Goal: Task Accomplishment & Management: Manage account settings

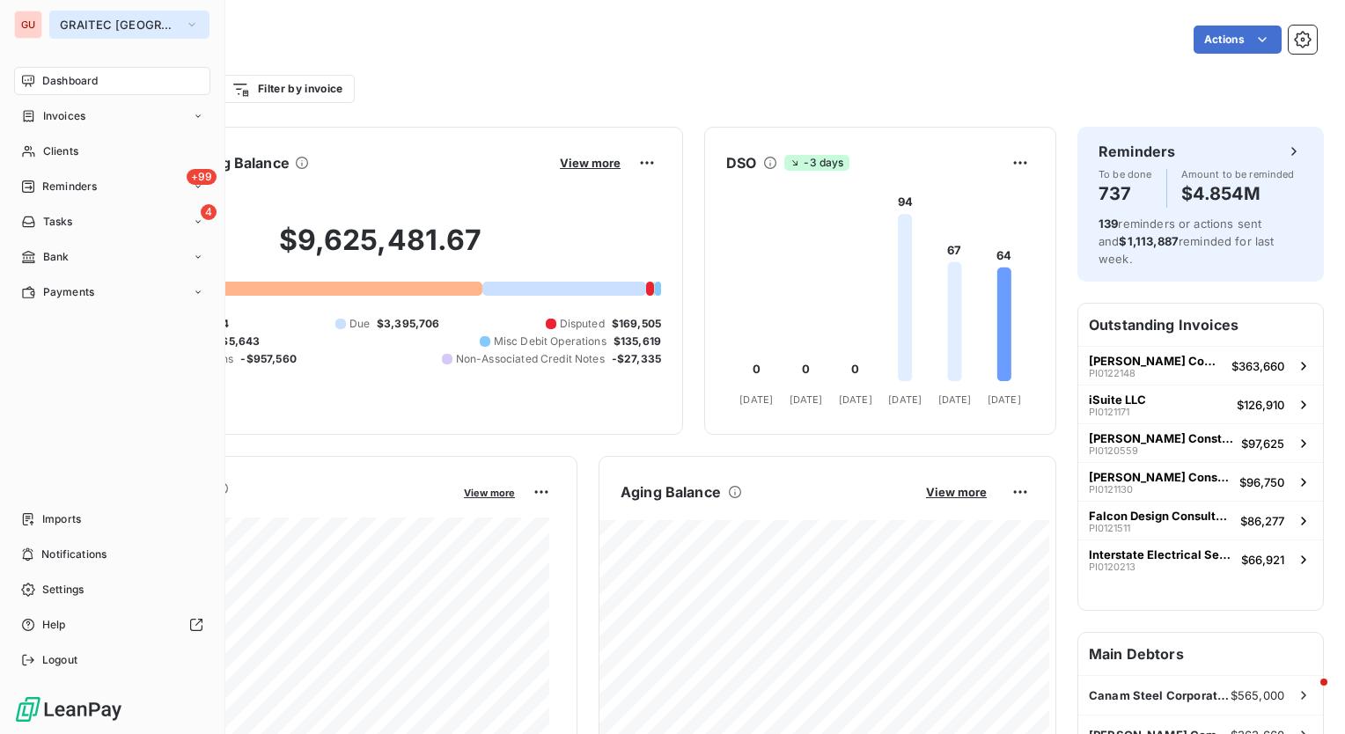
click at [142, 29] on button "GRAITEC [GEOGRAPHIC_DATA]" at bounding box center [129, 25] width 160 height 28
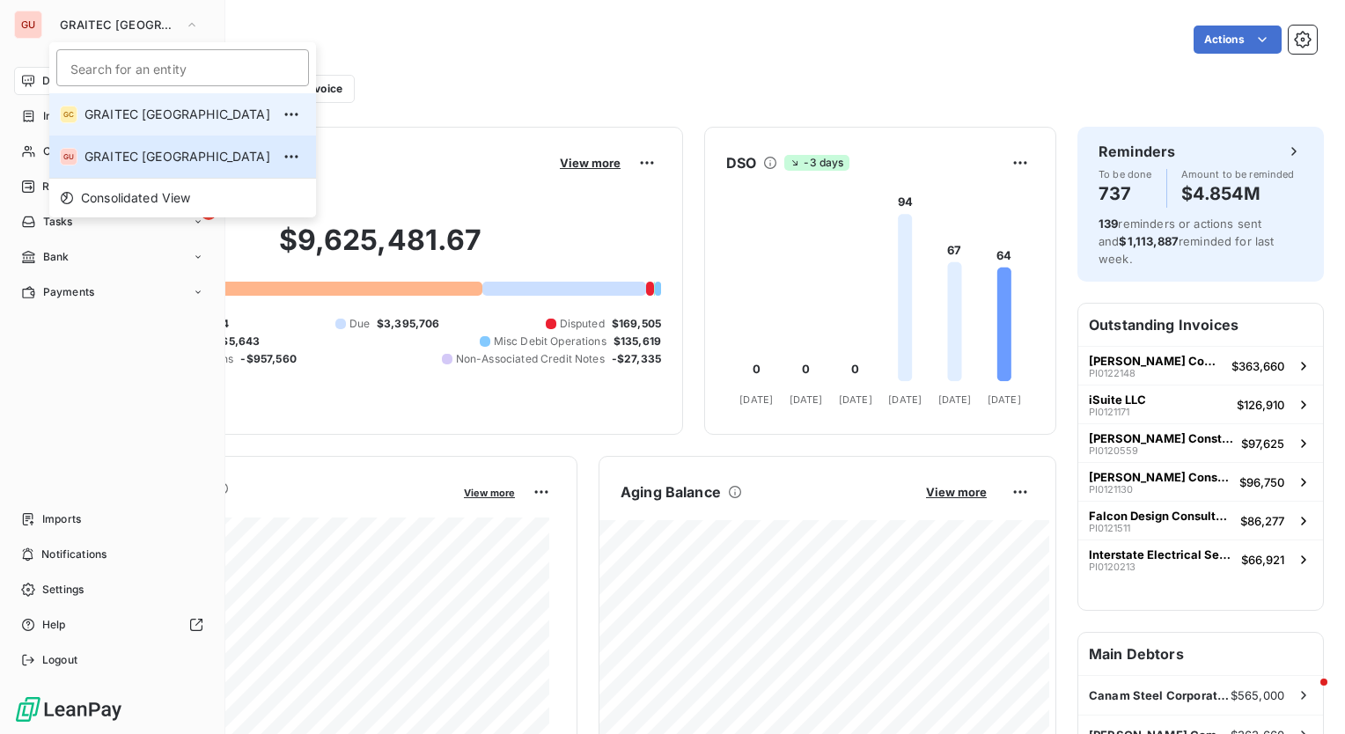
click at [122, 101] on li "GC GRAITEC [GEOGRAPHIC_DATA]" at bounding box center [182, 114] width 267 height 42
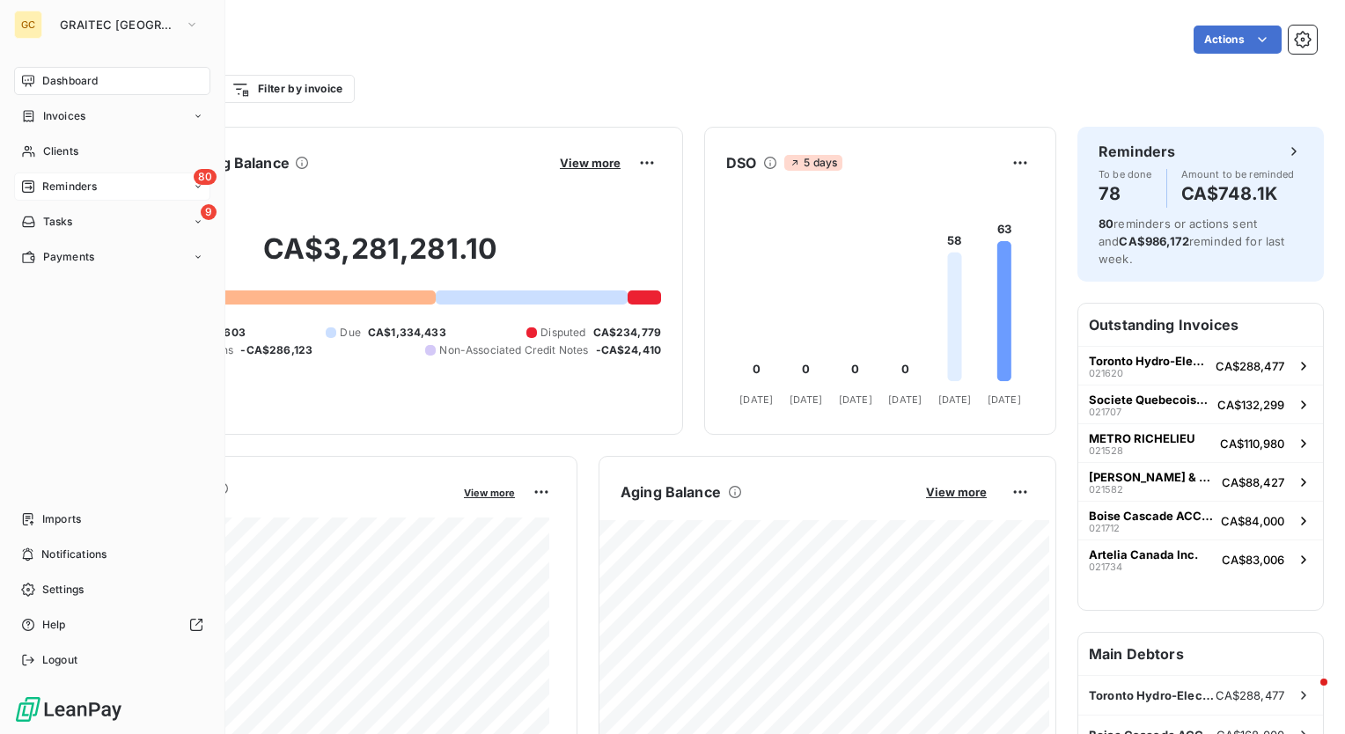
click at [180, 182] on div "80 Reminders" at bounding box center [112, 187] width 196 height 28
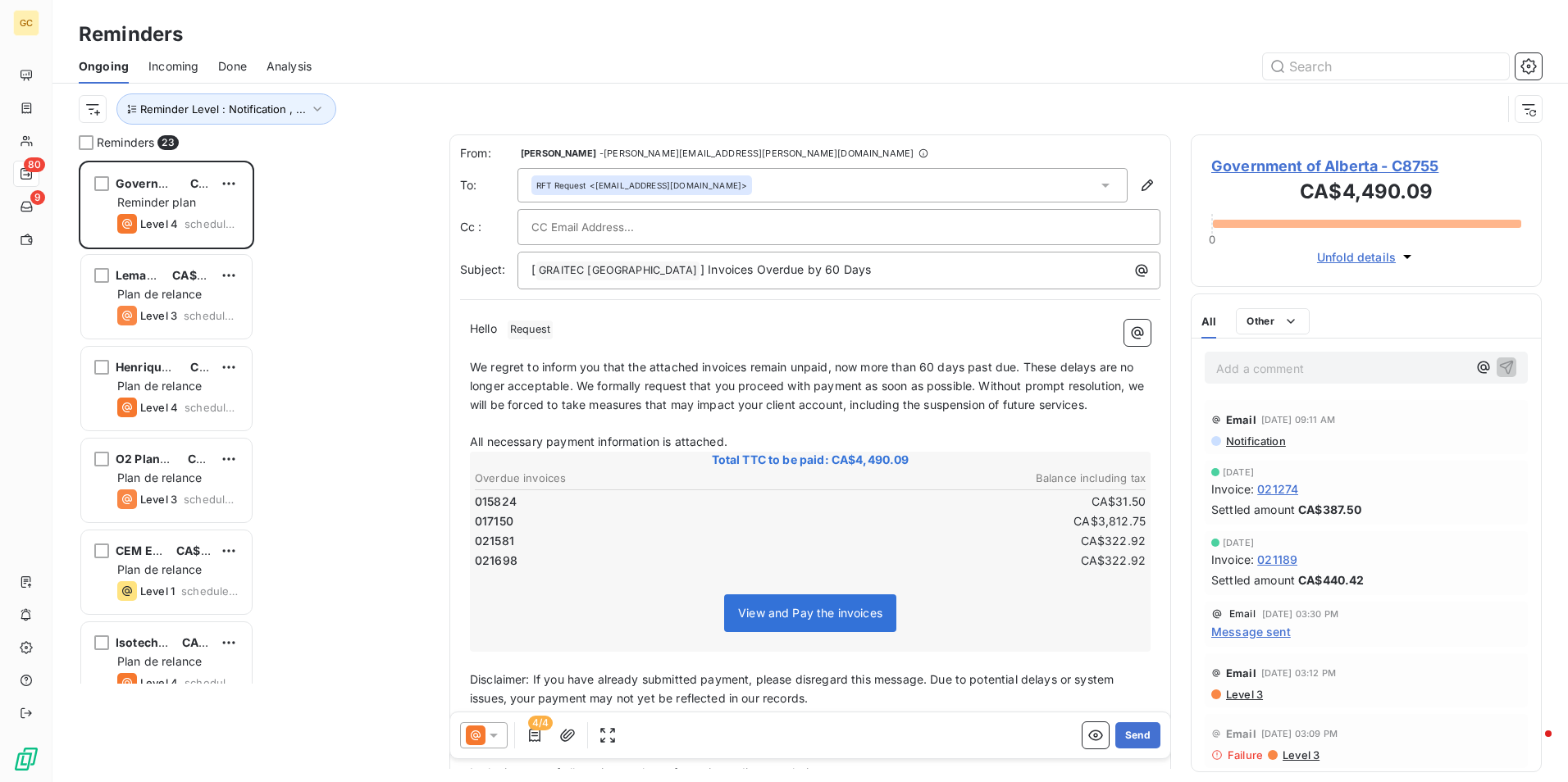
scroll to position [609, 339]
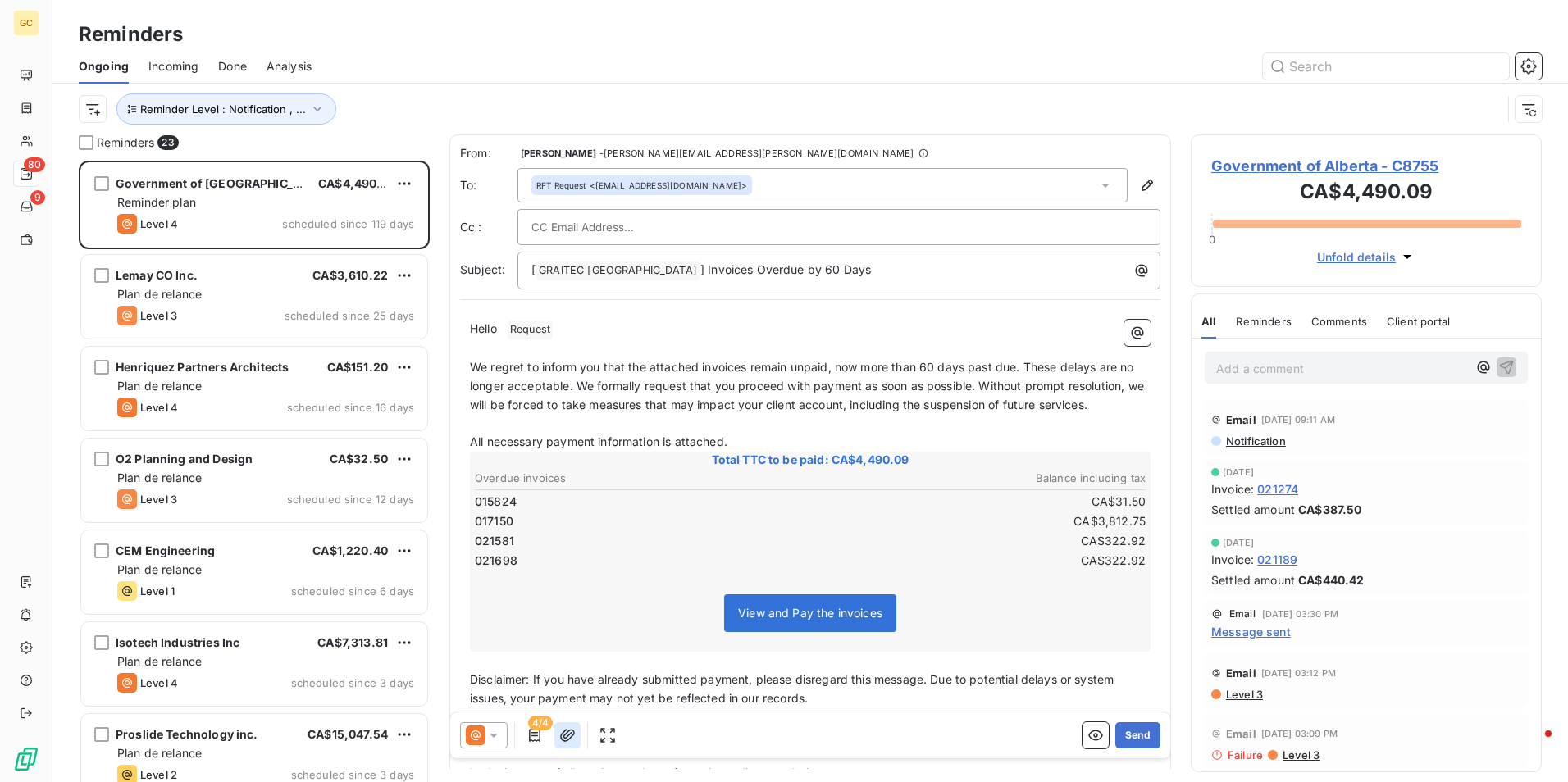
click at [566, 682] on button "button" at bounding box center [567, 735] width 26 height 26
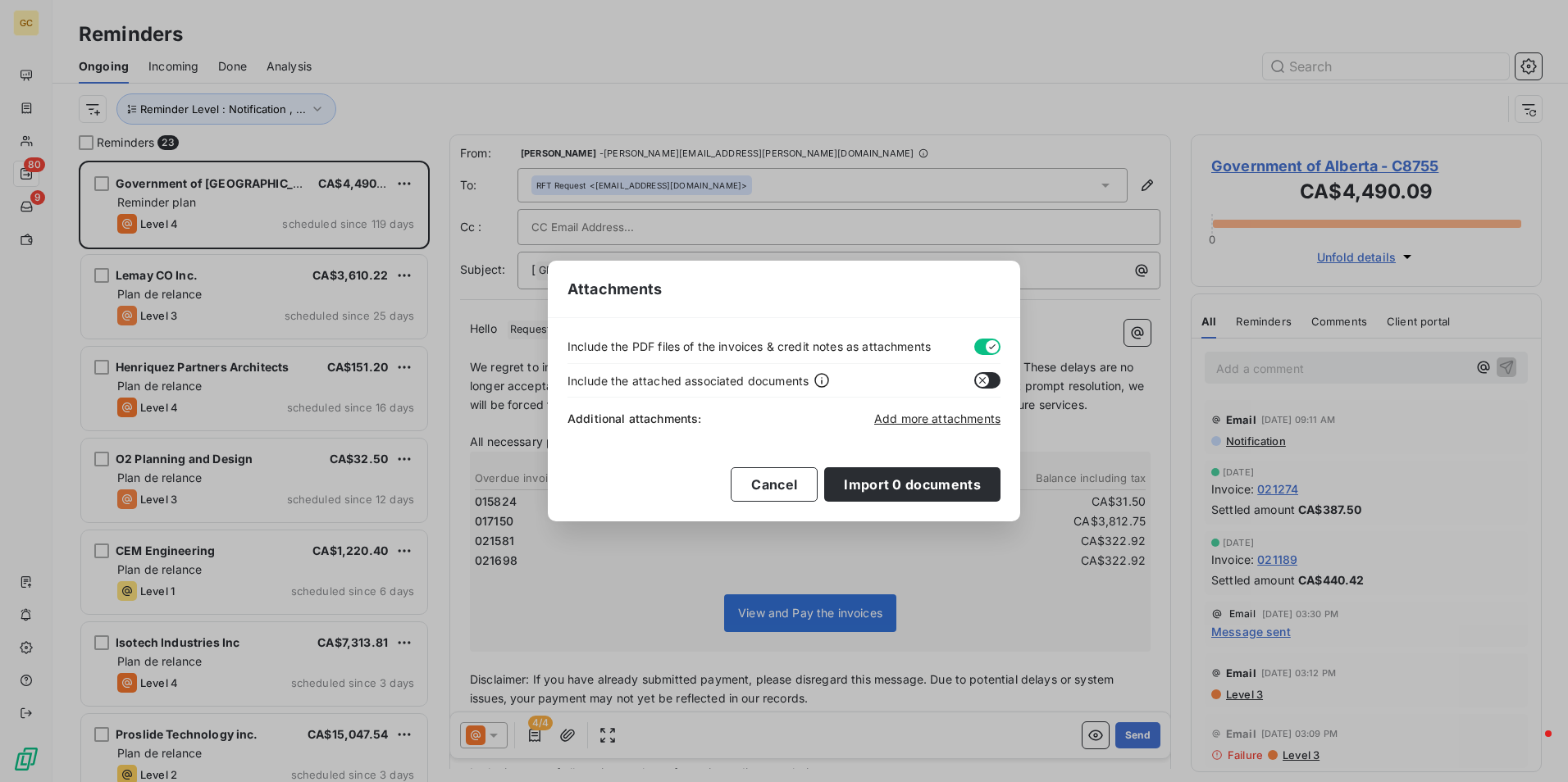
click at [892, 682] on div "Attachments Include the PDF files of the invoices & credit notes as attachments…" at bounding box center [784, 391] width 1568 height 782
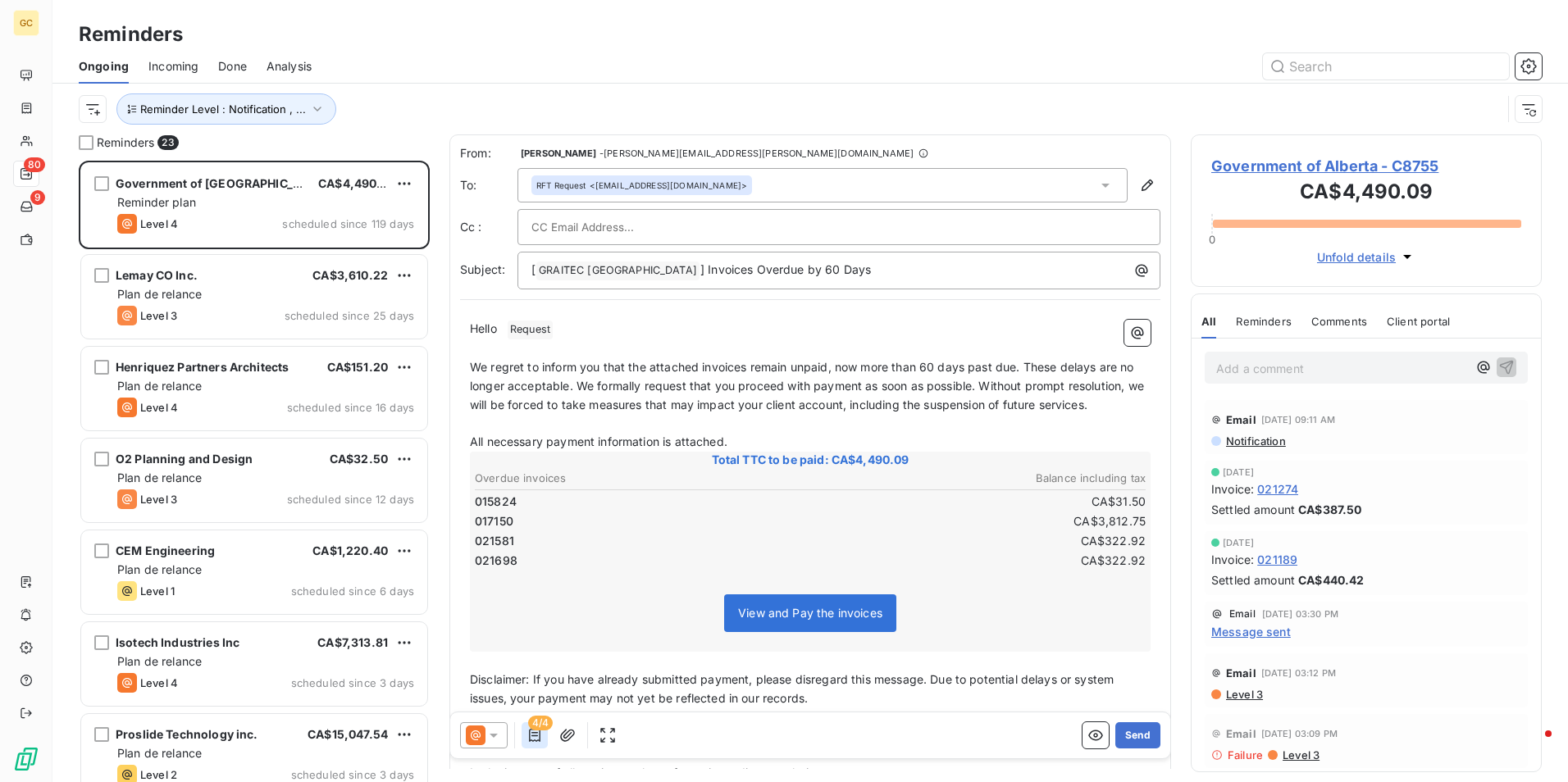
click at [534, 682] on icon "button" at bounding box center [534, 735] width 17 height 17
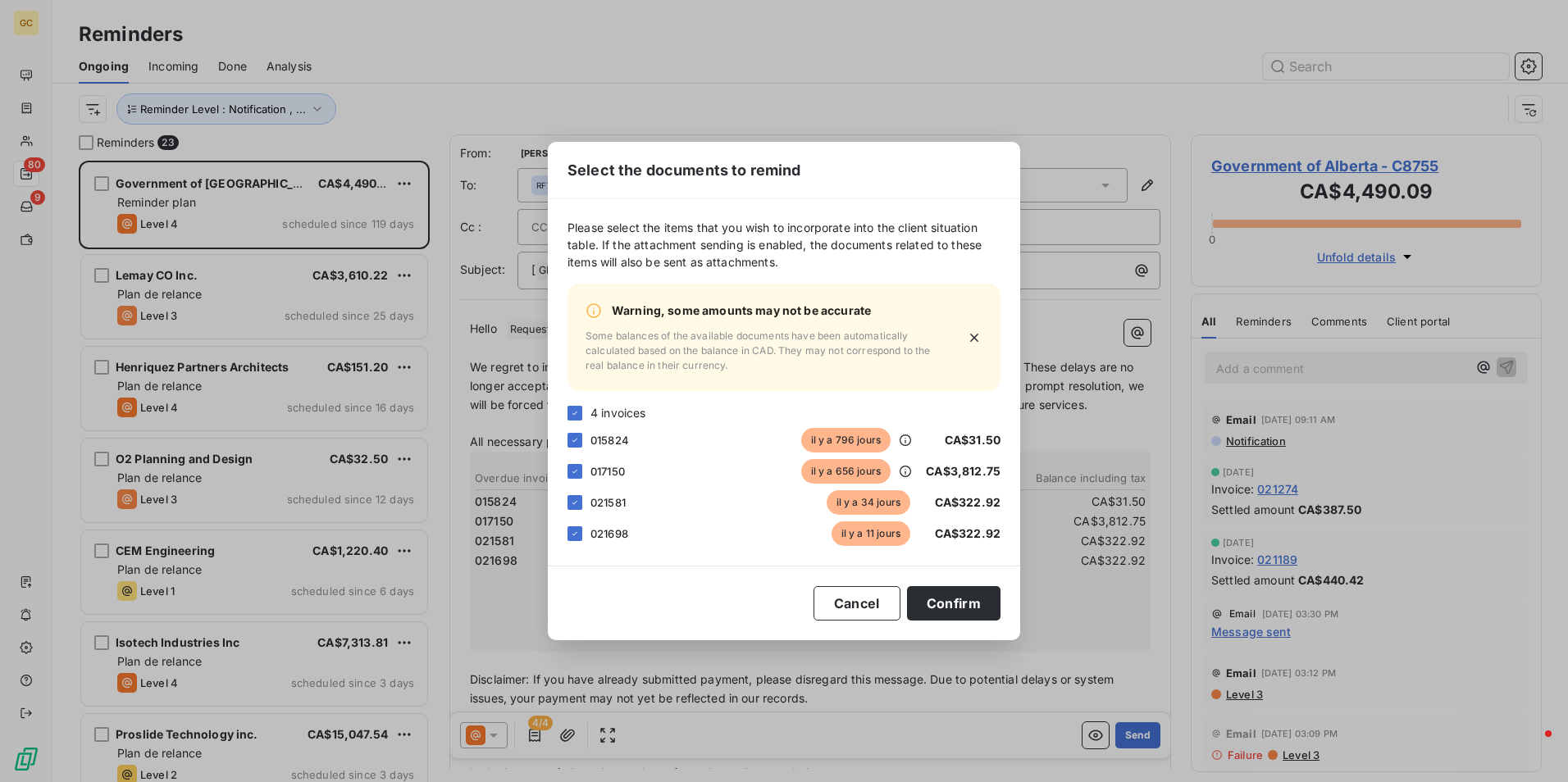
click at [737, 682] on div "Select the documents to remind Please select the items that you wish to incorpo…" at bounding box center [784, 391] width 1568 height 782
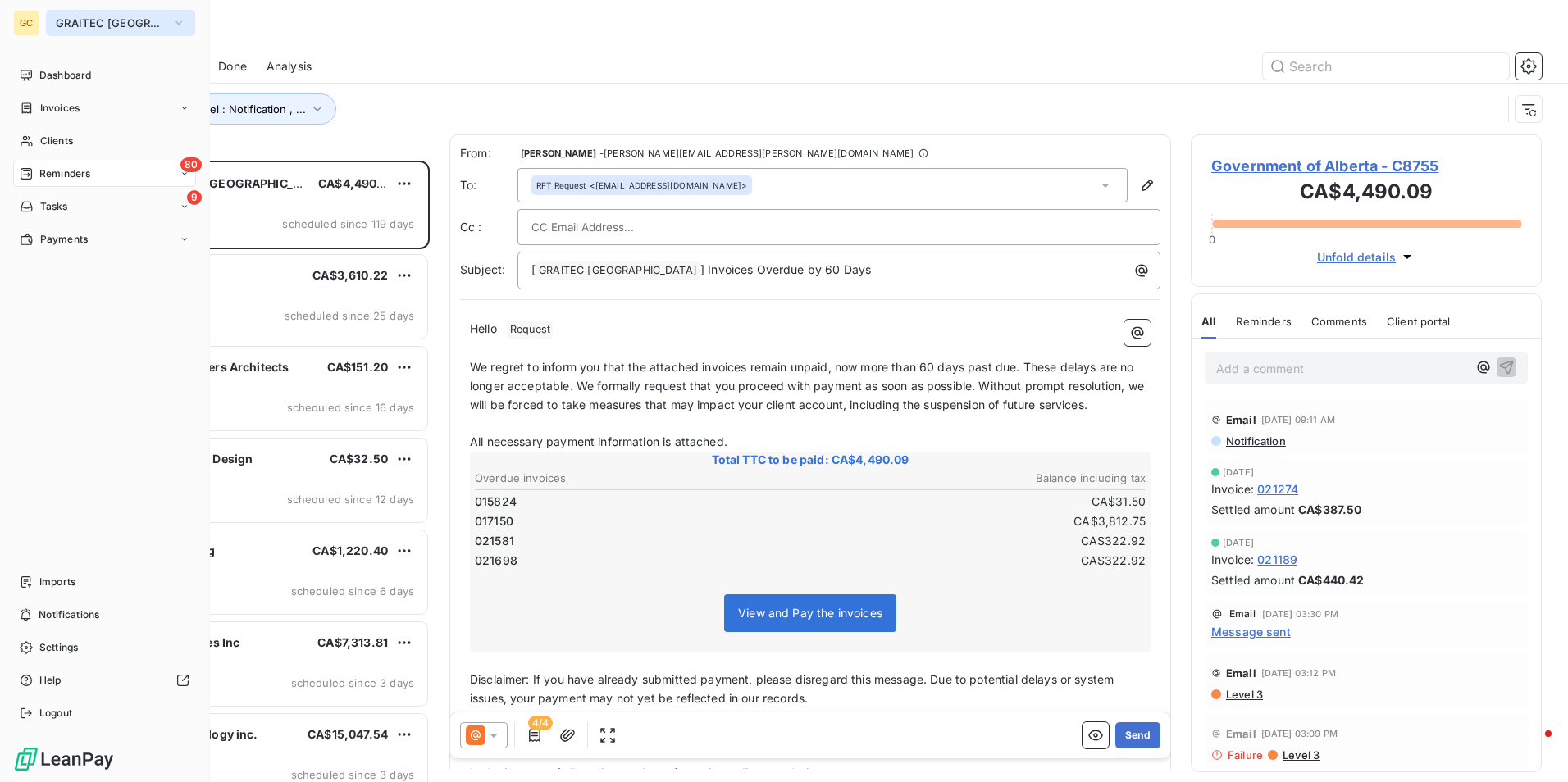
click at [172, 17] on icon "button" at bounding box center [179, 23] width 13 height 17
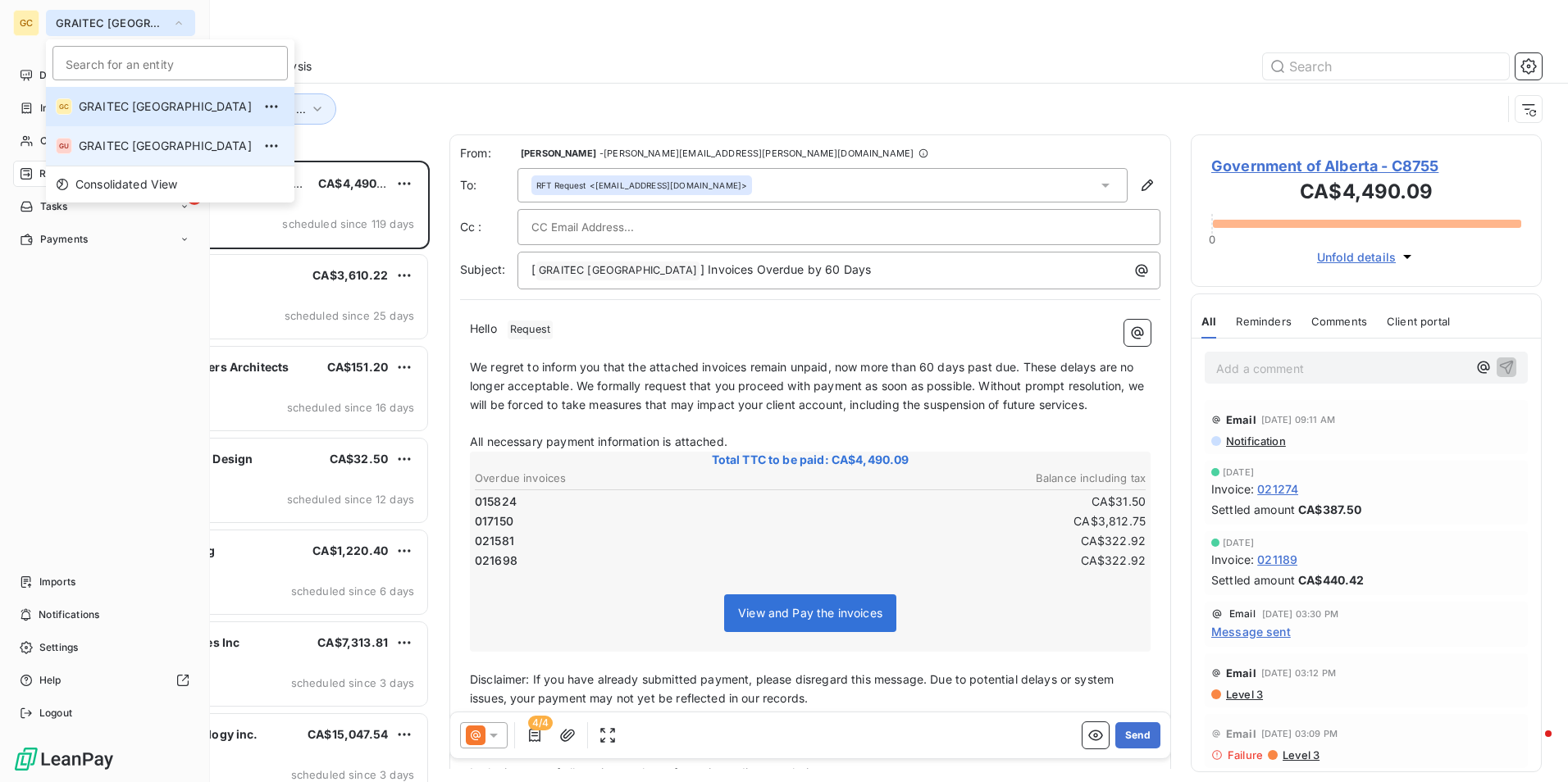
click at [120, 135] on li "GU GRAITEC [GEOGRAPHIC_DATA]" at bounding box center [169, 146] width 249 height 39
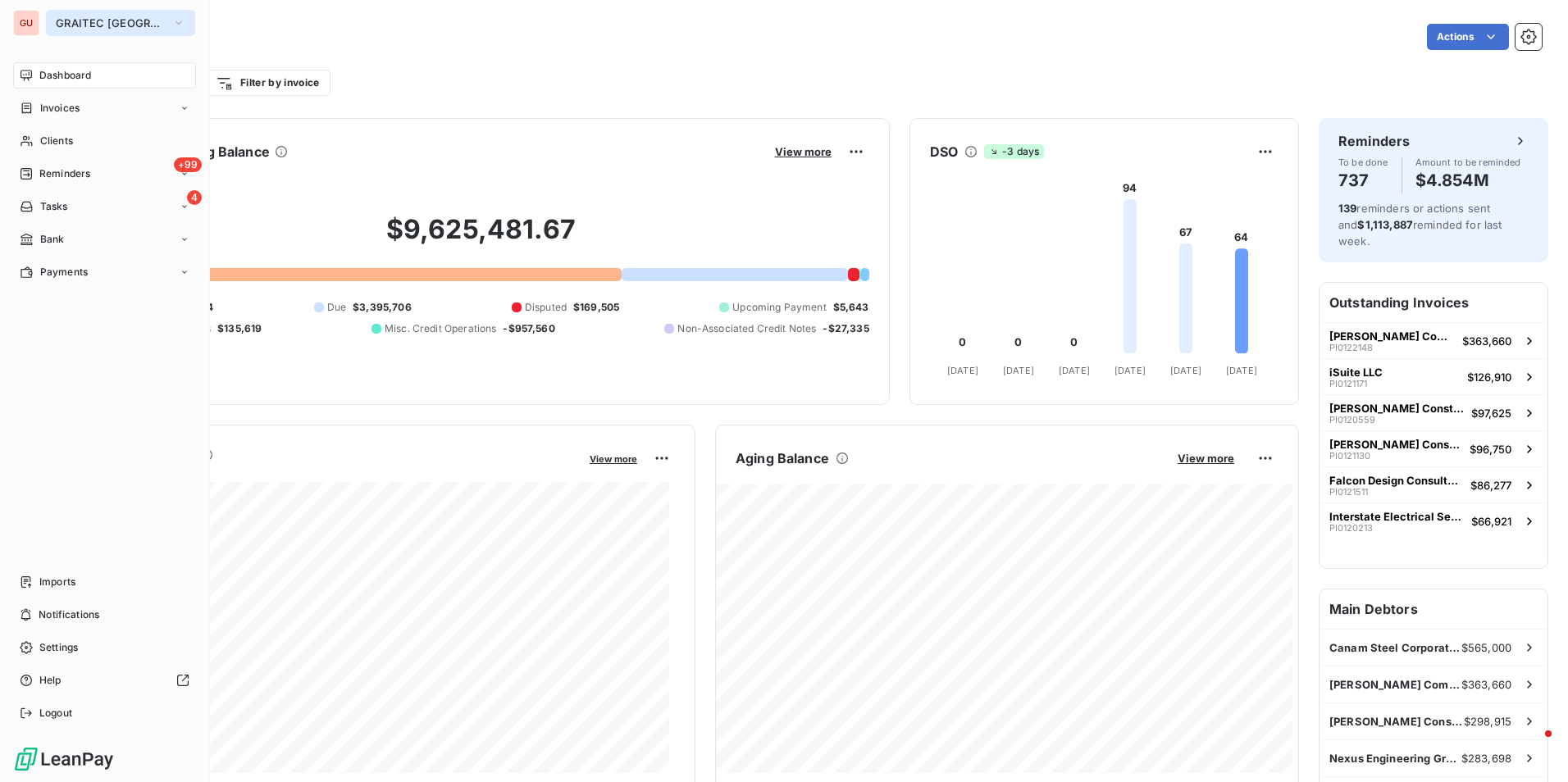
click at [134, 18] on button "GRAITEC [GEOGRAPHIC_DATA]" at bounding box center [120, 23] width 149 height 26
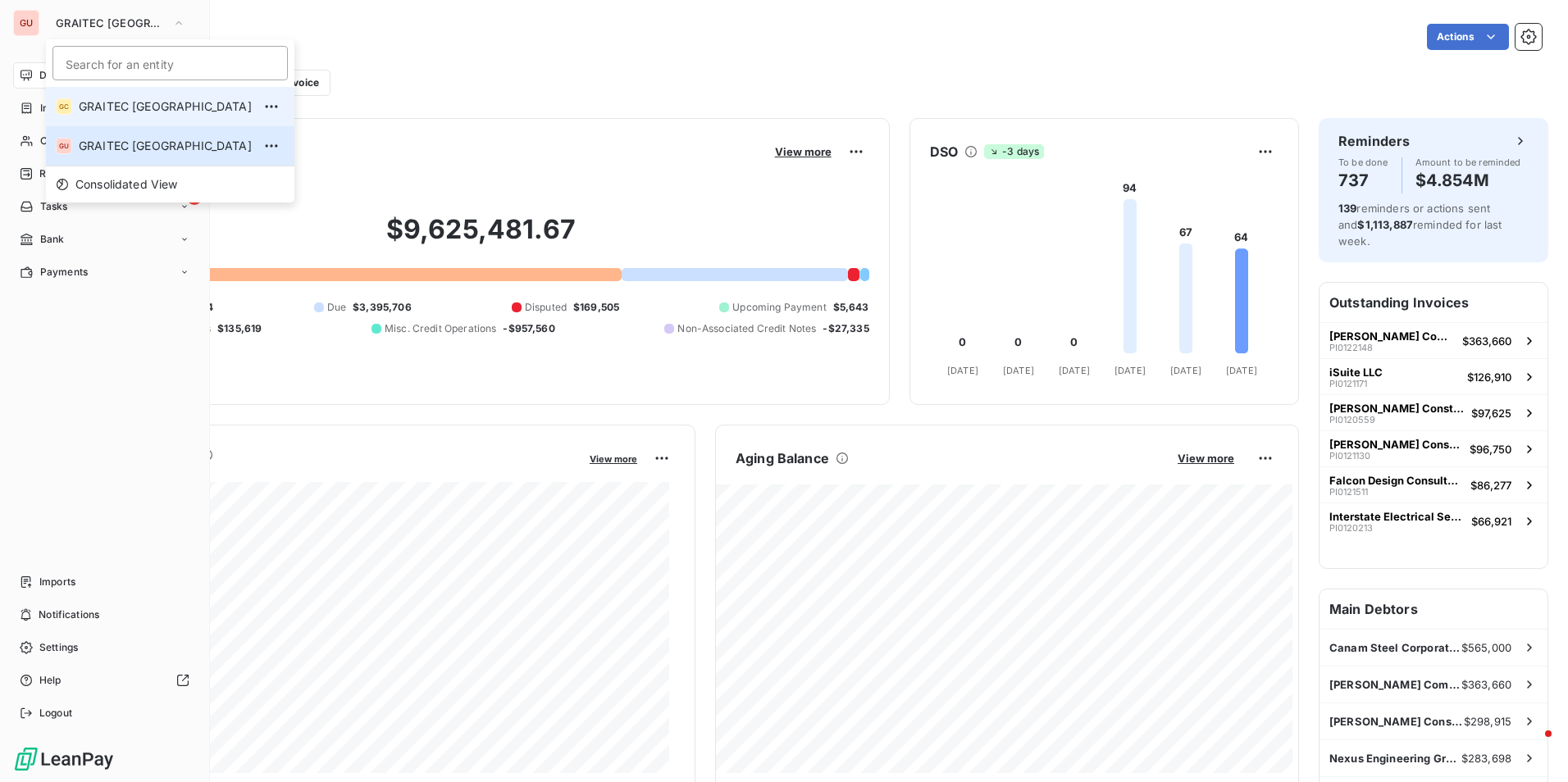
click at [100, 108] on span "GRAITEC [GEOGRAPHIC_DATA]" at bounding box center [166, 107] width 173 height 17
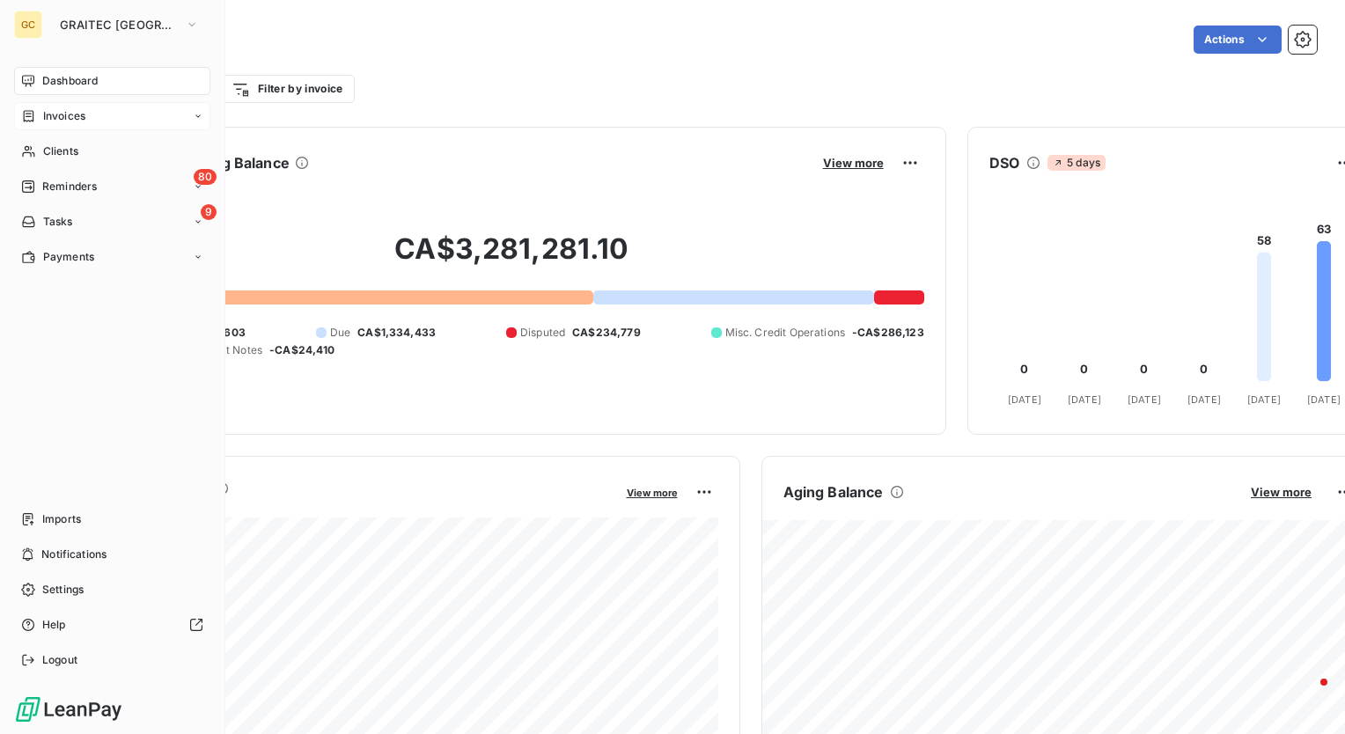
click at [187, 115] on div "Invoices" at bounding box center [112, 116] width 196 height 28
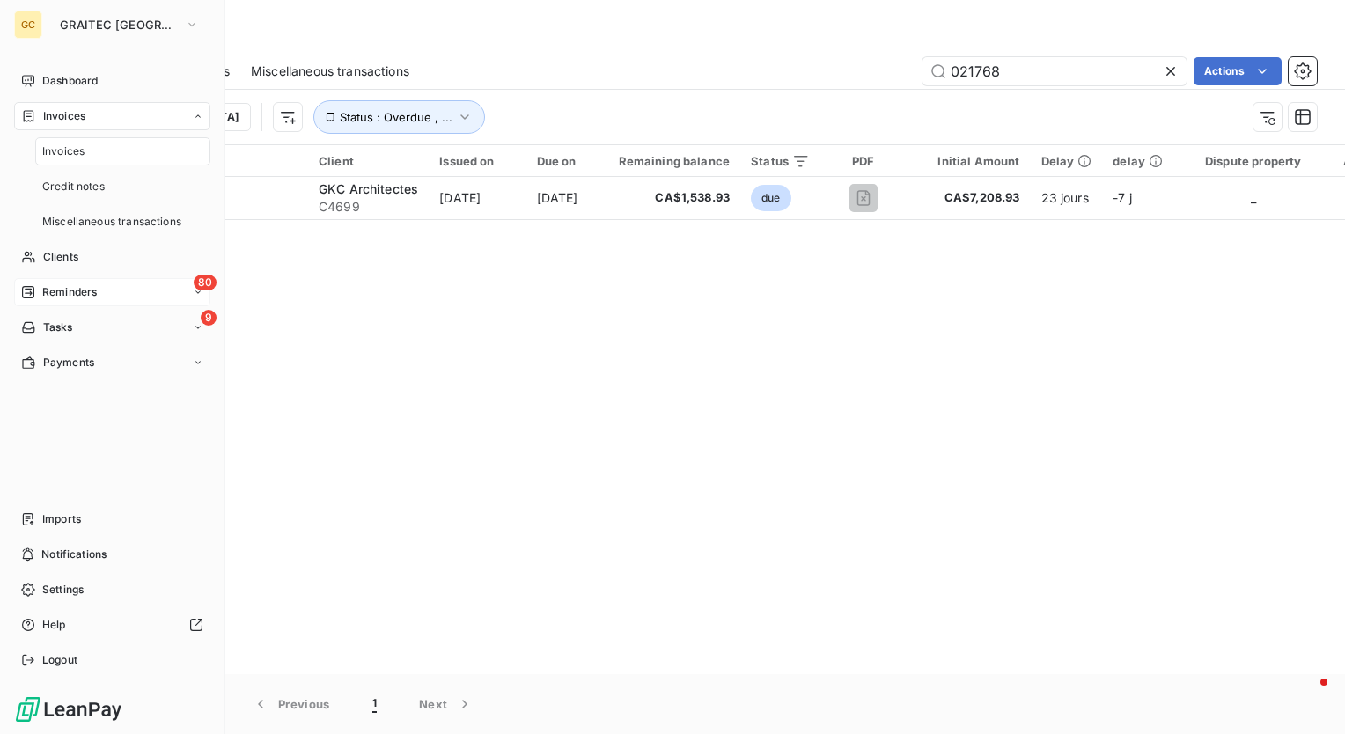
click at [81, 287] on span "Reminders" at bounding box center [69, 292] width 55 height 16
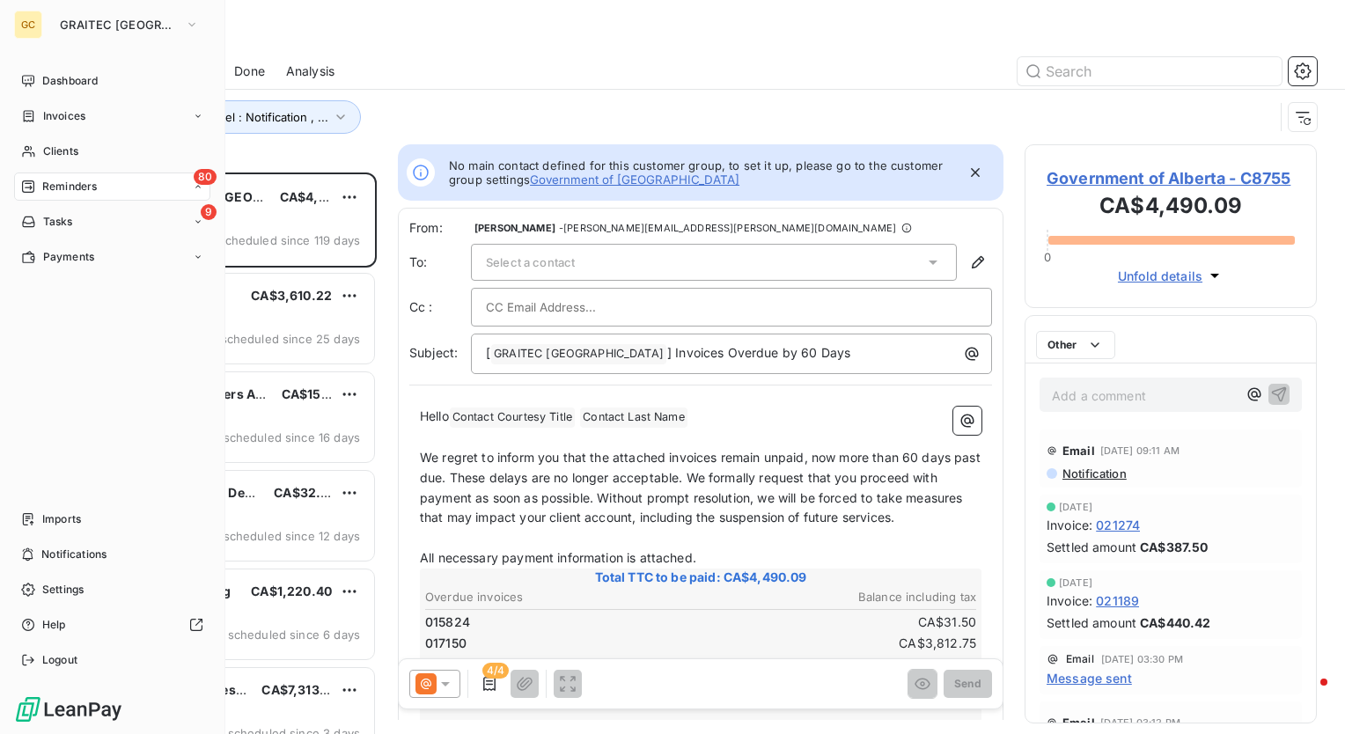
scroll to position [549, 278]
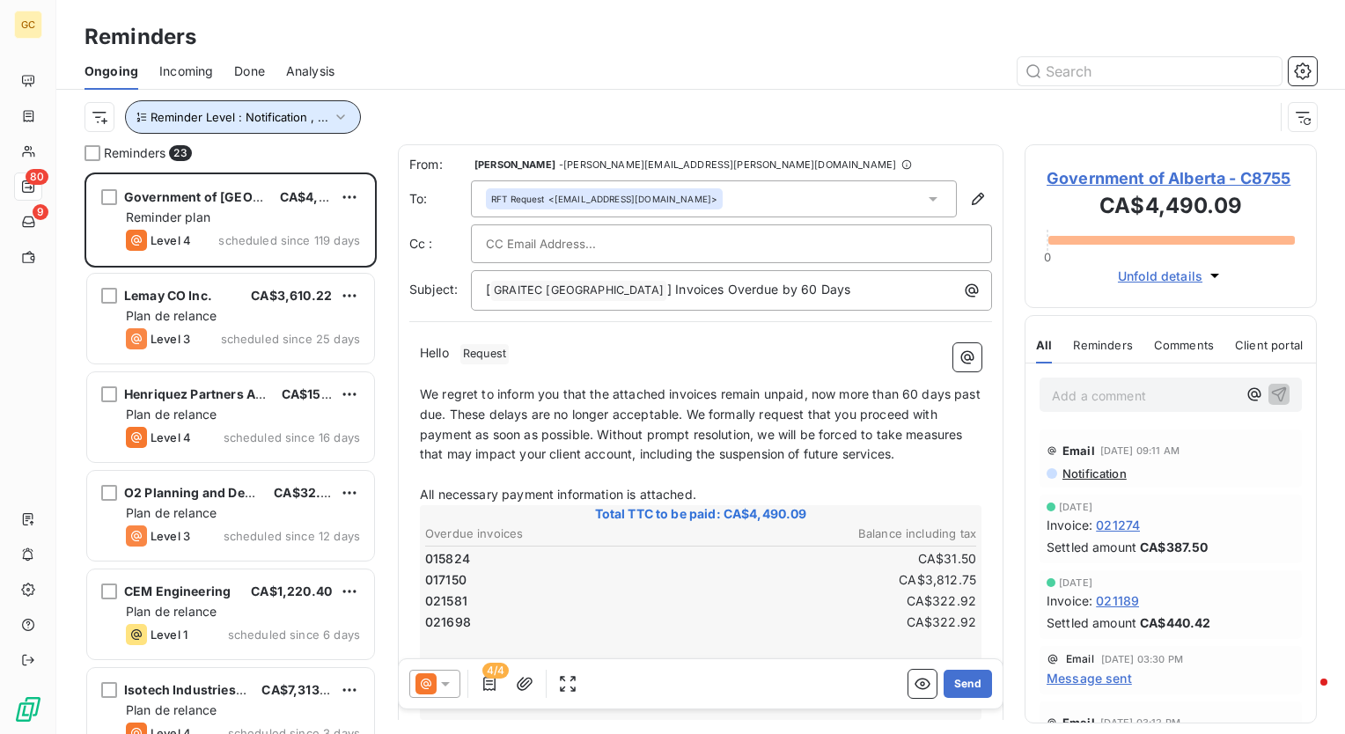
click at [343, 114] on icon "button" at bounding box center [341, 117] width 18 height 18
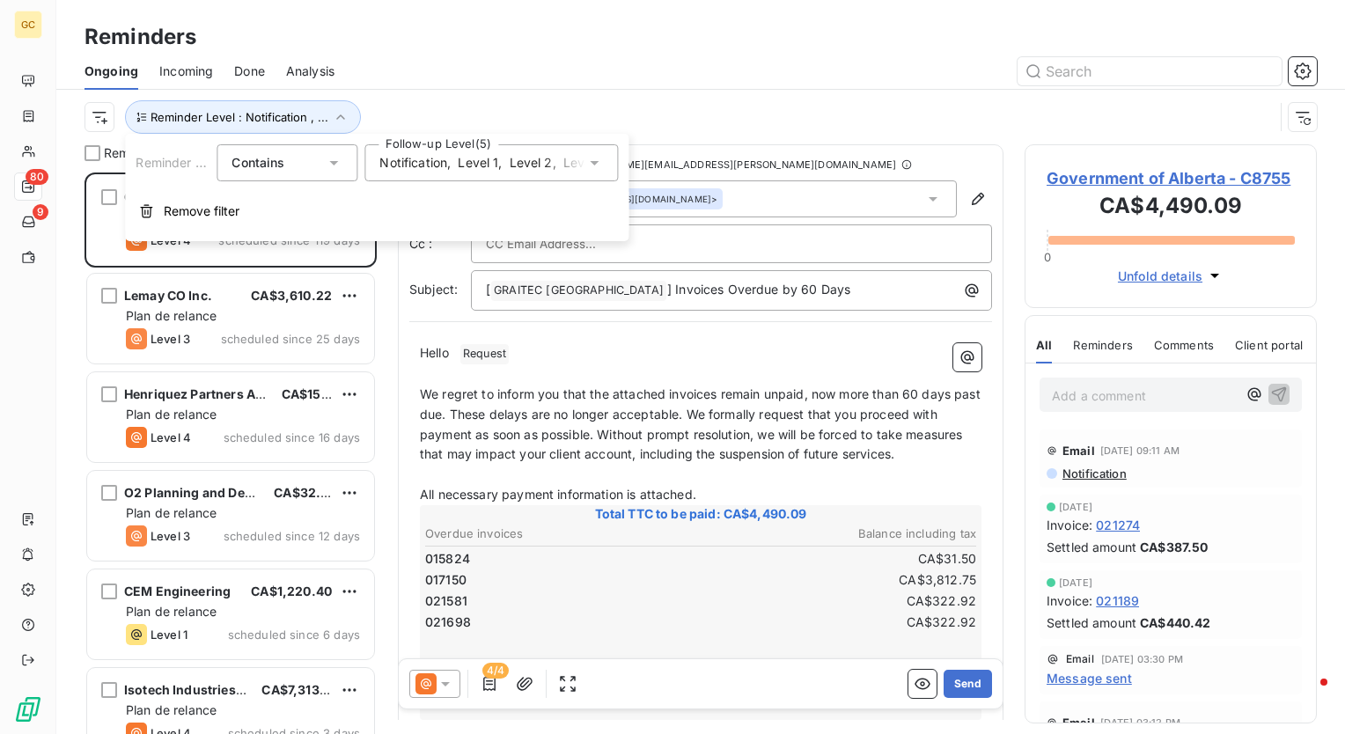
click at [593, 161] on icon at bounding box center [594, 163] width 9 height 4
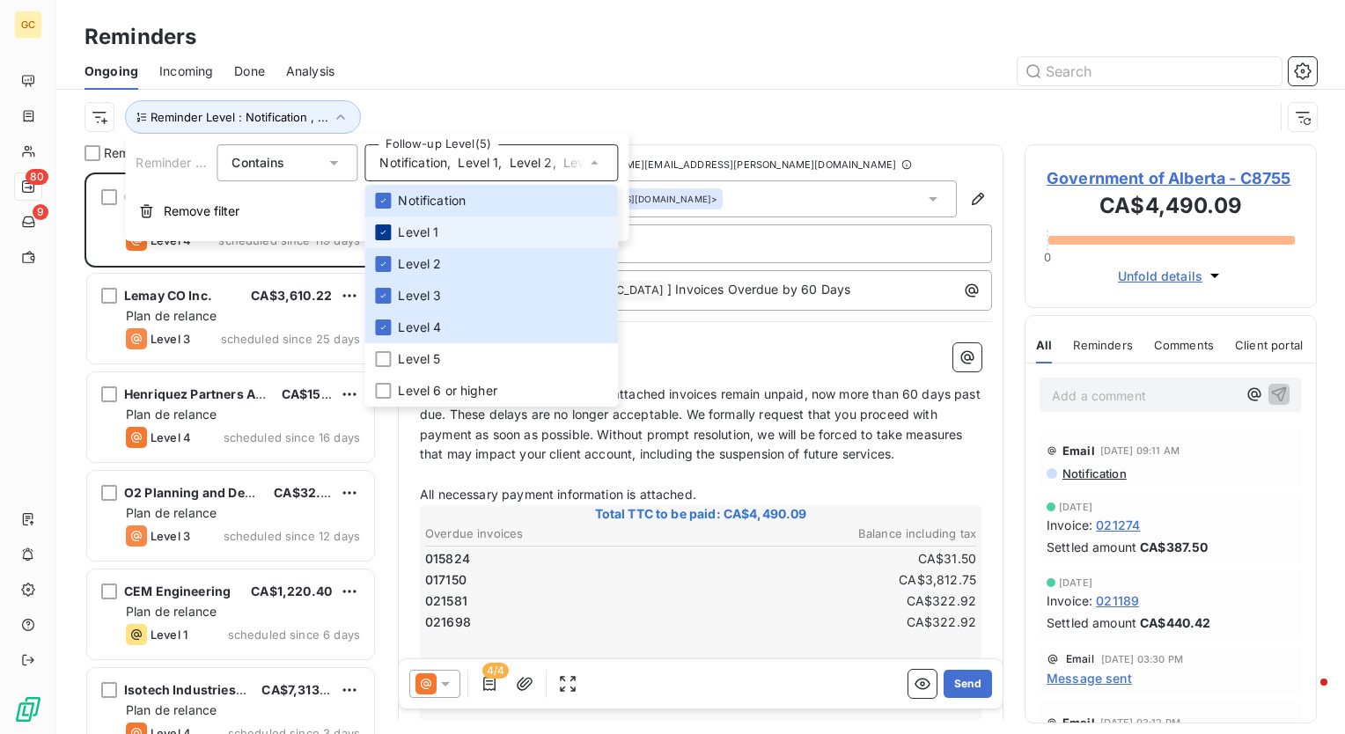
click at [381, 233] on icon at bounding box center [383, 233] width 5 height 4
click at [387, 266] on icon at bounding box center [383, 264] width 11 height 11
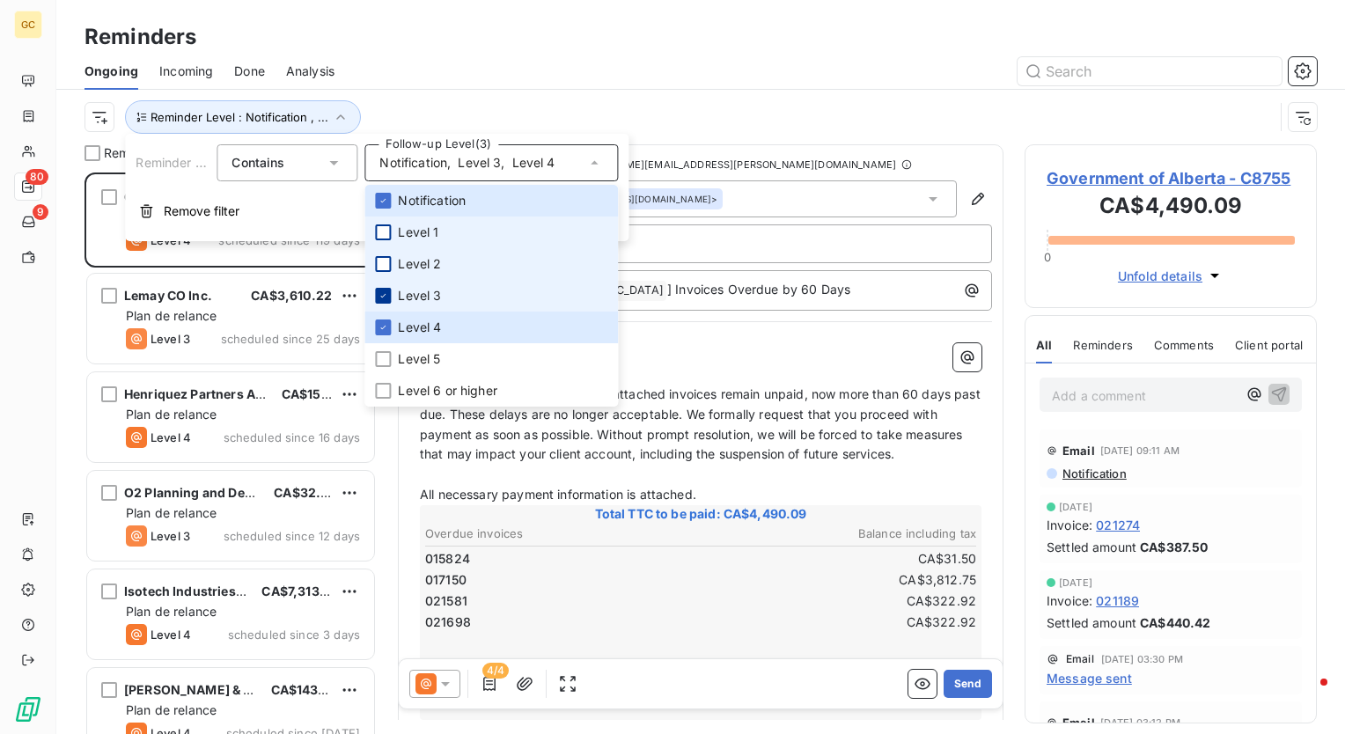
click at [387, 299] on icon at bounding box center [383, 296] width 11 height 11
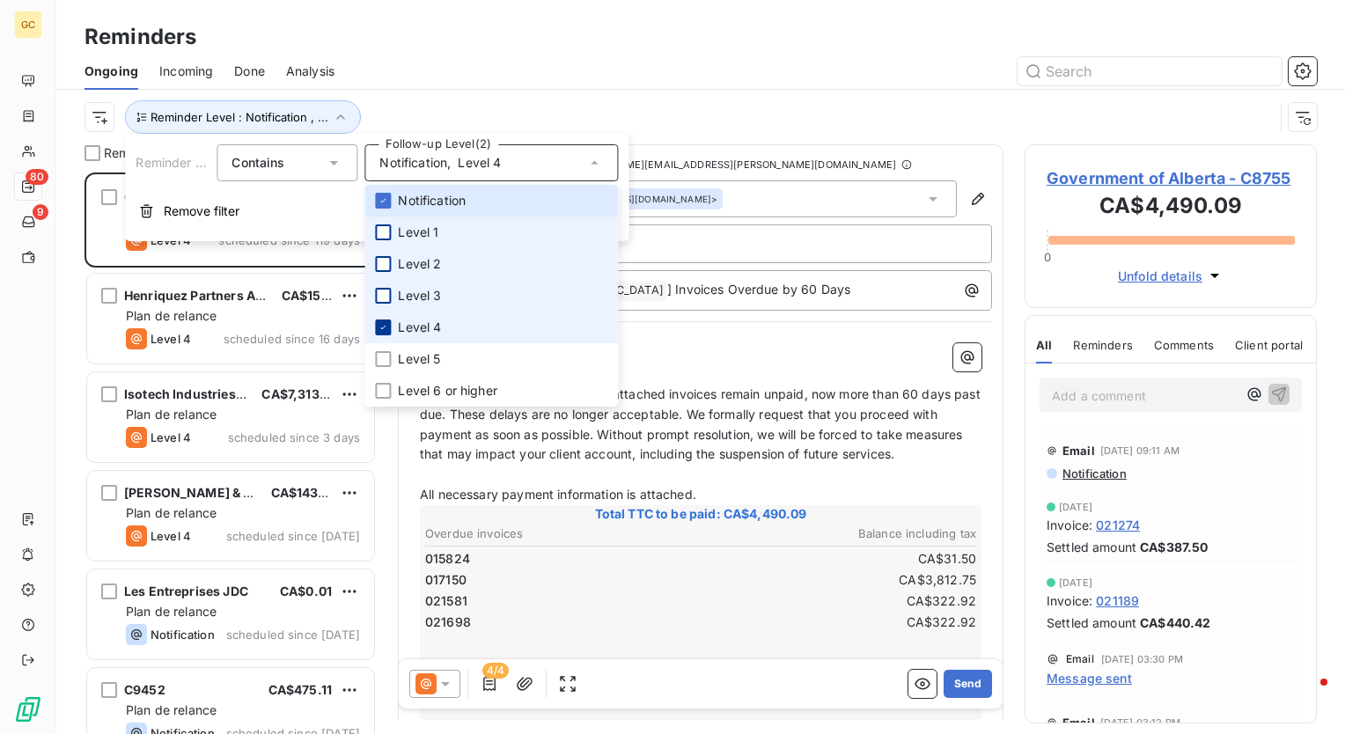
click at [383, 328] on icon at bounding box center [383, 328] width 5 height 4
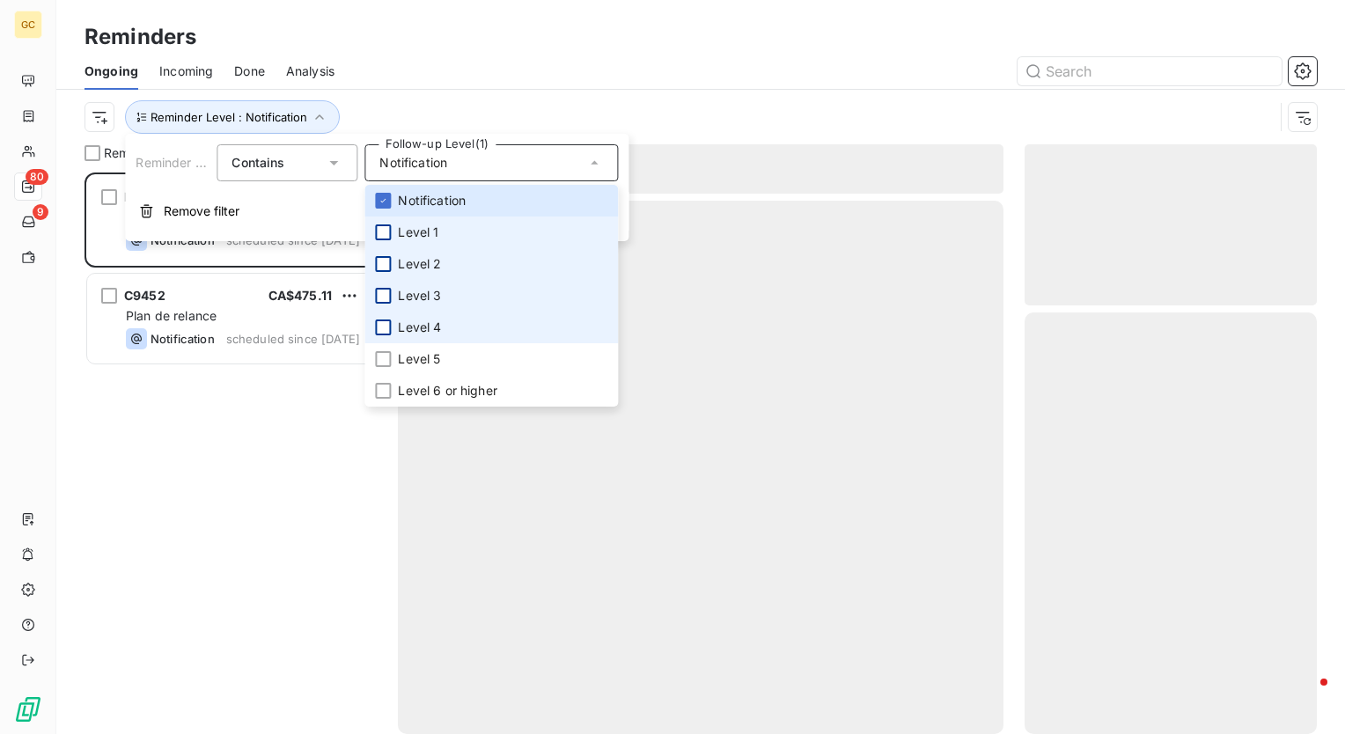
scroll to position [549, 278]
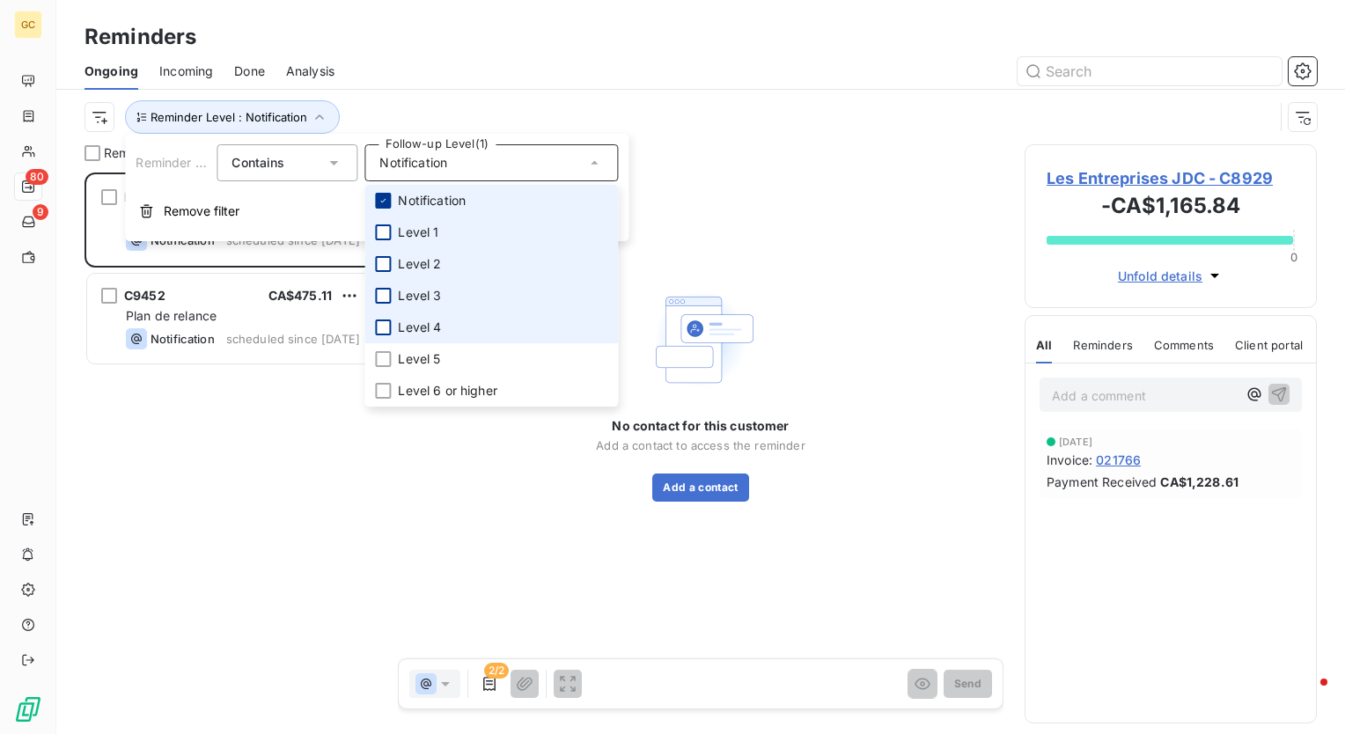
click at [379, 195] on div at bounding box center [383, 201] width 16 height 16
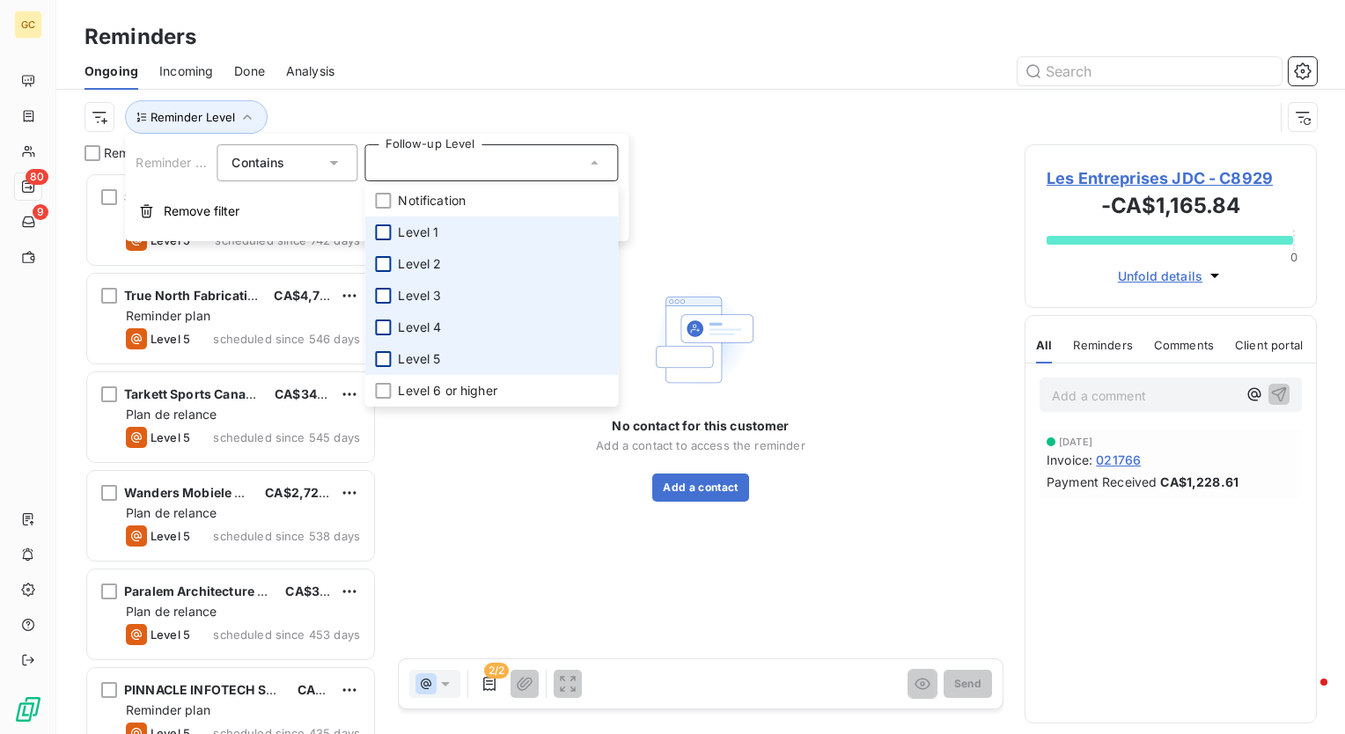
click at [387, 363] on div at bounding box center [383, 359] width 16 height 16
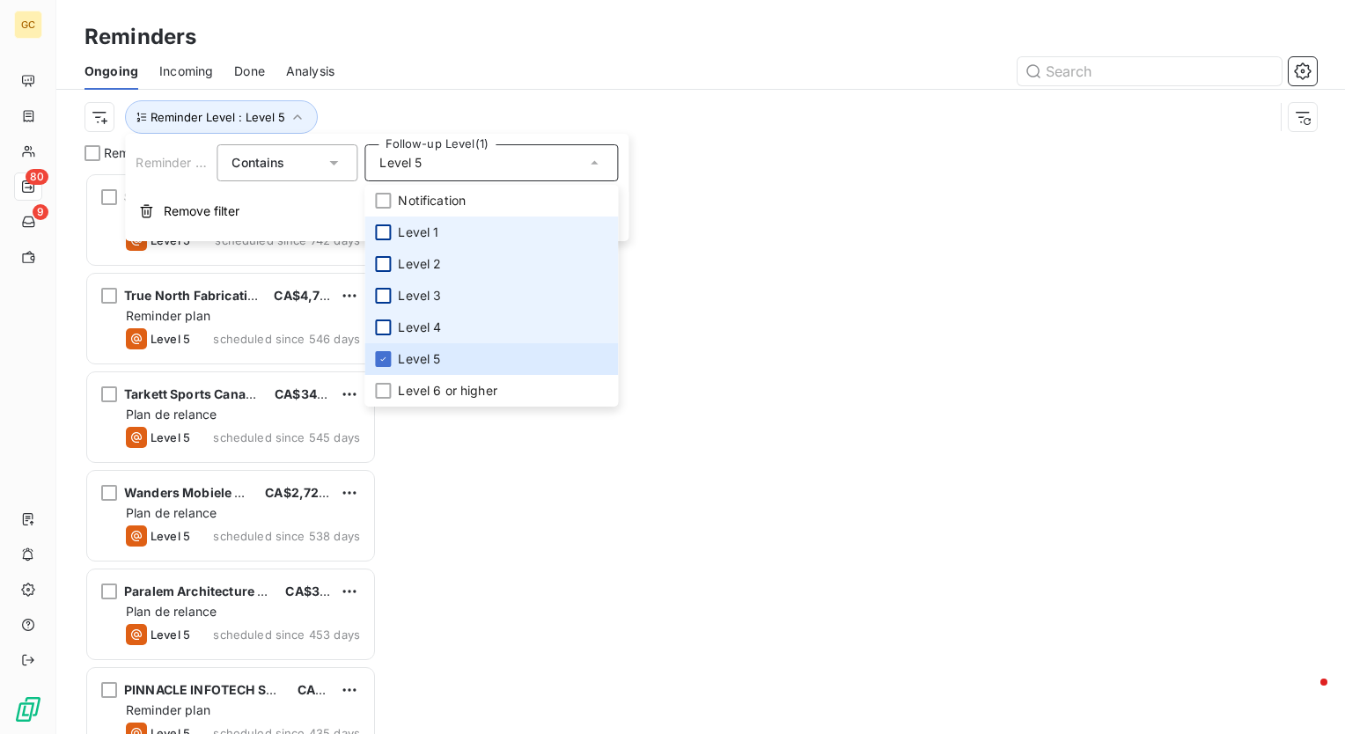
scroll to position [549, 278]
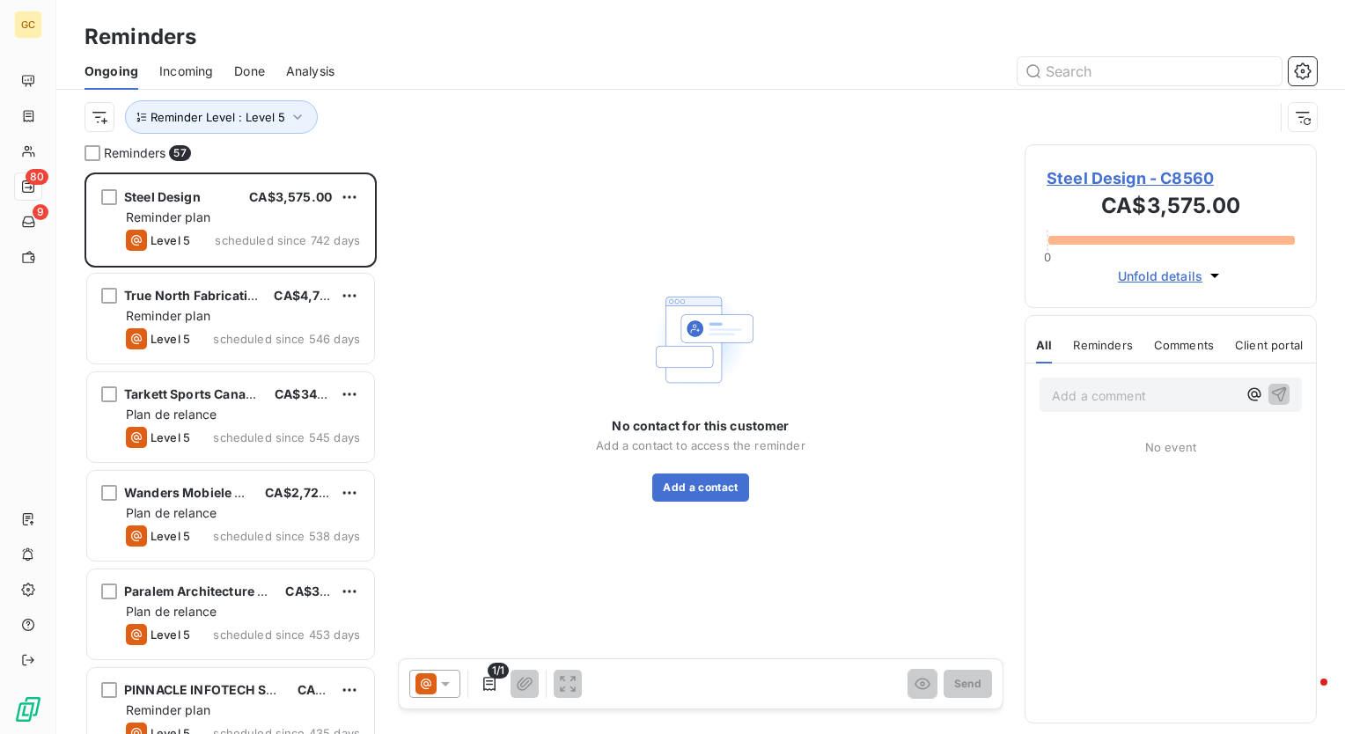
click at [618, 48] on div "Reminders" at bounding box center [700, 37] width 1289 height 32
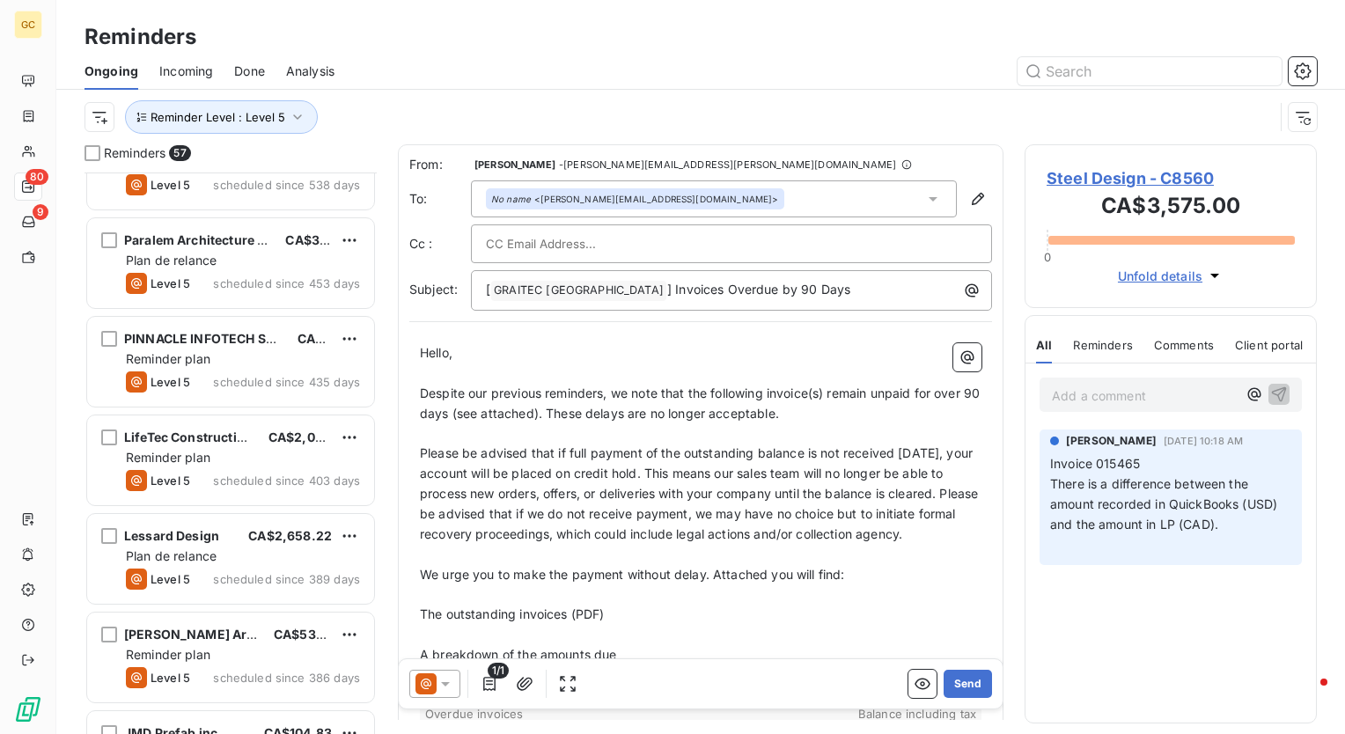
scroll to position [0, 0]
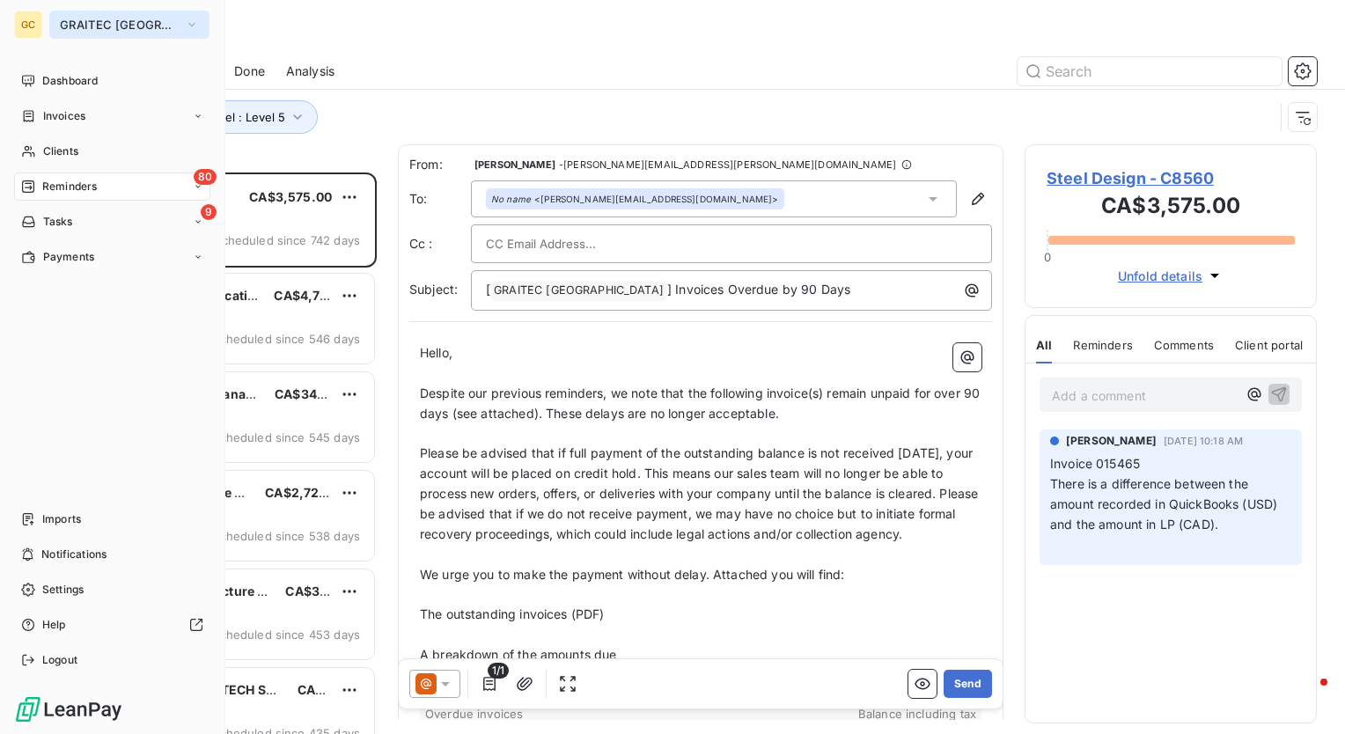
click at [170, 23] on button "GRAITEC [GEOGRAPHIC_DATA]" at bounding box center [129, 25] width 160 height 28
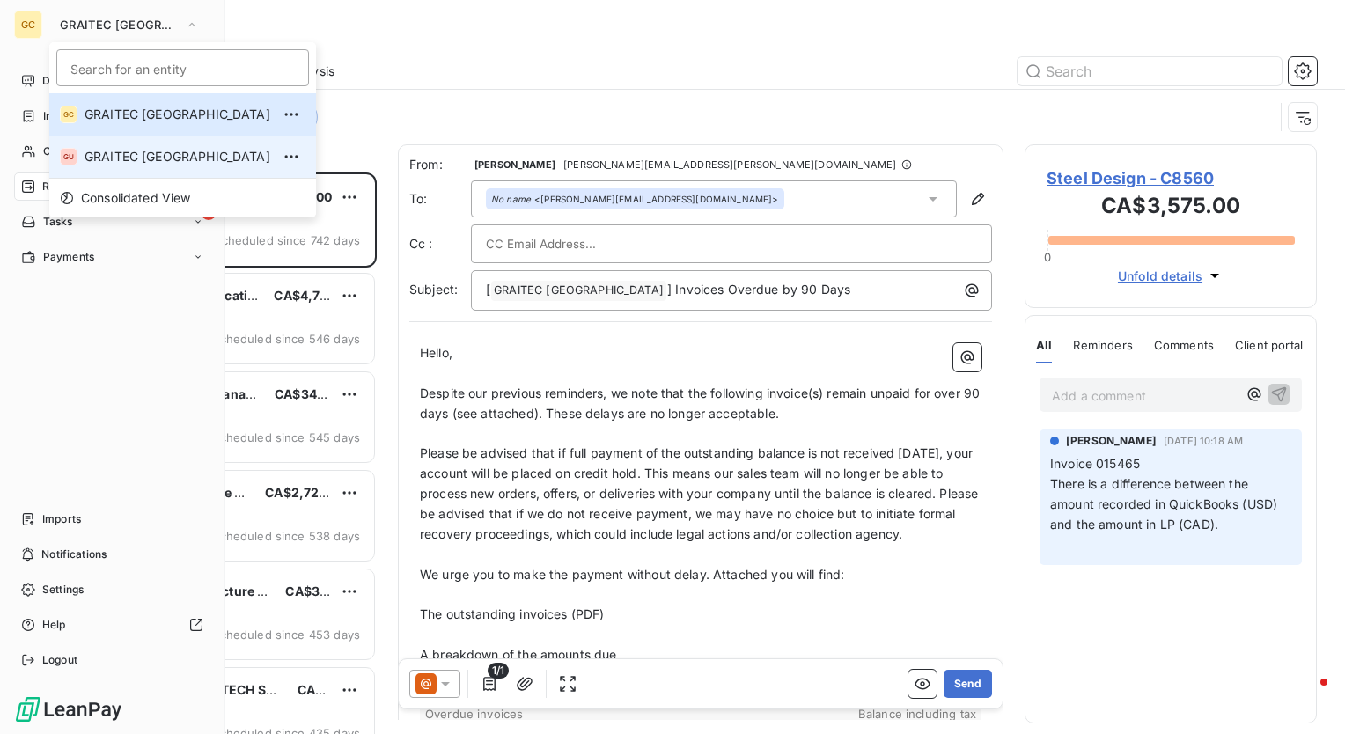
click at [151, 150] on span "GRAITEC [GEOGRAPHIC_DATA]" at bounding box center [178, 157] width 186 height 18
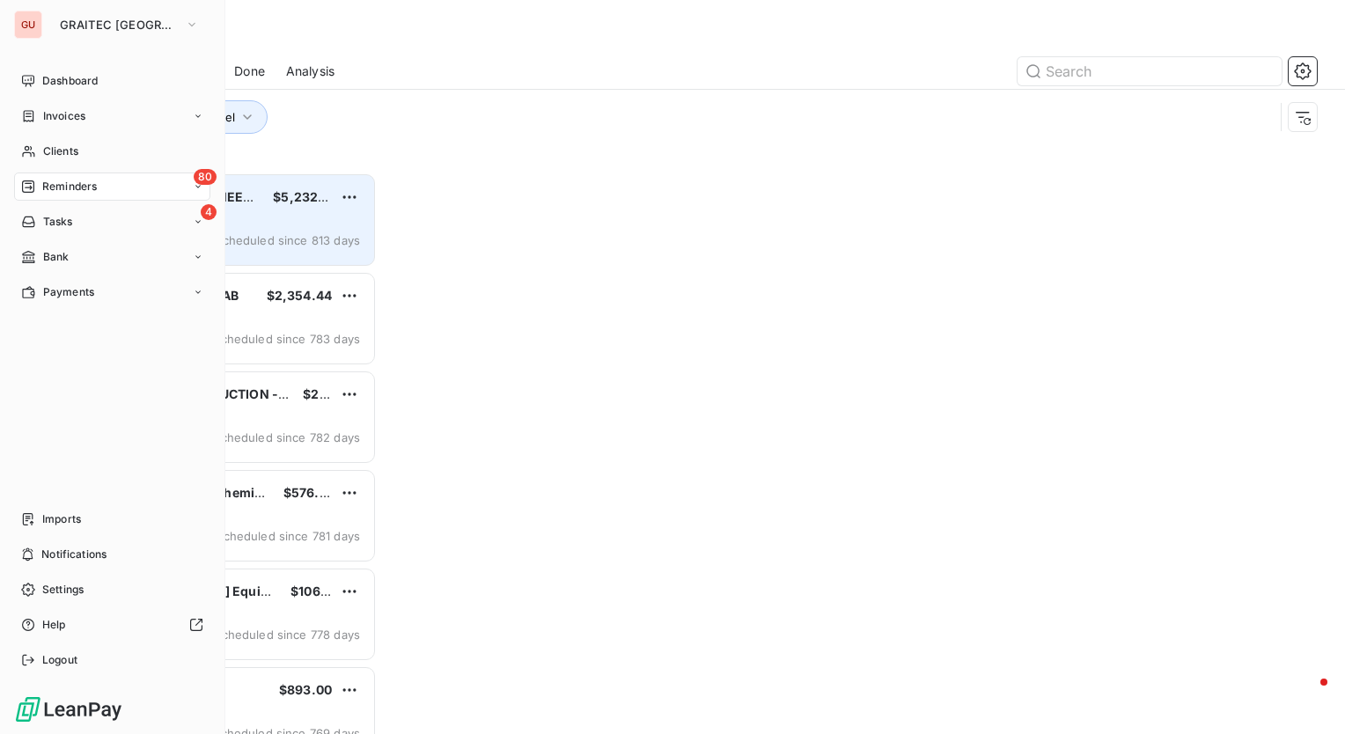
scroll to position [549, 278]
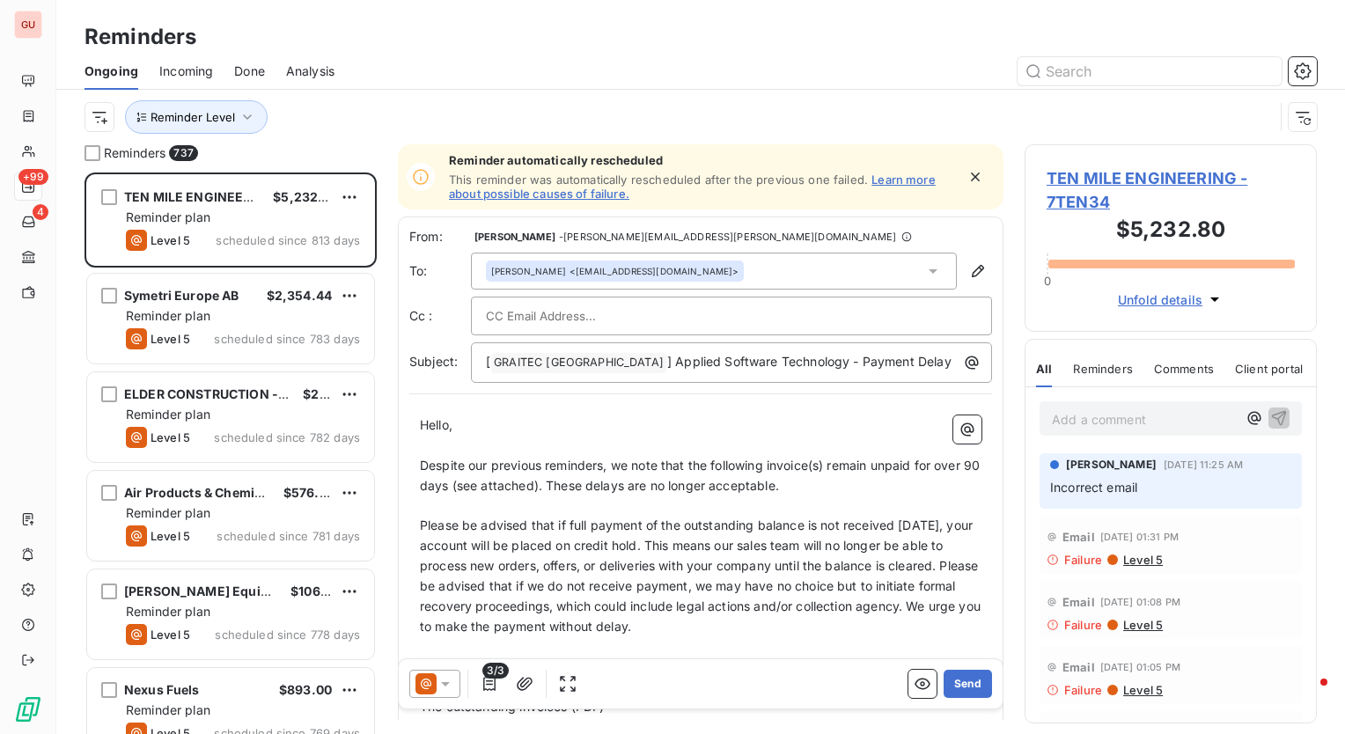
click at [414, 110] on div "Reminder Level" at bounding box center [680, 116] width 1190 height 33
click at [256, 114] on button "Reminder Level" at bounding box center [196, 116] width 143 height 33
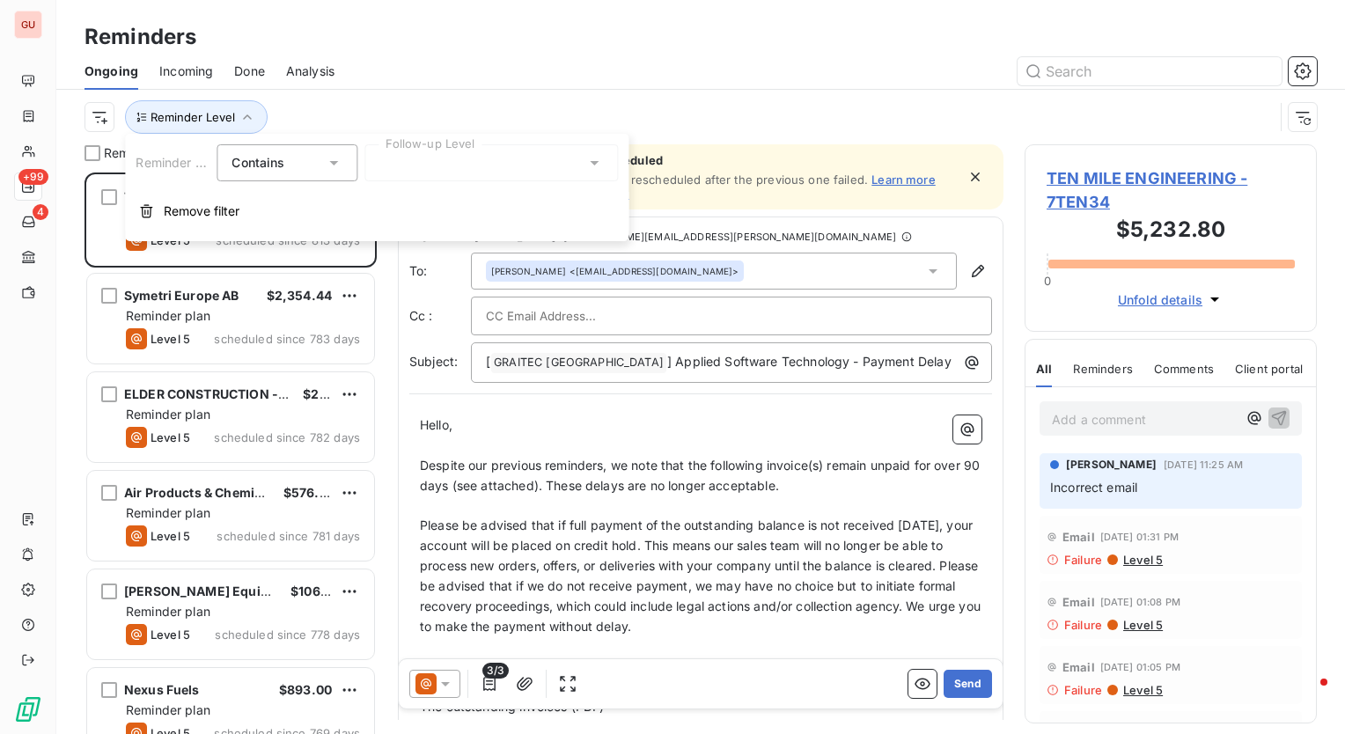
click at [429, 158] on div at bounding box center [492, 162] width 254 height 37
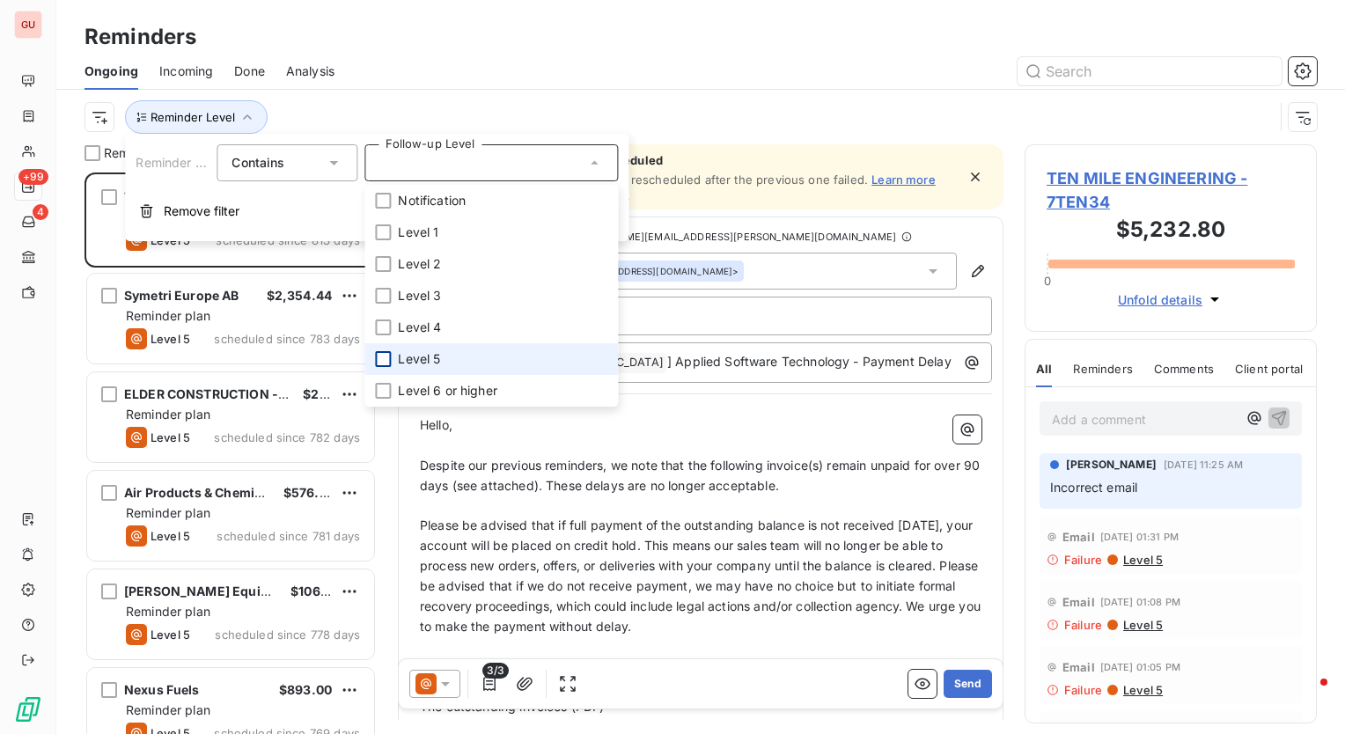
click at [380, 359] on div at bounding box center [383, 359] width 16 height 16
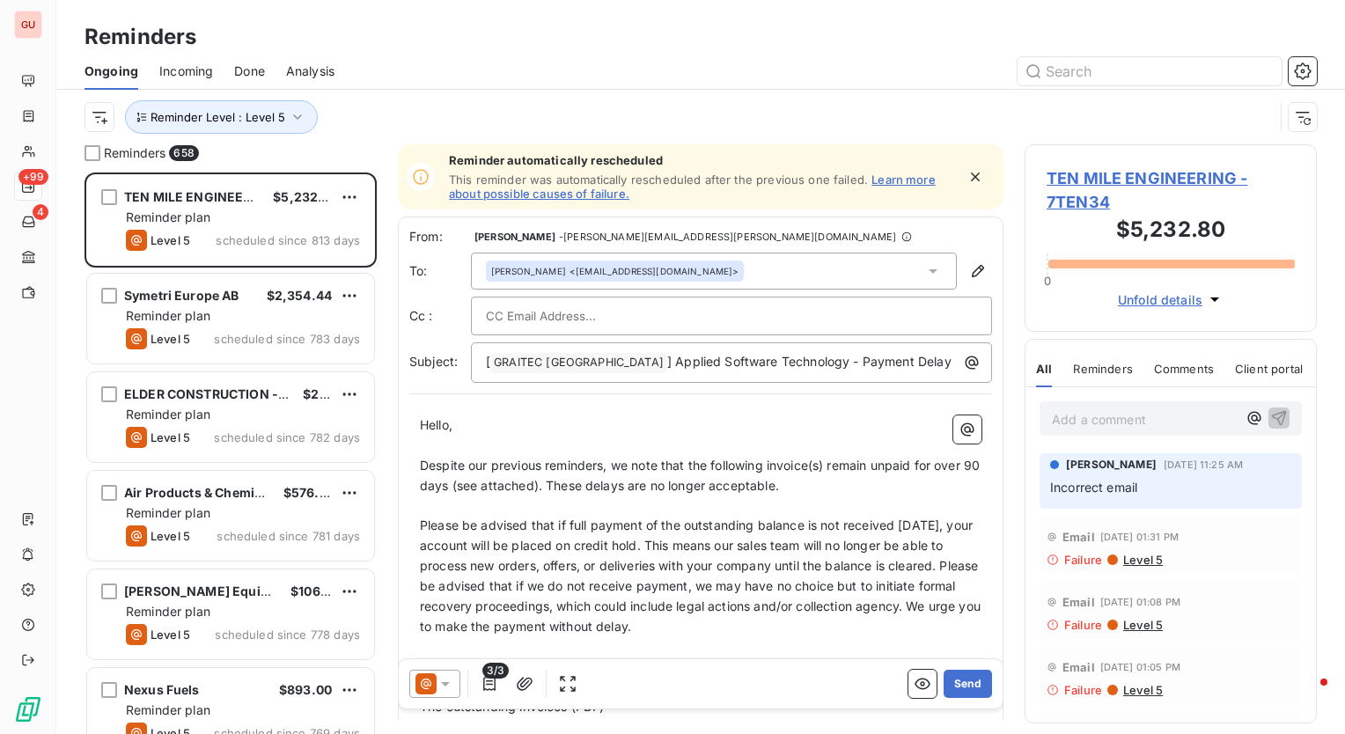
click at [402, 69] on div at bounding box center [837, 71] width 962 height 28
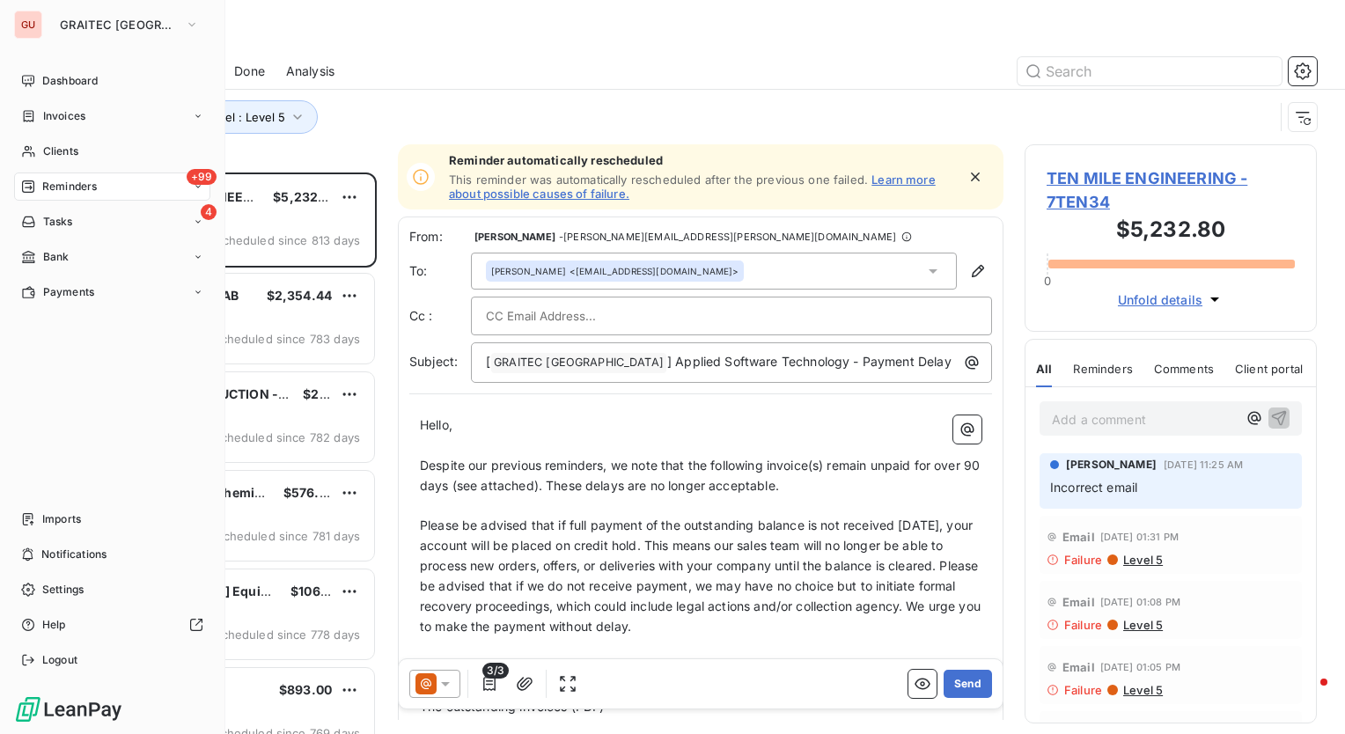
click at [77, 184] on span "Reminders" at bounding box center [69, 187] width 55 height 16
click at [82, 286] on div "Done" at bounding box center [122, 292] width 175 height 28
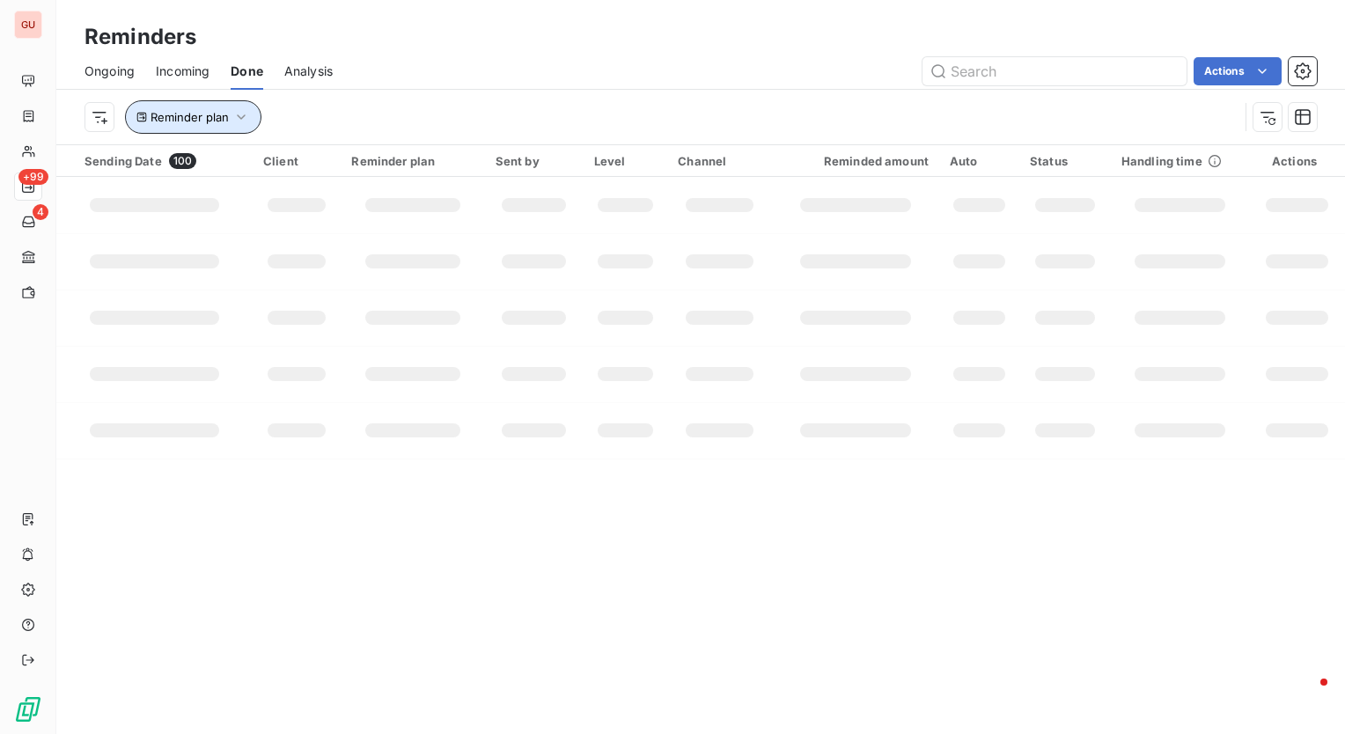
click at [243, 116] on icon "button" at bounding box center [241, 116] width 9 height 5
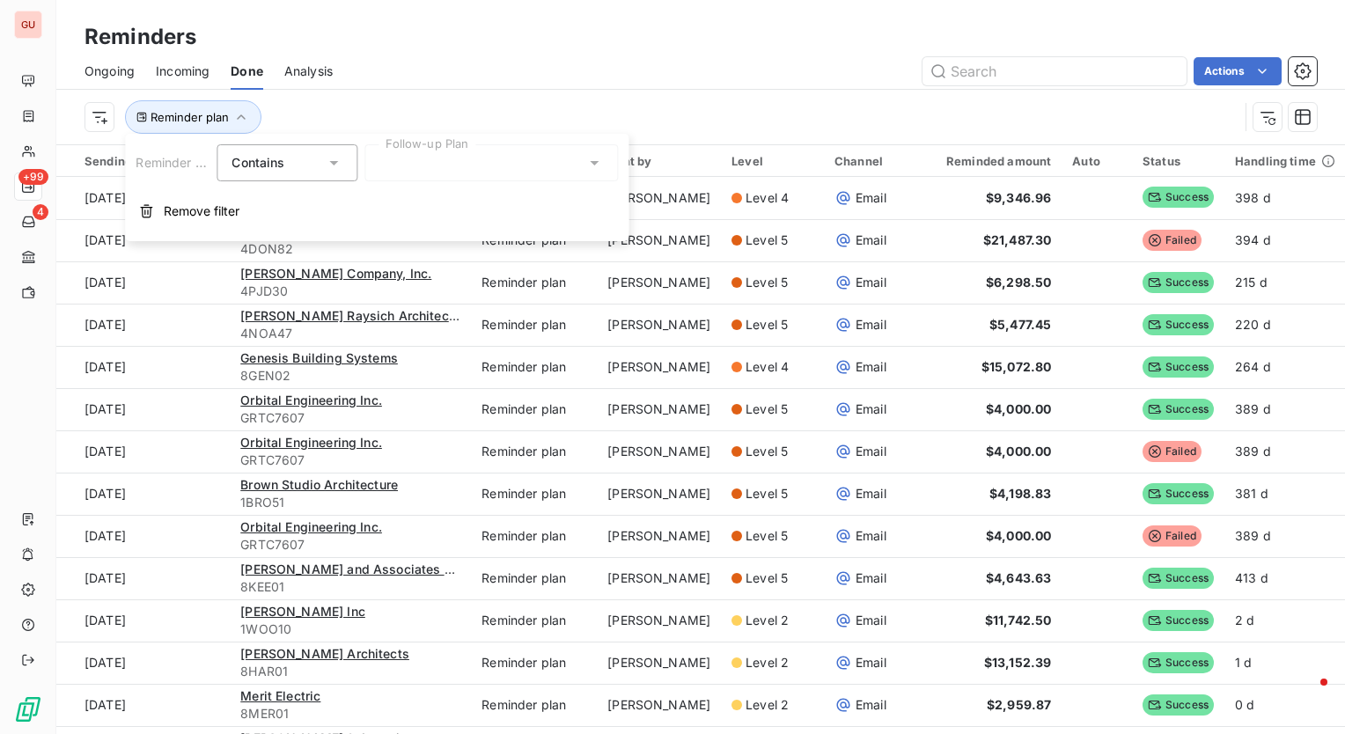
click at [431, 163] on div at bounding box center [492, 162] width 254 height 37
click at [491, 77] on div "Actions" at bounding box center [835, 71] width 963 height 28
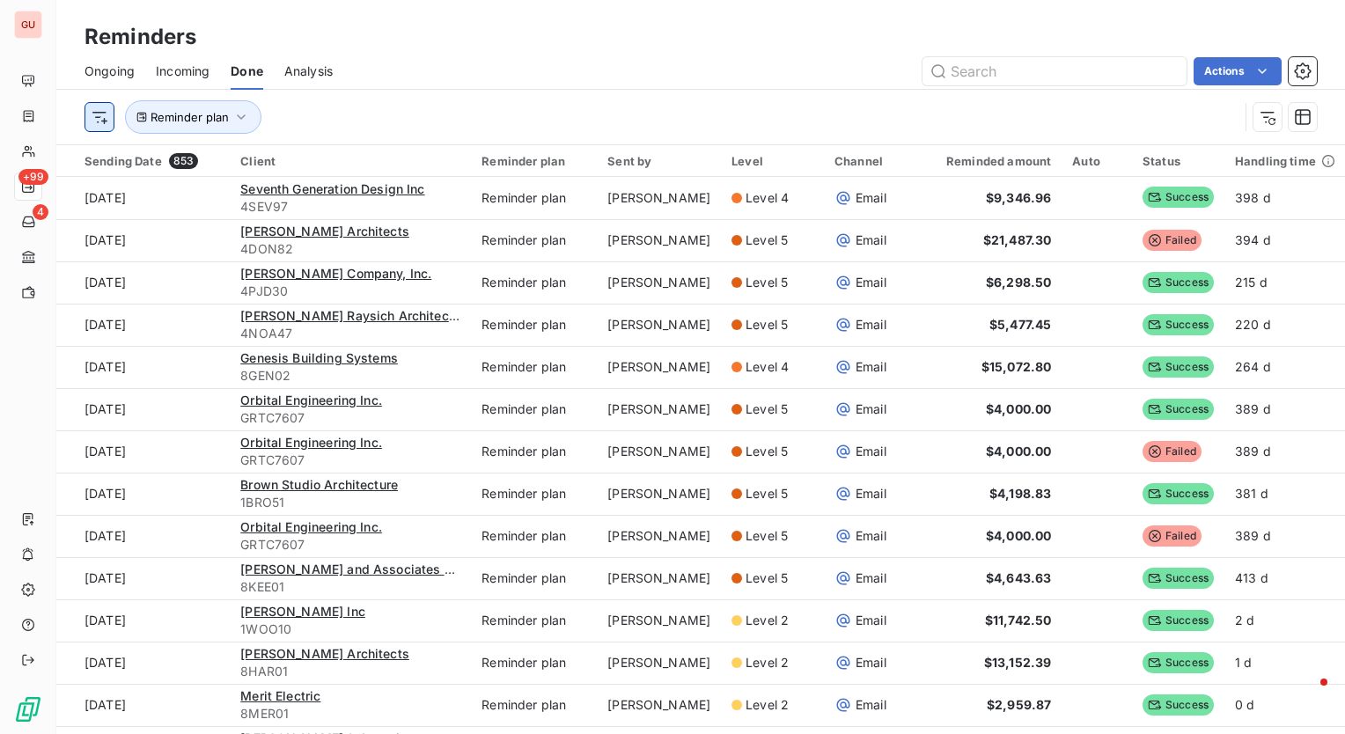
click at [99, 123] on html "GU +99 4 Reminders Ongoing Incoming Done Analysis Actions Reminder plan Sending…" at bounding box center [672, 367] width 1345 height 734
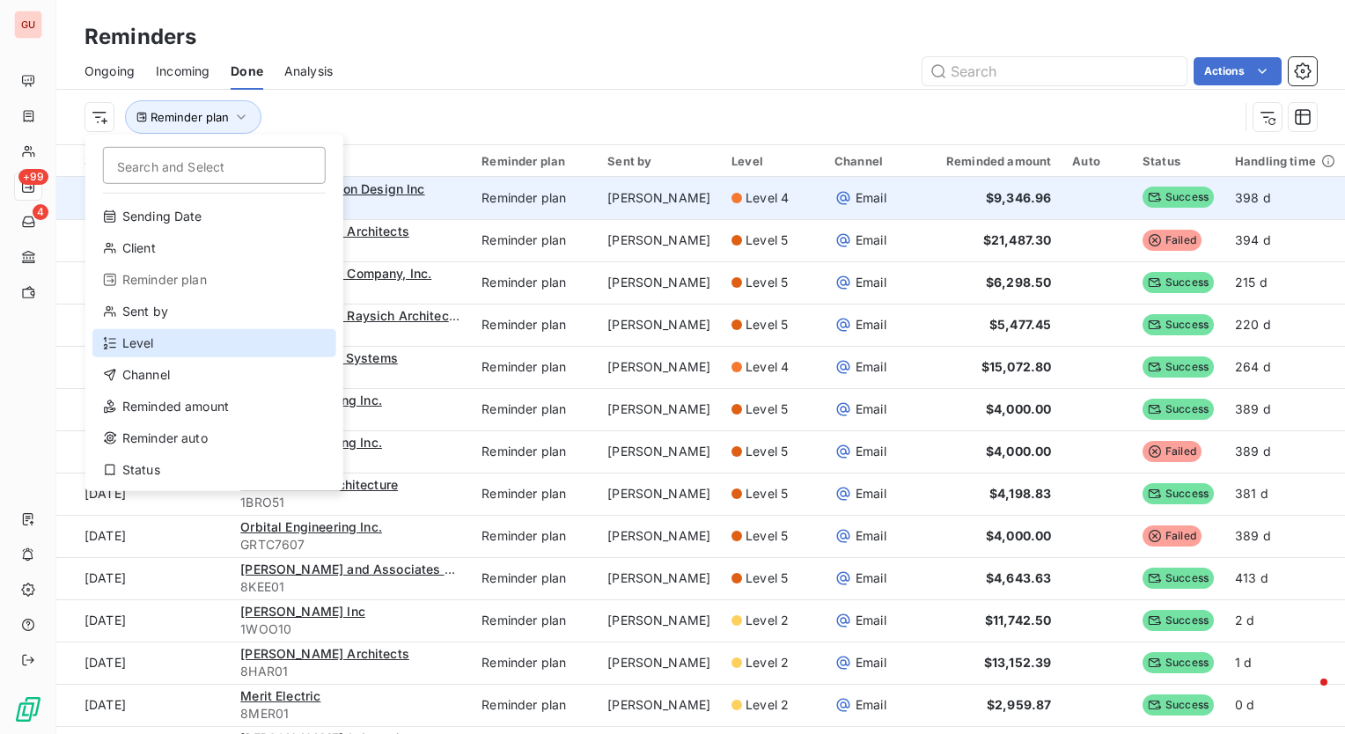
click at [222, 342] on div "Level" at bounding box center [214, 343] width 244 height 28
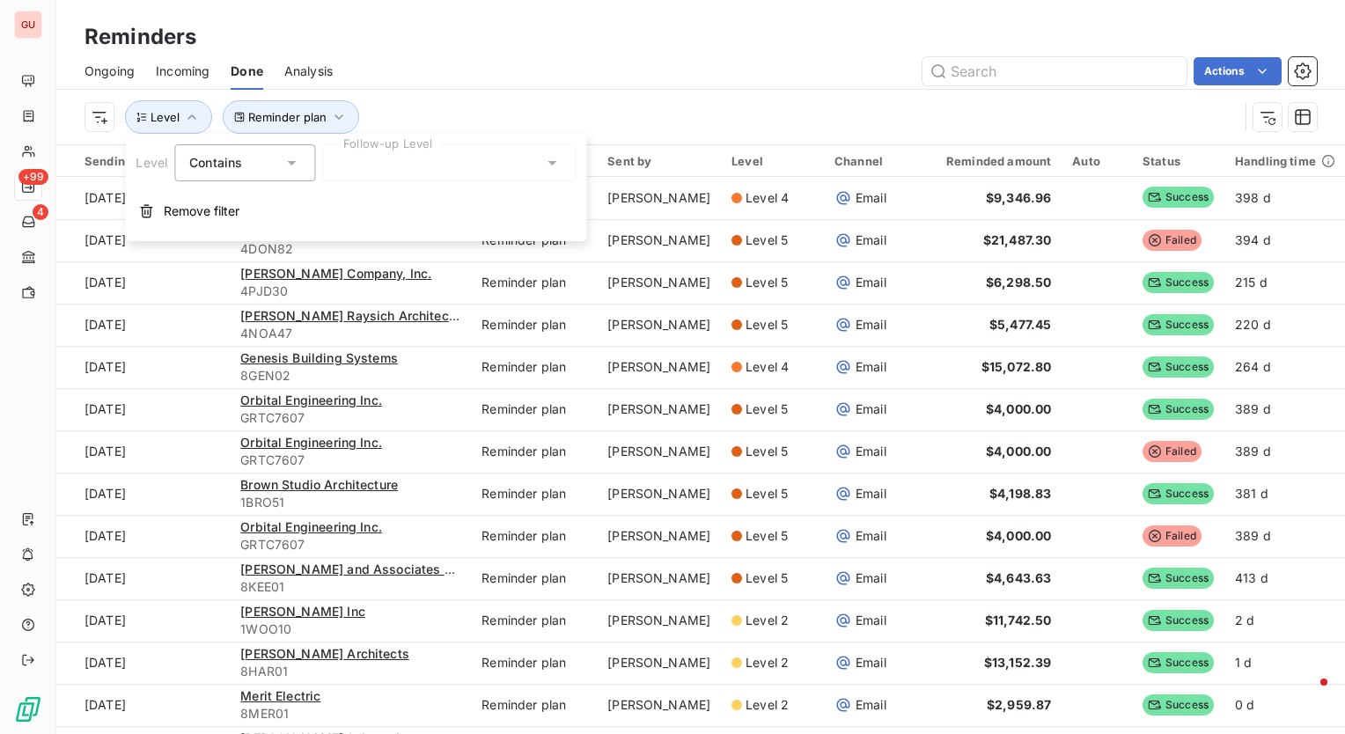
click at [434, 163] on div at bounding box center [449, 162] width 254 height 37
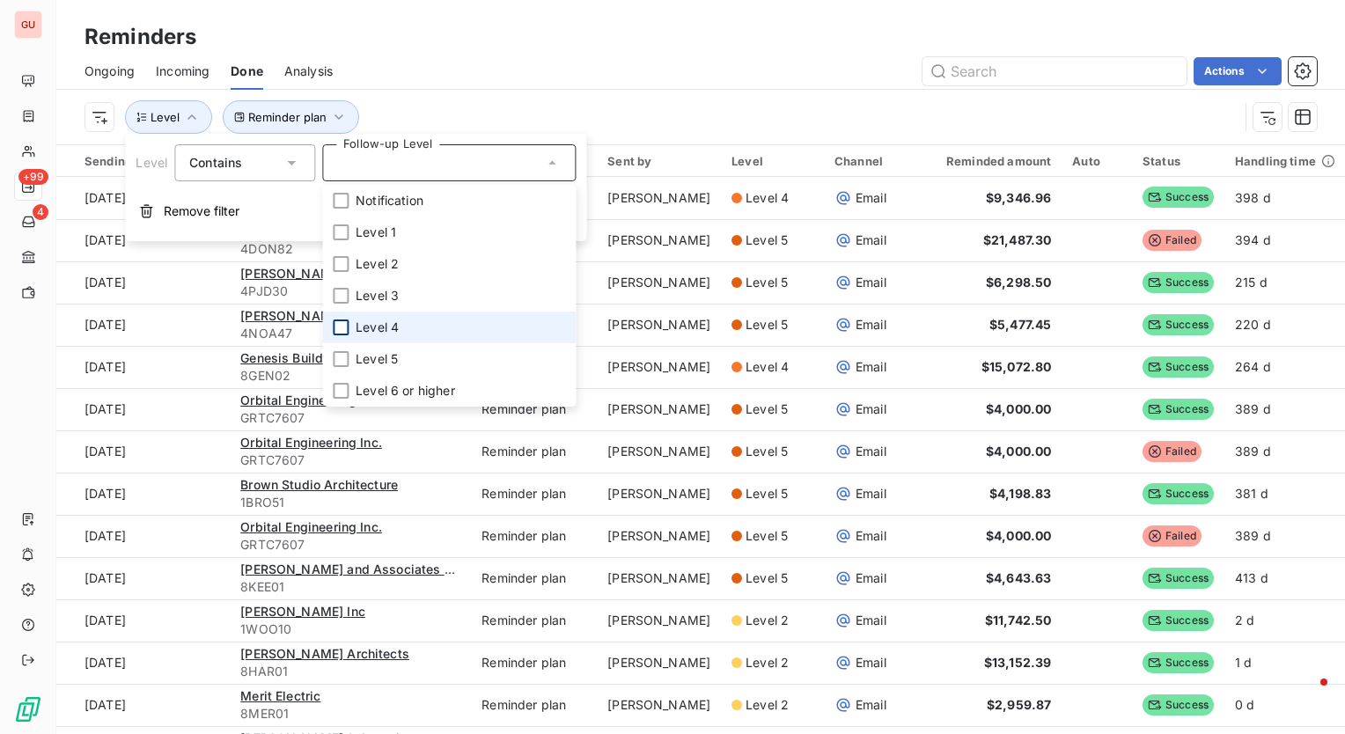
click at [340, 328] on div at bounding box center [341, 328] width 16 height 16
click at [486, 84] on div "Actions" at bounding box center [835, 71] width 963 height 28
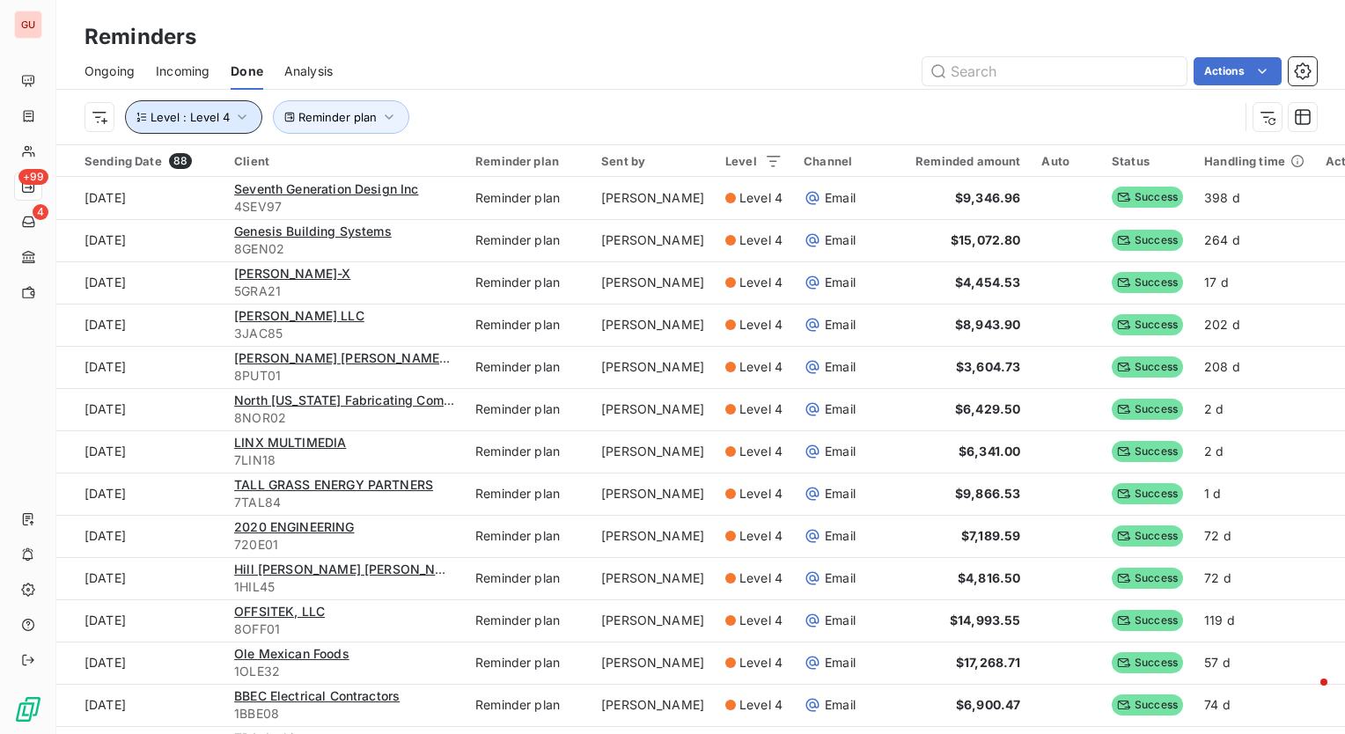
click at [254, 122] on button "Level : Level 4" at bounding box center [193, 116] width 137 height 33
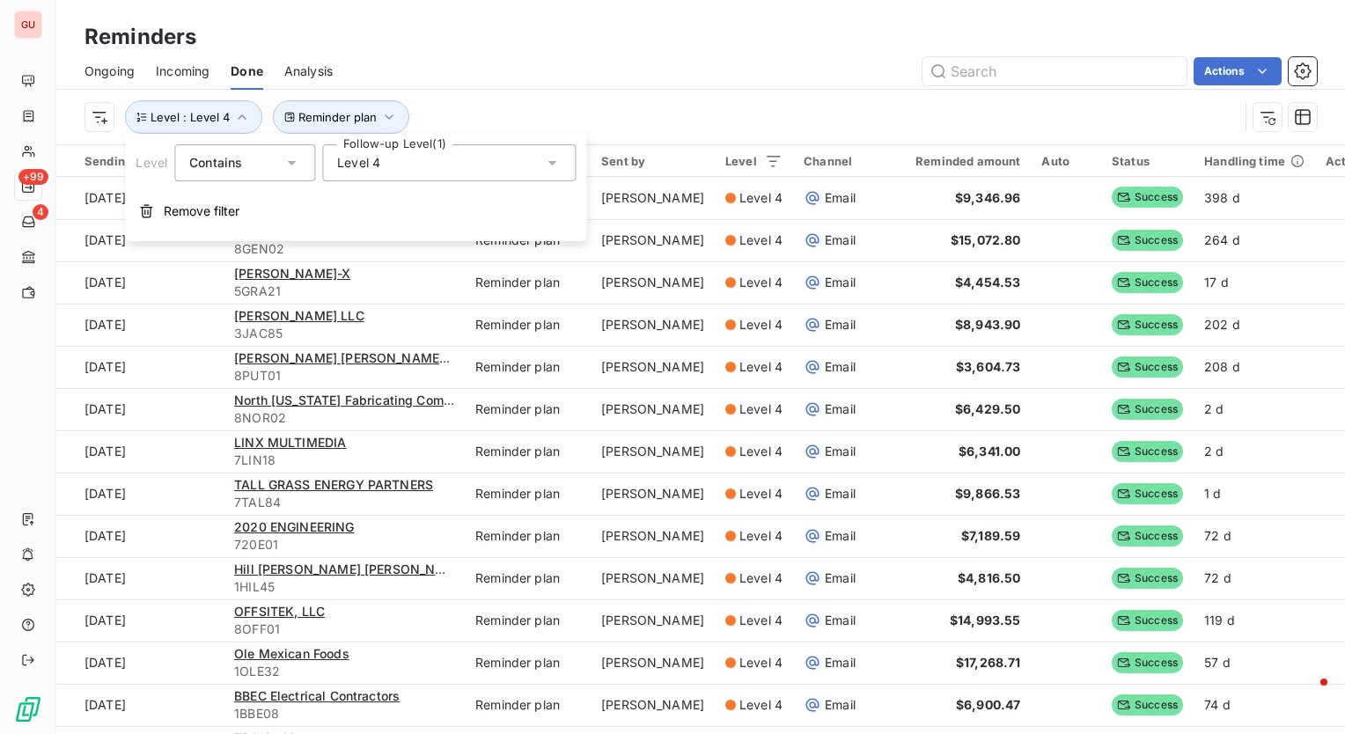
click at [504, 173] on div "Level 4" at bounding box center [449, 162] width 254 height 37
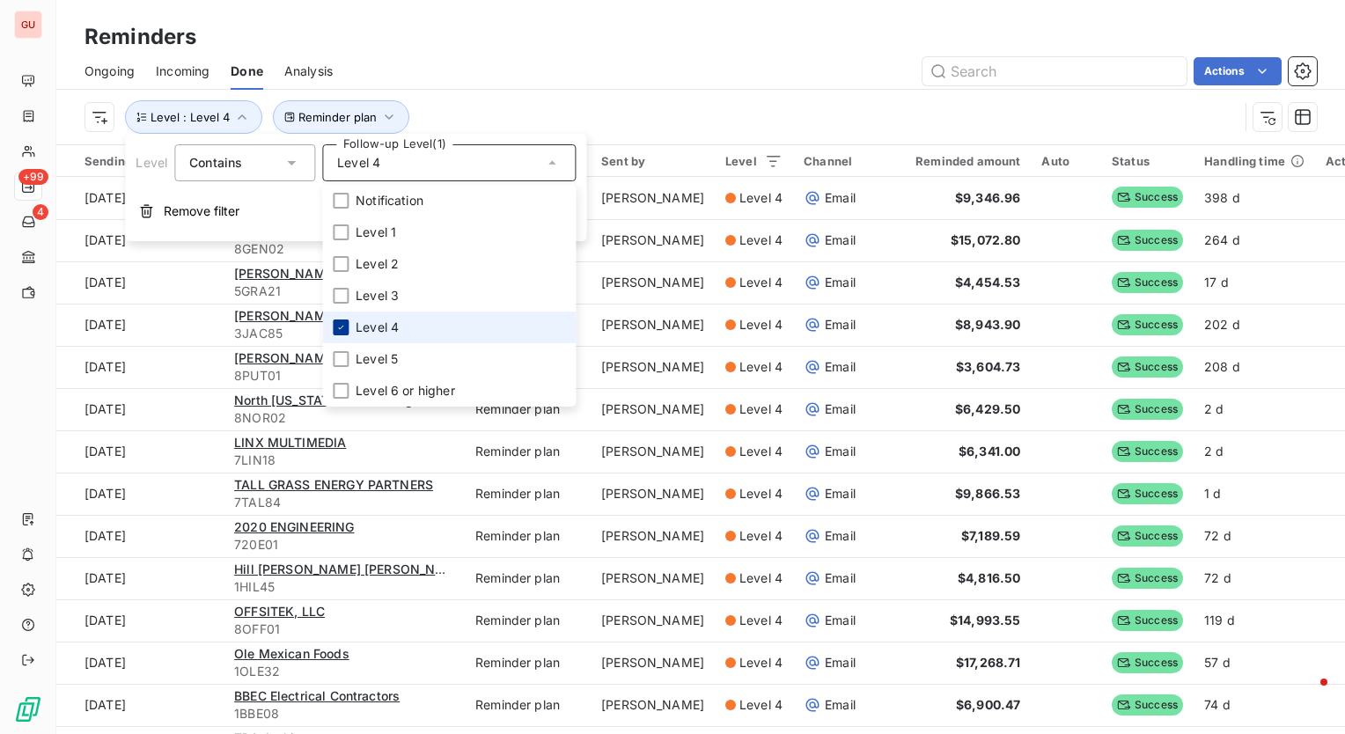
click at [339, 328] on icon at bounding box center [340, 327] width 11 height 11
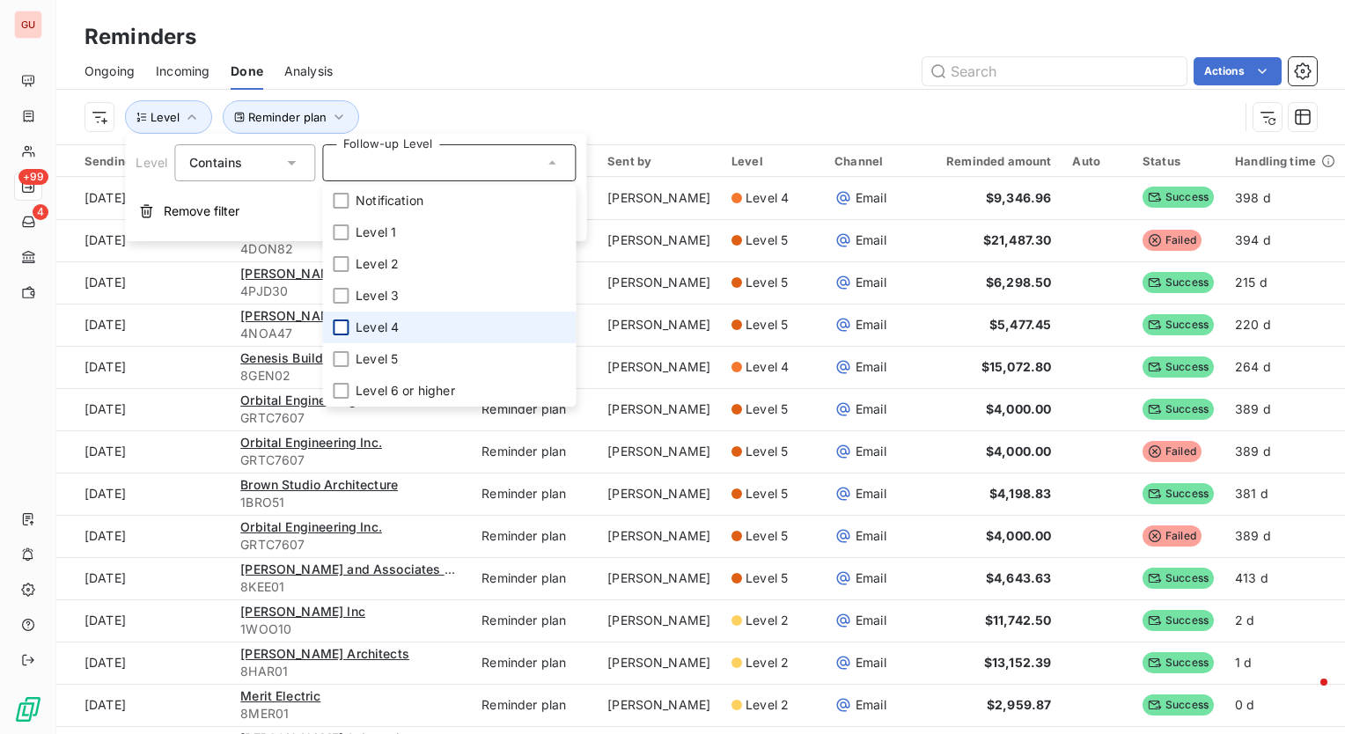
click at [526, 90] on div "Reminder plan Level" at bounding box center [701, 117] width 1233 height 55
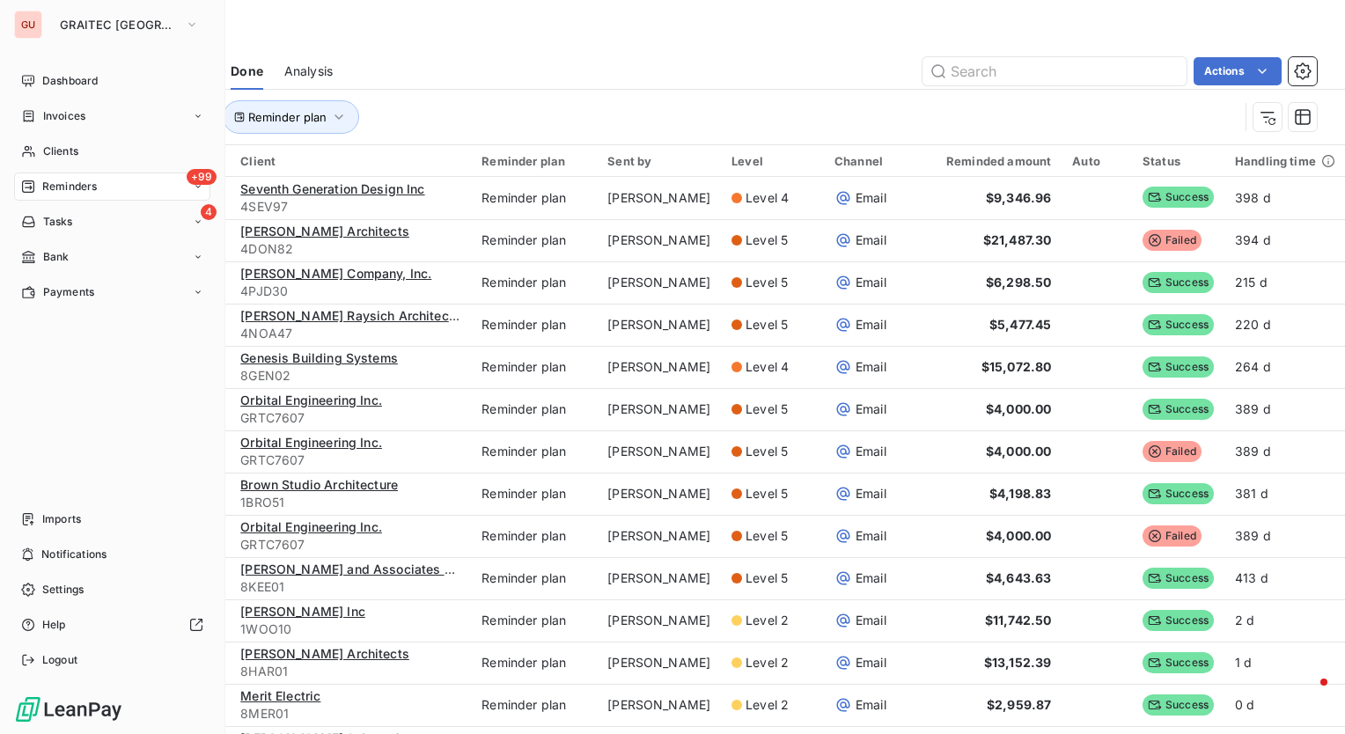
click at [64, 181] on span "Reminders" at bounding box center [69, 187] width 55 height 16
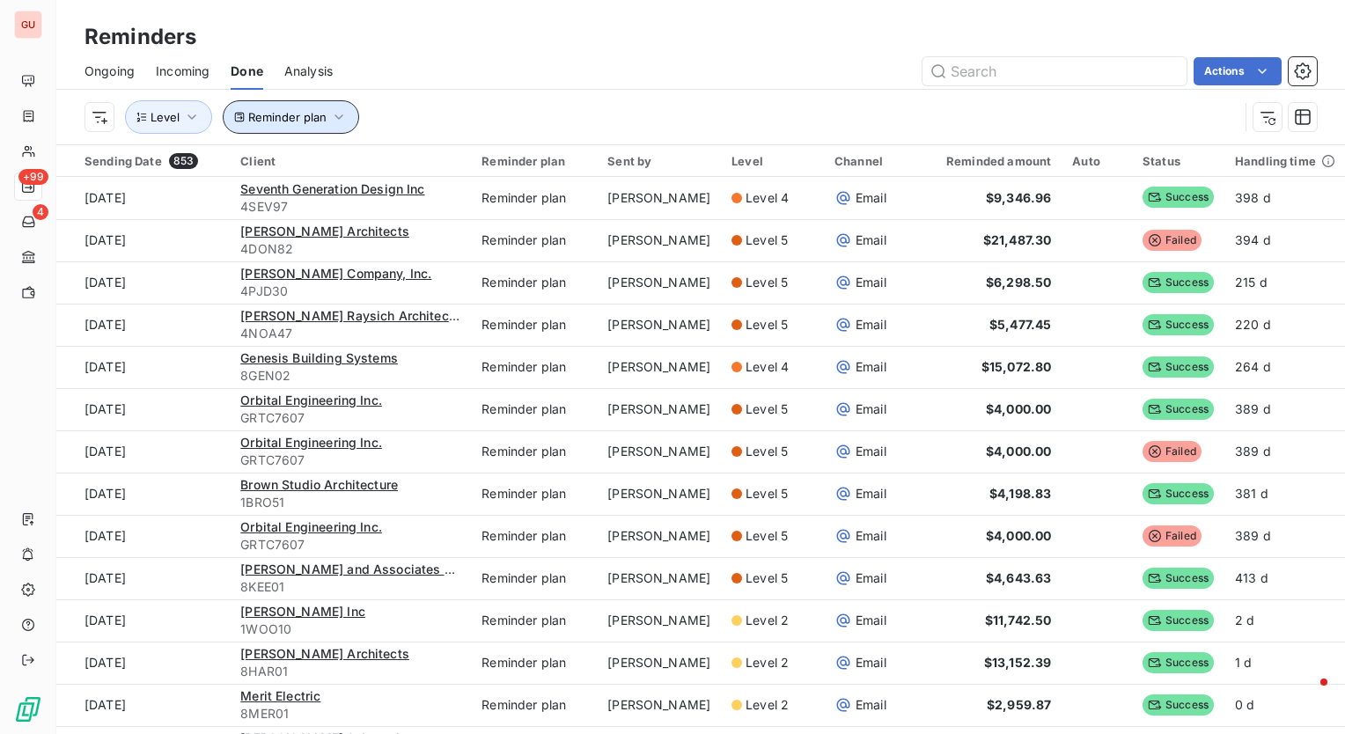
click at [342, 111] on icon "button" at bounding box center [339, 117] width 18 height 18
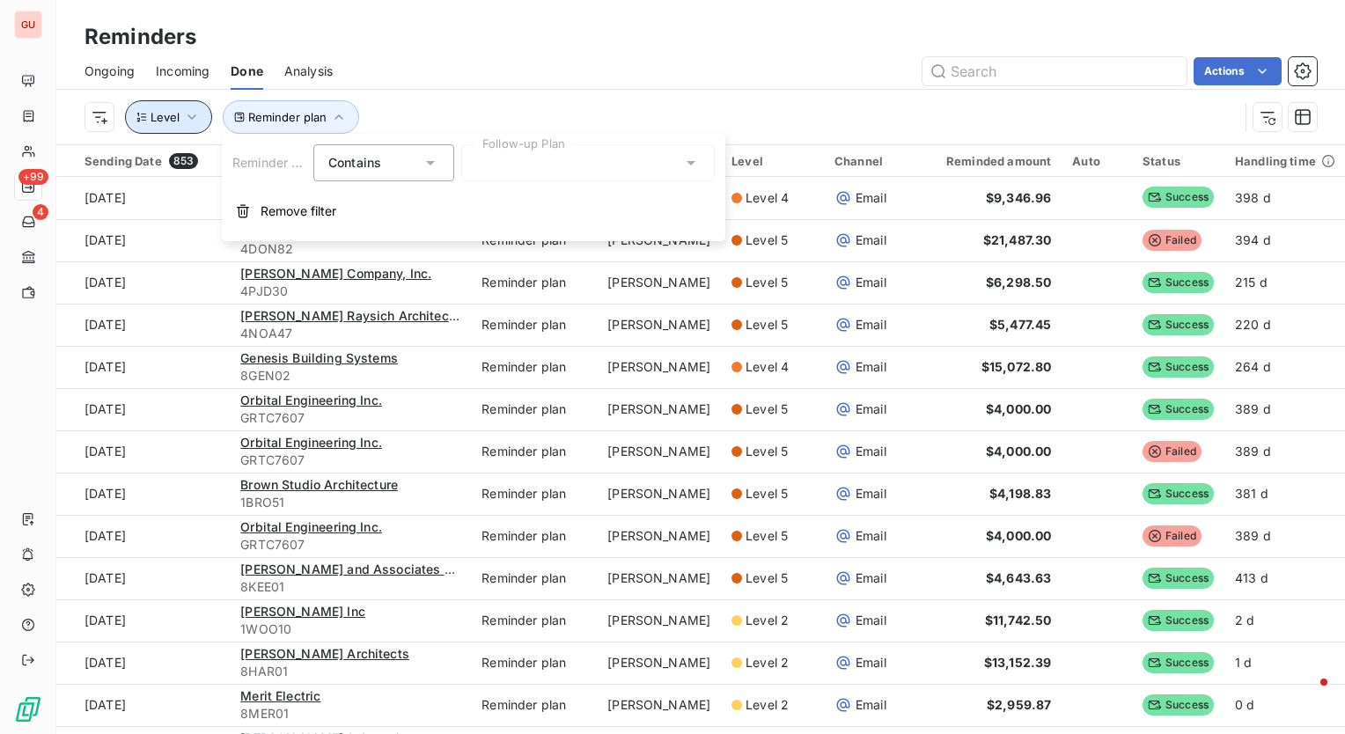
click at [197, 111] on icon "button" at bounding box center [192, 117] width 18 height 18
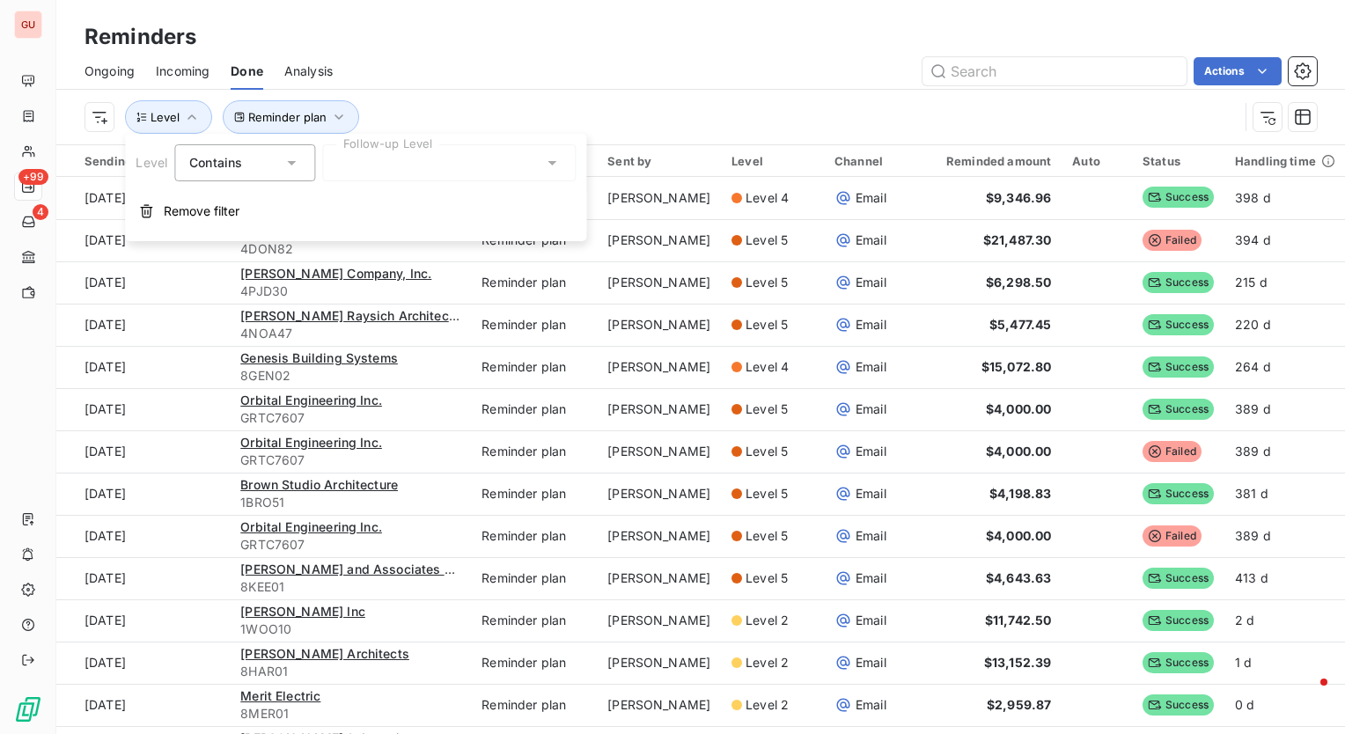
click at [433, 171] on div at bounding box center [449, 162] width 254 height 37
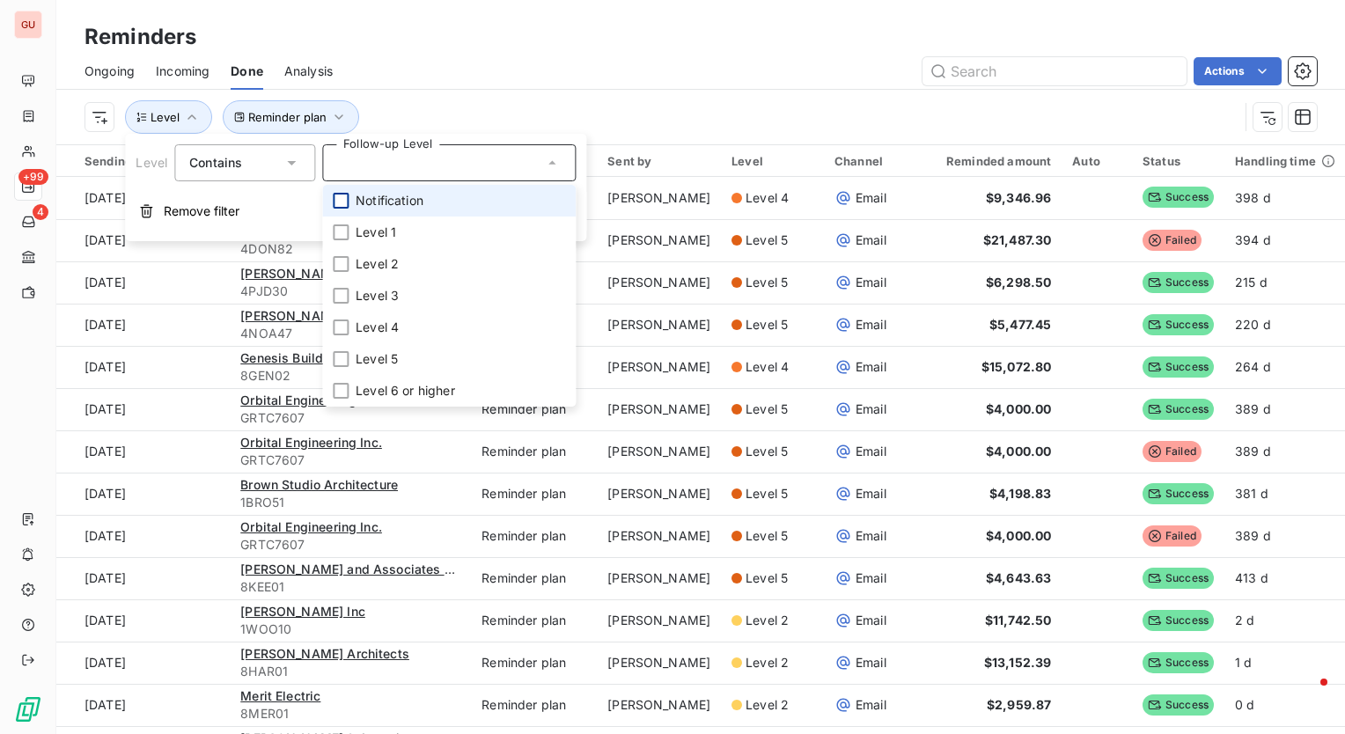
click at [342, 207] on div at bounding box center [341, 201] width 16 height 16
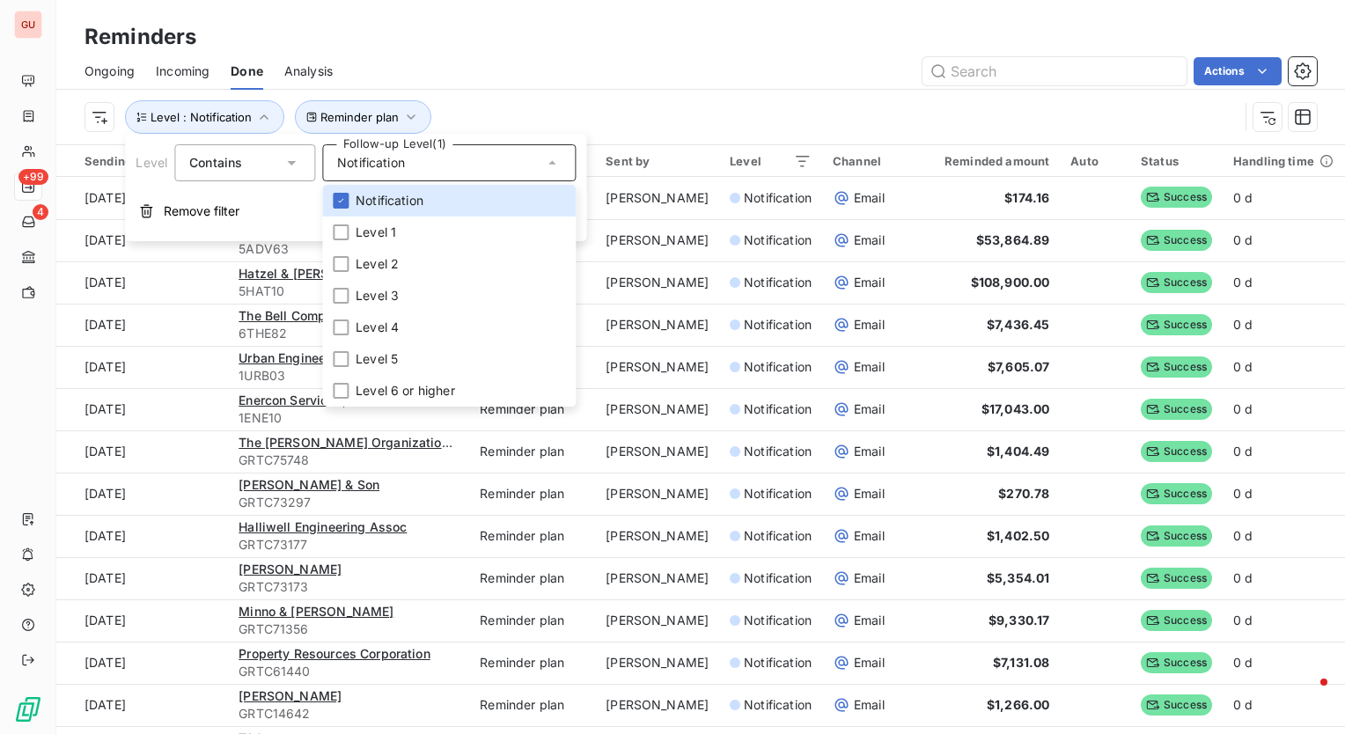
click at [604, 71] on div "Actions" at bounding box center [835, 71] width 963 height 28
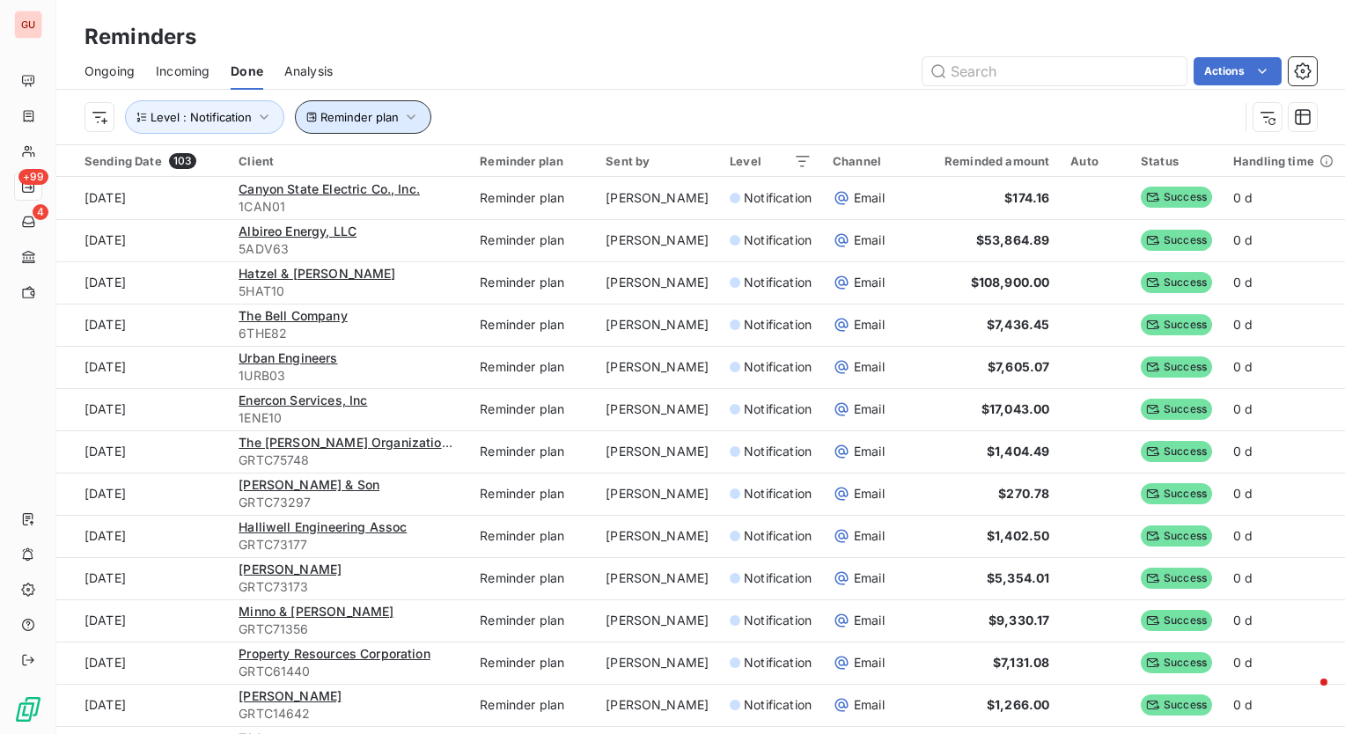
click at [407, 114] on icon "button" at bounding box center [411, 116] width 9 height 5
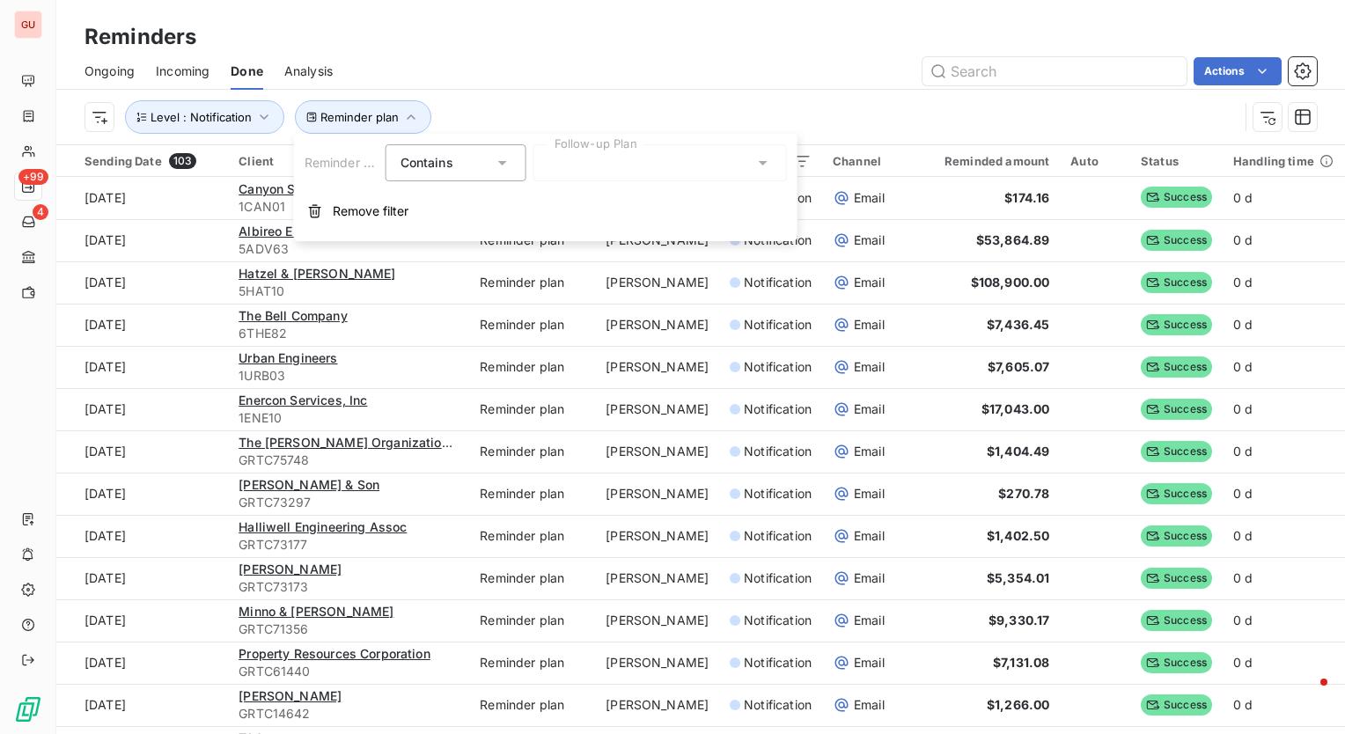
click at [571, 173] on div at bounding box center [661, 162] width 254 height 37
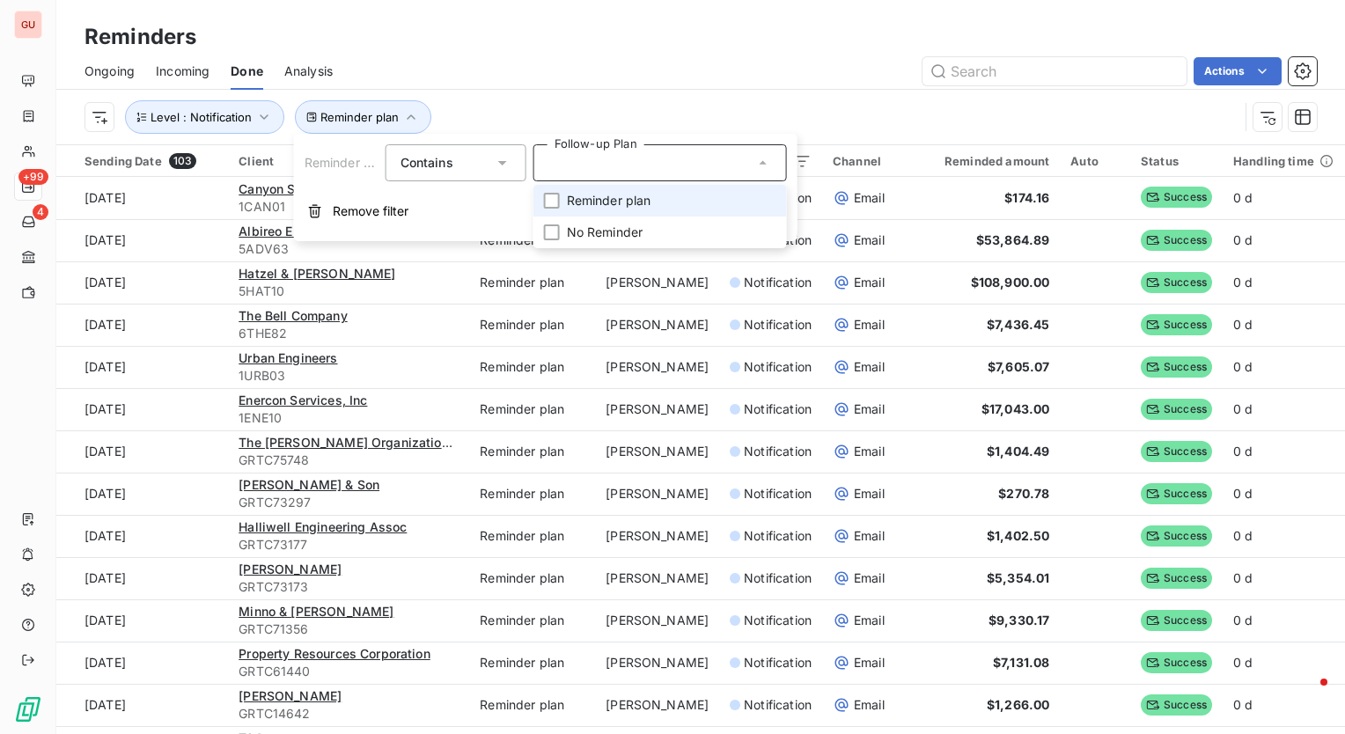
click at [560, 100] on div "Reminder plan Level : Notification" at bounding box center [701, 117] width 1233 height 55
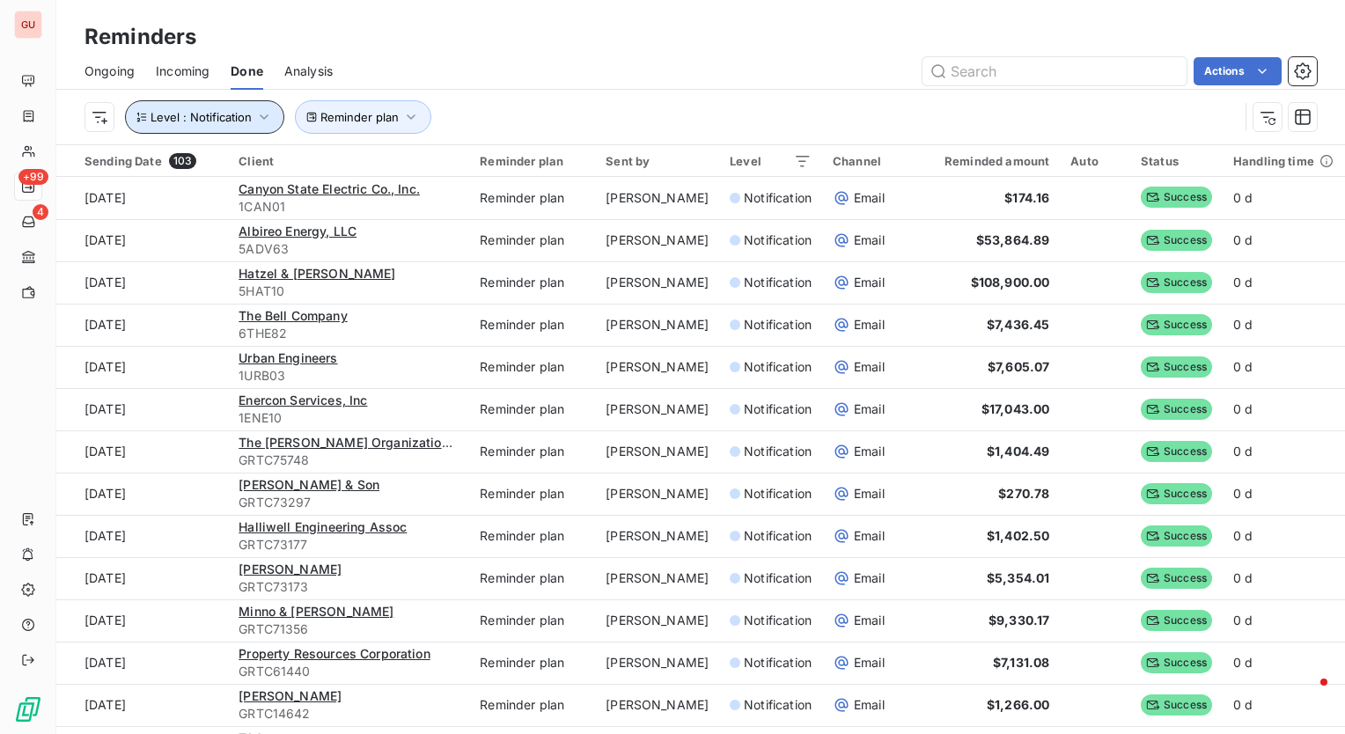
click at [264, 120] on icon "button" at bounding box center [264, 117] width 18 height 18
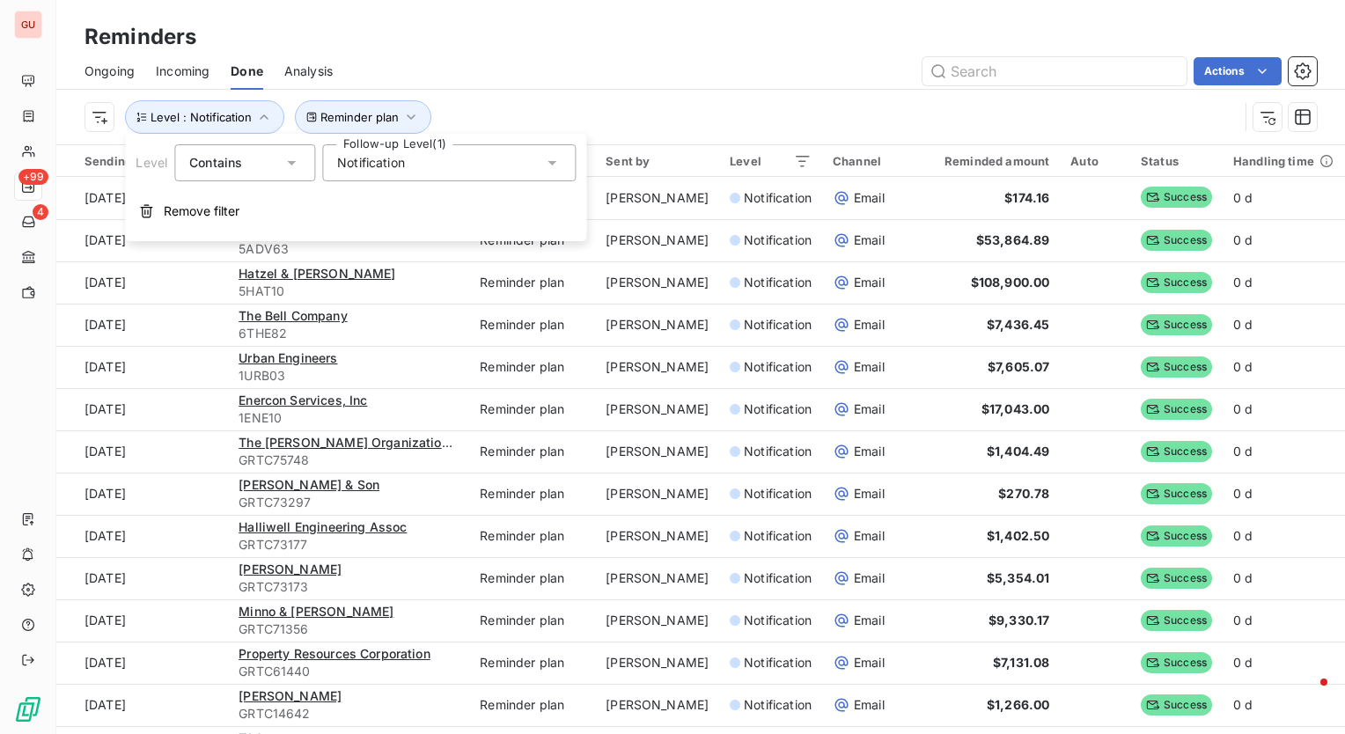
click at [367, 164] on span "Notification" at bounding box center [371, 163] width 68 height 18
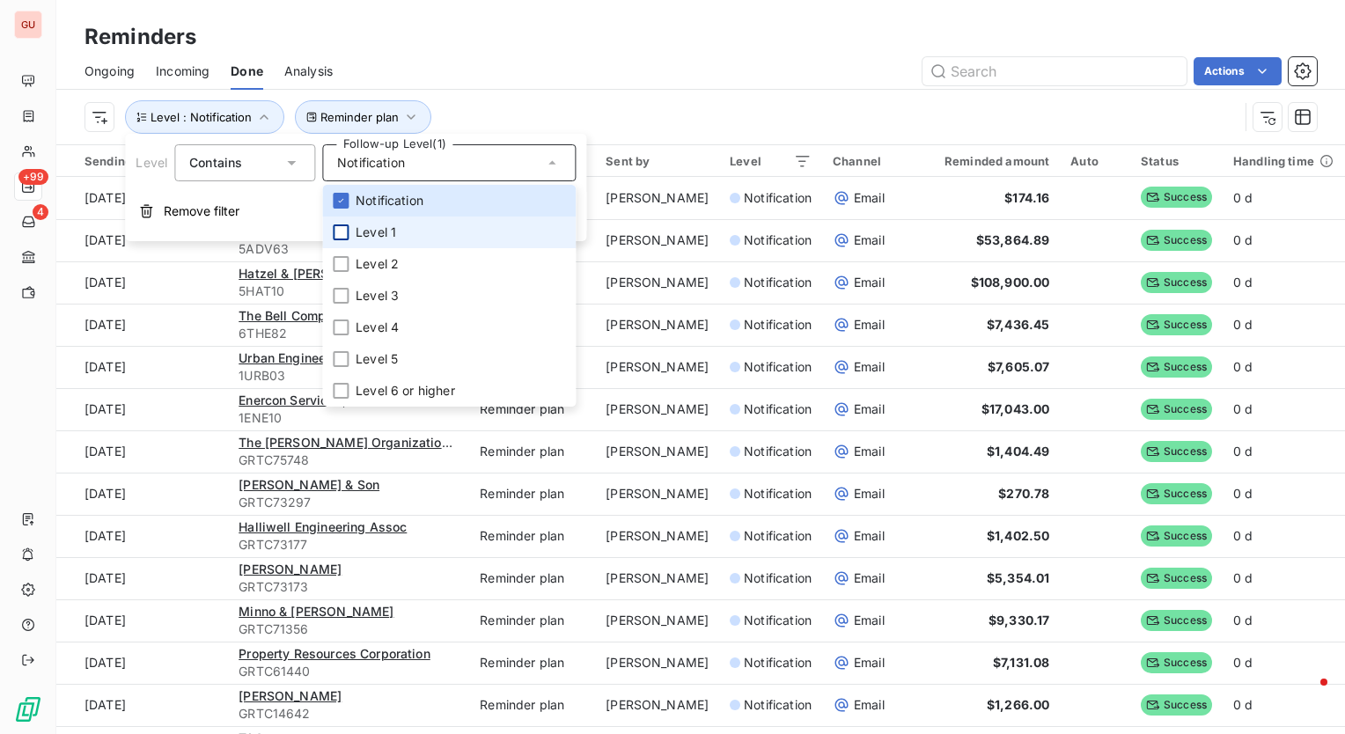
click at [342, 234] on div at bounding box center [341, 233] width 16 height 16
click at [342, 196] on icon at bounding box center [340, 200] width 11 height 11
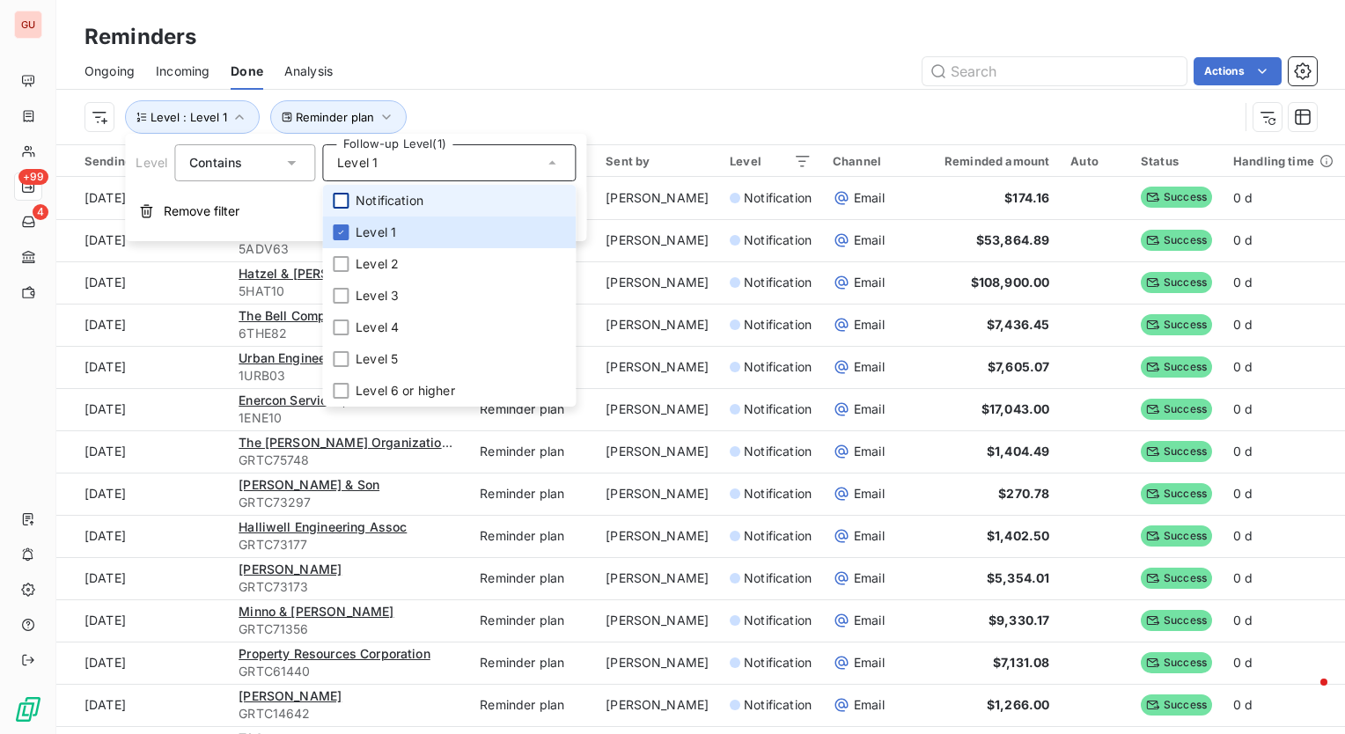
click at [512, 96] on div "Reminder plan Level : Level 1" at bounding box center [701, 117] width 1233 height 55
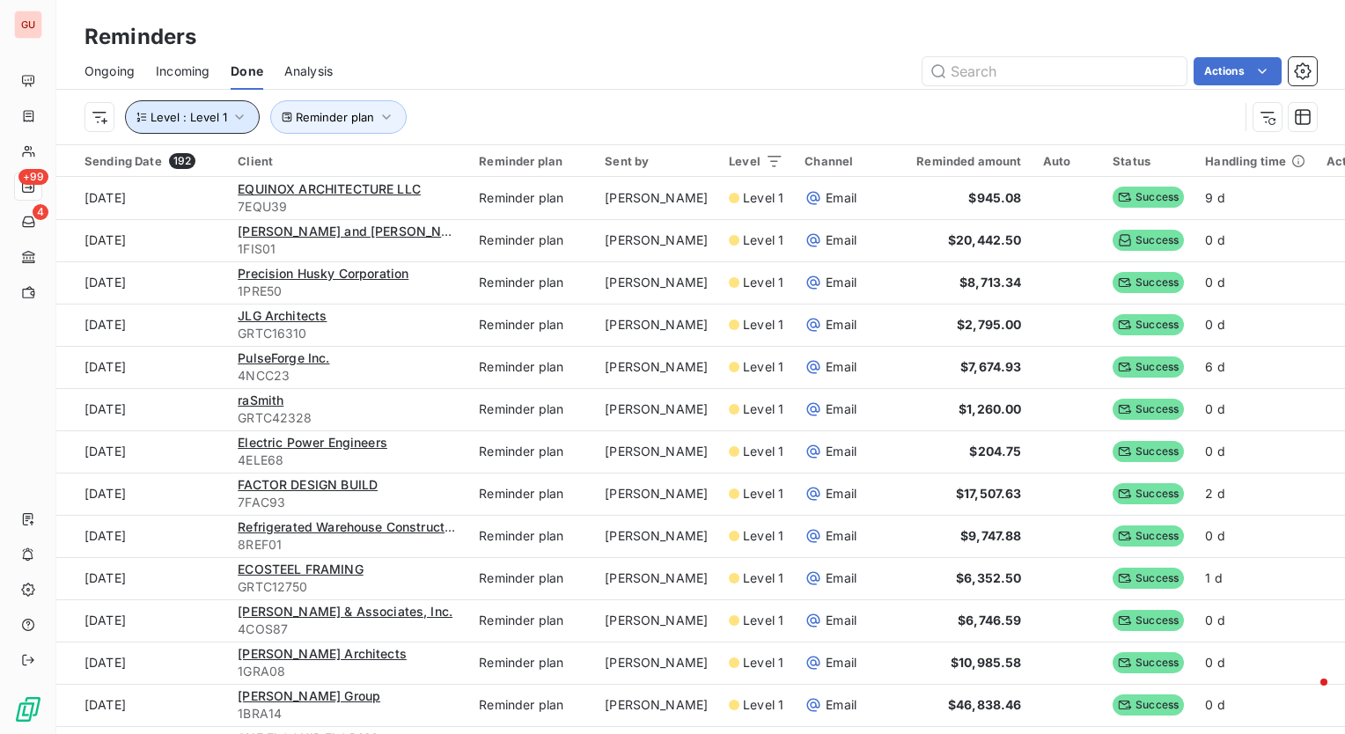
click at [235, 116] on icon "button" at bounding box center [239, 116] width 9 height 5
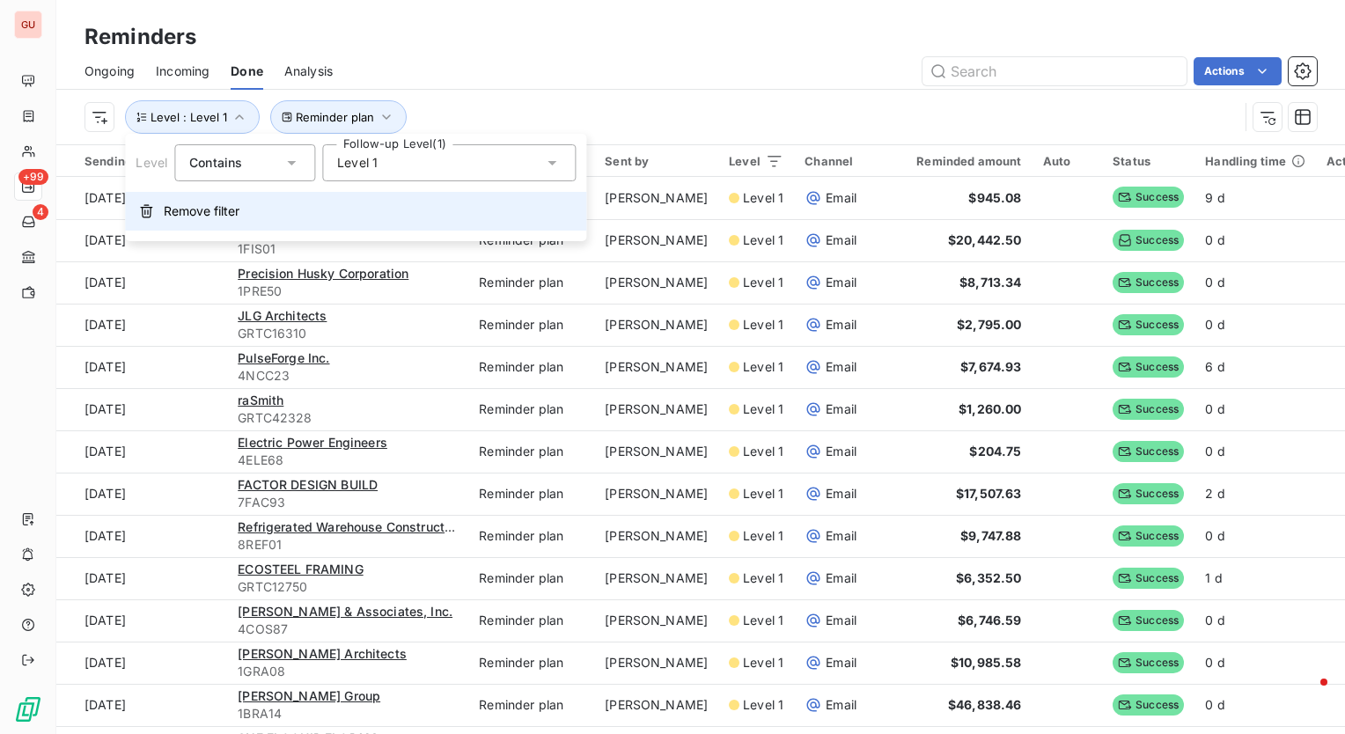
click at [183, 207] on span "Remove filter" at bounding box center [202, 212] width 76 height 18
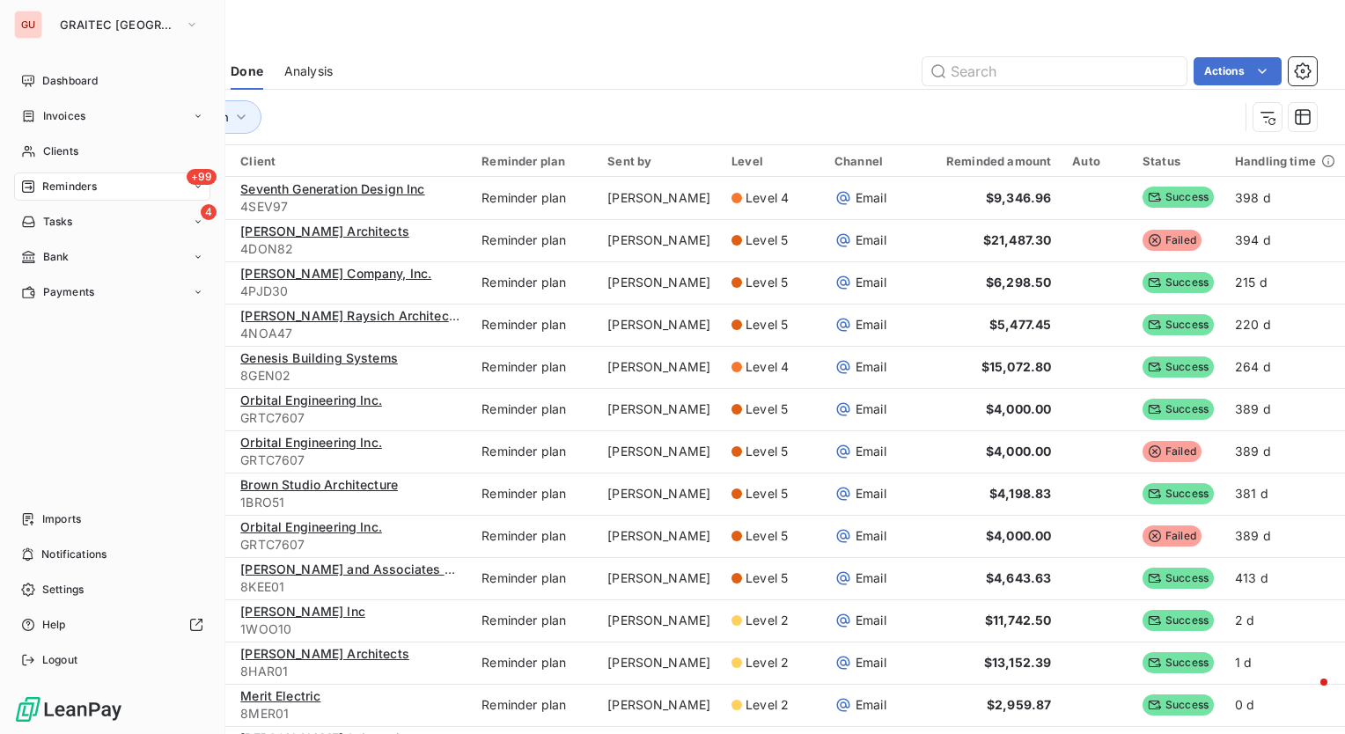
click at [70, 178] on div "+99 Reminders" at bounding box center [112, 187] width 196 height 28
click at [92, 218] on div "Ongoing" at bounding box center [122, 222] width 175 height 28
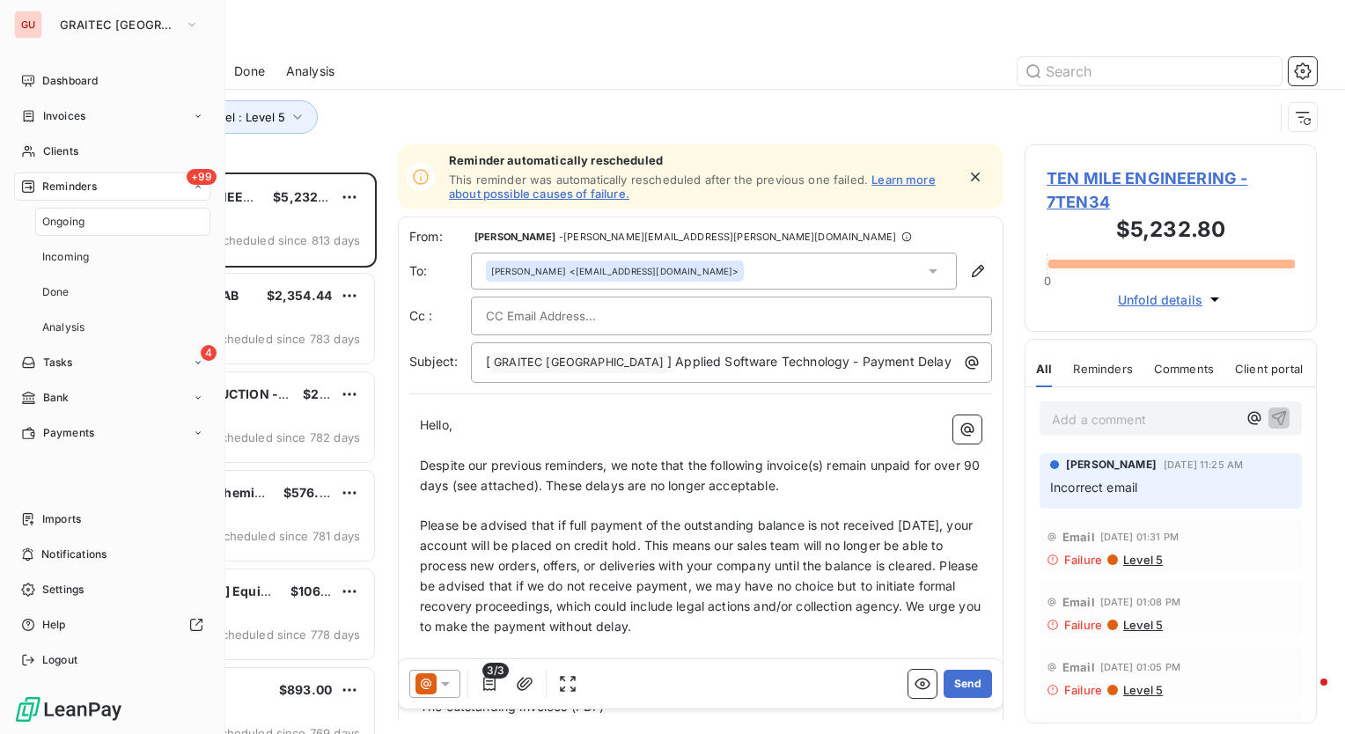
scroll to position [549, 278]
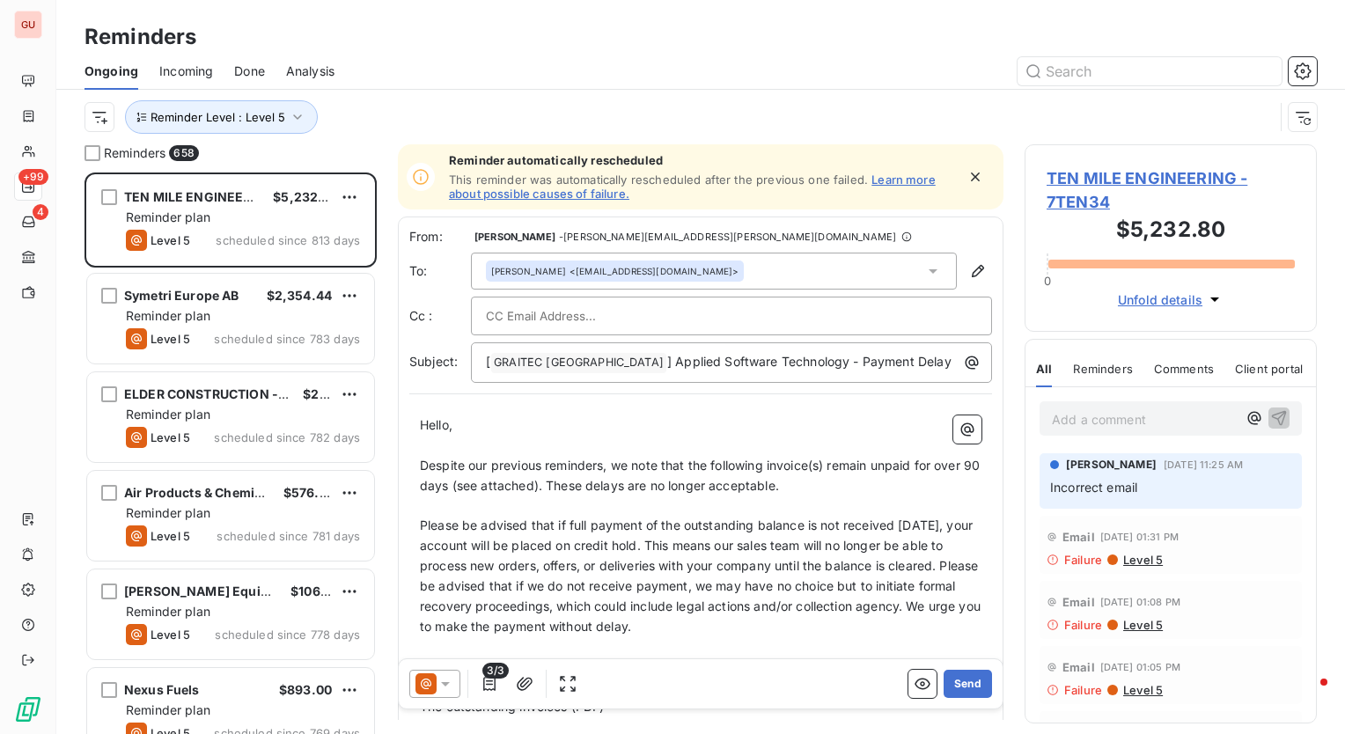
click at [402, 103] on div "Reminder Level : Level 5" at bounding box center [680, 116] width 1190 height 33
click at [300, 111] on icon "button" at bounding box center [298, 117] width 18 height 18
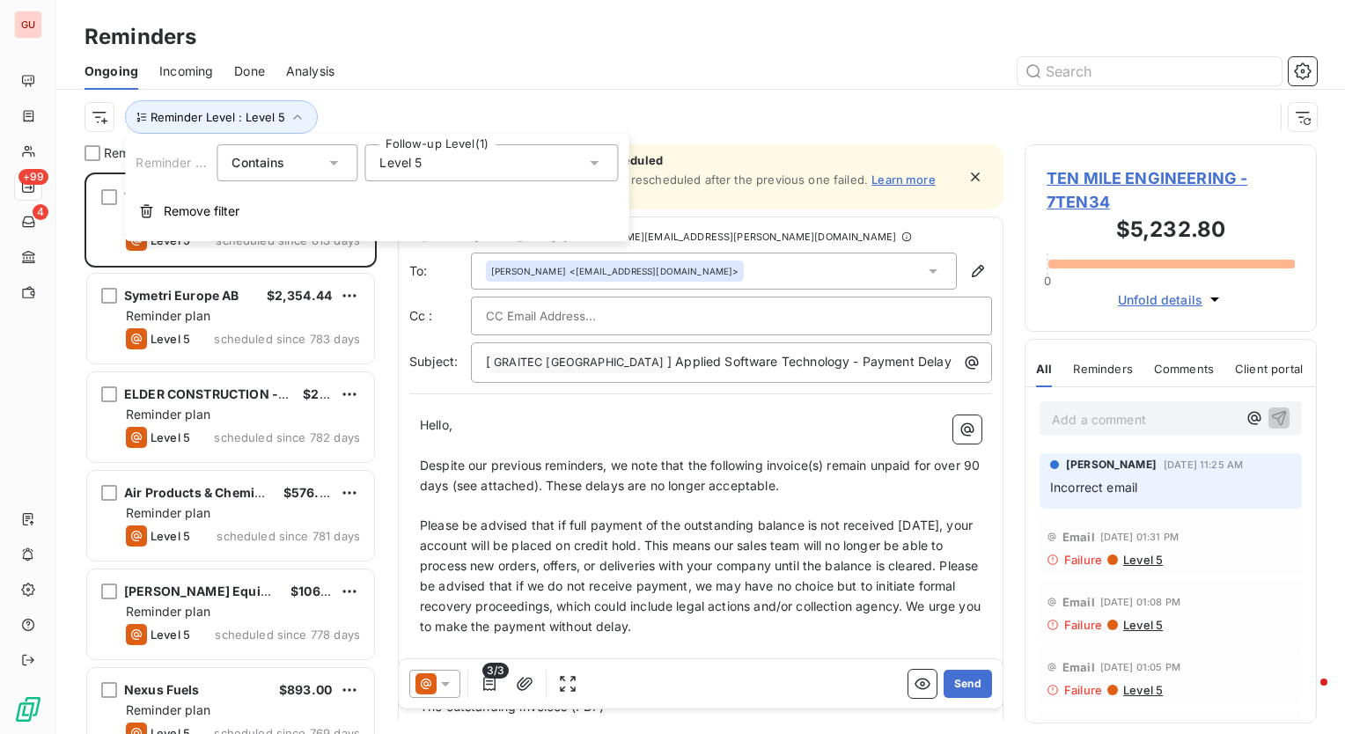
click at [452, 159] on div "Level 5" at bounding box center [492, 162] width 254 height 37
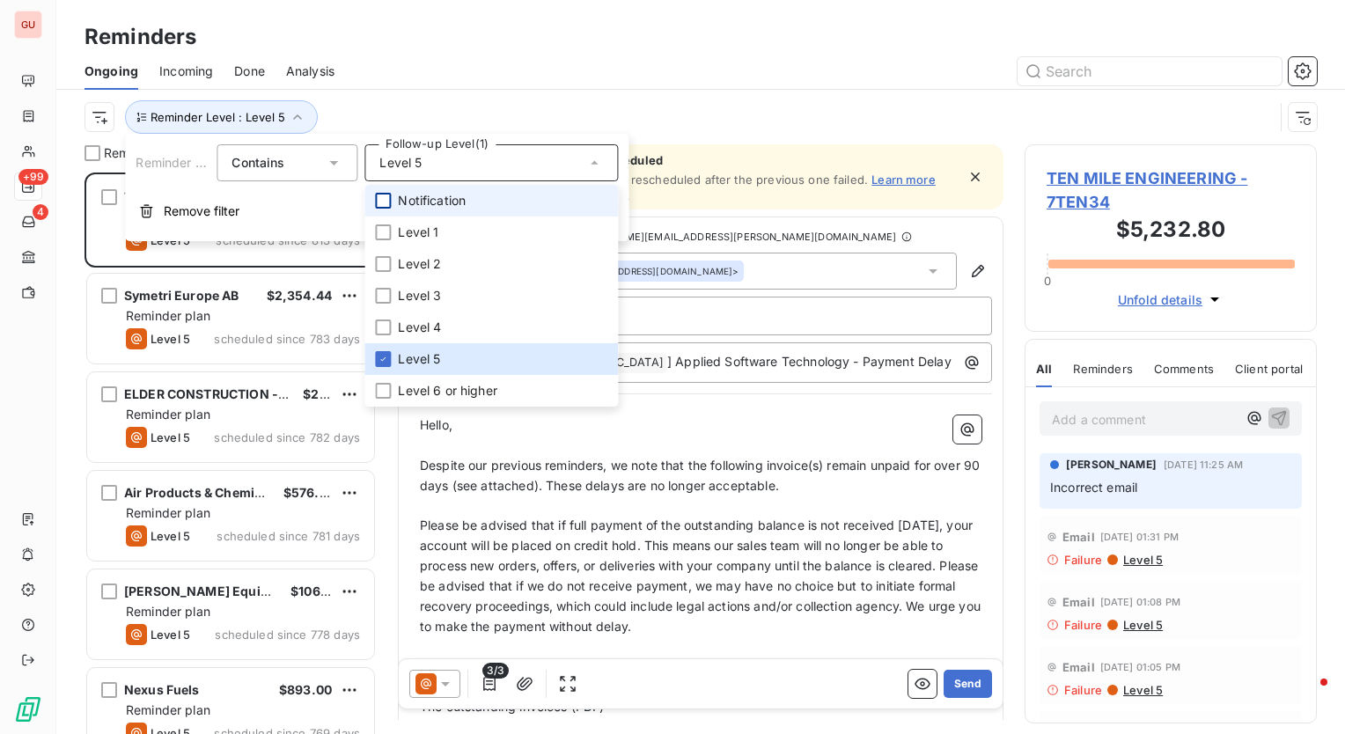
click at [387, 203] on div at bounding box center [383, 201] width 16 height 16
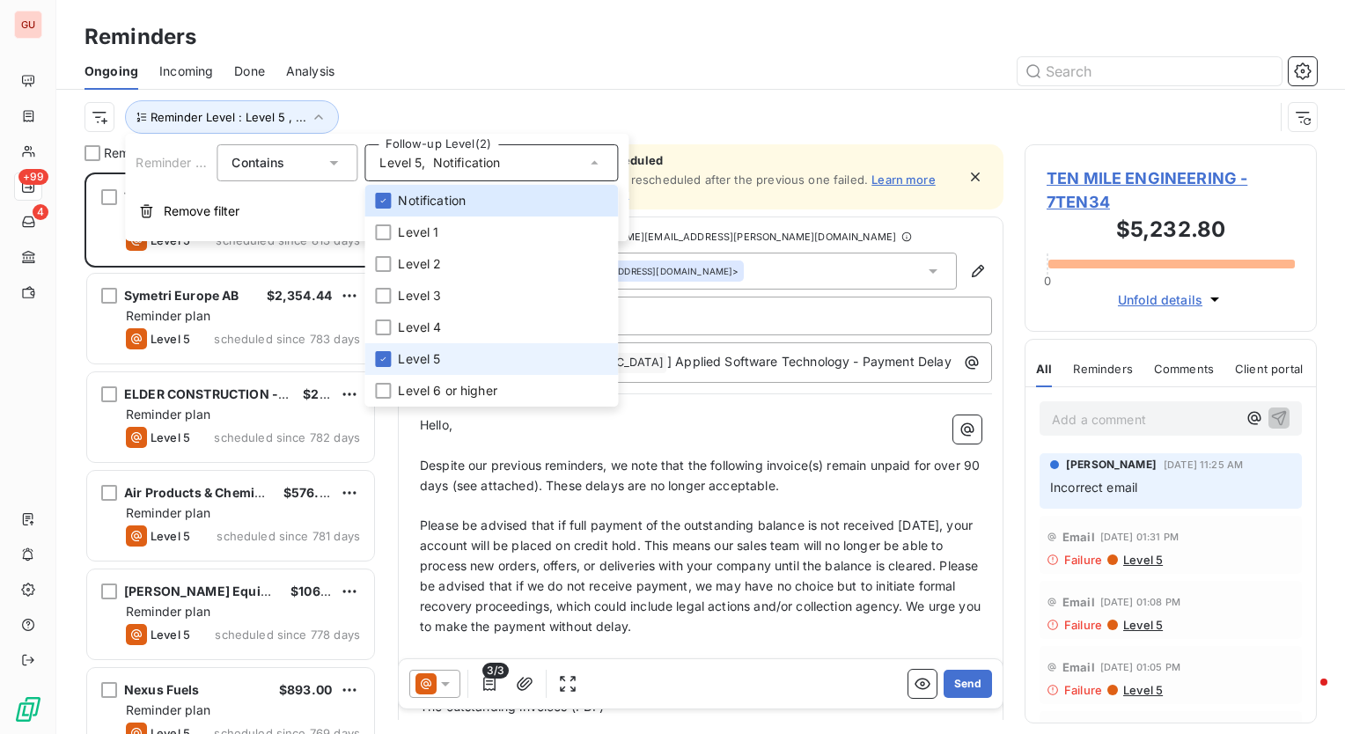
click at [387, 368] on li "Level 5" at bounding box center [492, 359] width 254 height 32
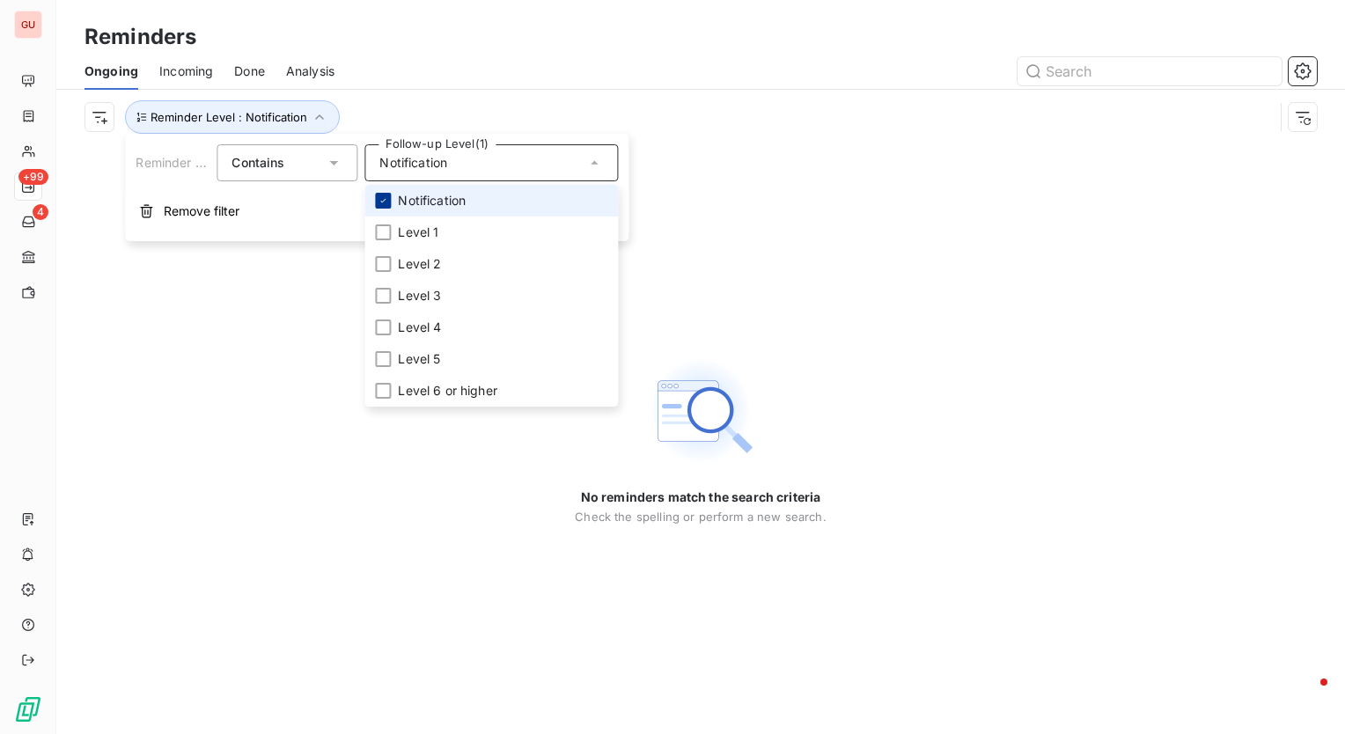
click at [381, 203] on icon at bounding box center [383, 200] width 11 height 11
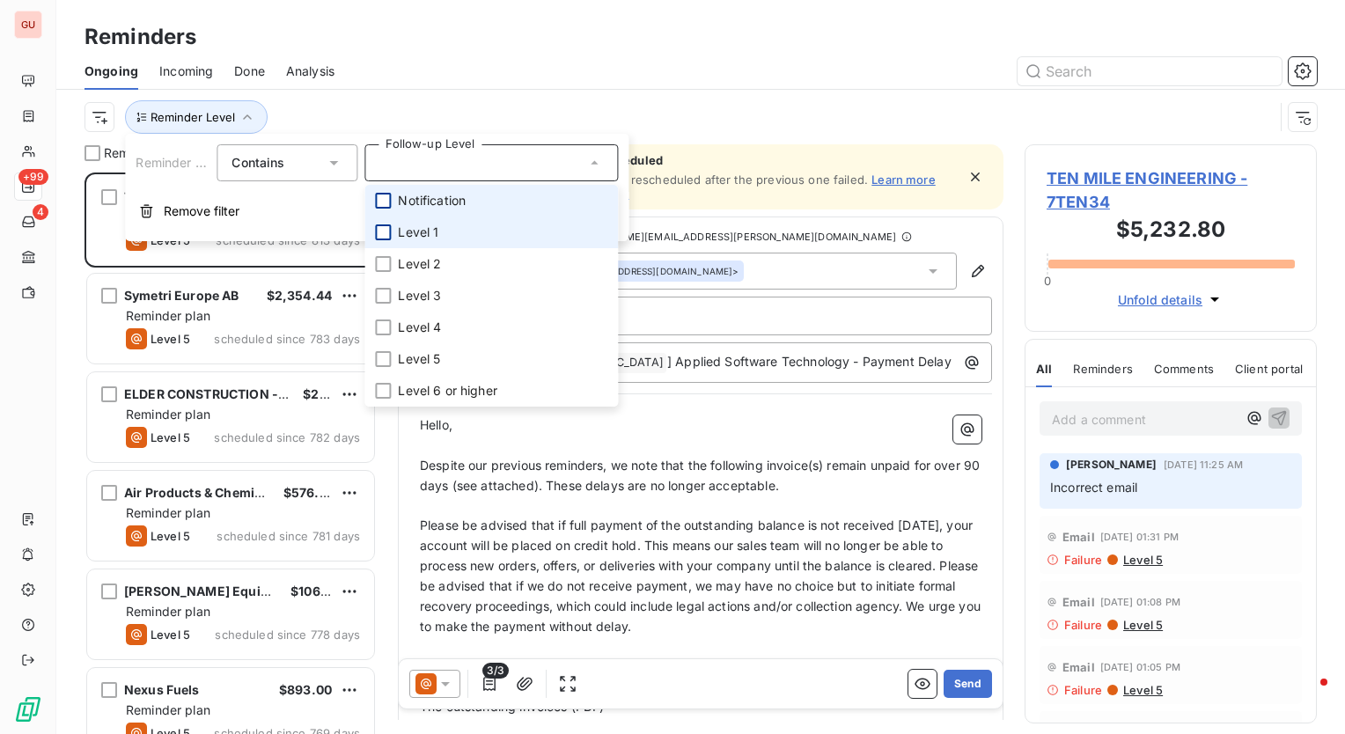
scroll to position [549, 278]
click at [383, 240] on div at bounding box center [383, 233] width 16 height 16
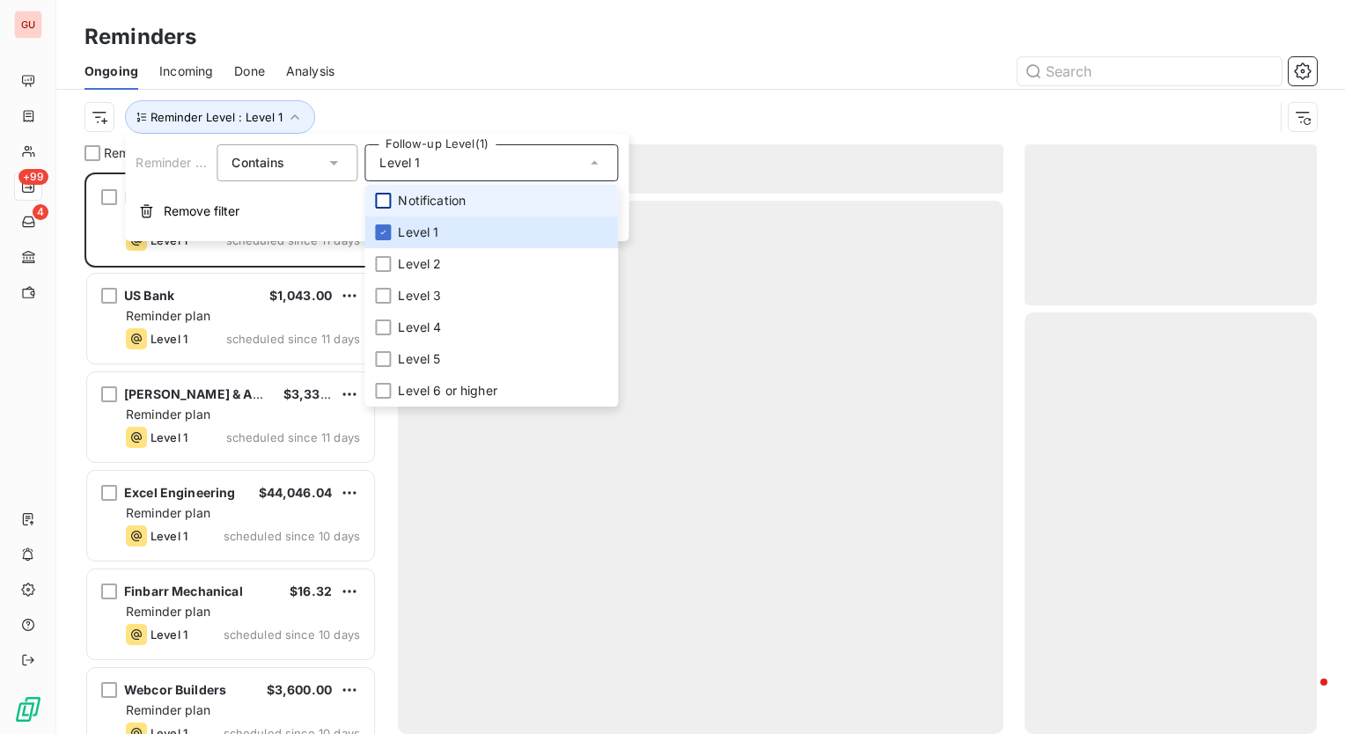
scroll to position [549, 278]
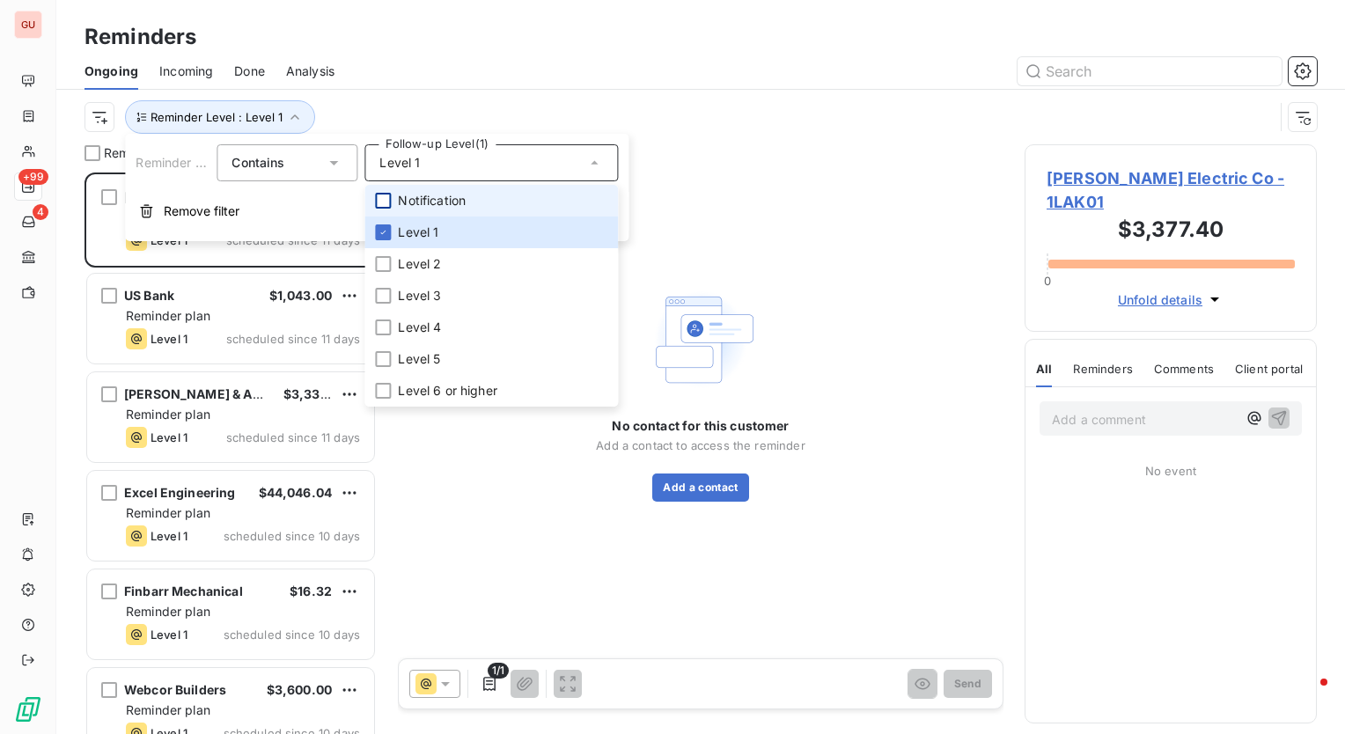
click at [554, 101] on div "Reminder Level : Level 1" at bounding box center [701, 117] width 1233 height 55
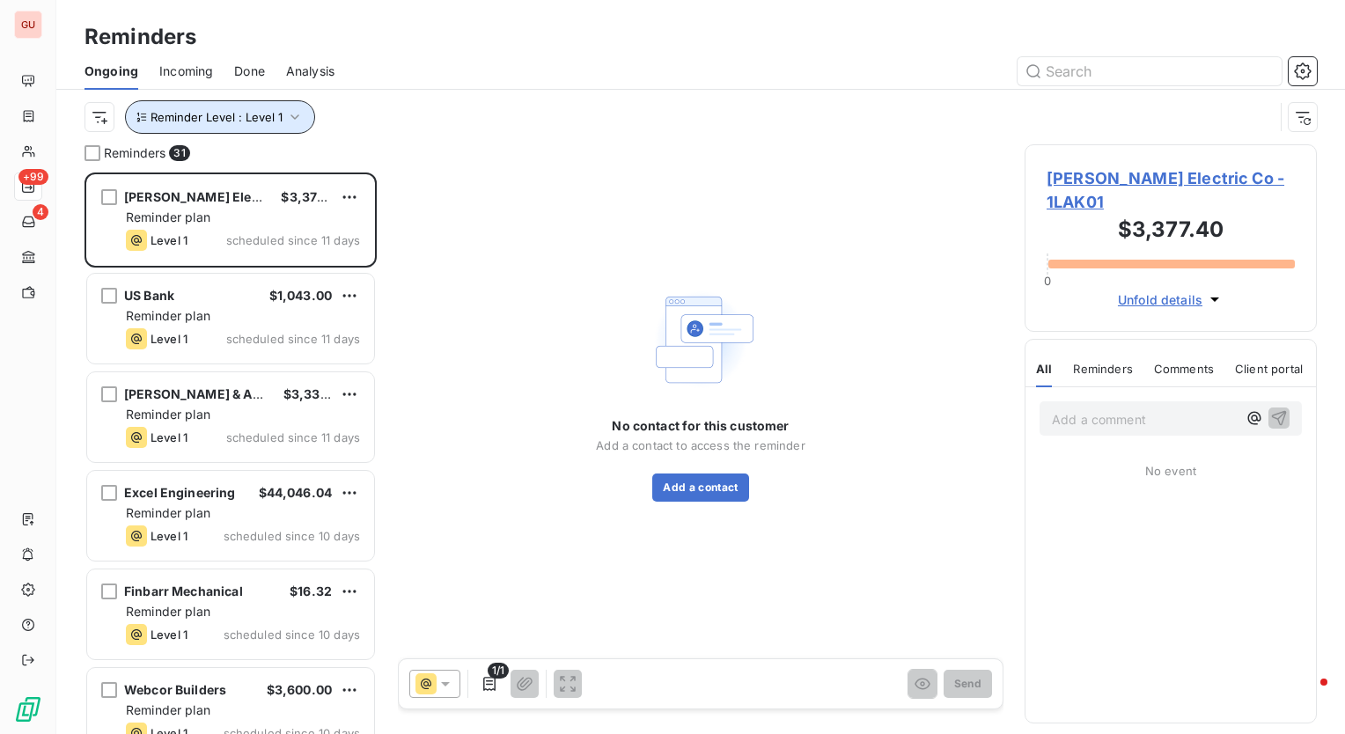
click at [304, 121] on button "Reminder Level : Level 1" at bounding box center [220, 116] width 190 height 33
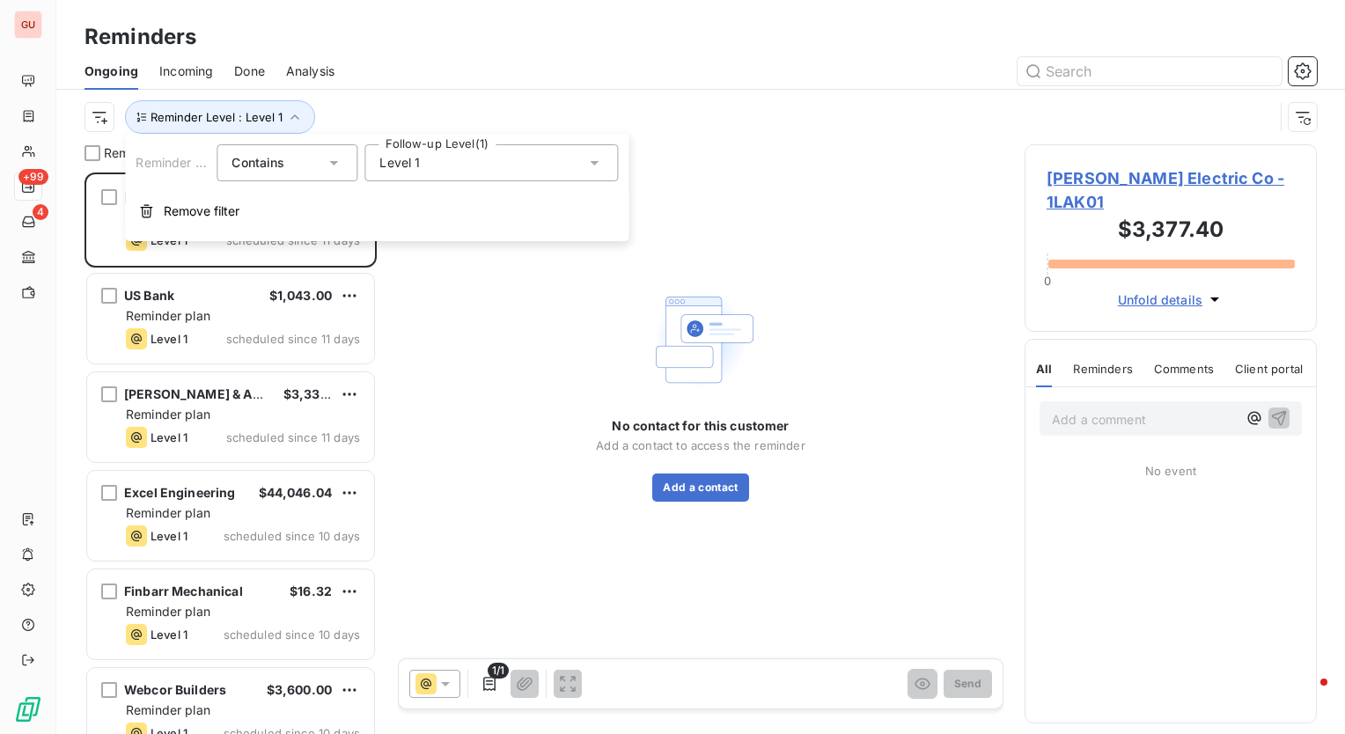
click at [430, 154] on div "Level 1" at bounding box center [492, 162] width 254 height 37
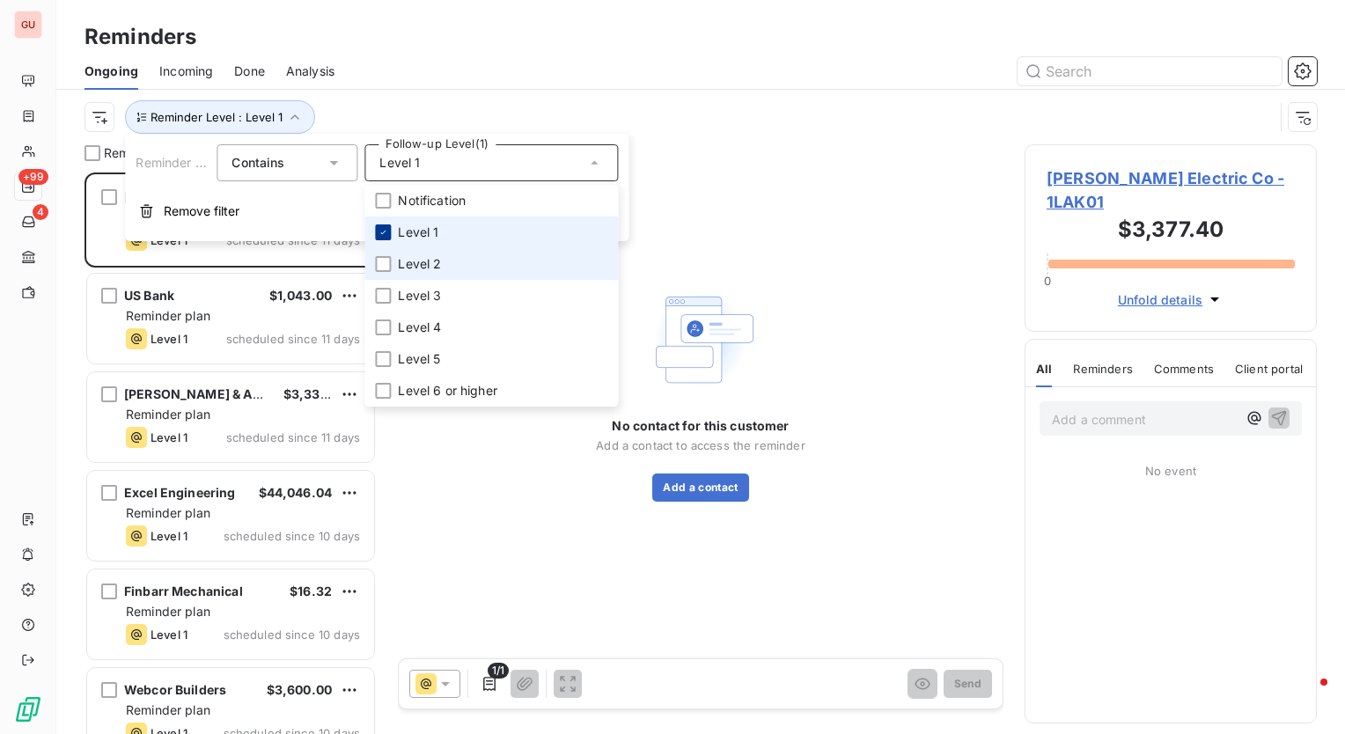
drag, startPoint x: 380, startPoint y: 264, endPoint x: 389, endPoint y: 235, distance: 30.6
click at [380, 263] on div at bounding box center [383, 264] width 16 height 16
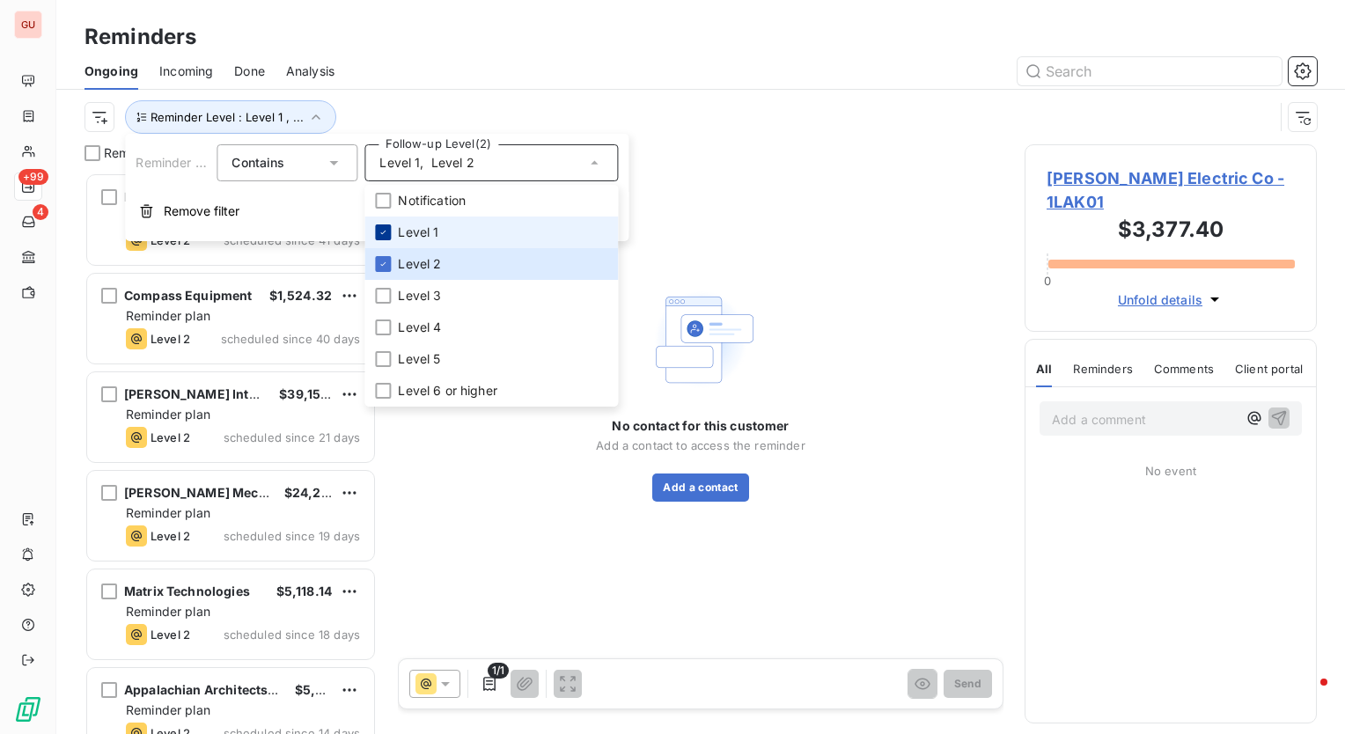
click at [389, 234] on div at bounding box center [383, 233] width 16 height 16
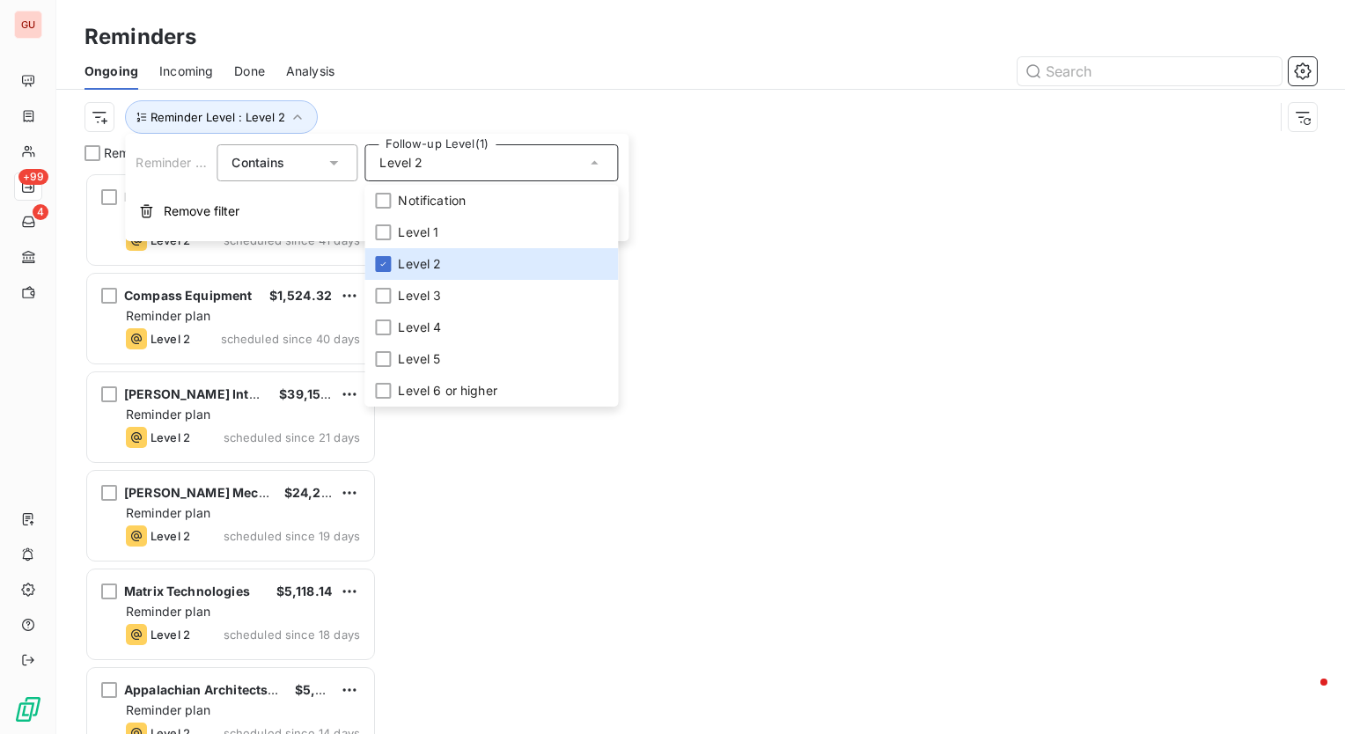
scroll to position [549, 278]
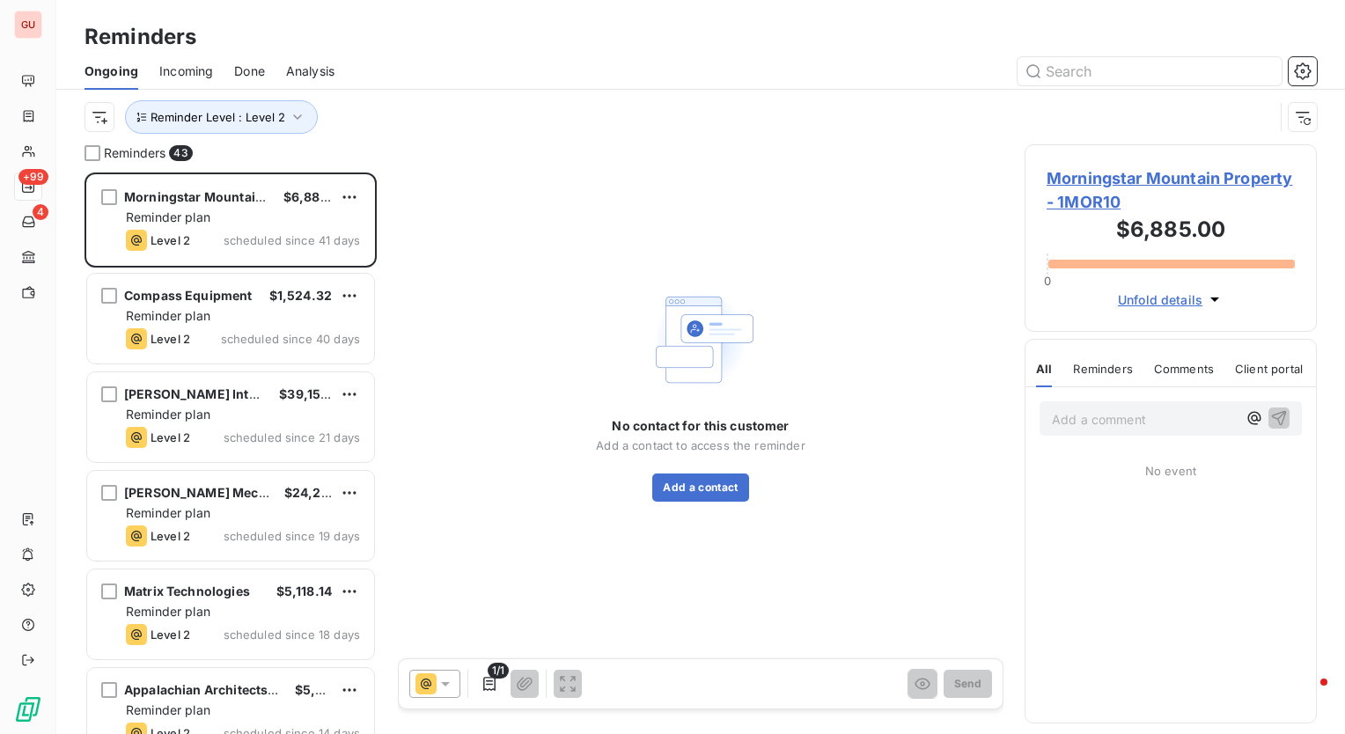
click at [465, 90] on div "Reminder Level : Level 2" at bounding box center [701, 117] width 1233 height 55
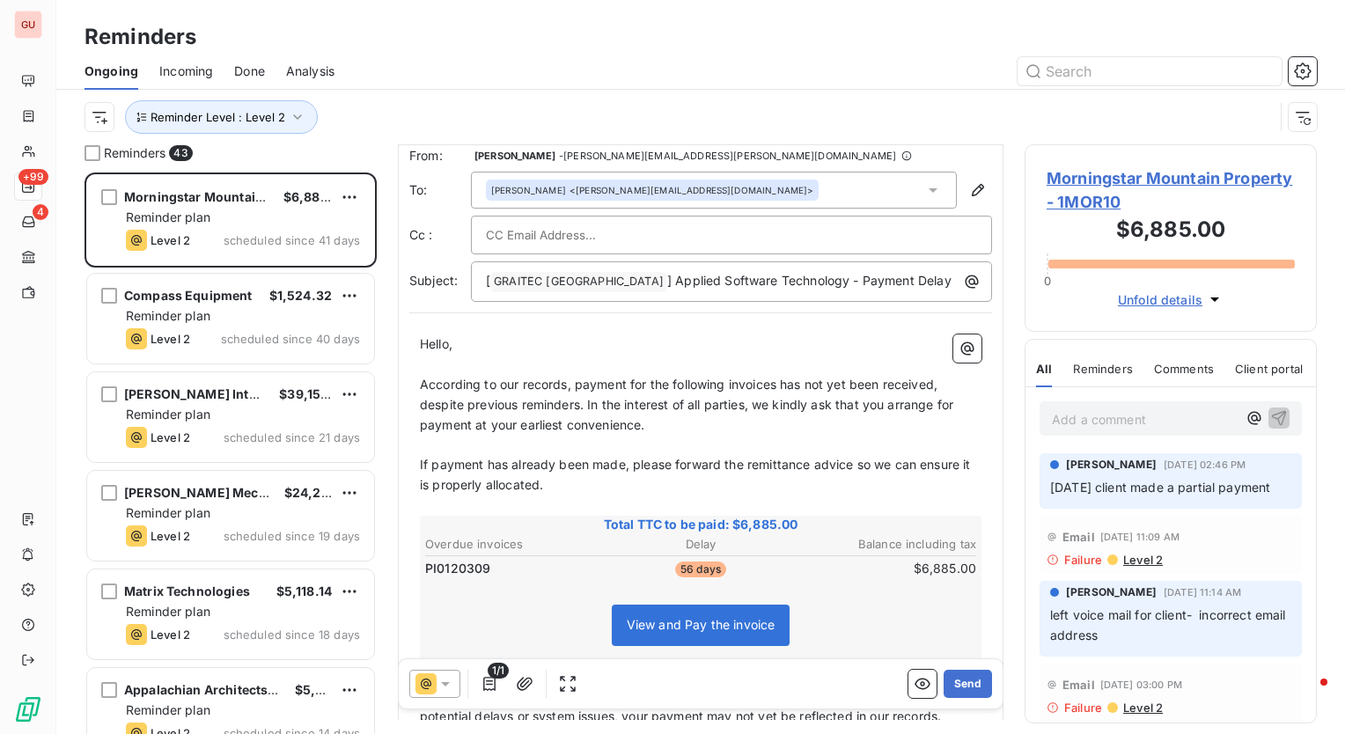
scroll to position [264, 0]
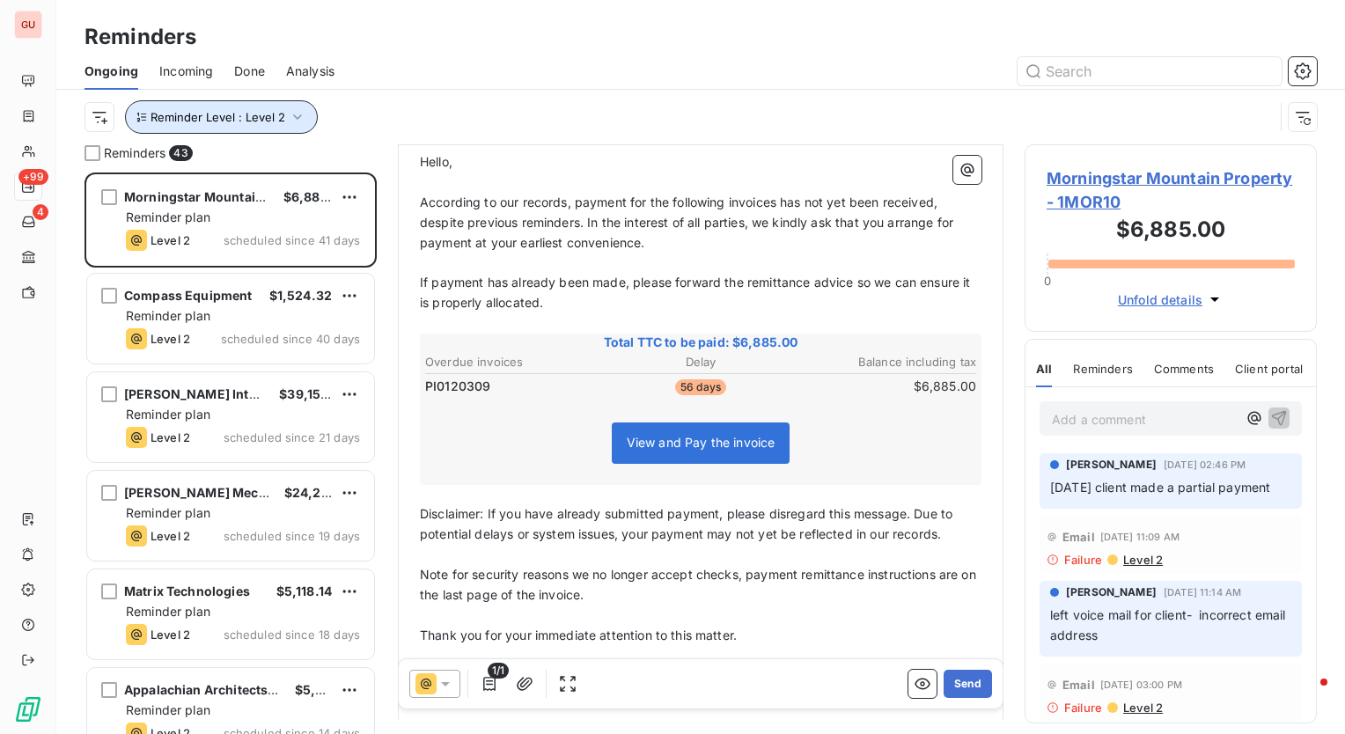
click at [301, 117] on icon "button" at bounding box center [298, 117] width 18 height 18
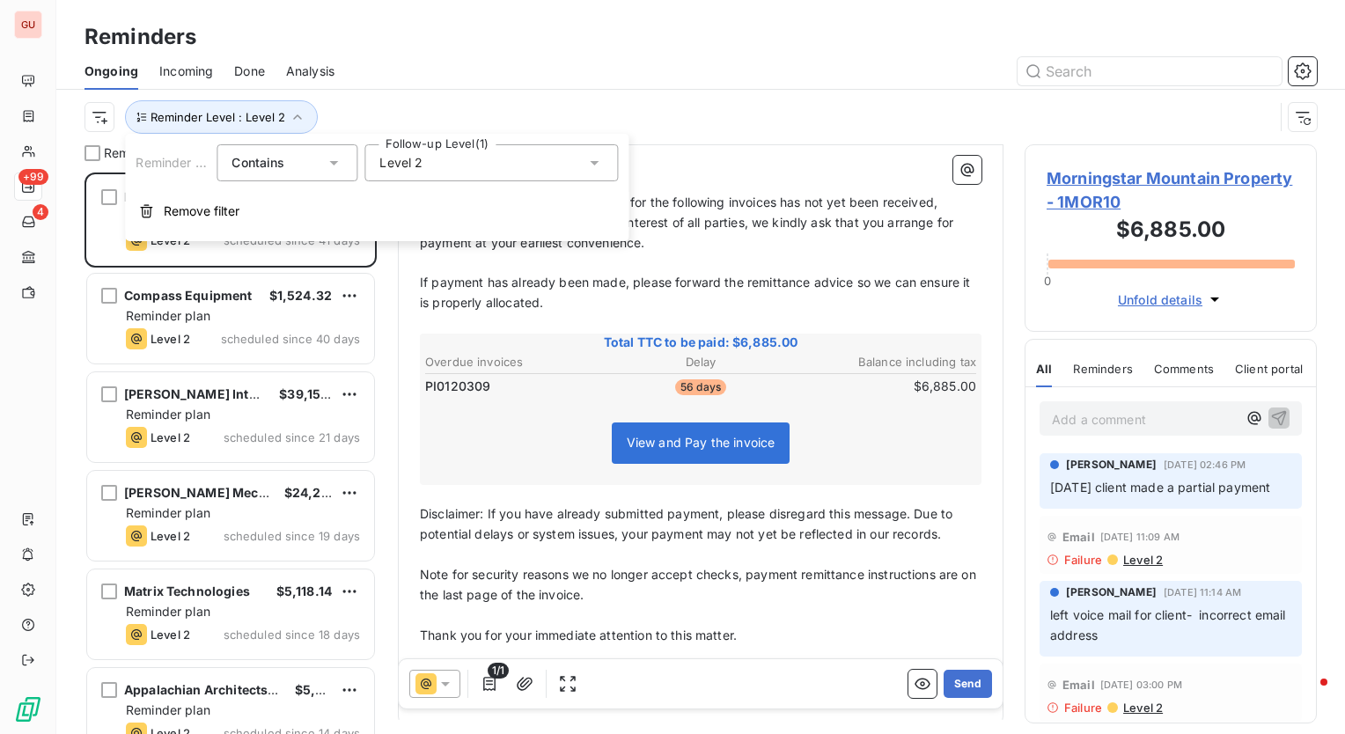
click at [431, 158] on div "Level 2" at bounding box center [492, 162] width 254 height 37
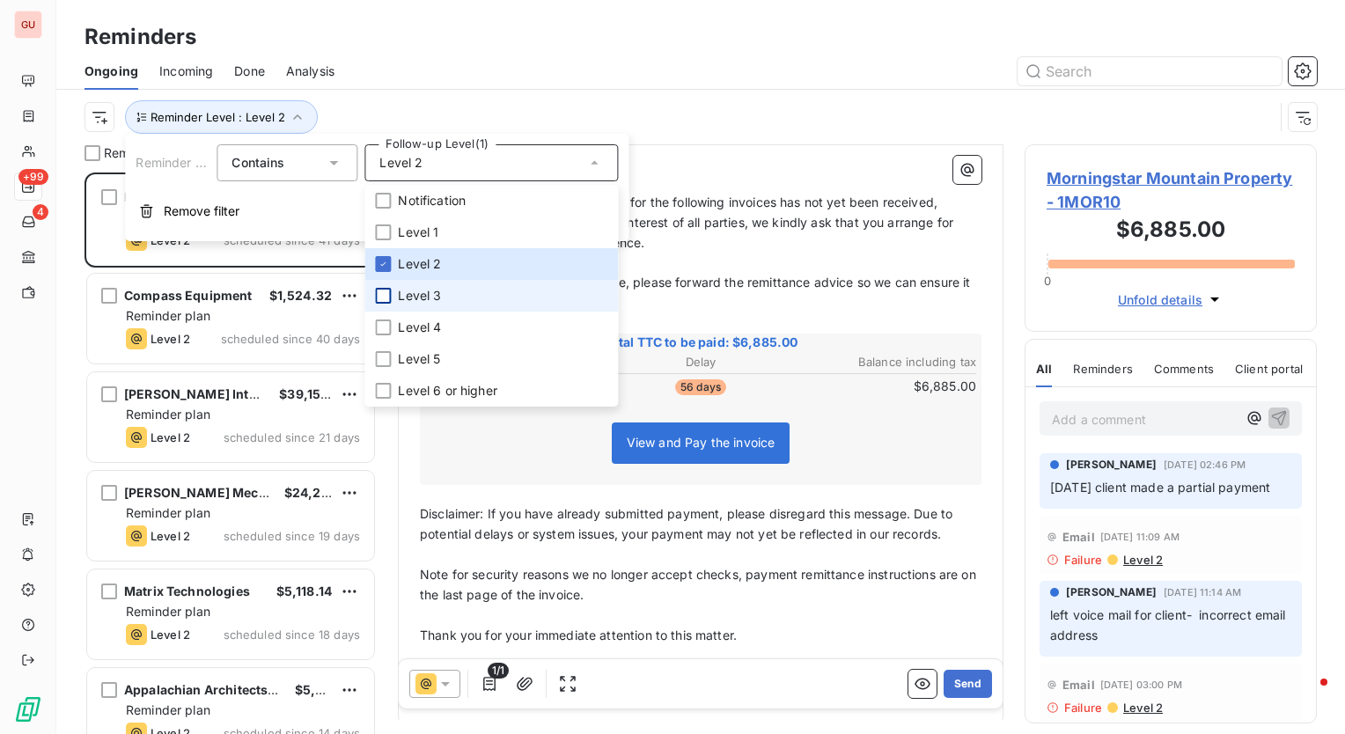
click at [380, 293] on div at bounding box center [383, 296] width 16 height 16
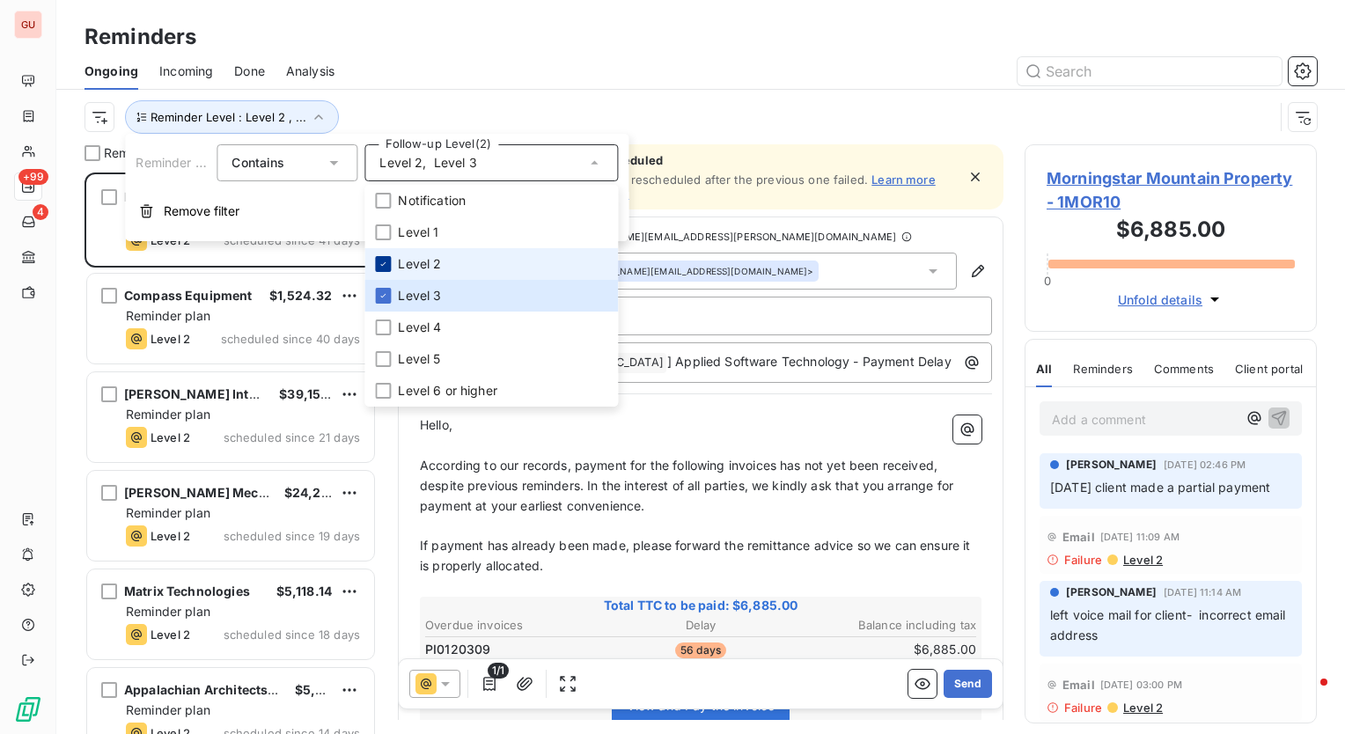
scroll to position [549, 278]
click at [380, 268] on icon at bounding box center [383, 264] width 11 height 11
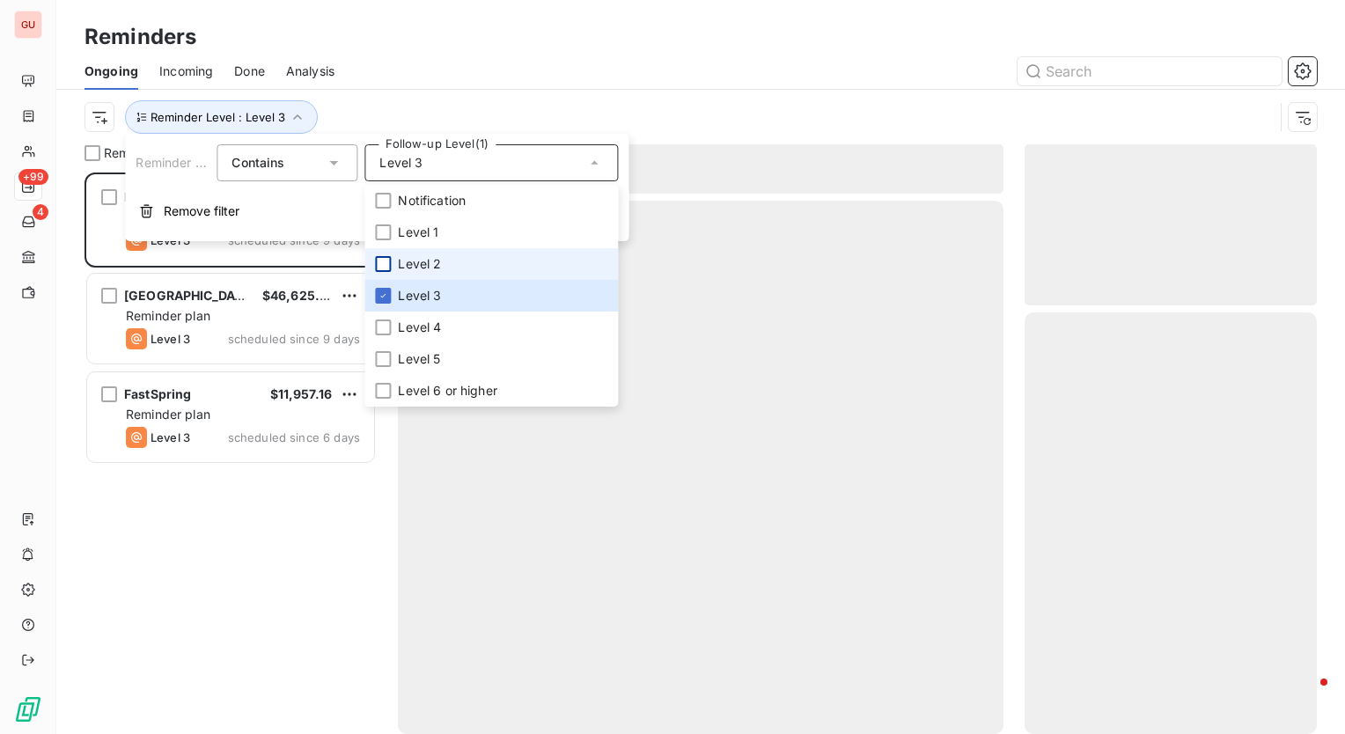
scroll to position [549, 278]
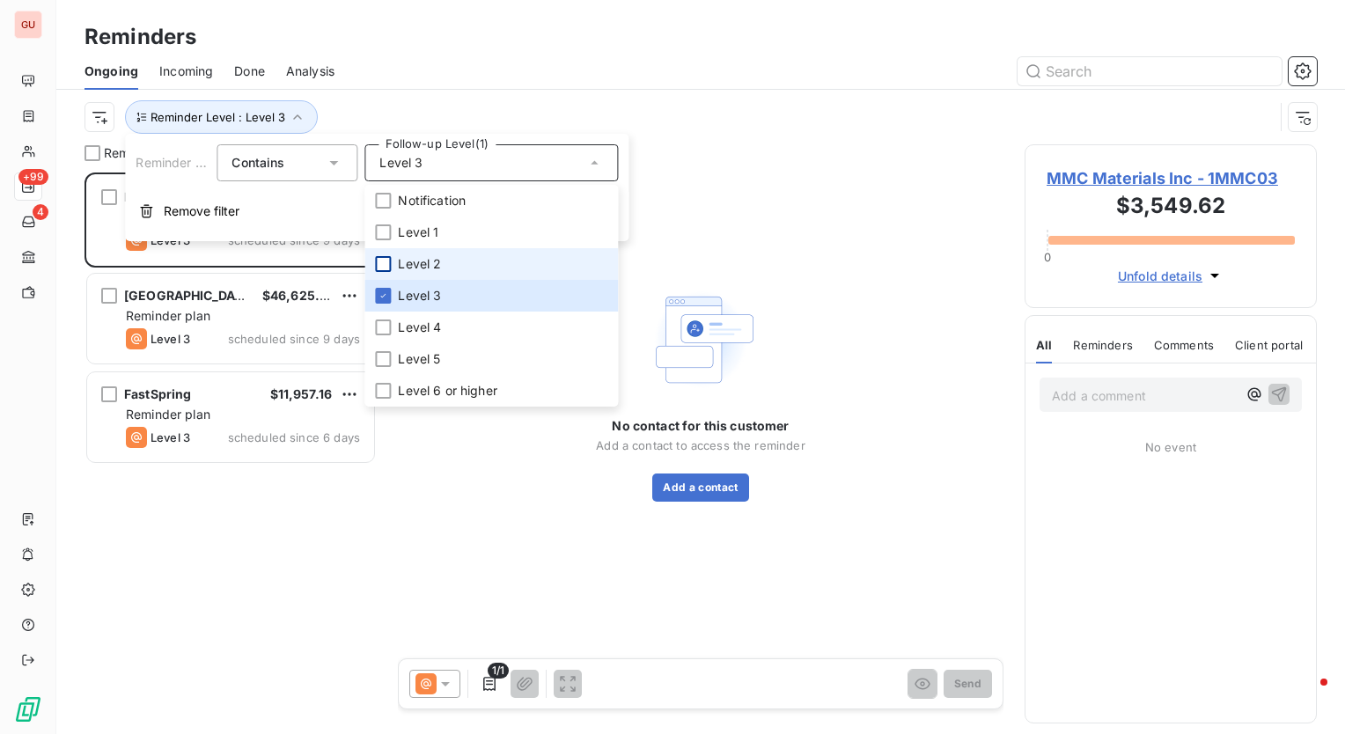
click at [493, 100] on div "Reminder Level : Level 3" at bounding box center [701, 117] width 1233 height 55
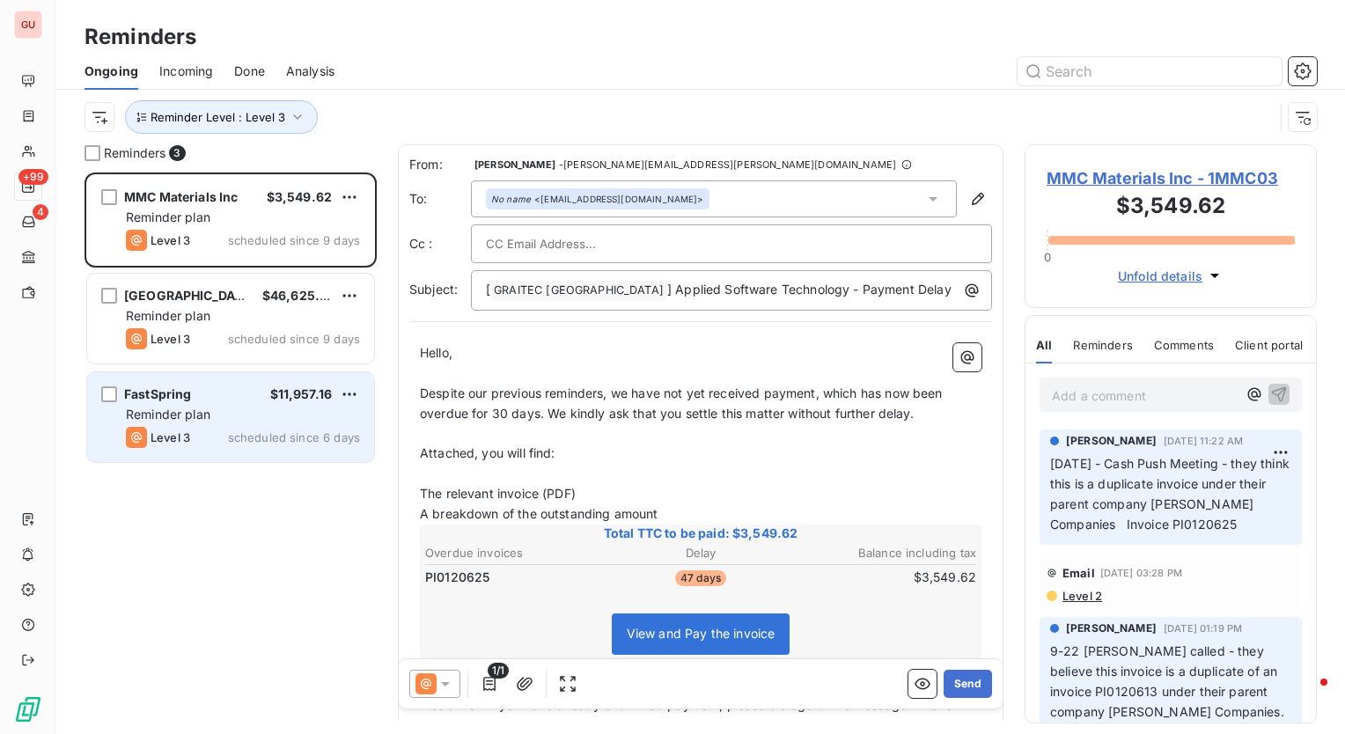
click at [156, 387] on span "FastSpring" at bounding box center [158, 394] width 68 height 15
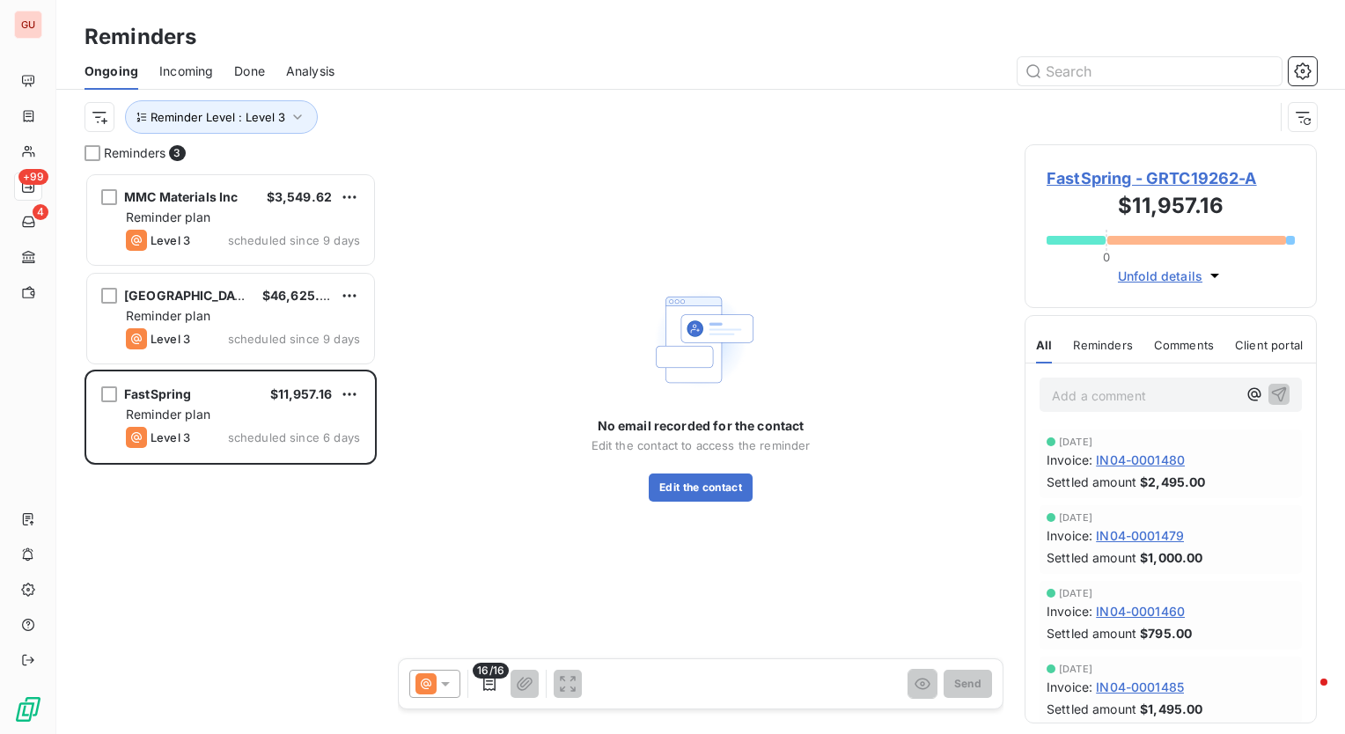
click at [1180, 173] on span "FastSpring - GRTC19262-A" at bounding box center [1171, 178] width 248 height 24
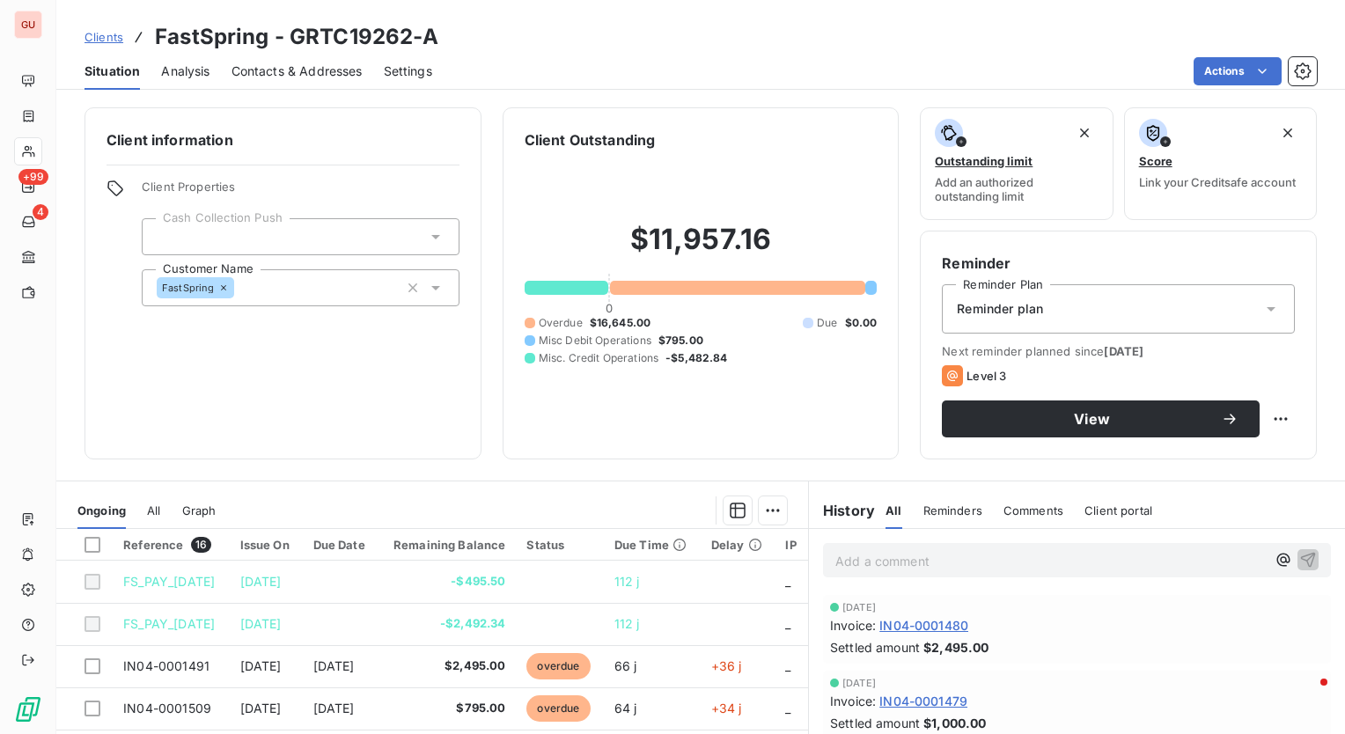
click at [1025, 301] on span "Reminder plan" at bounding box center [1000, 309] width 86 height 18
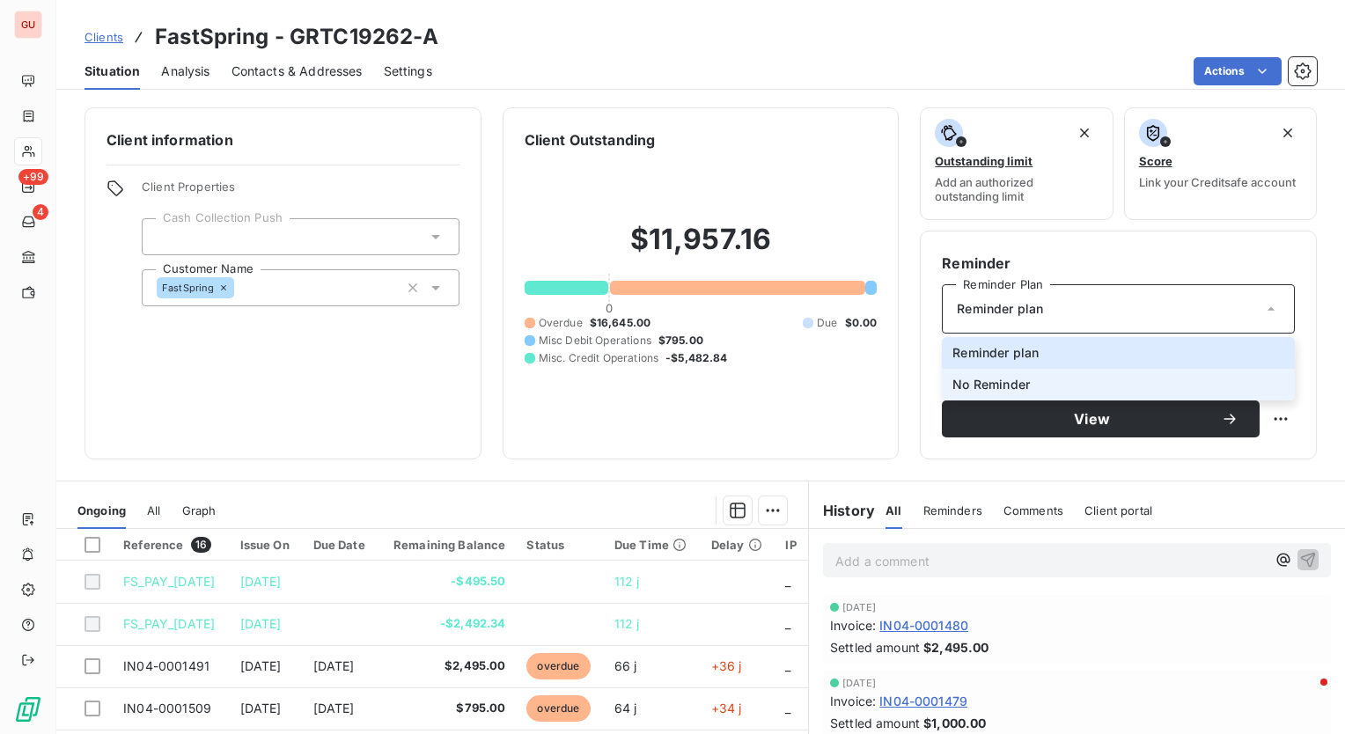
click at [1007, 377] on span "No Reminder" at bounding box center [991, 385] width 77 height 18
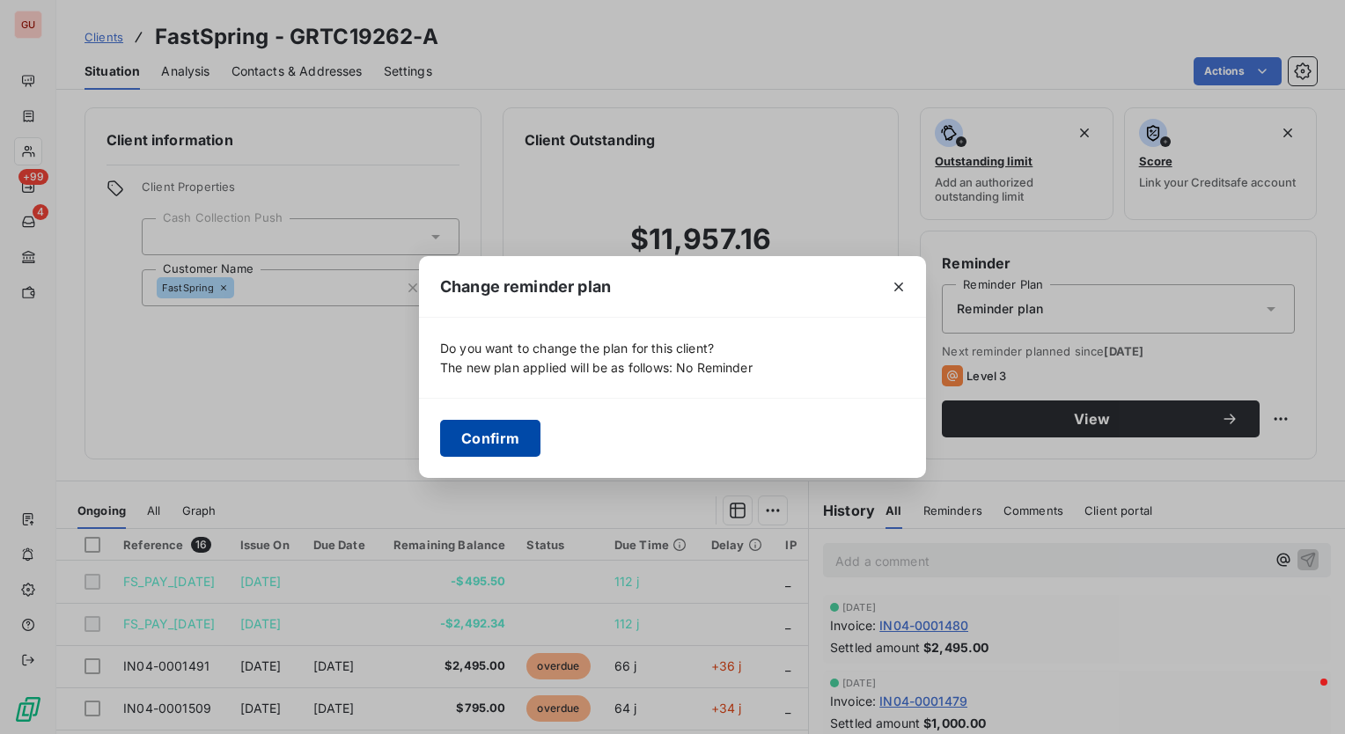
click at [497, 435] on button "Confirm" at bounding box center [490, 438] width 100 height 37
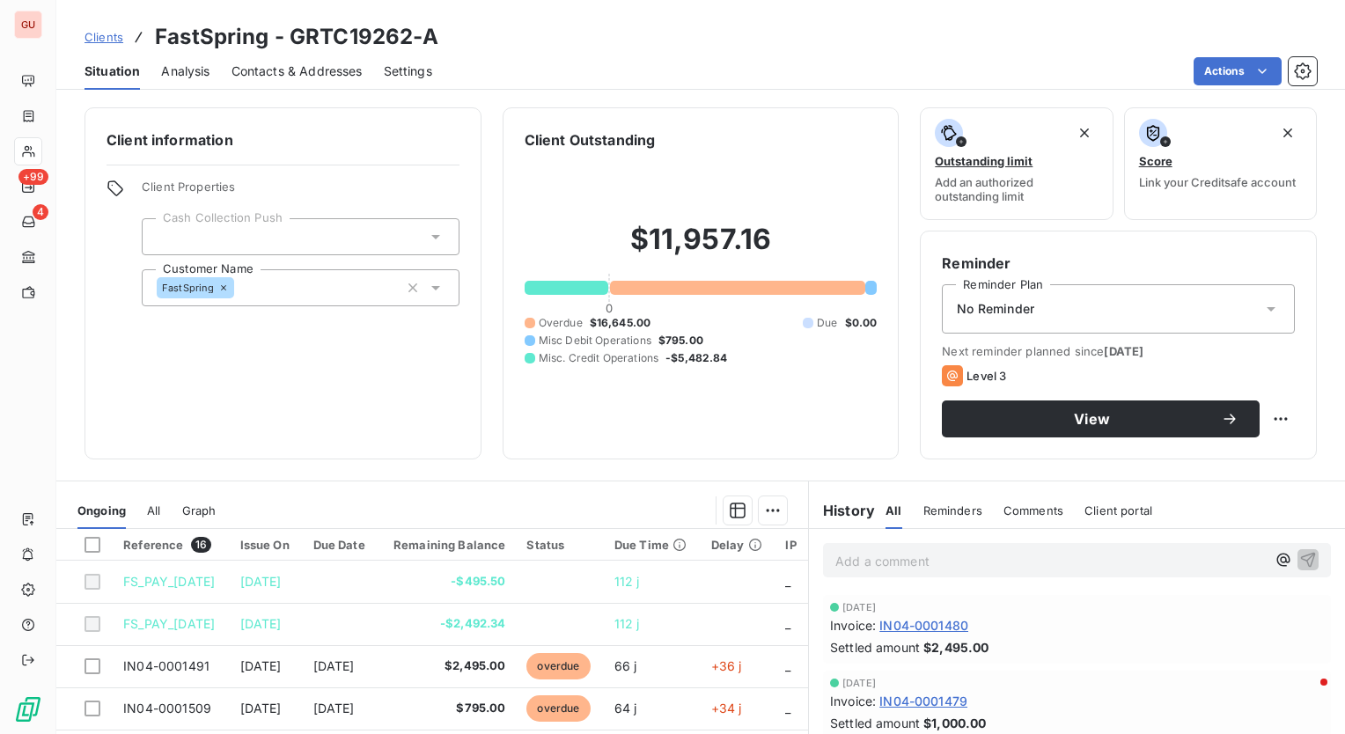
click at [881, 92] on div "Clients FastSpring - GRTC19262-A Situation Analysis Contacts & Addresses Settin…" at bounding box center [700, 367] width 1289 height 734
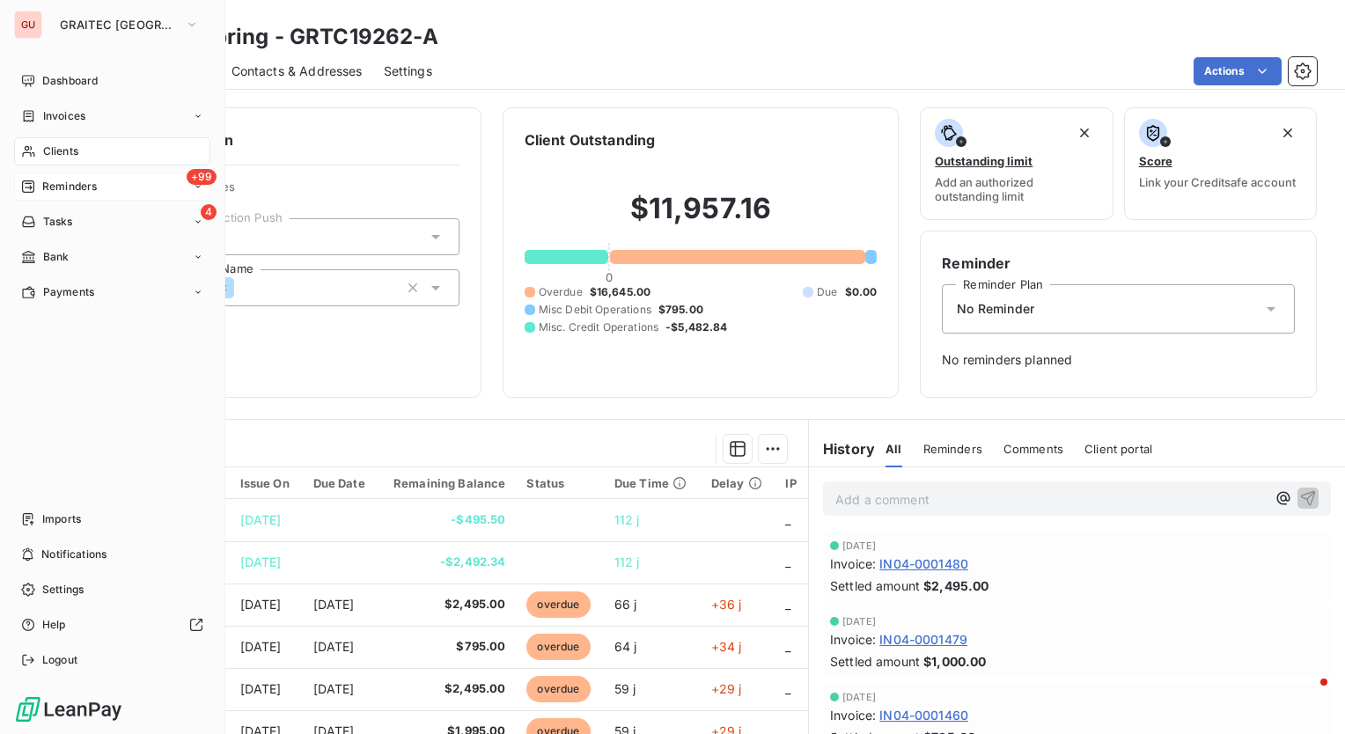
click at [74, 182] on span "Reminders" at bounding box center [69, 187] width 55 height 16
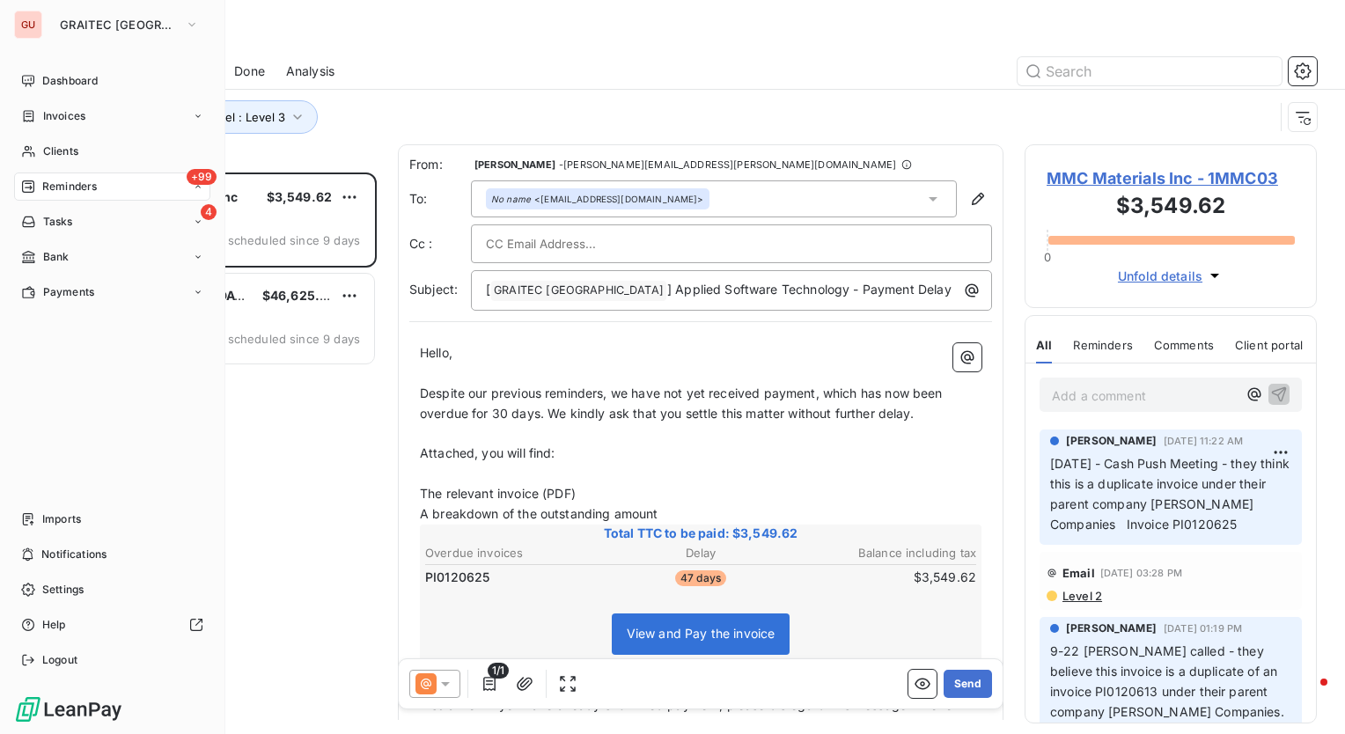
scroll to position [549, 278]
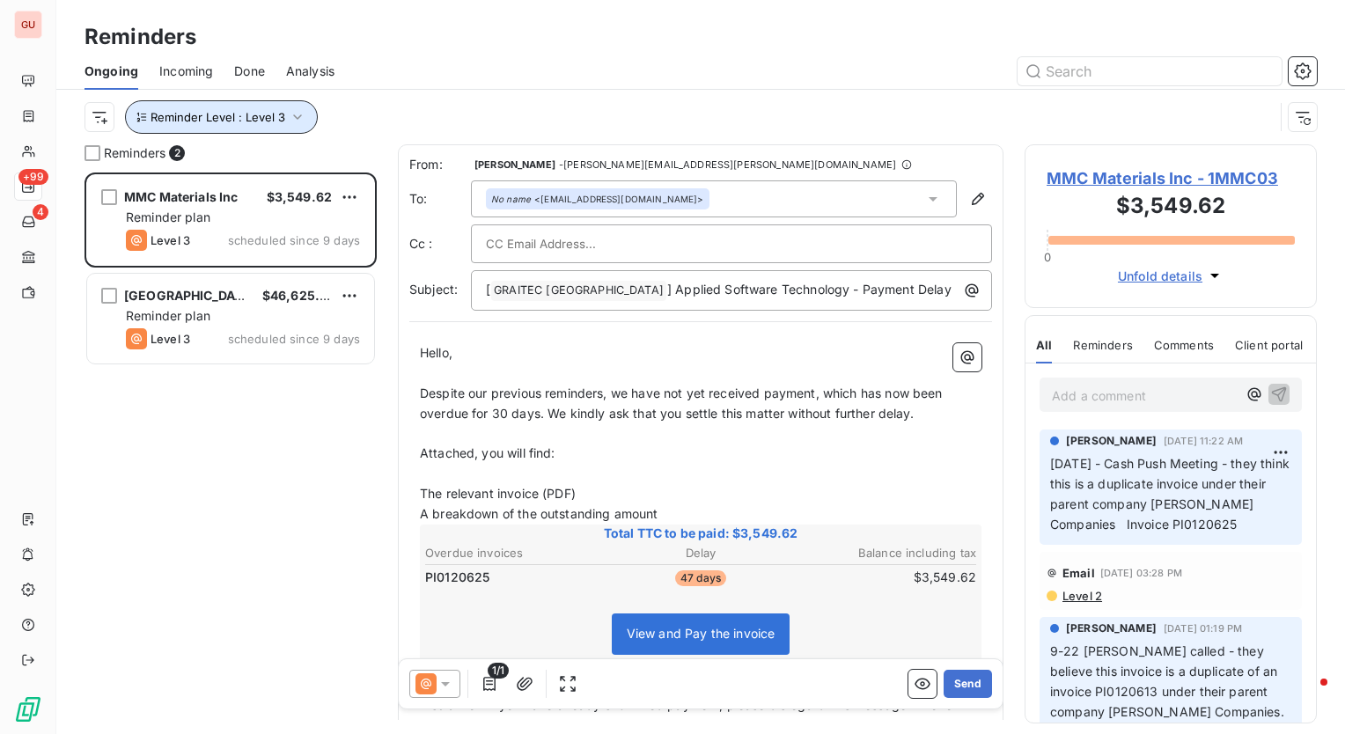
click at [291, 117] on icon "button" at bounding box center [298, 117] width 18 height 18
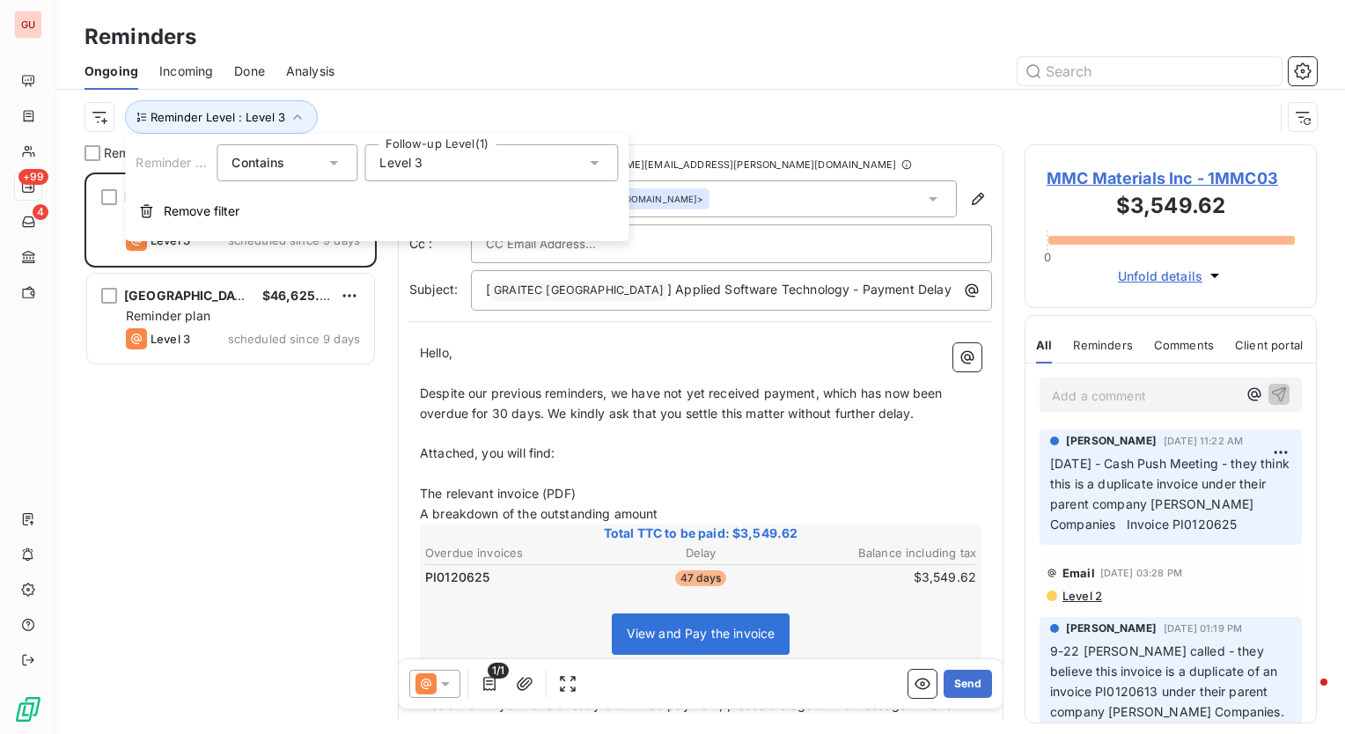
click at [462, 177] on div "Level 3" at bounding box center [492, 162] width 254 height 37
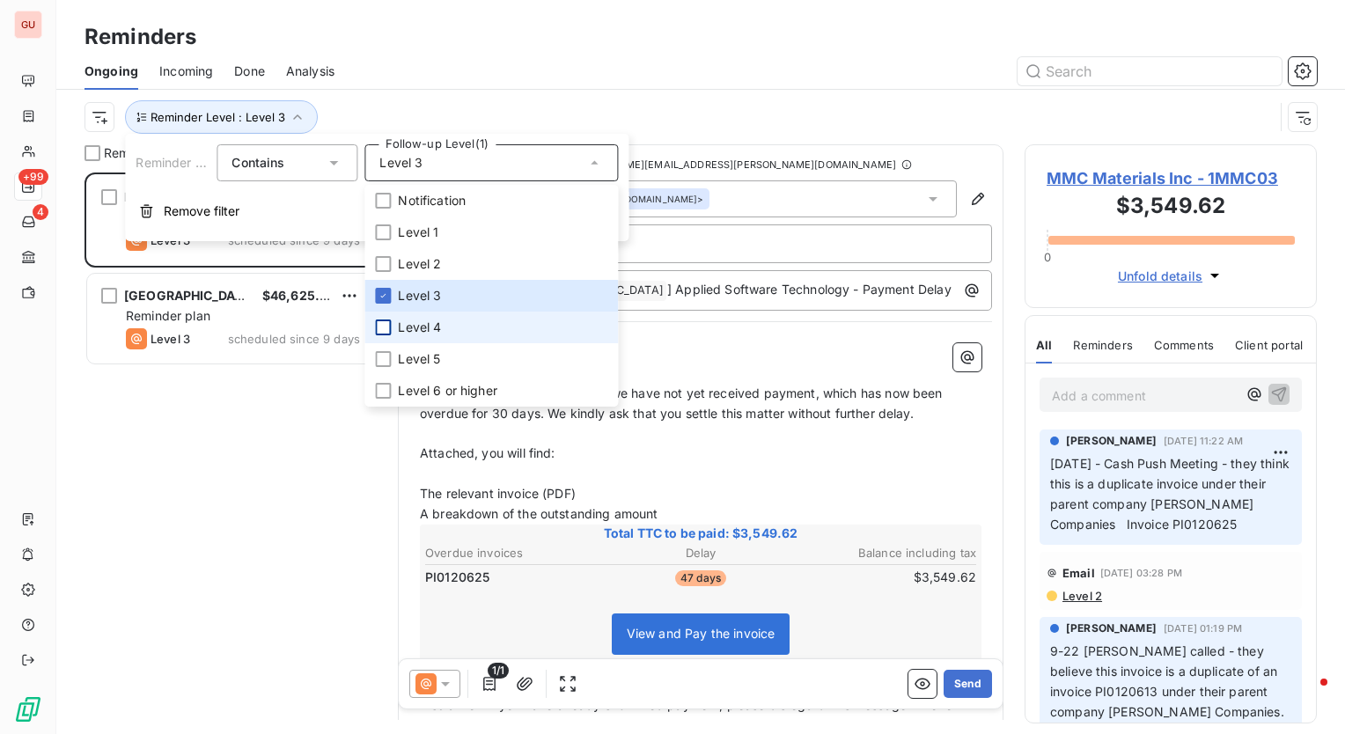
click at [378, 326] on div at bounding box center [383, 328] width 16 height 16
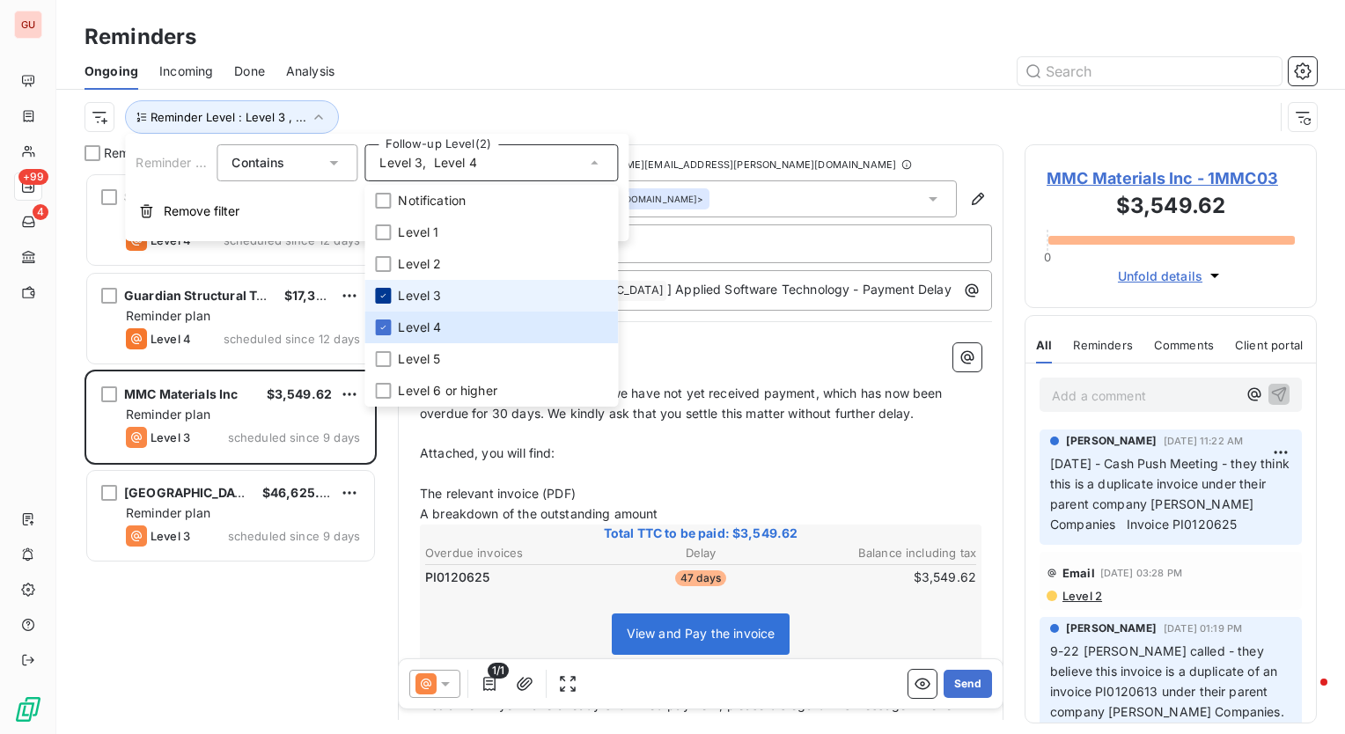
click at [386, 292] on icon at bounding box center [383, 296] width 11 height 11
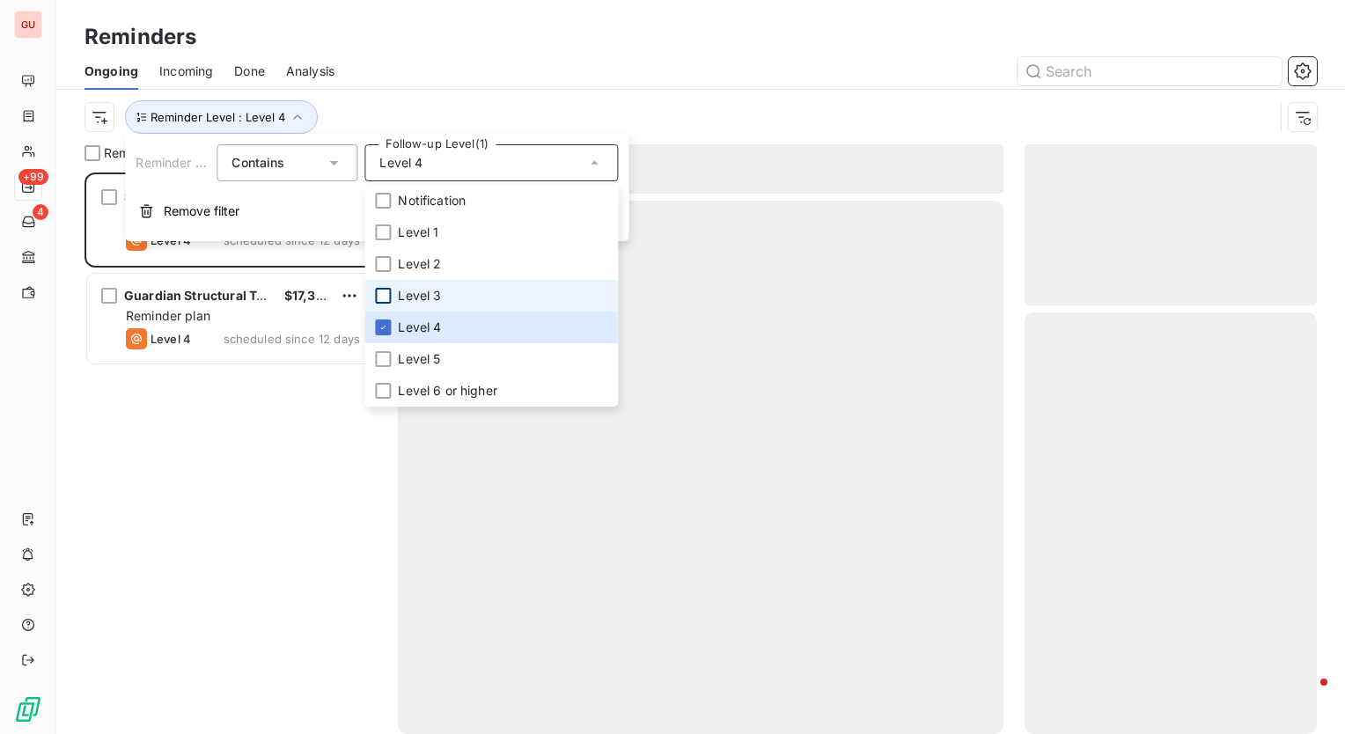
scroll to position [549, 278]
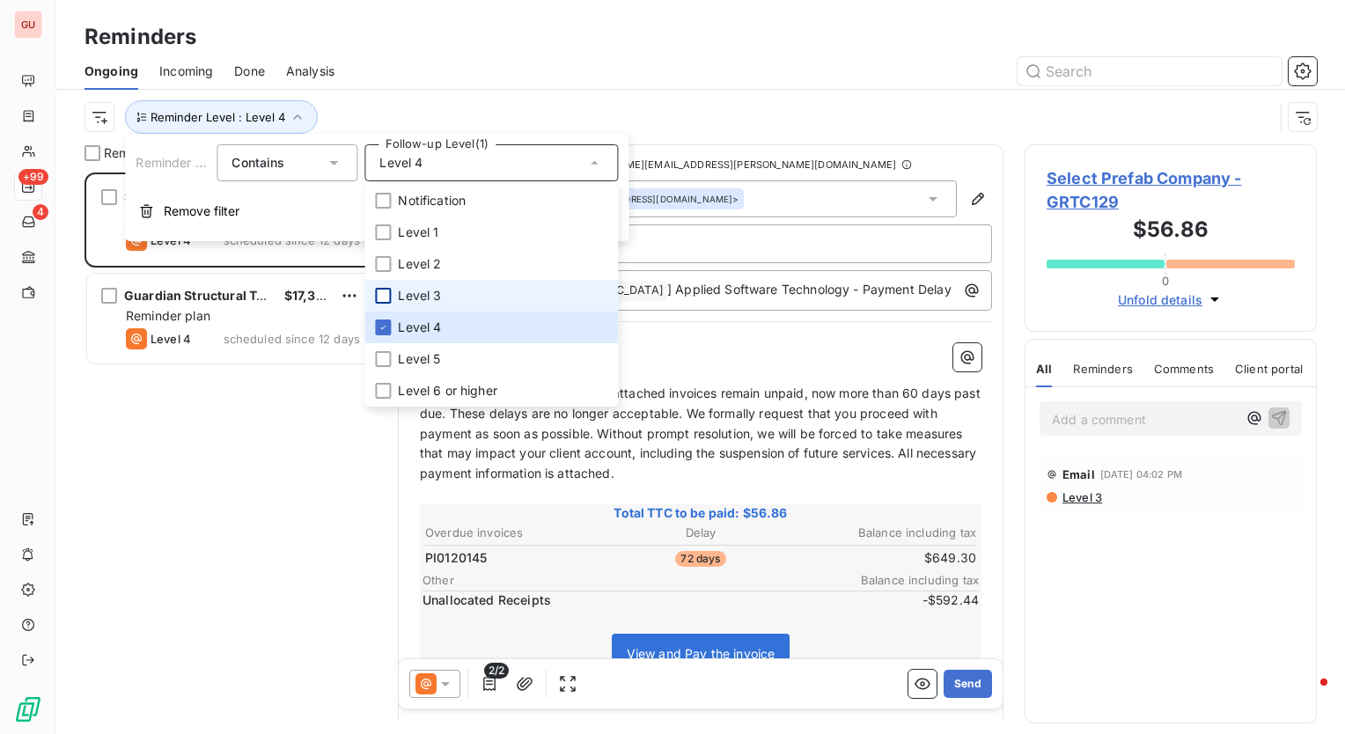
click at [229, 379] on div "Select Prefab Company $56.86 Reminder plan Level 4 scheduled since 12 days Guar…" at bounding box center [231, 454] width 292 height 562
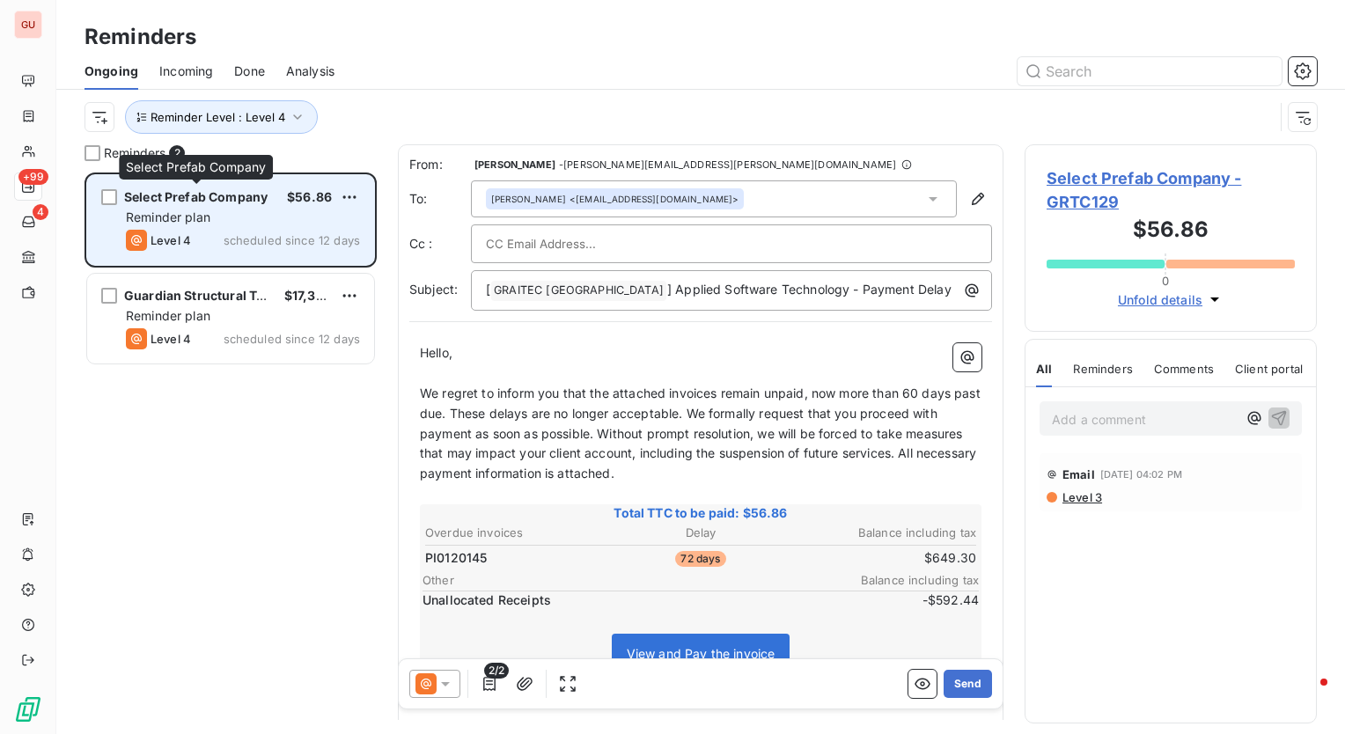
click at [239, 192] on span "Select Prefab Company" at bounding box center [196, 196] width 144 height 15
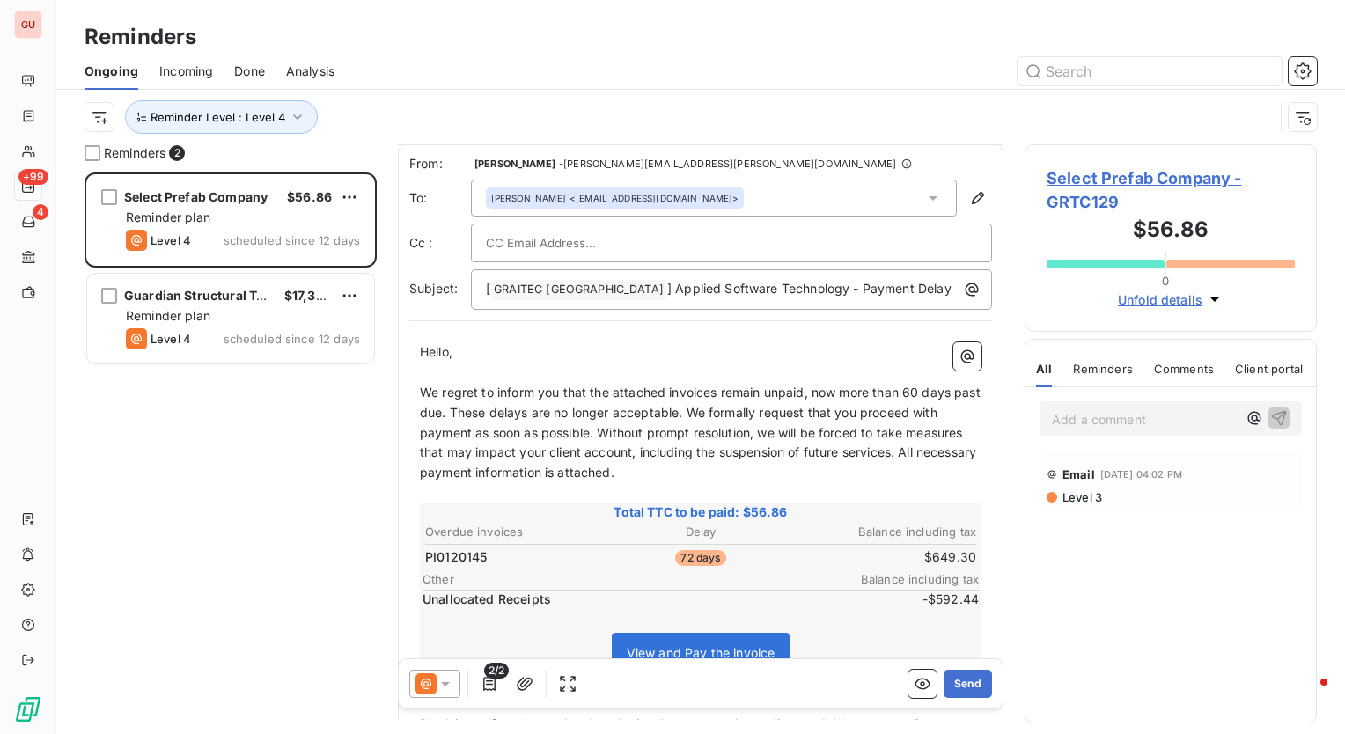
scroll to position [0, 0]
click at [291, 108] on icon "button" at bounding box center [298, 117] width 18 height 18
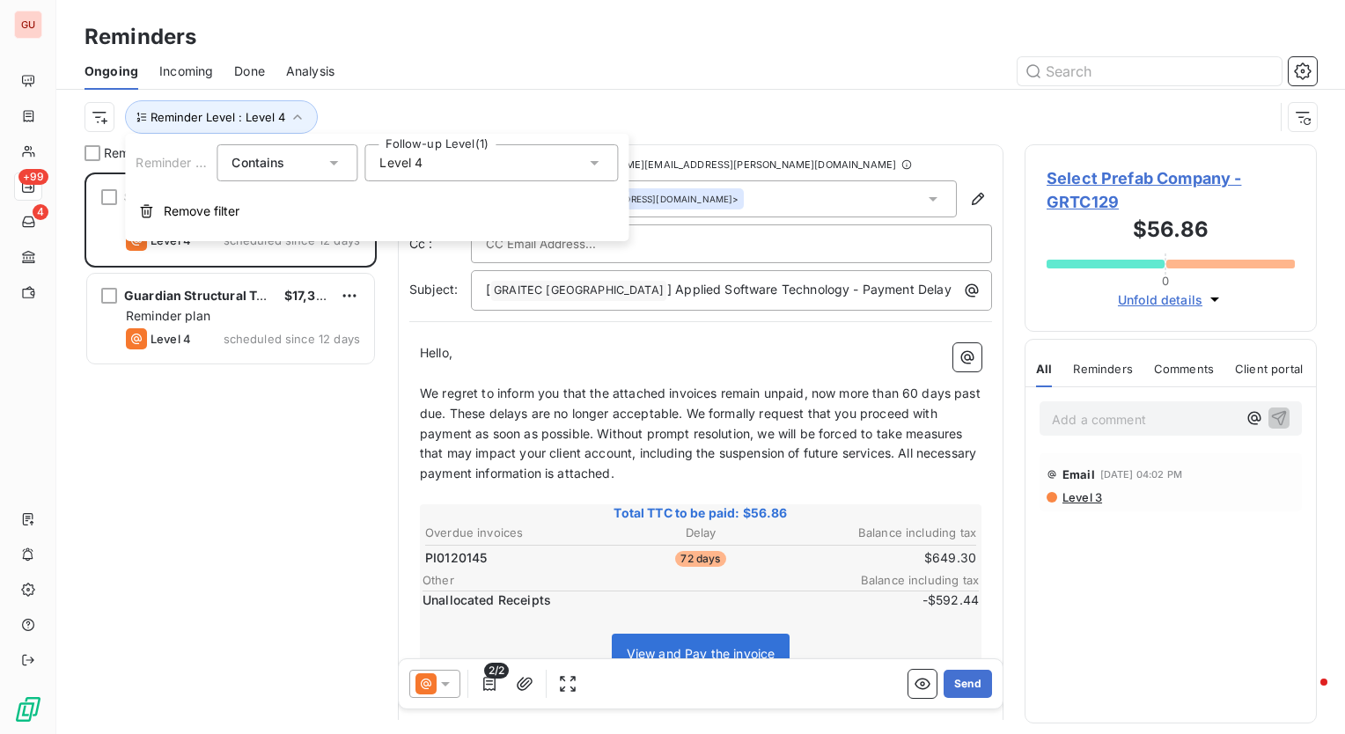
click at [587, 170] on icon at bounding box center [595, 163] width 18 height 18
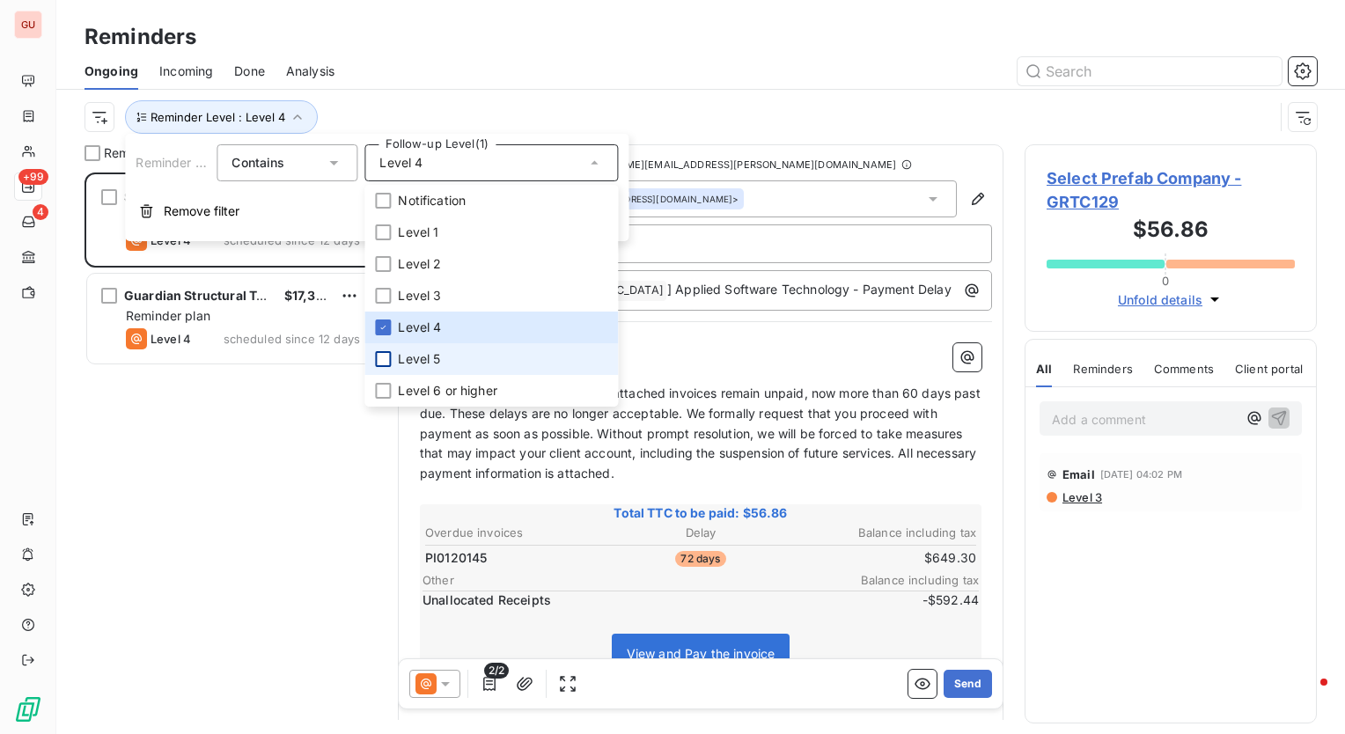
click at [390, 360] on div at bounding box center [383, 359] width 16 height 16
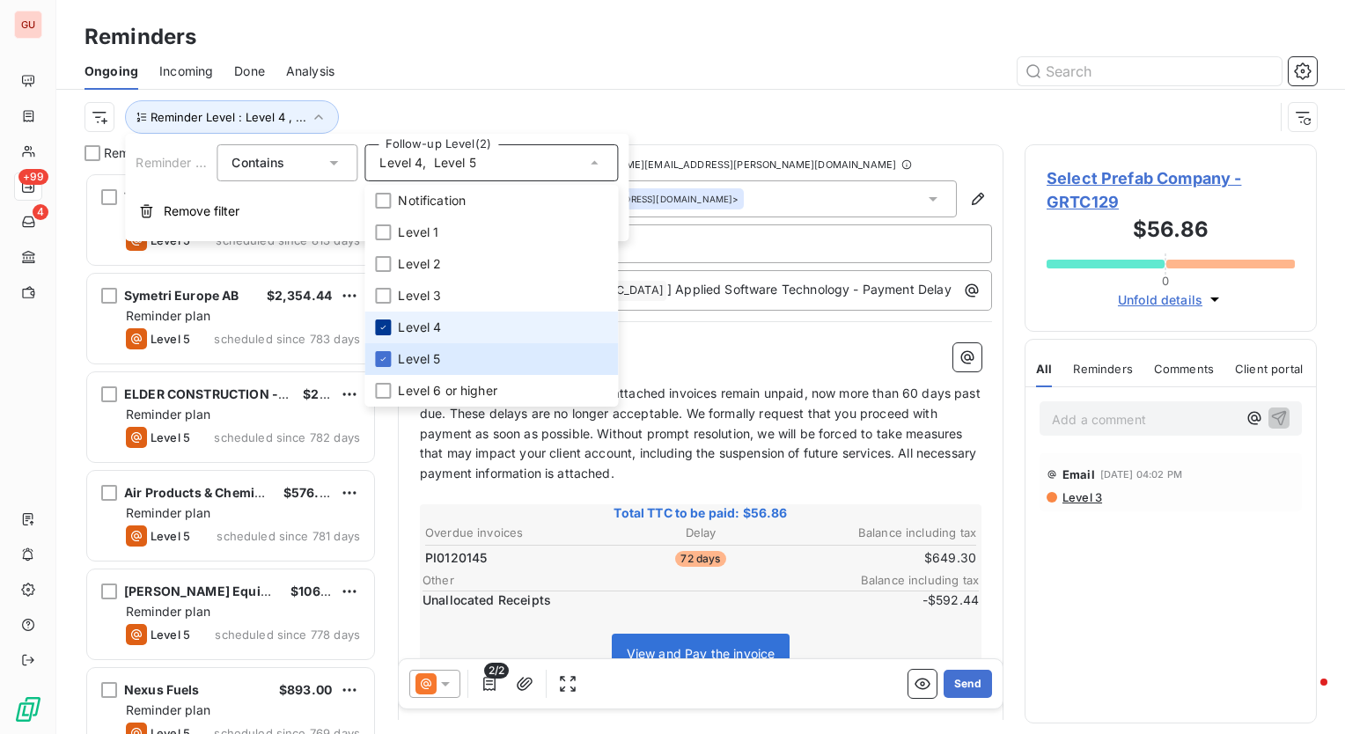
scroll to position [549, 278]
click at [390, 325] on div at bounding box center [383, 328] width 16 height 16
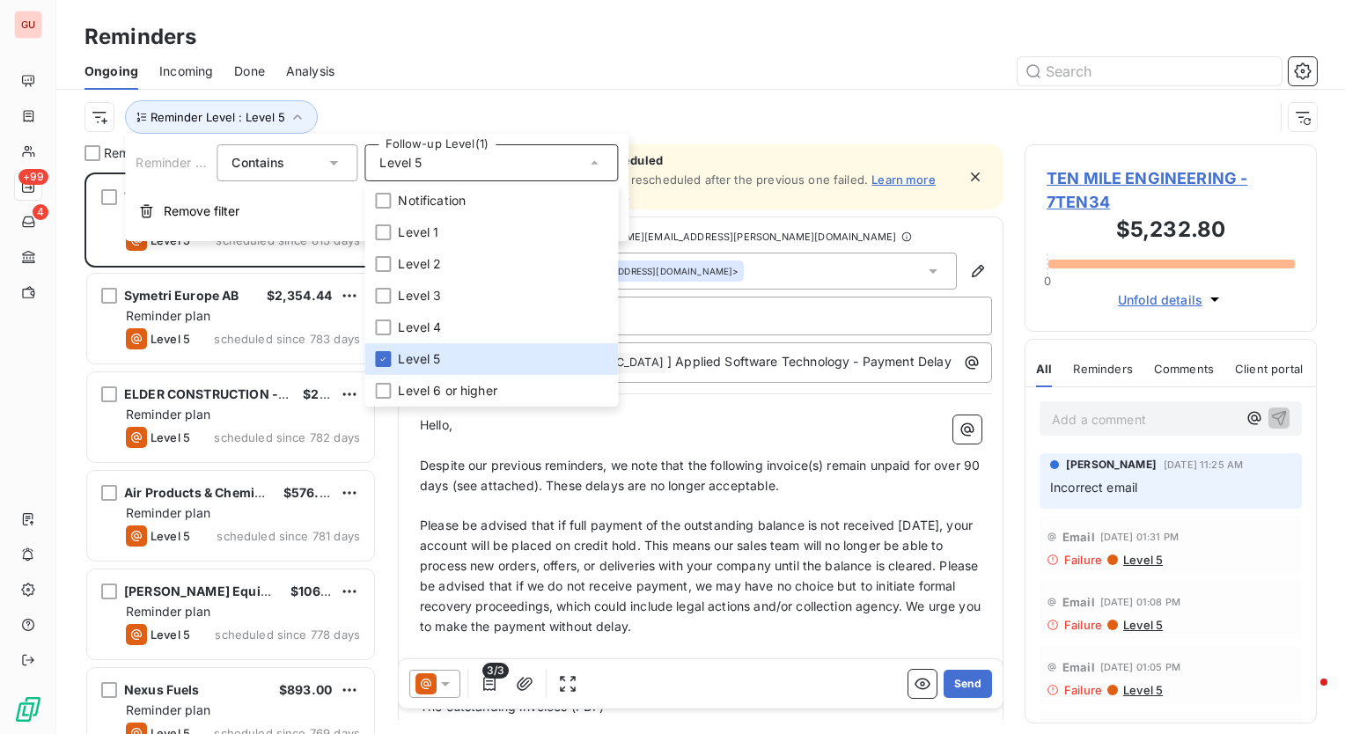
click at [507, 64] on div at bounding box center [837, 71] width 962 height 28
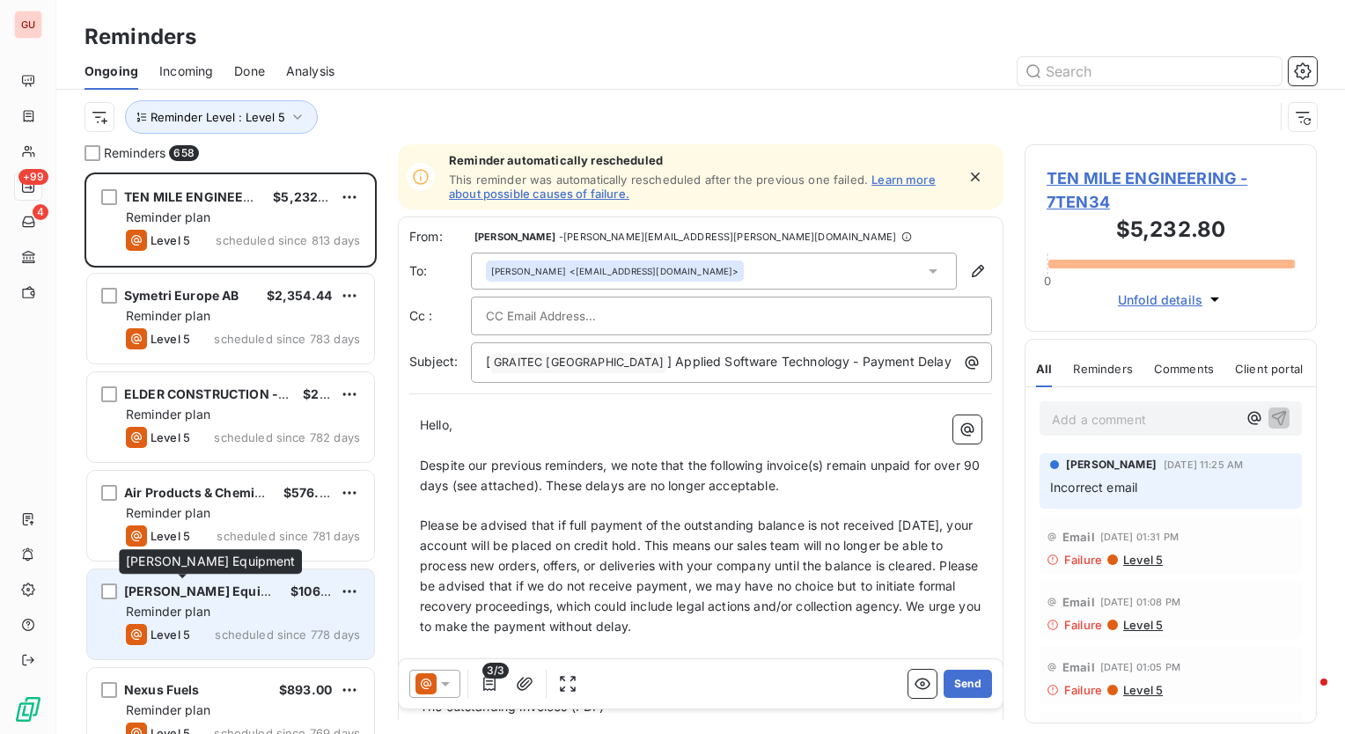
click at [158, 590] on span "[PERSON_NAME] Equipment" at bounding box center [211, 591] width 175 height 15
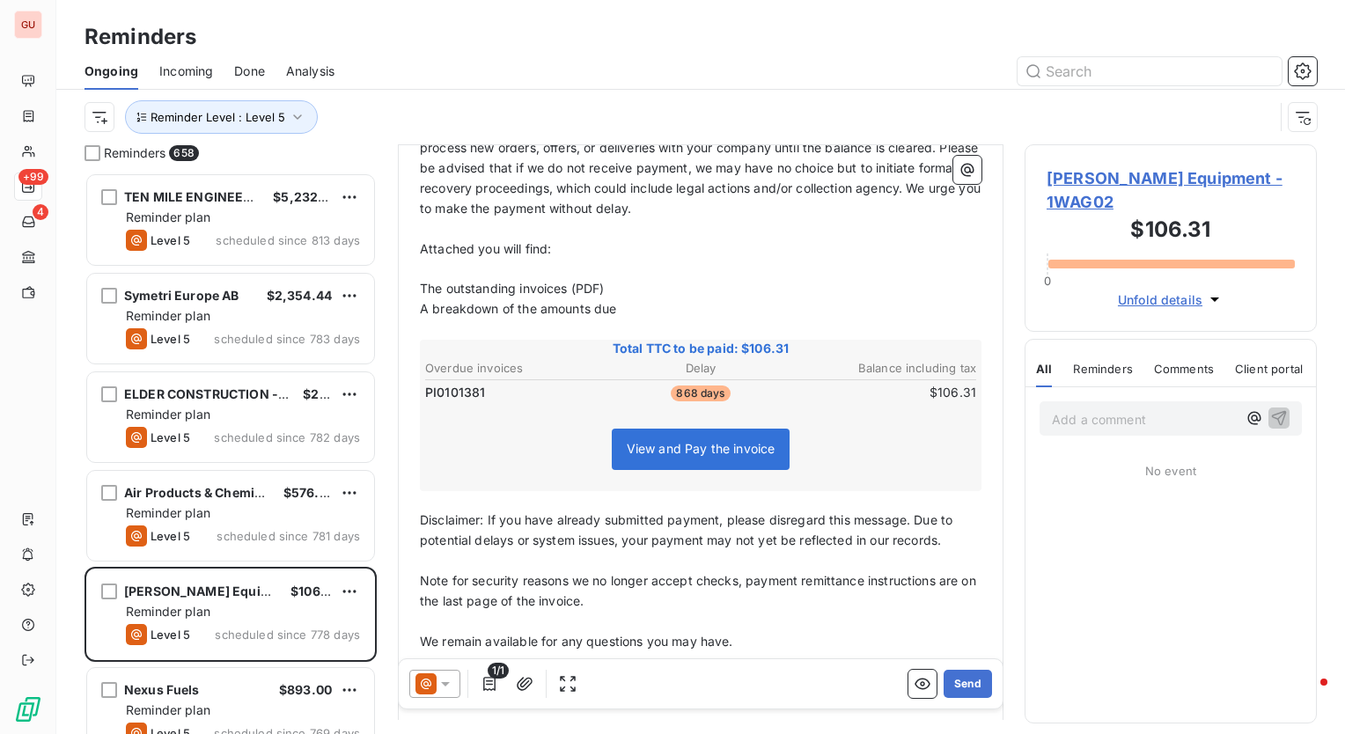
scroll to position [352, 0]
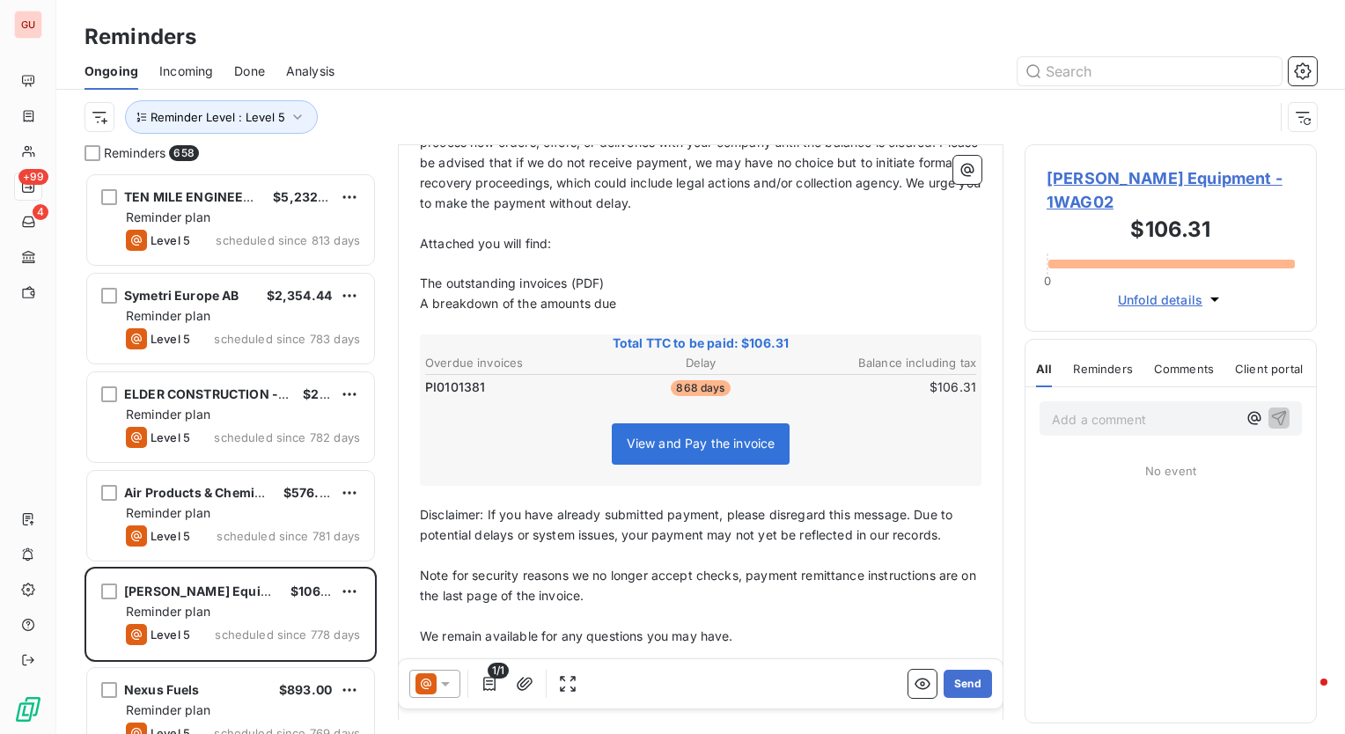
click at [1202, 175] on span "[PERSON_NAME] Equipment - 1WAG02" at bounding box center [1171, 190] width 248 height 48
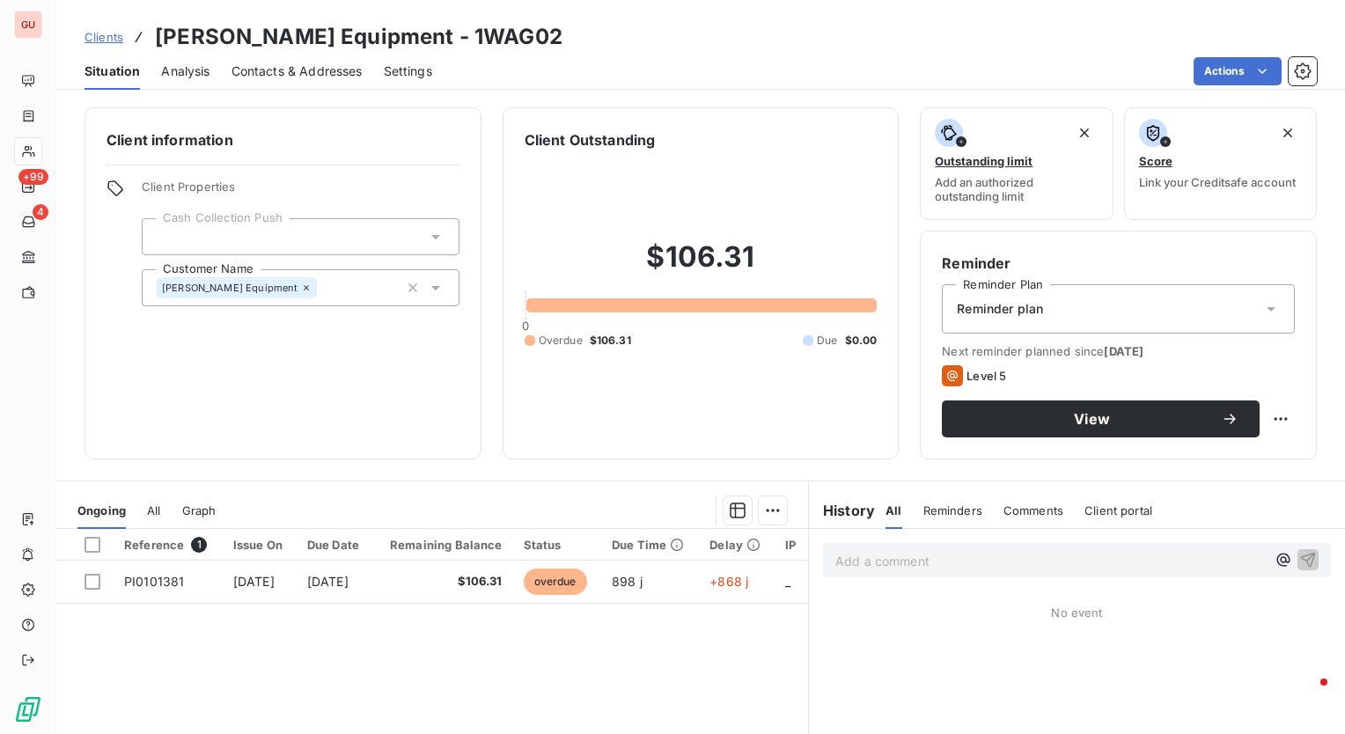
click at [927, 554] on p "Add a comment ﻿" at bounding box center [1051, 561] width 431 height 22
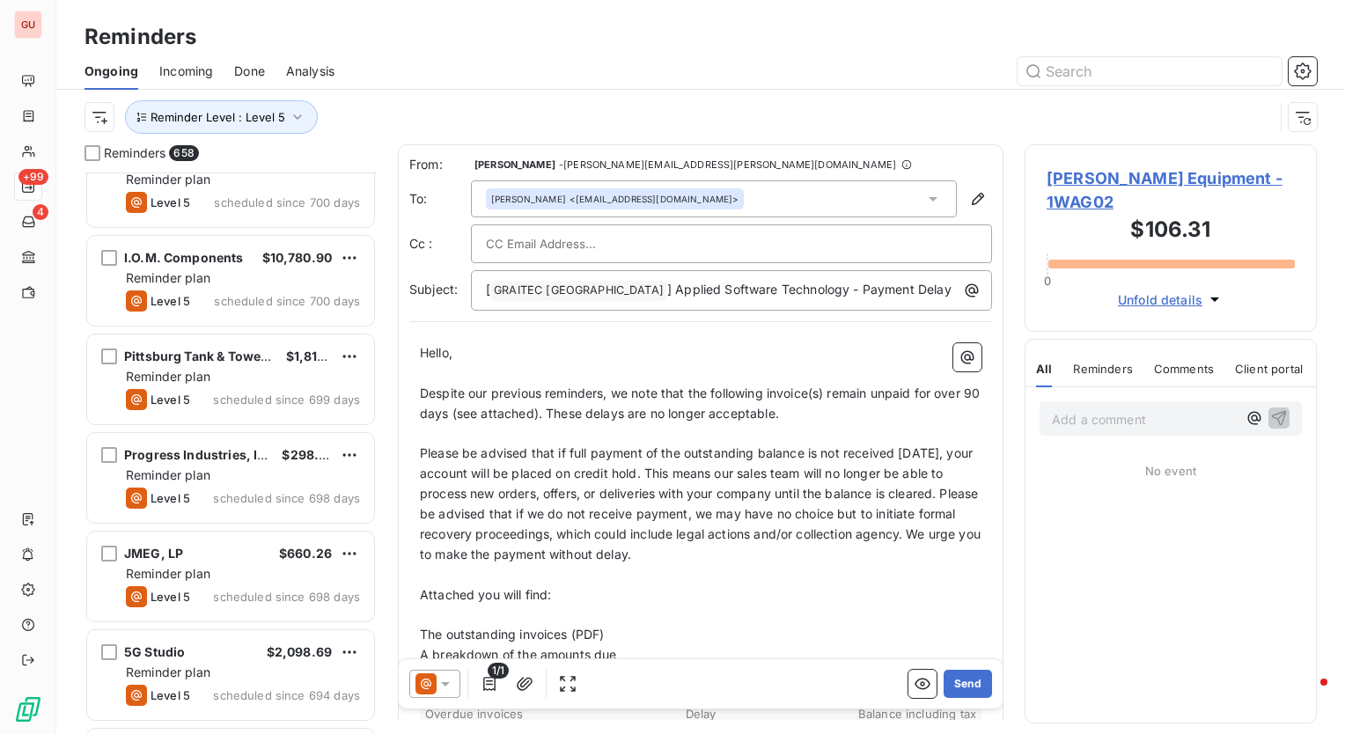
scroll to position [1409, 0]
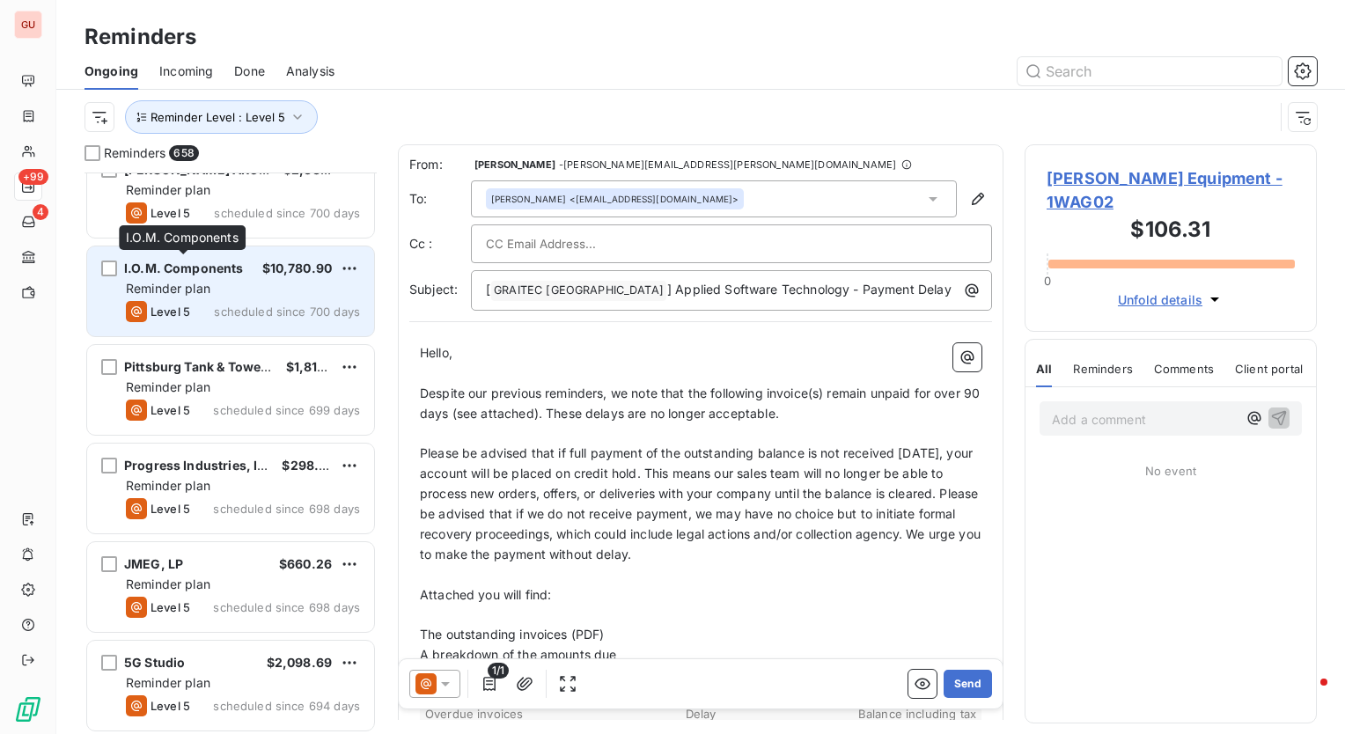
click at [145, 262] on span "I.O.M. Components" at bounding box center [184, 268] width 120 height 15
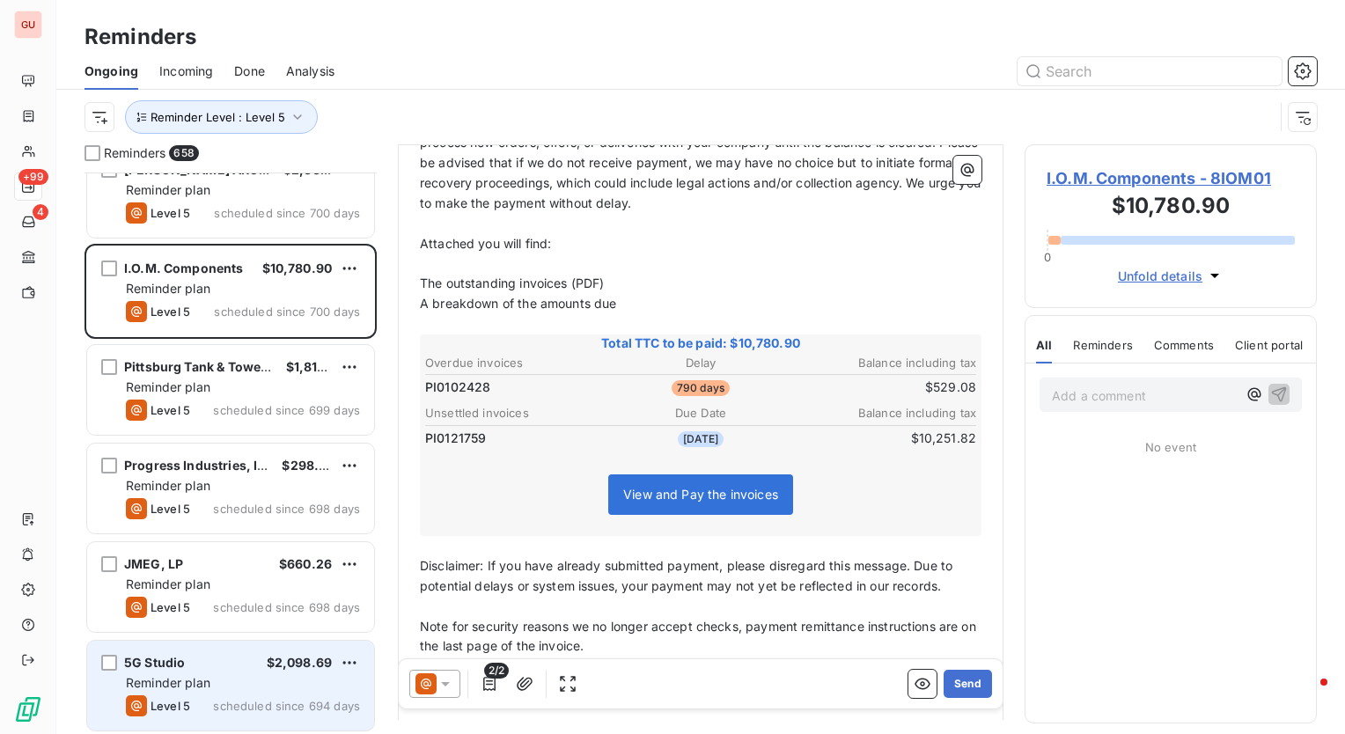
scroll to position [1673, 0]
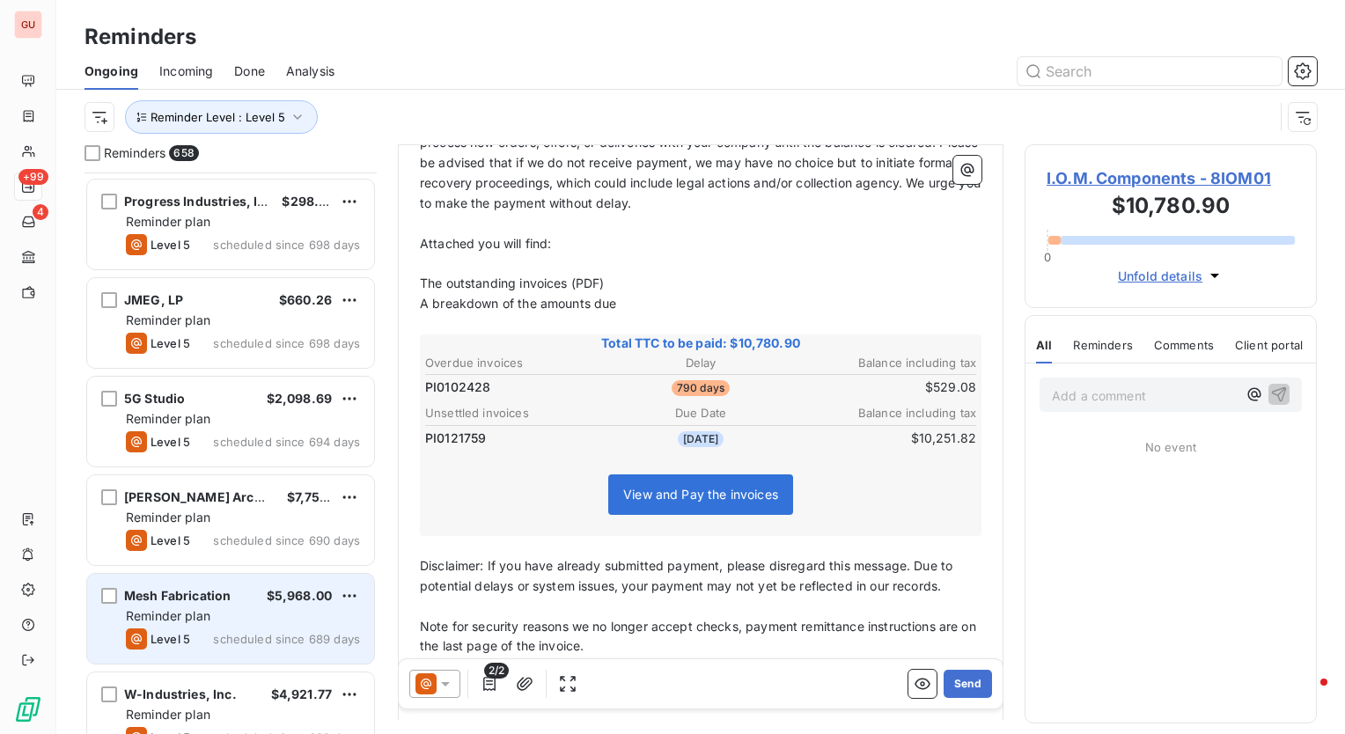
click at [200, 595] on span "Mesh Fabrication" at bounding box center [177, 595] width 107 height 15
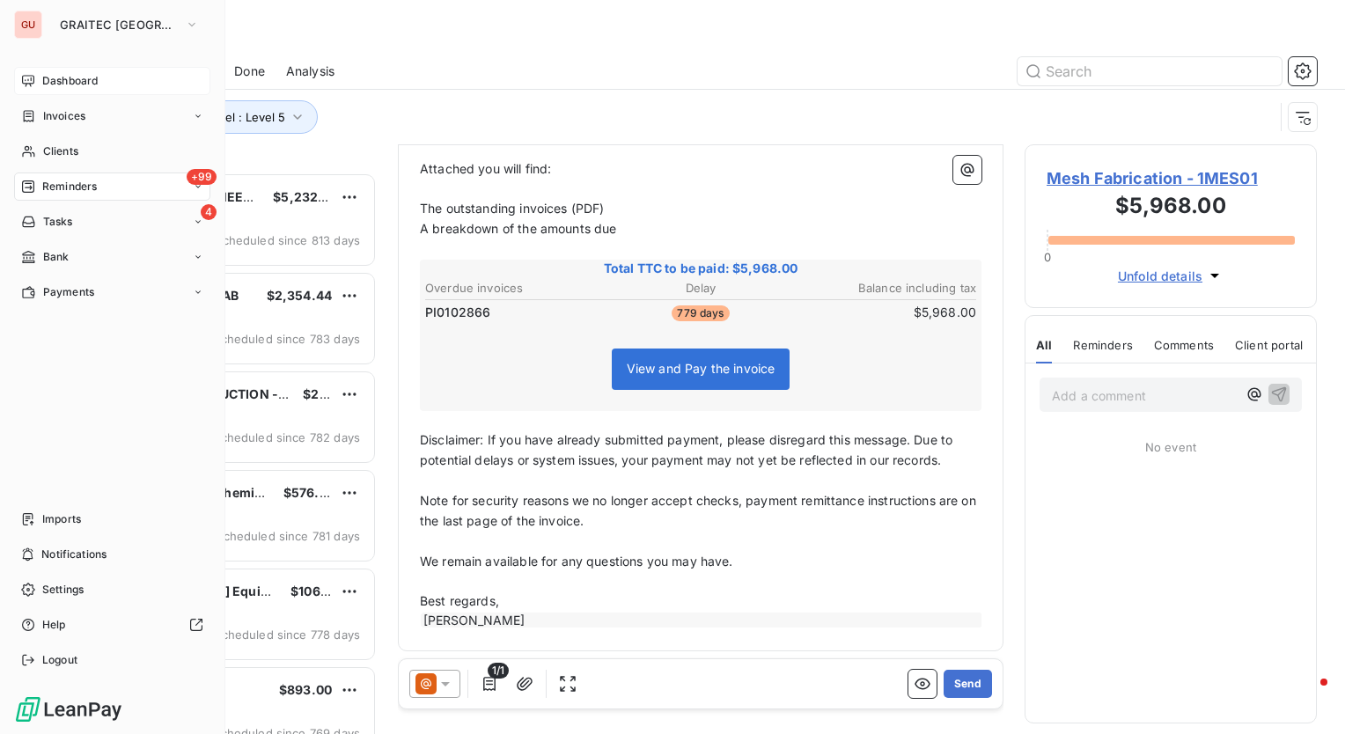
click at [70, 85] on span "Dashboard" at bounding box center [69, 81] width 55 height 16
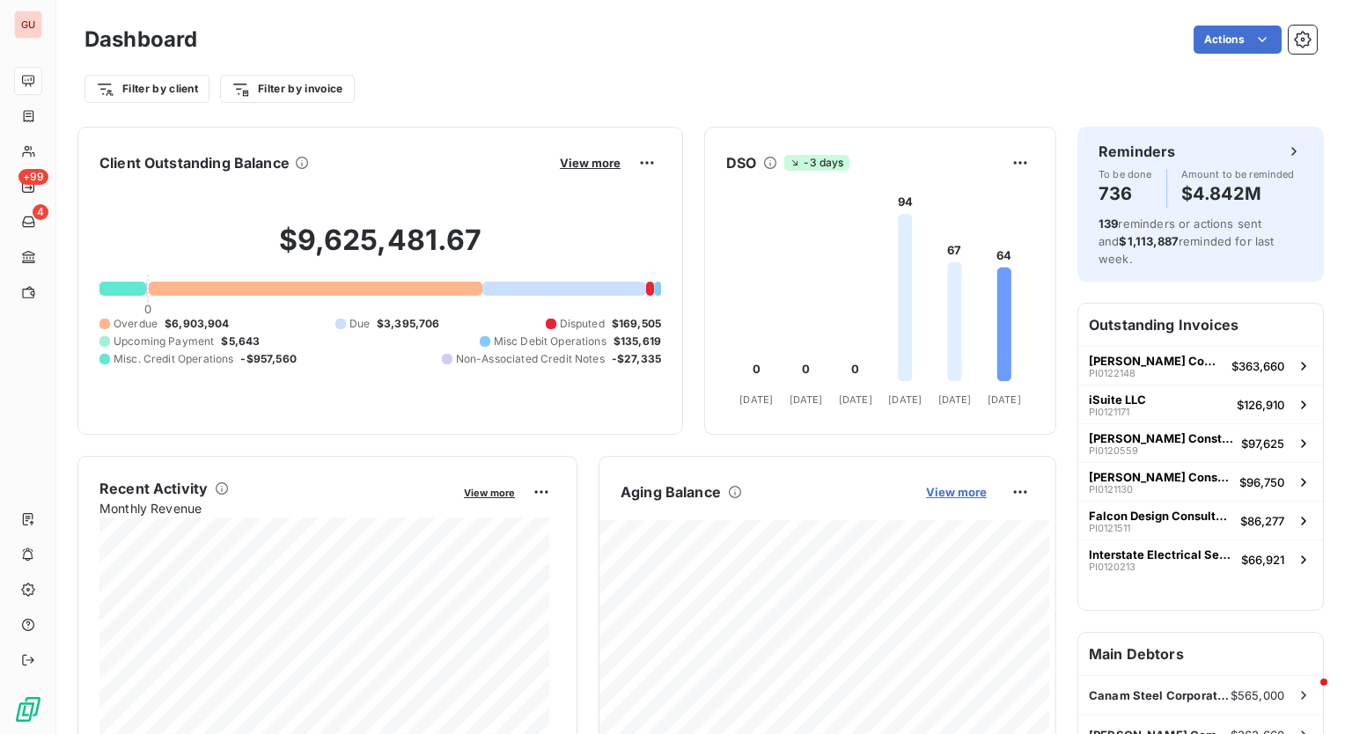
click at [952, 494] on span "View more" at bounding box center [956, 492] width 61 height 14
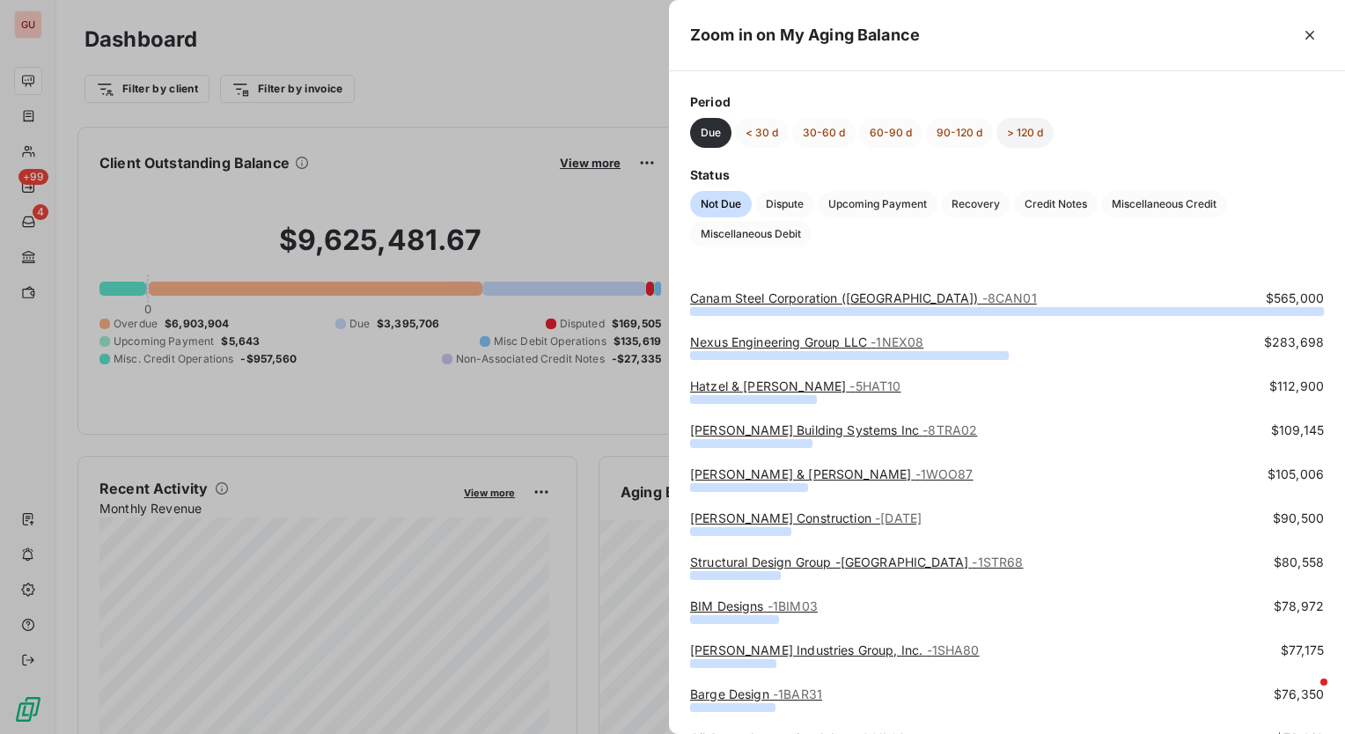
click at [1023, 137] on button "> 120 d" at bounding box center [1025, 133] width 57 height 30
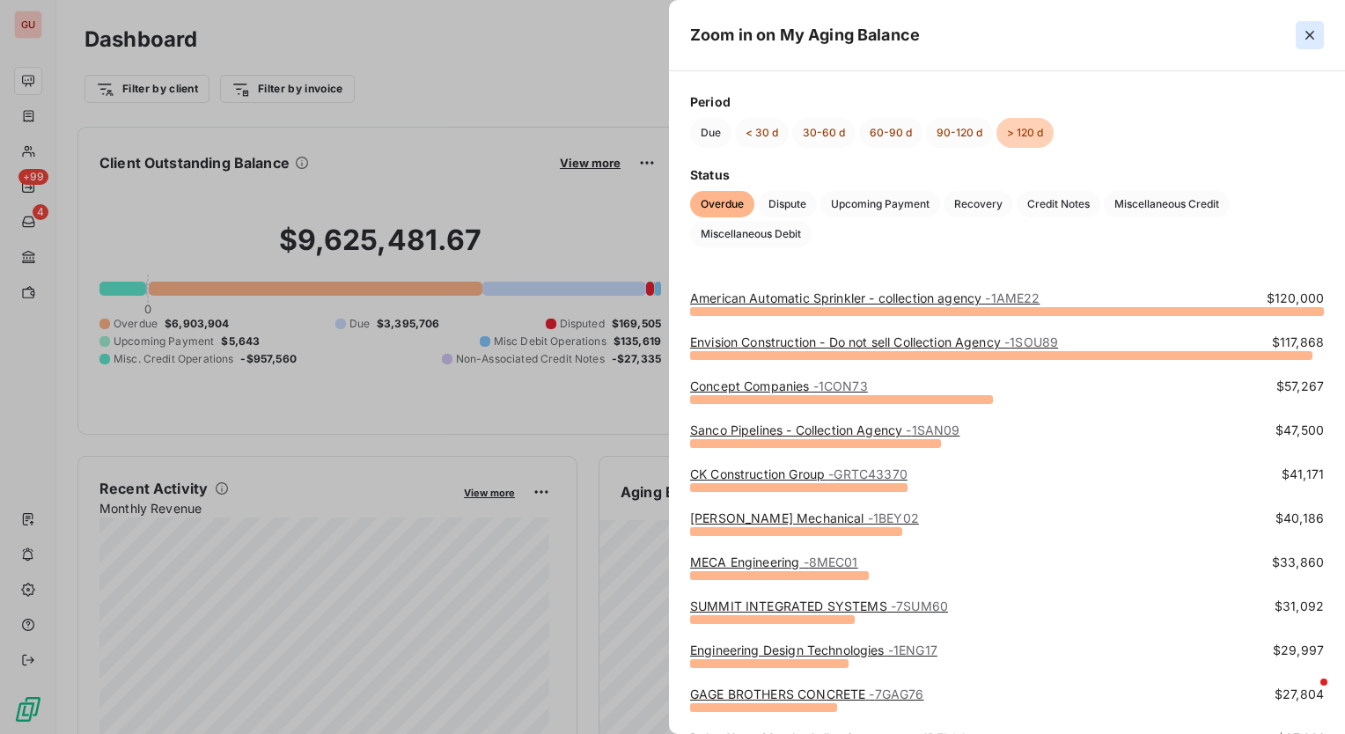
click at [1314, 33] on icon "button" at bounding box center [1310, 35] width 18 height 18
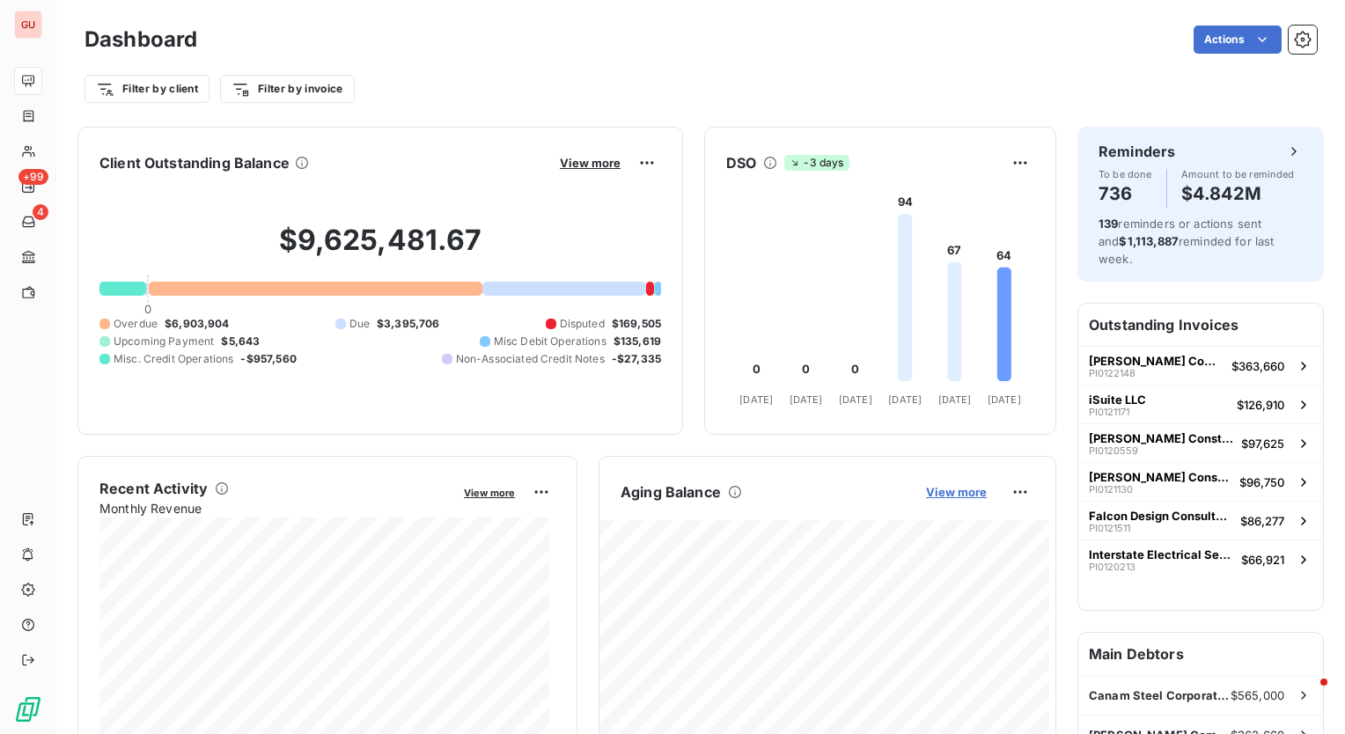
click at [936, 493] on span "View more" at bounding box center [956, 492] width 61 height 14
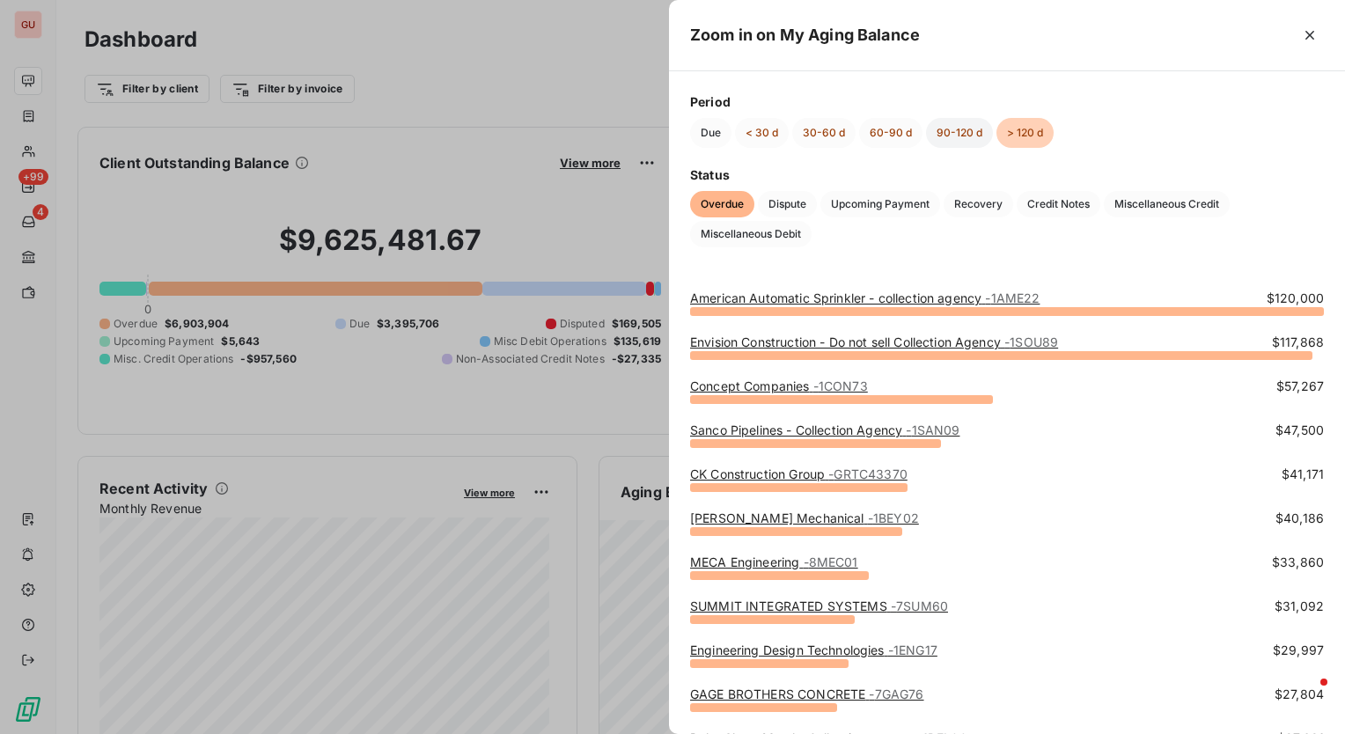
click at [953, 134] on button "90-120 d" at bounding box center [959, 133] width 67 height 30
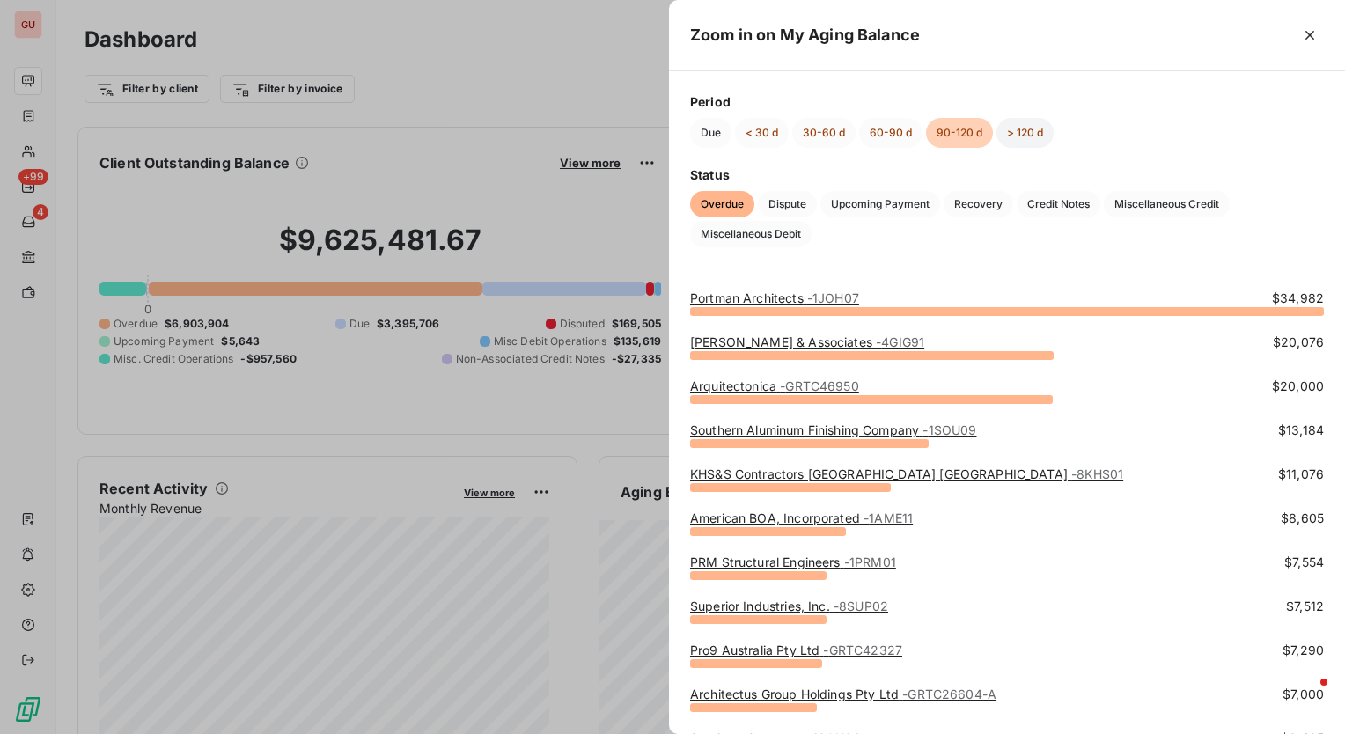
click at [1015, 138] on button "> 120 d" at bounding box center [1025, 133] width 57 height 30
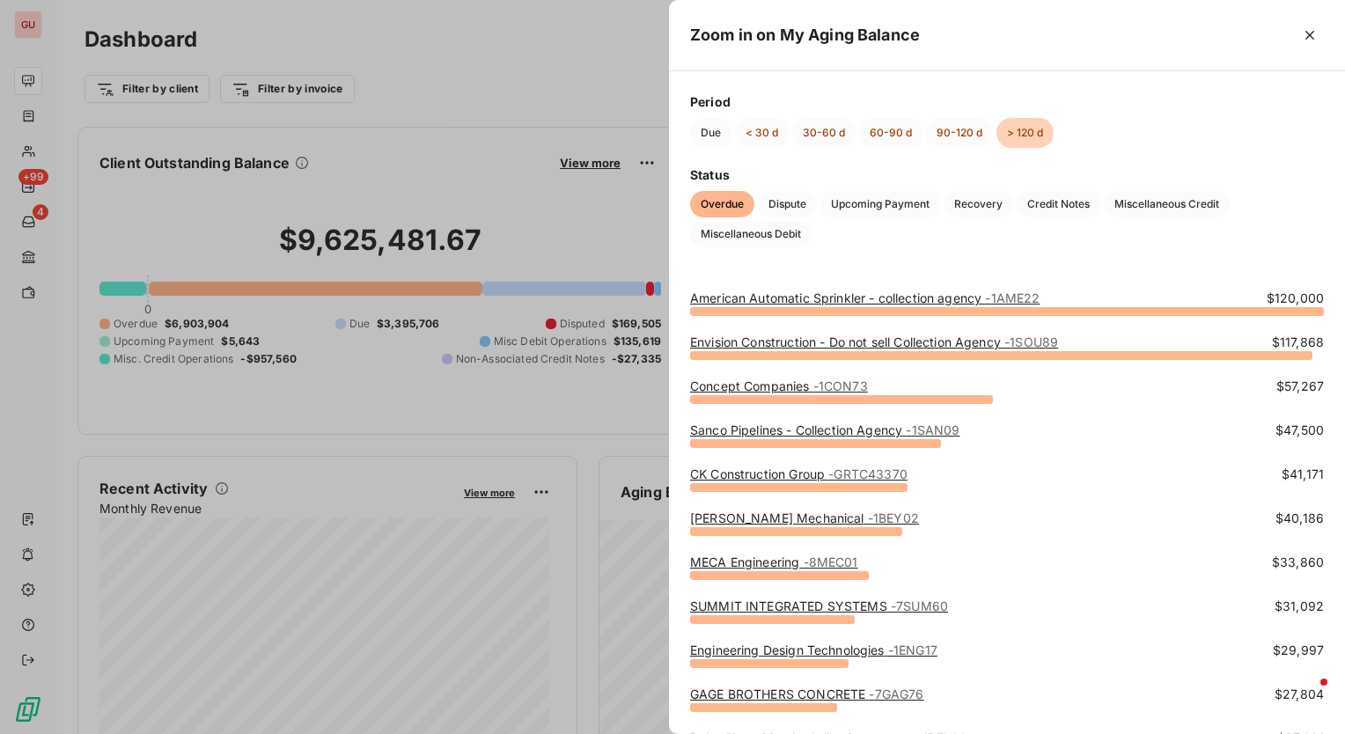
click at [541, 83] on div at bounding box center [672, 367] width 1345 height 734
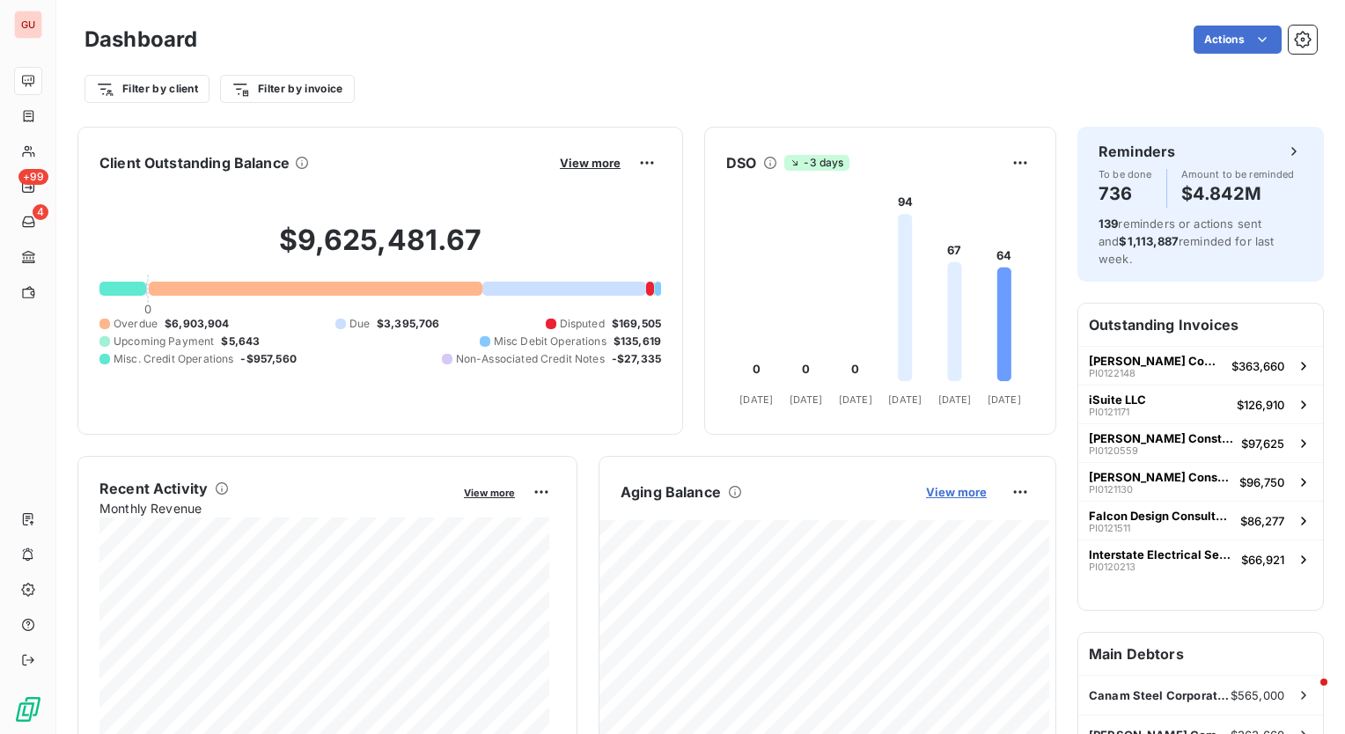
click at [951, 495] on span "View more" at bounding box center [956, 492] width 61 height 14
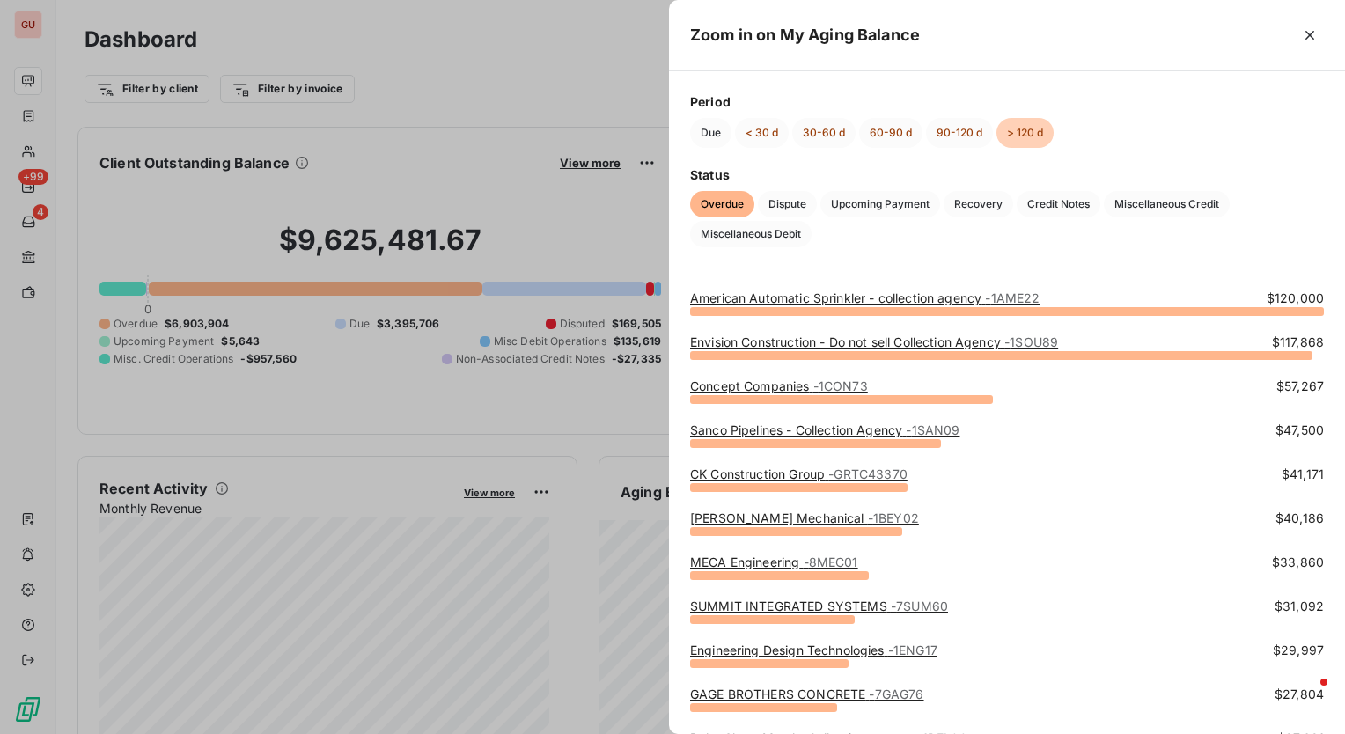
scroll to position [88, 0]
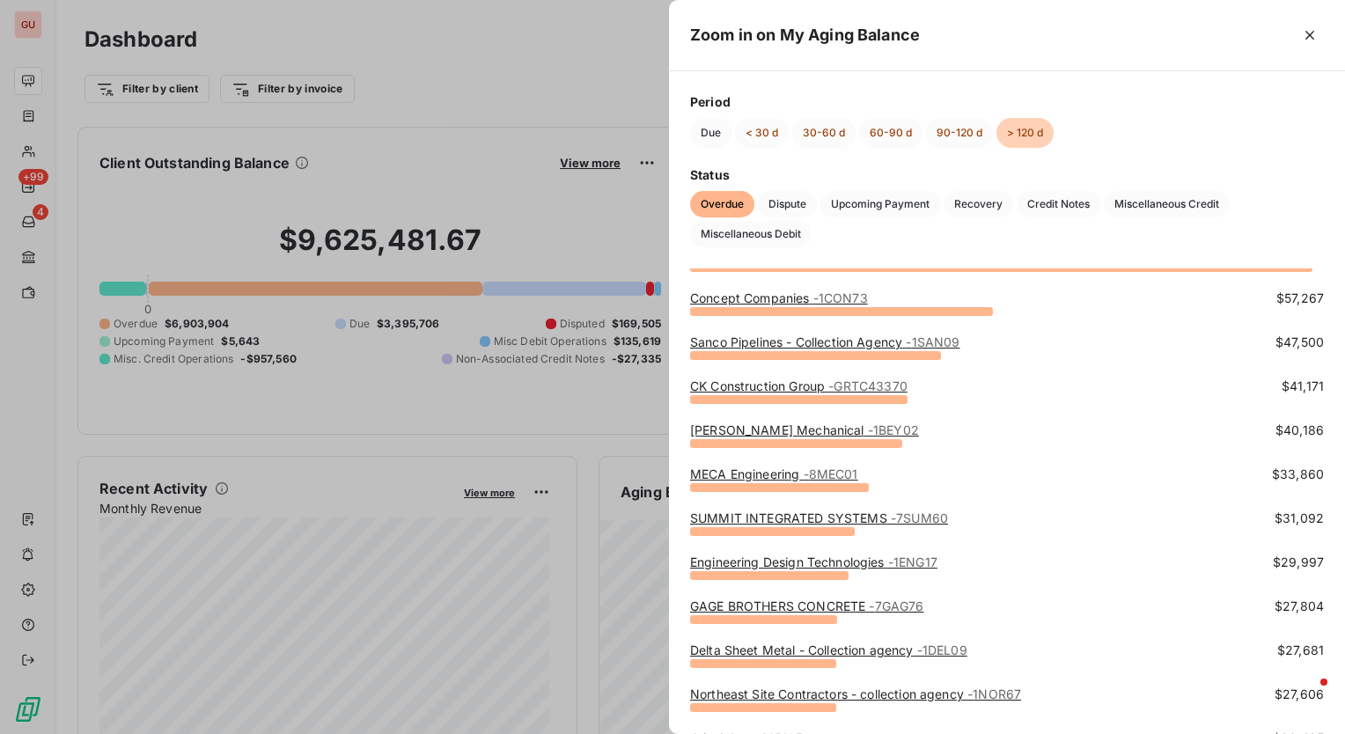
click at [564, 55] on div at bounding box center [672, 367] width 1345 height 734
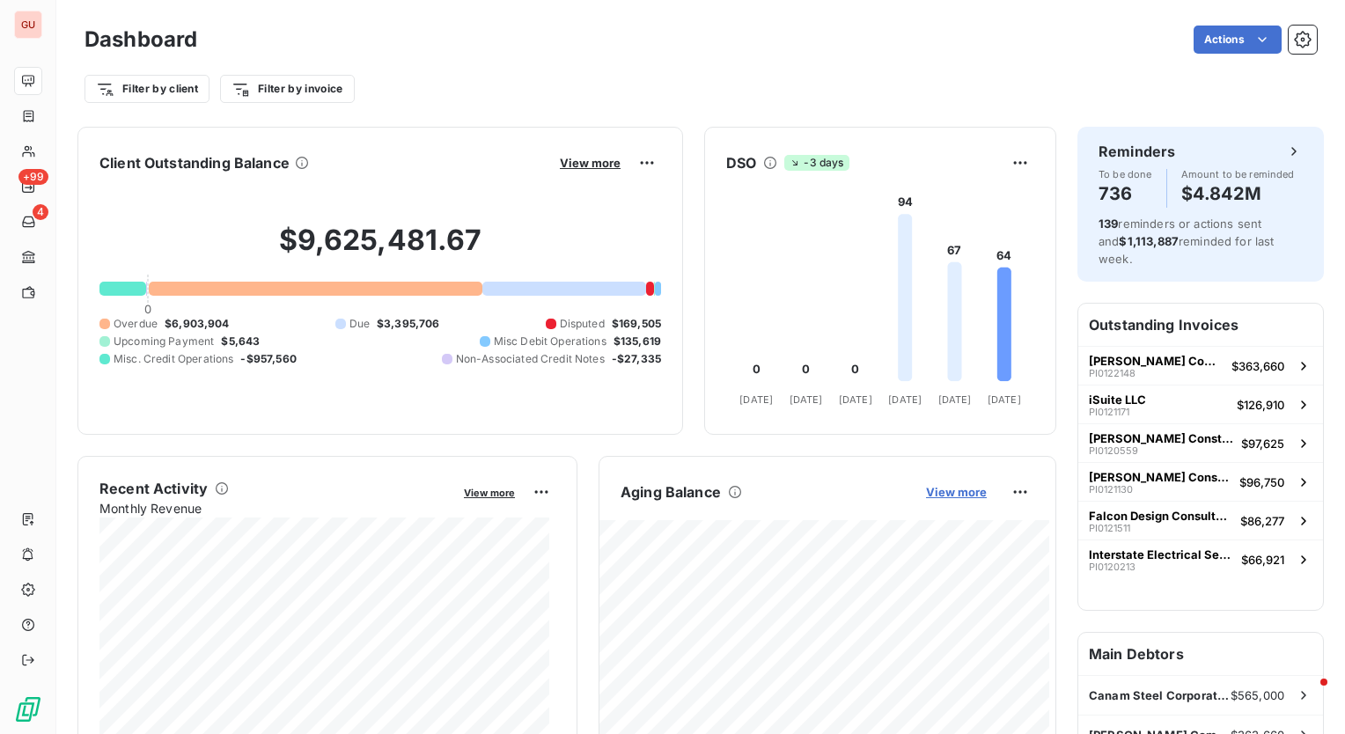
click at [958, 491] on span "View more" at bounding box center [956, 492] width 61 height 14
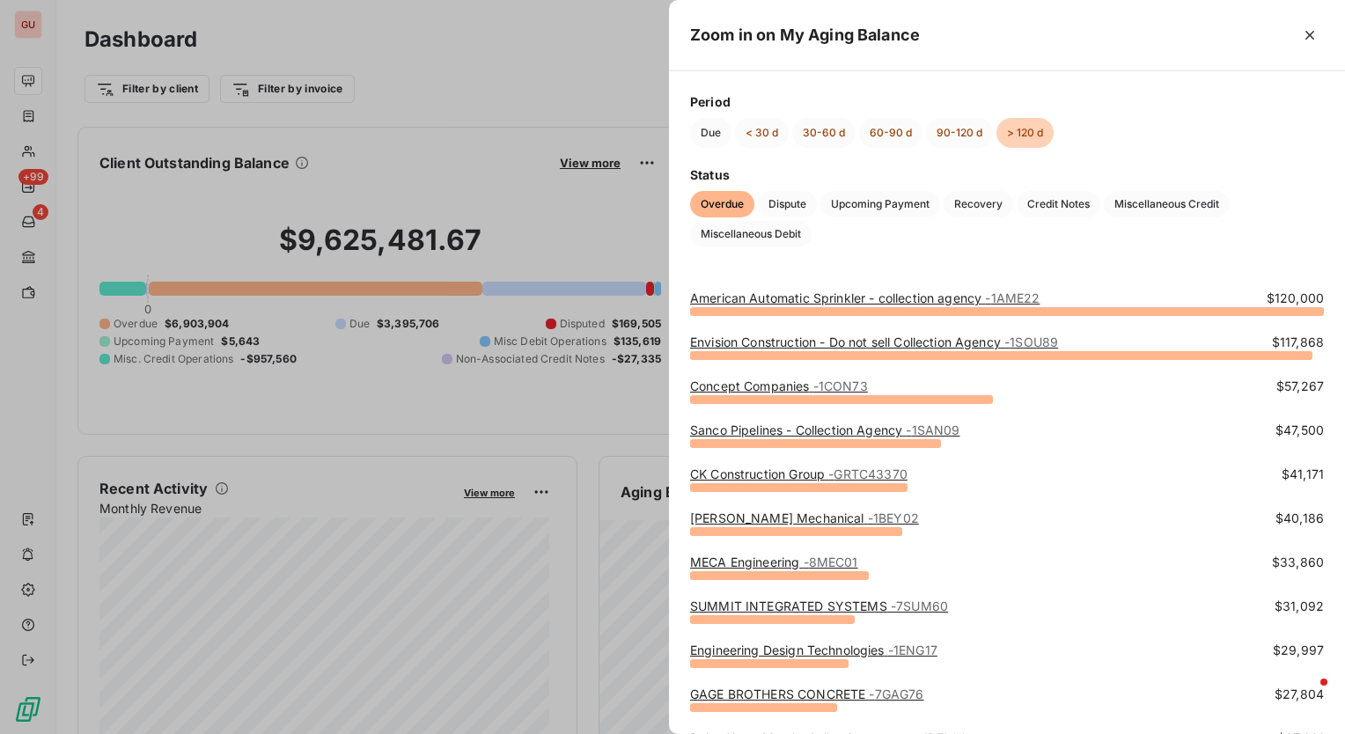
click at [792, 387] on link "Concept Companies - 1CON73" at bounding box center [779, 386] width 178 height 15
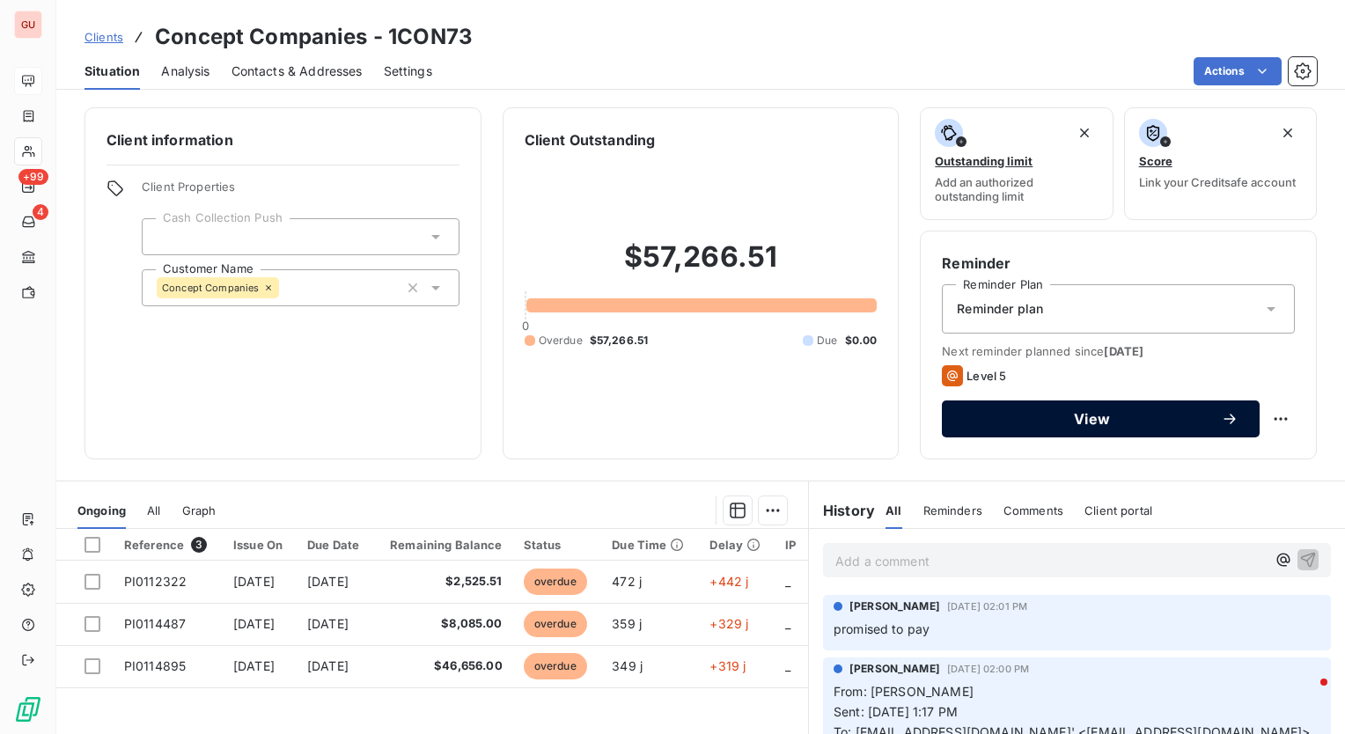
click at [1119, 413] on span "View" at bounding box center [1092, 419] width 258 height 14
drag, startPoint x: 812, startPoint y: 527, endPoint x: 803, endPoint y: 534, distance: 11.3
drag, startPoint x: 803, startPoint y: 534, endPoint x: 696, endPoint y: 434, distance: 146.4
click at [696, 434] on div "$57,266.51 0 Overdue $57,266.51 Due $0.00" at bounding box center [701, 294] width 353 height 287
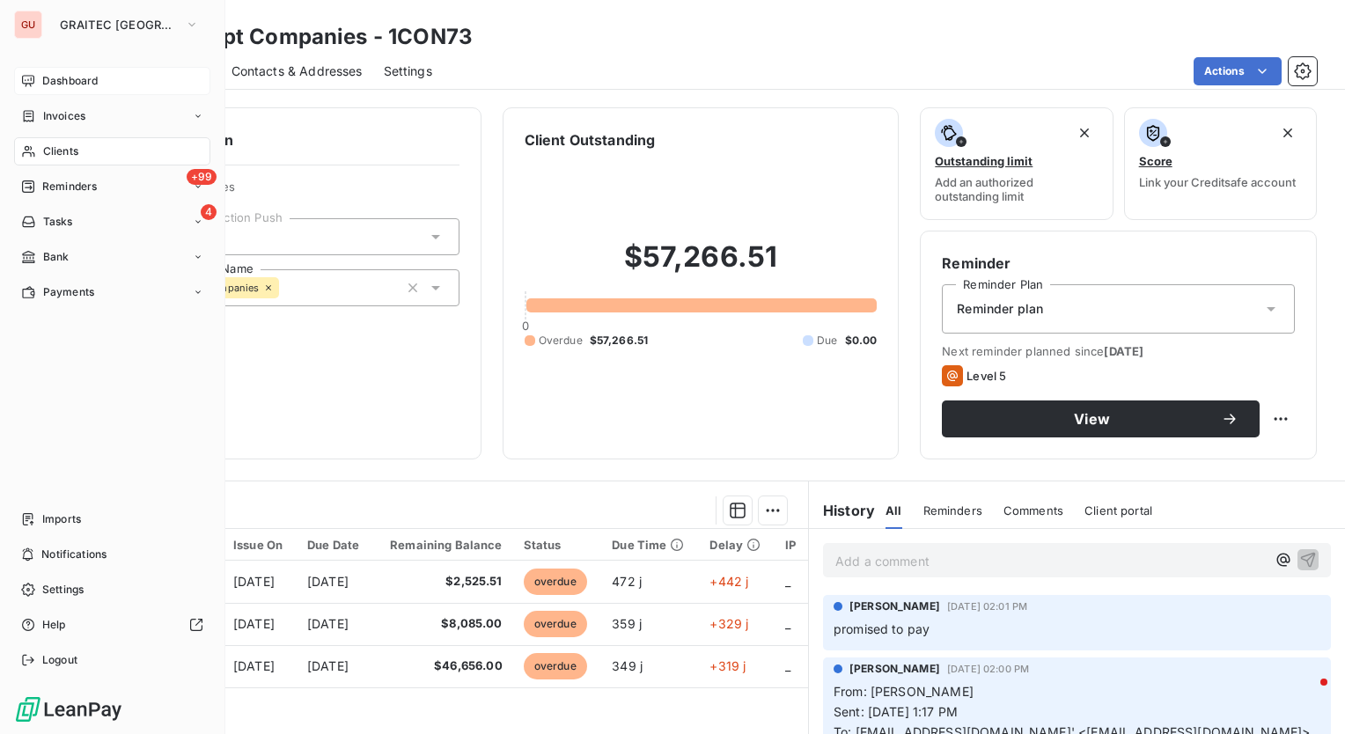
click at [97, 76] on span "Dashboard" at bounding box center [69, 81] width 55 height 16
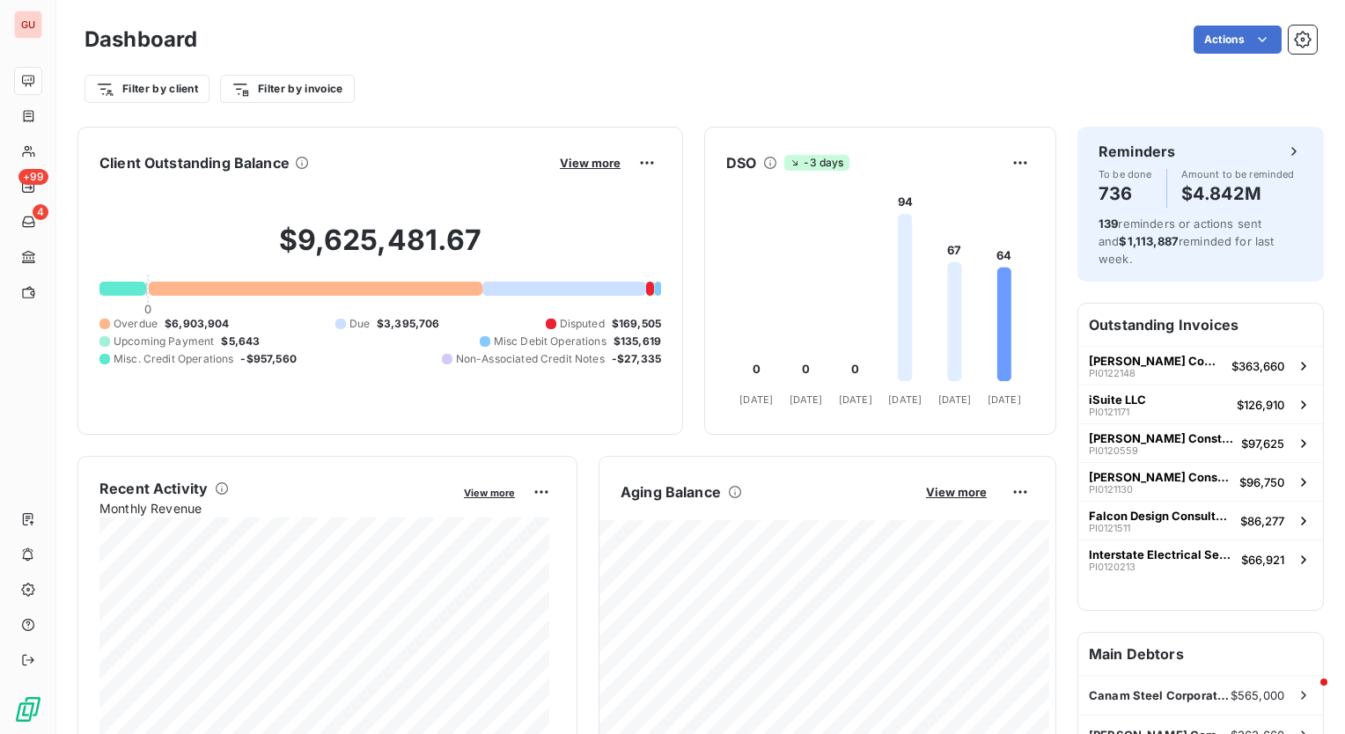
click at [921, 499] on button "View more" at bounding box center [956, 492] width 71 height 16
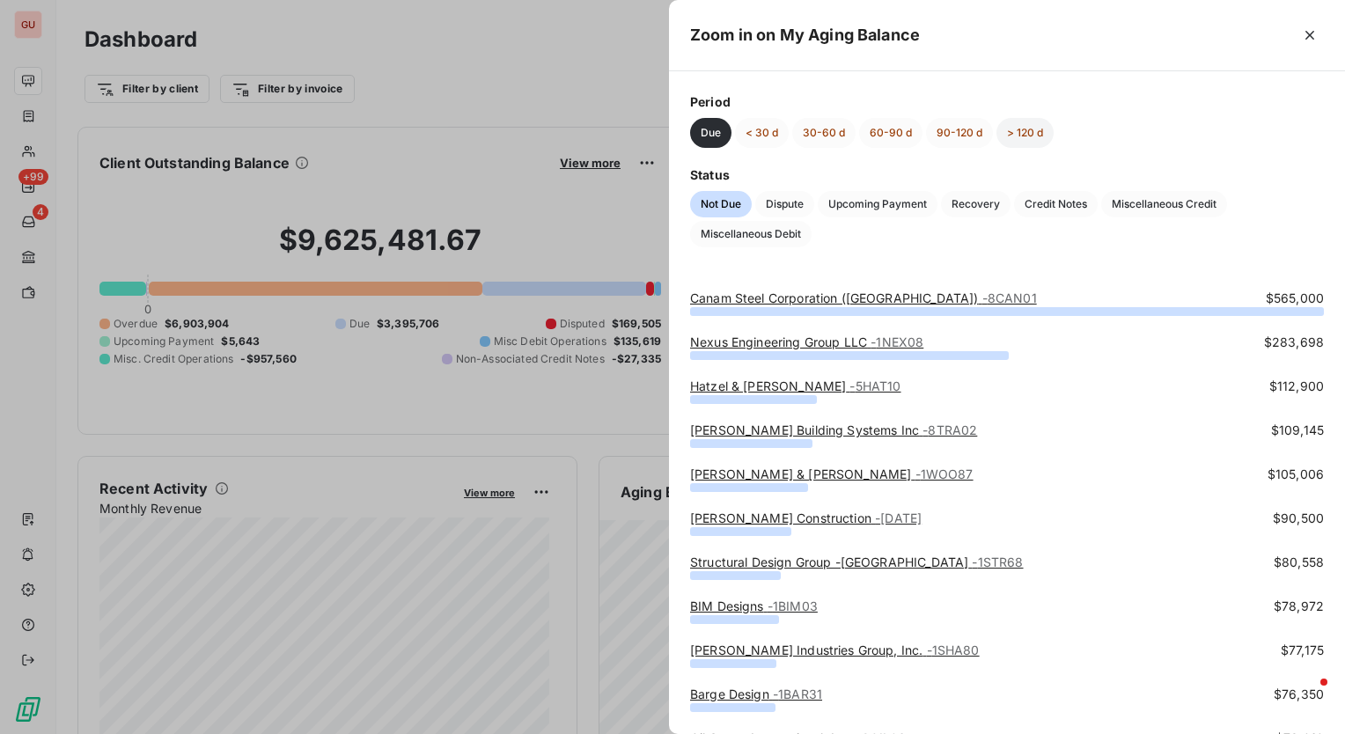
click at [1028, 134] on button "> 120 d" at bounding box center [1025, 133] width 57 height 30
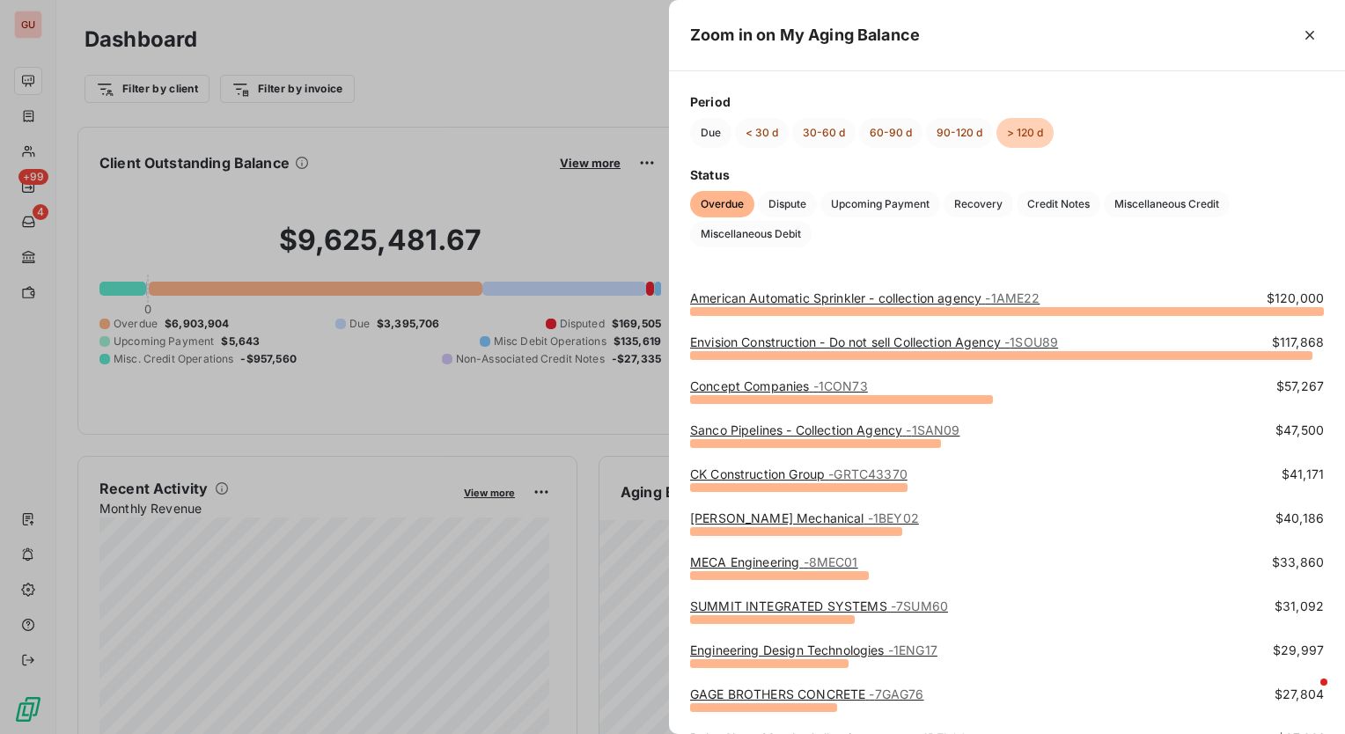
click at [535, 57] on div at bounding box center [672, 367] width 1345 height 734
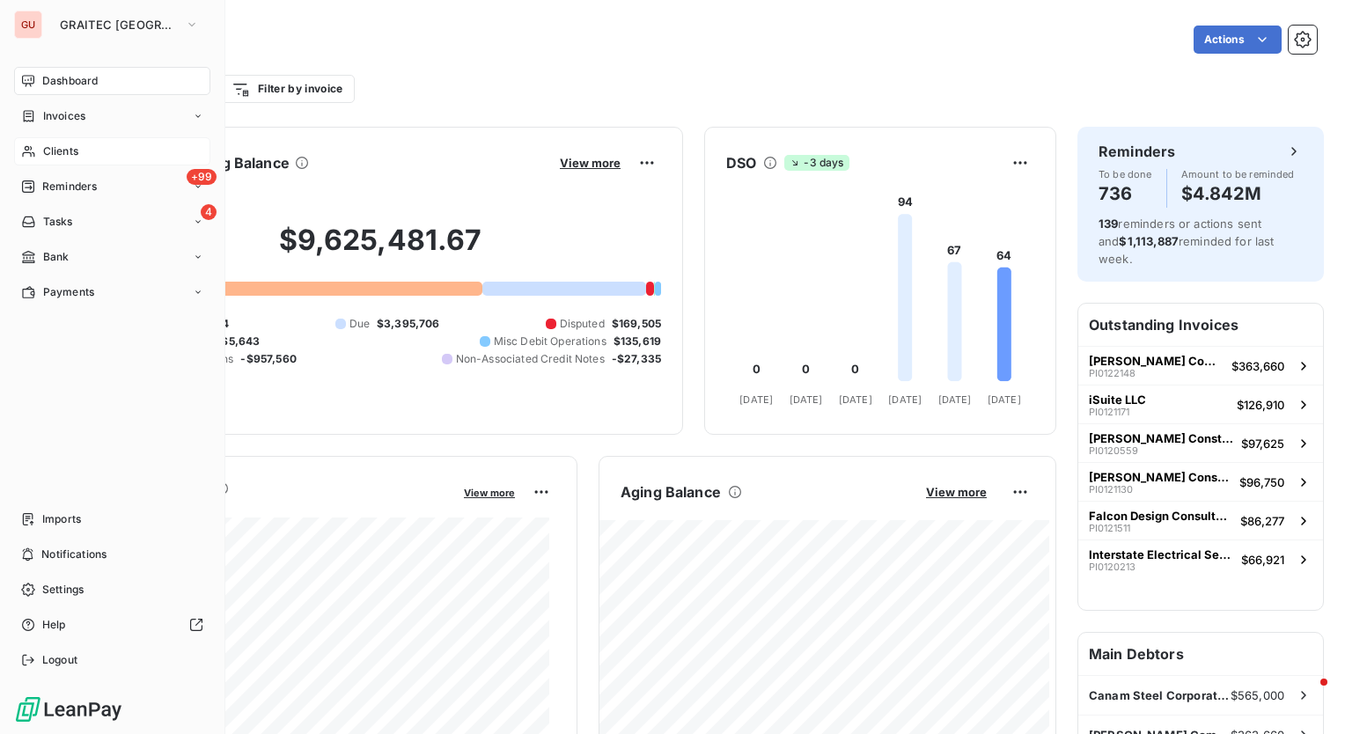
click at [77, 150] on span "Clients" at bounding box center [60, 152] width 35 height 16
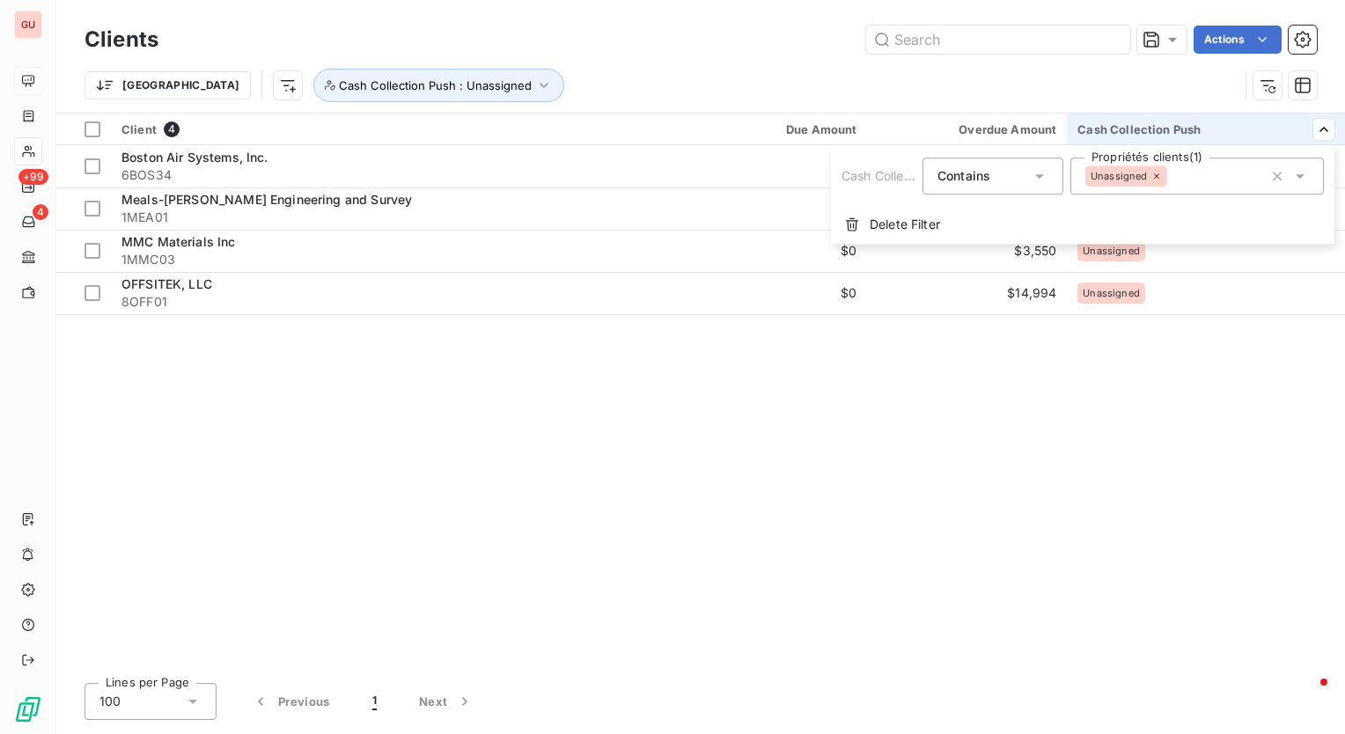
click at [1205, 173] on div "Unassigned" at bounding box center [1198, 176] width 254 height 37
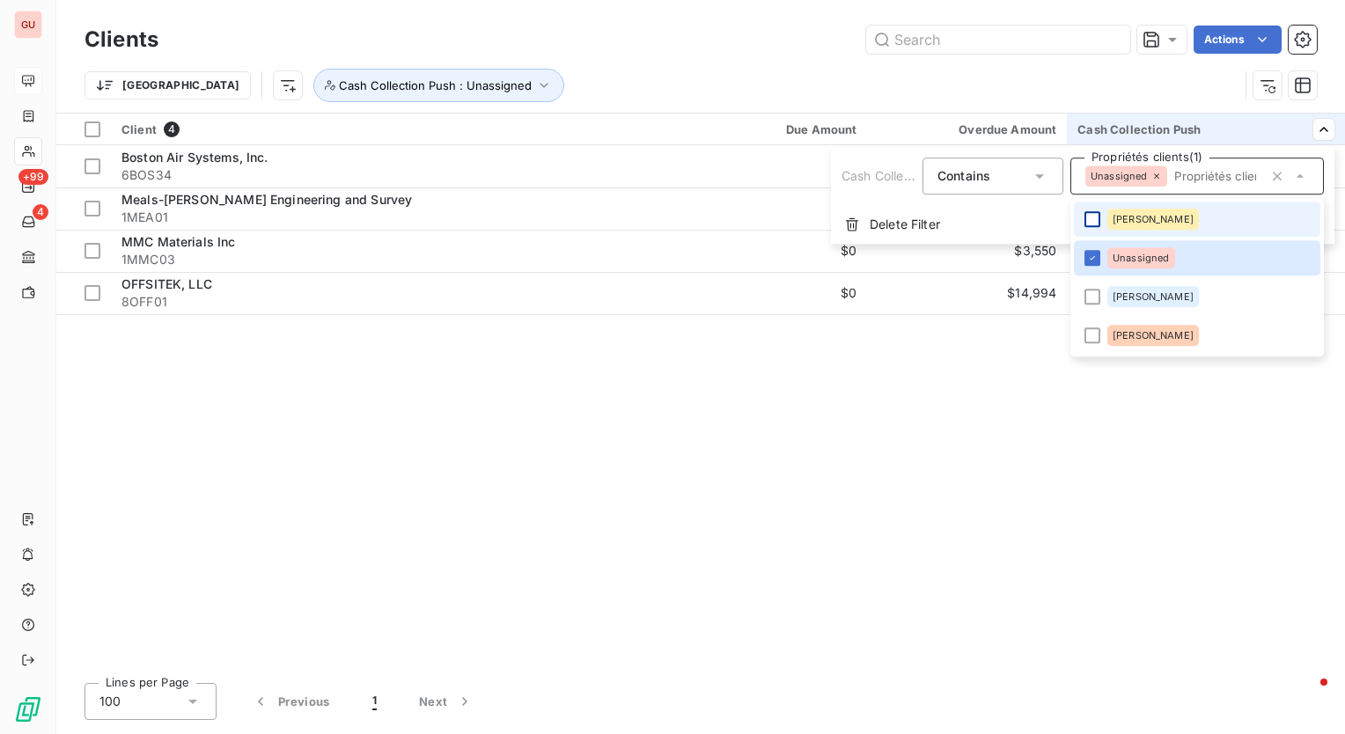
click at [1096, 217] on div at bounding box center [1093, 219] width 16 height 16
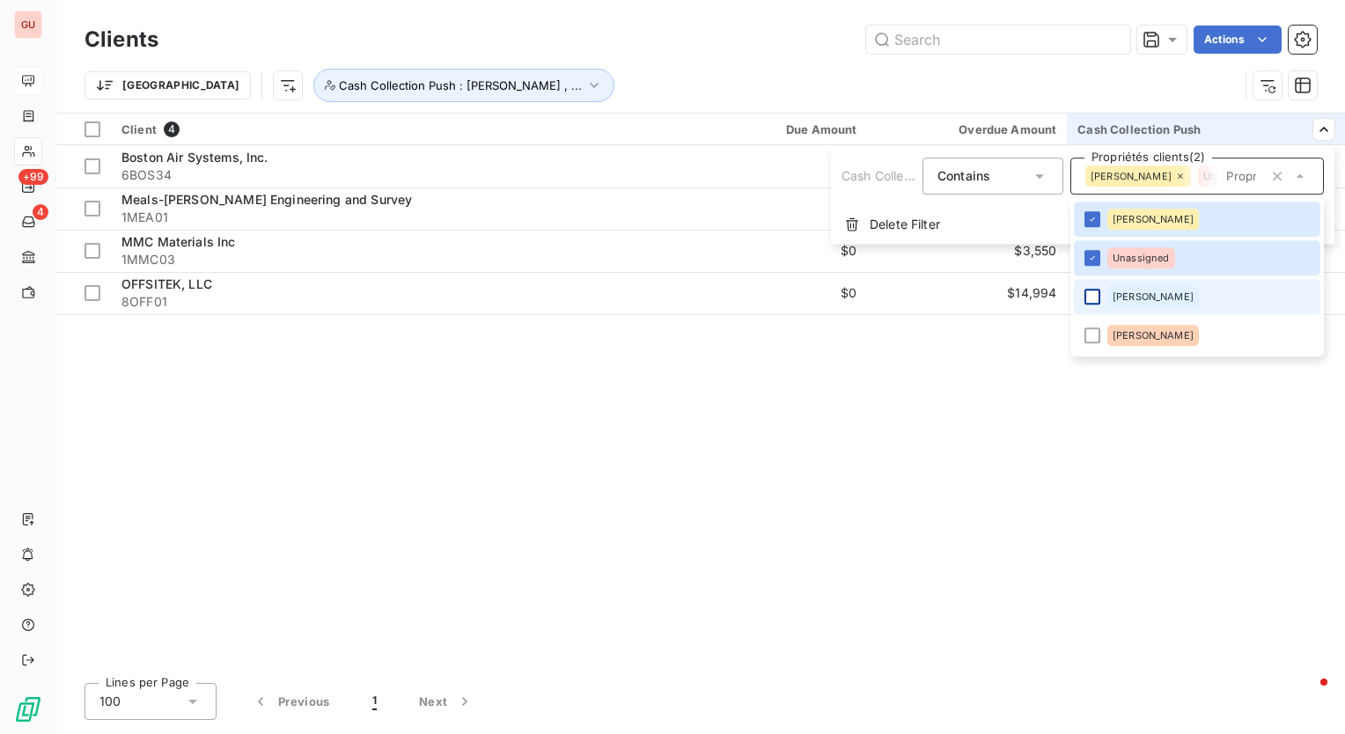
click at [1089, 298] on div at bounding box center [1093, 297] width 16 height 16
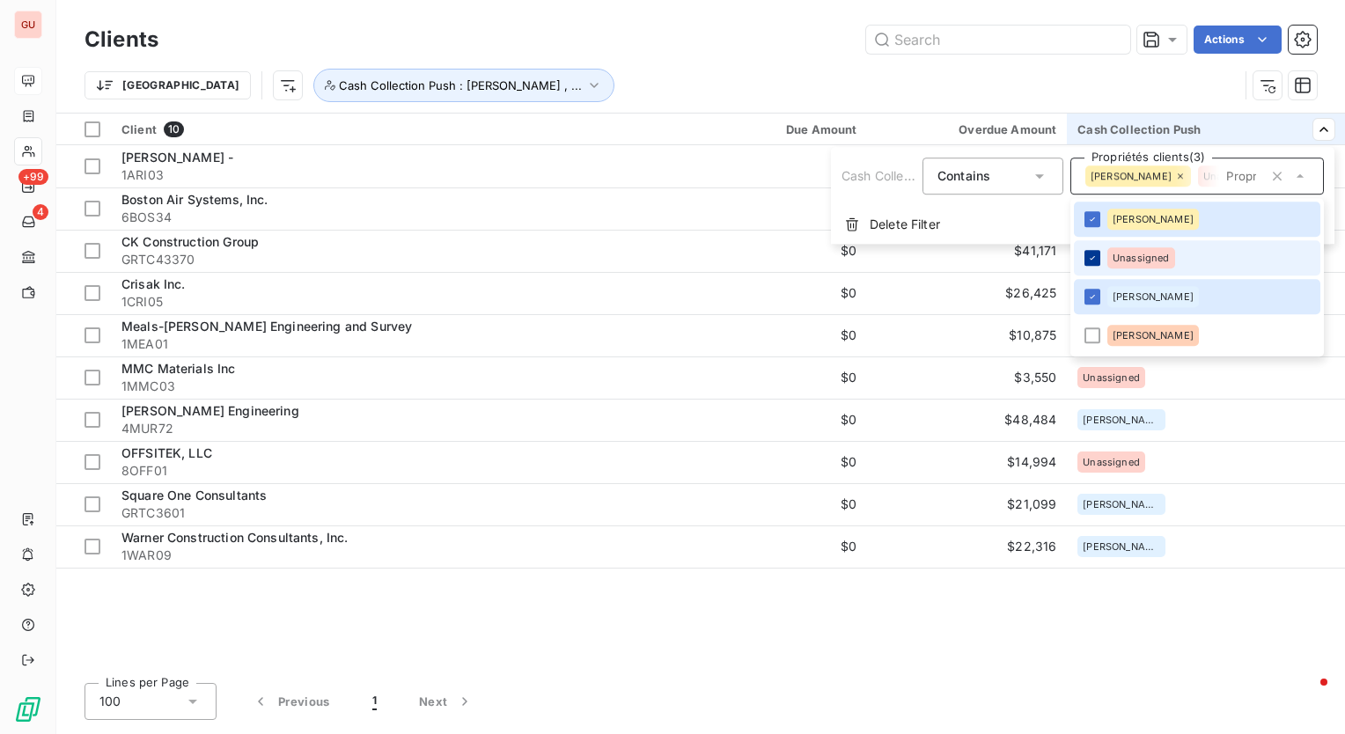
click at [1099, 254] on div at bounding box center [1093, 258] width 16 height 16
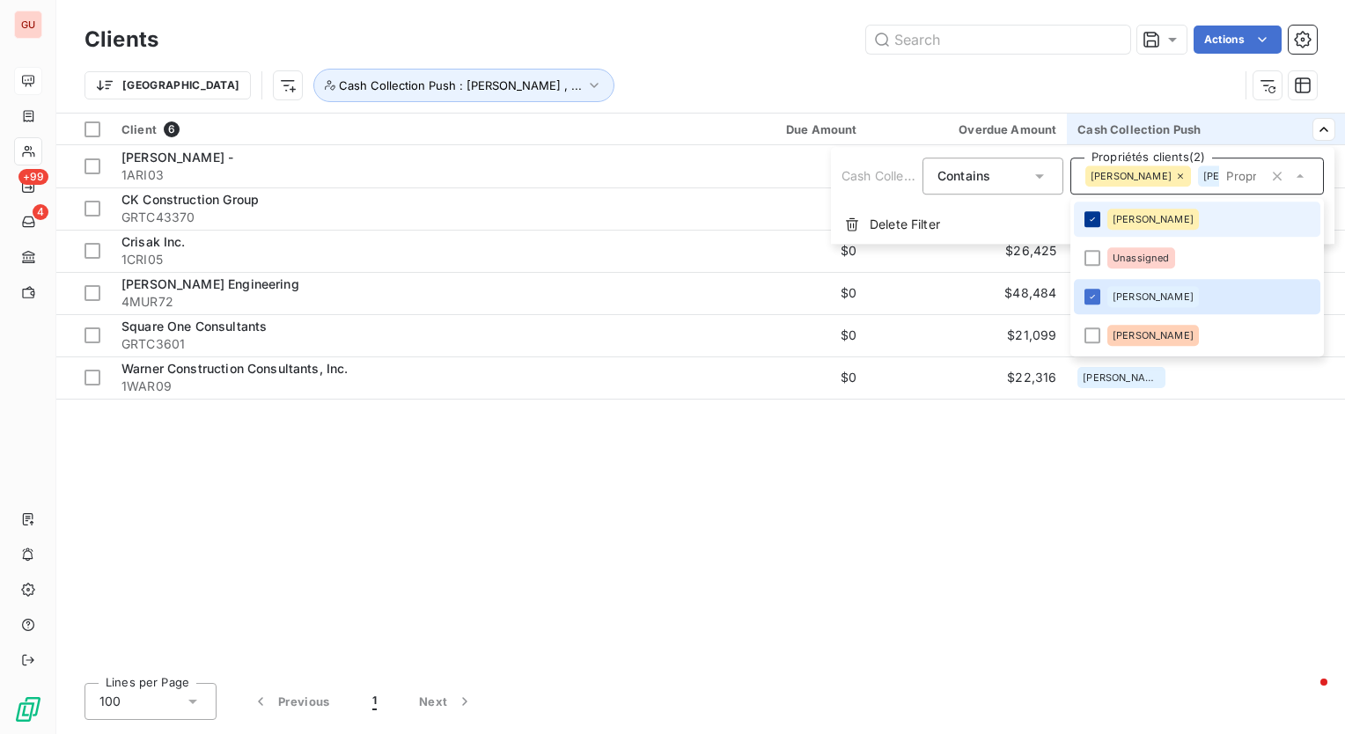
click at [1092, 219] on icon at bounding box center [1092, 219] width 11 height 11
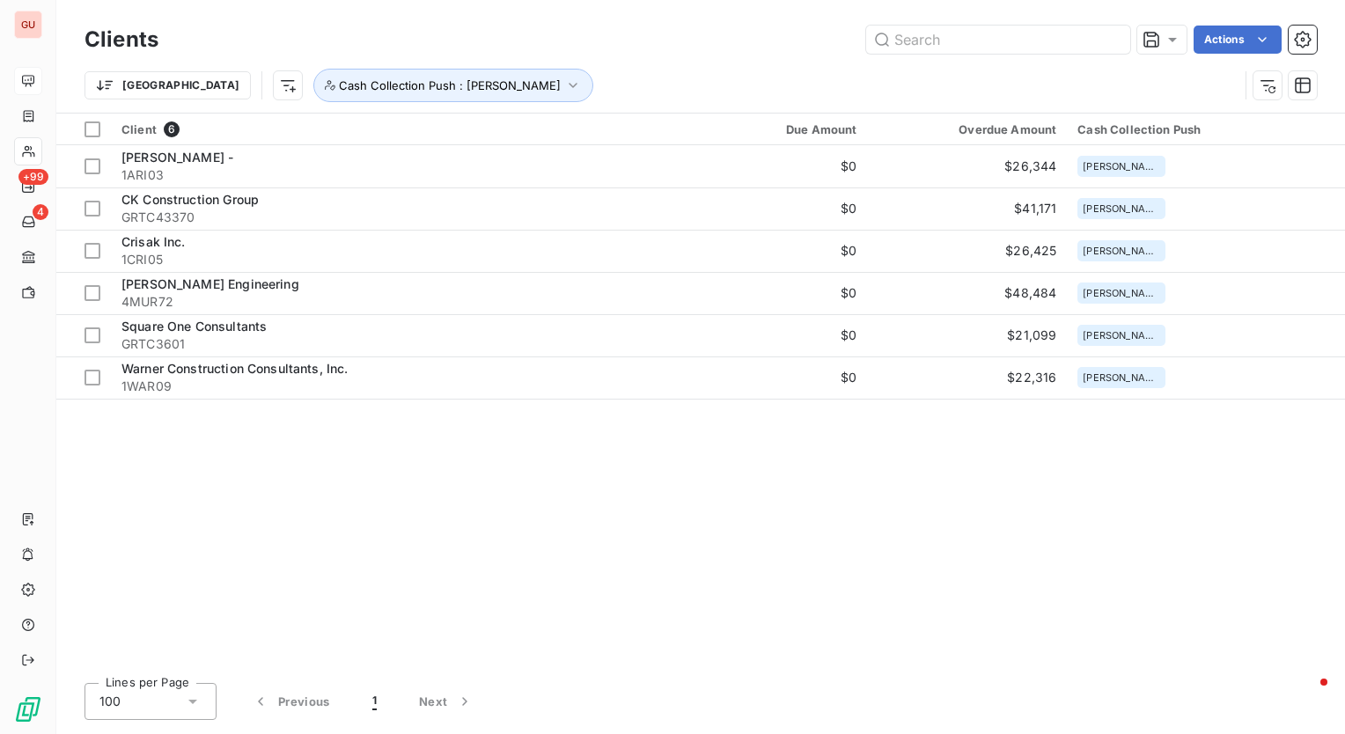
click at [659, 516] on html "GU +99 4 Clients Actions Trier Cash Collection Push : [PERSON_NAME] Client 6 Du…" at bounding box center [672, 367] width 1345 height 734
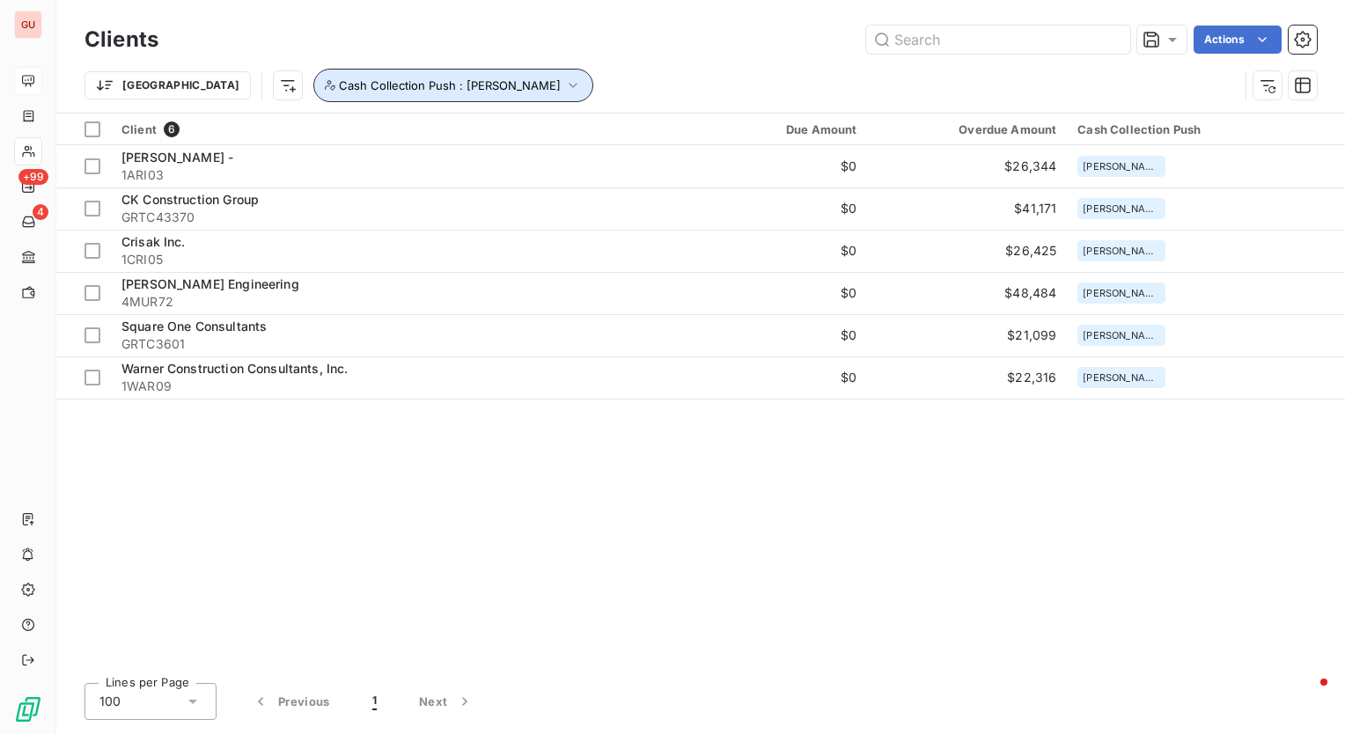
click at [564, 87] on icon "button" at bounding box center [573, 86] width 18 height 18
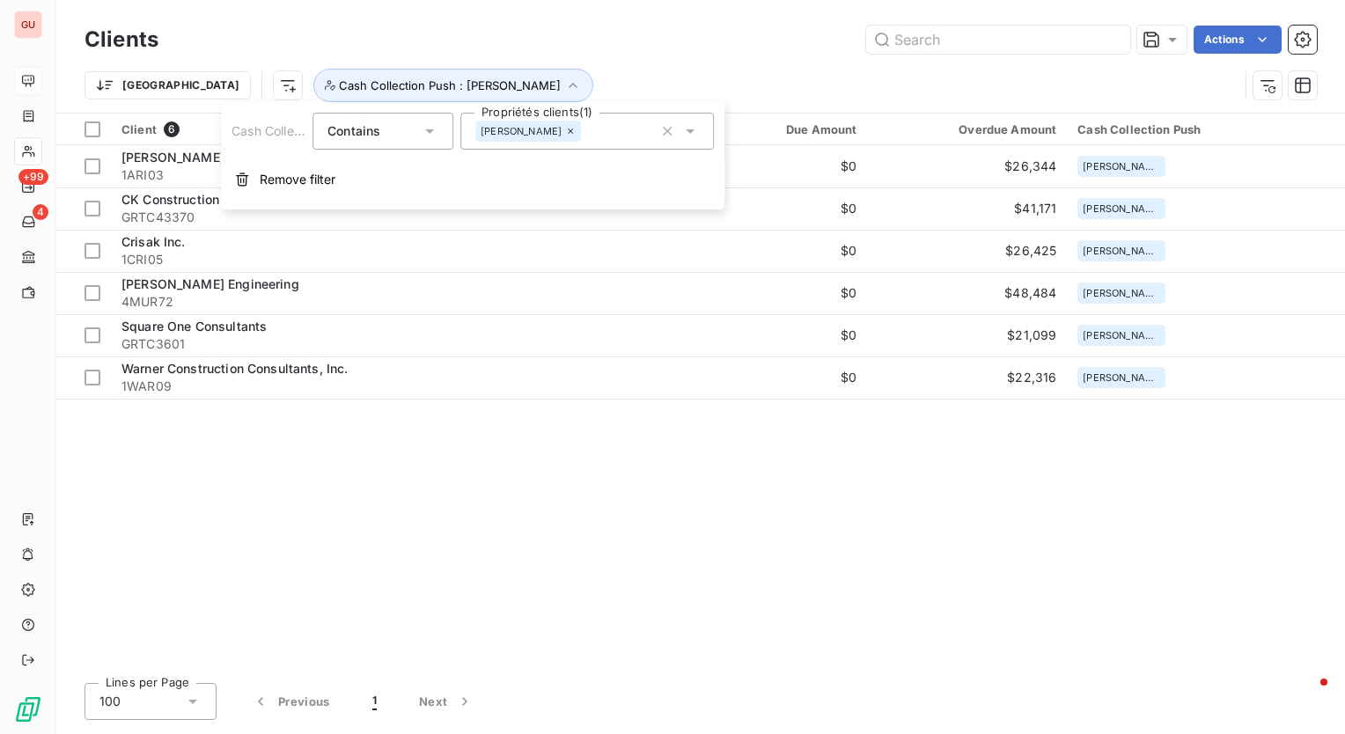
click at [568, 130] on icon at bounding box center [570, 131] width 5 height 5
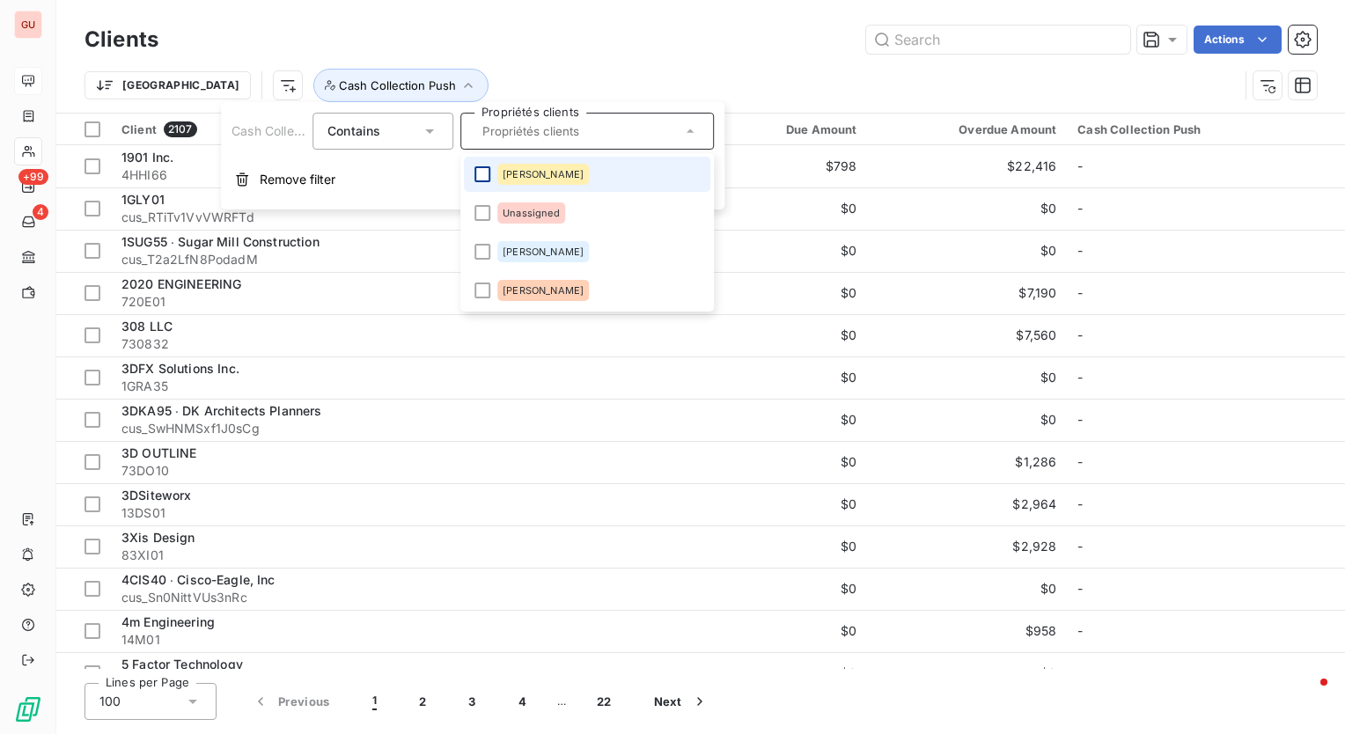
click at [482, 171] on div at bounding box center [483, 174] width 16 height 16
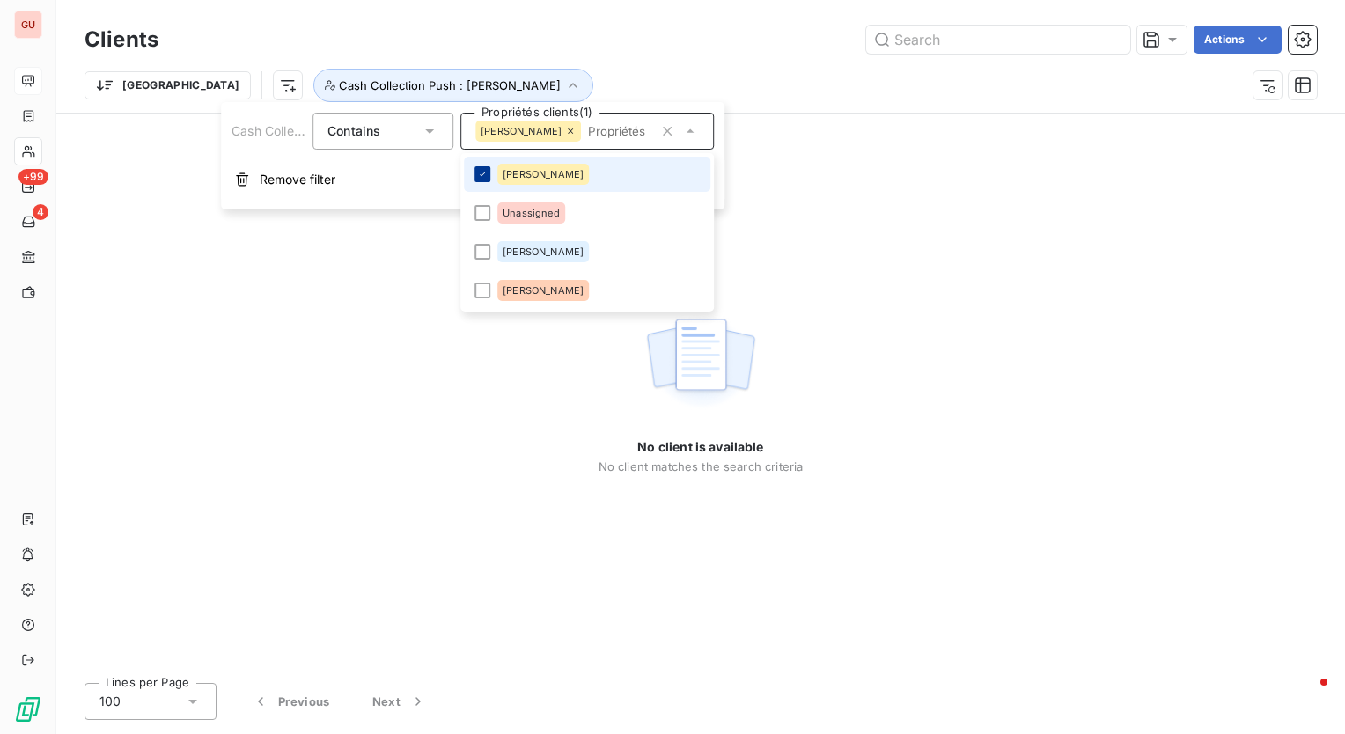
click at [486, 173] on icon at bounding box center [482, 174] width 11 height 11
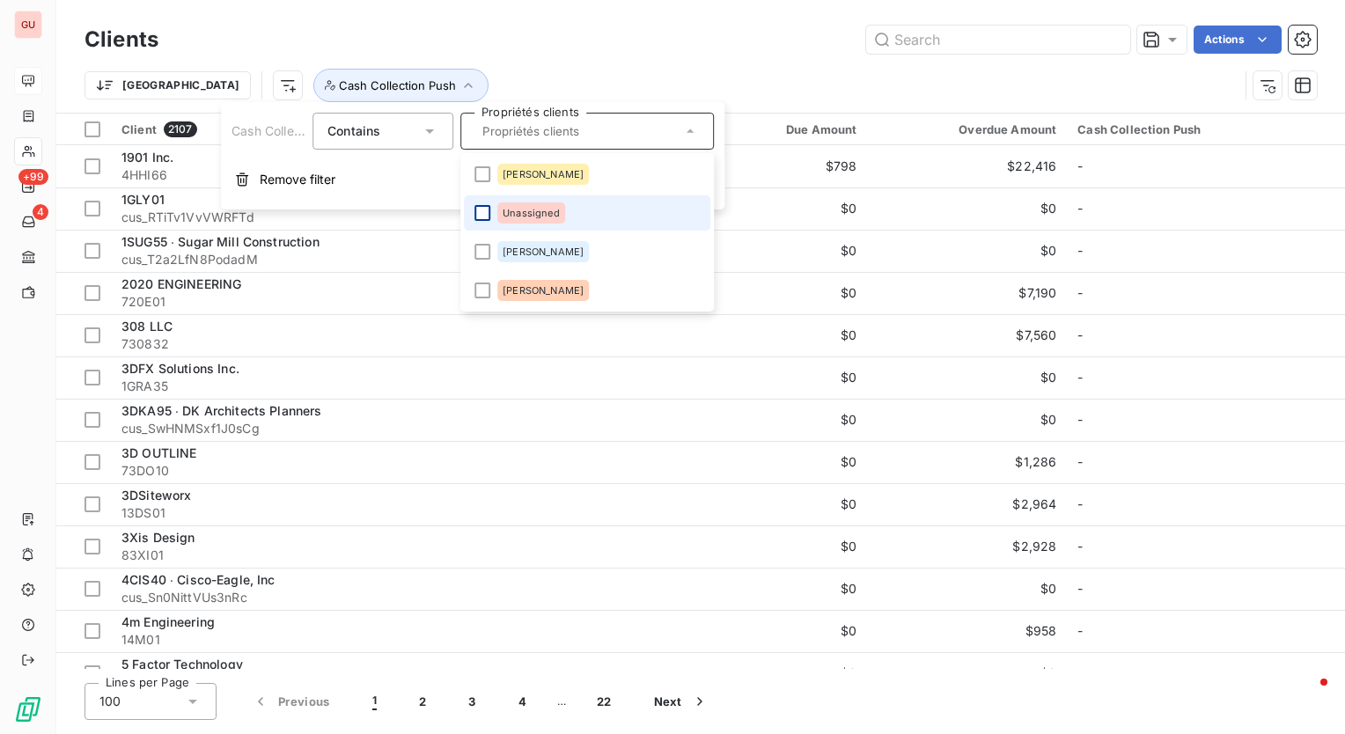
click at [483, 213] on div at bounding box center [483, 213] width 16 height 16
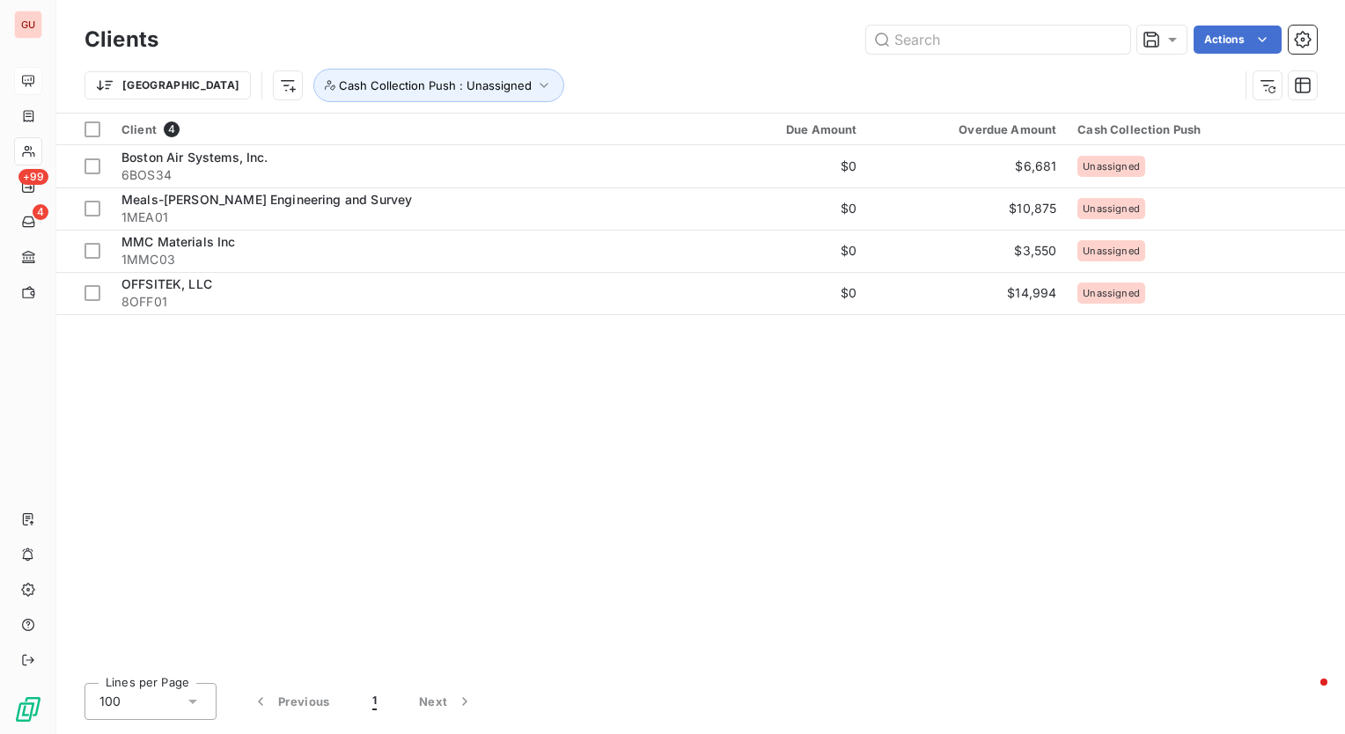
click at [652, 54] on div "Clients Actions" at bounding box center [701, 39] width 1233 height 37
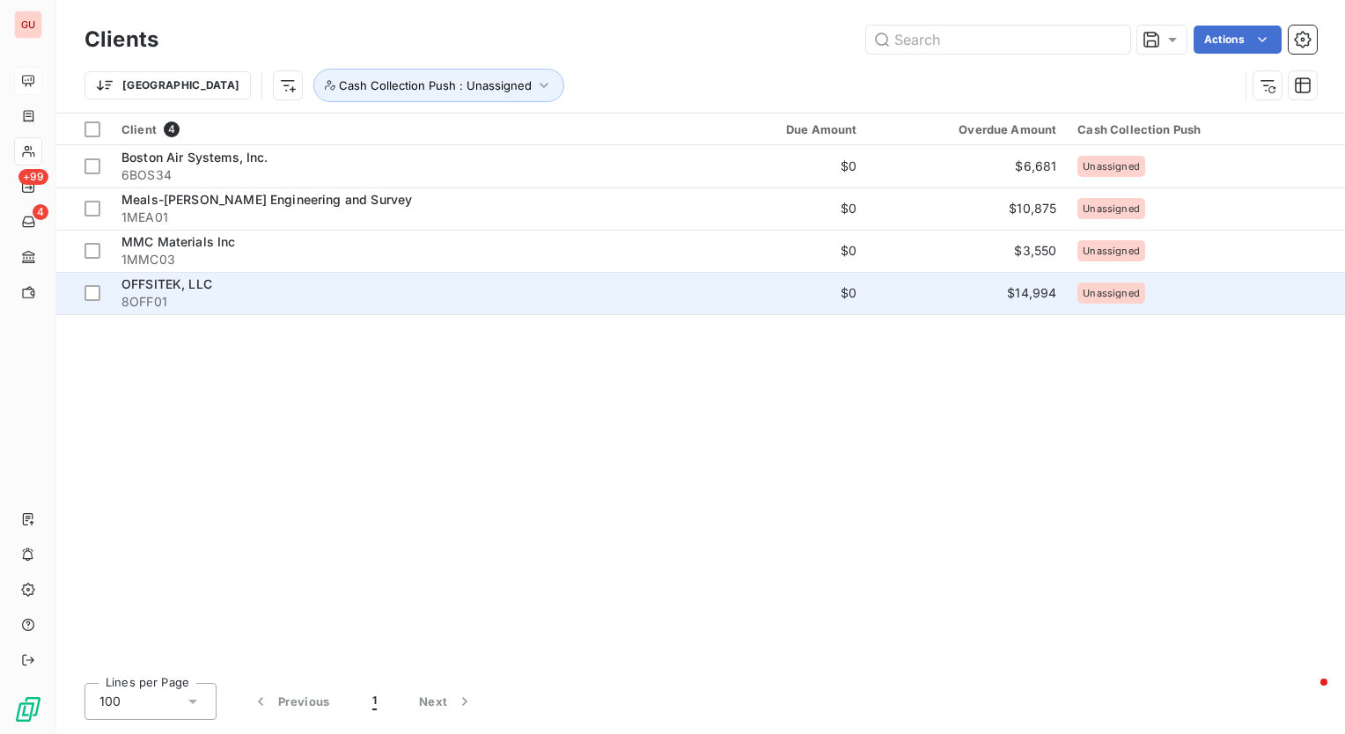
click at [189, 276] on div "OFFSITEK, LLC" at bounding box center [395, 285] width 547 height 18
click at [166, 287] on span "OFFSITEK, LLC" at bounding box center [167, 283] width 91 height 15
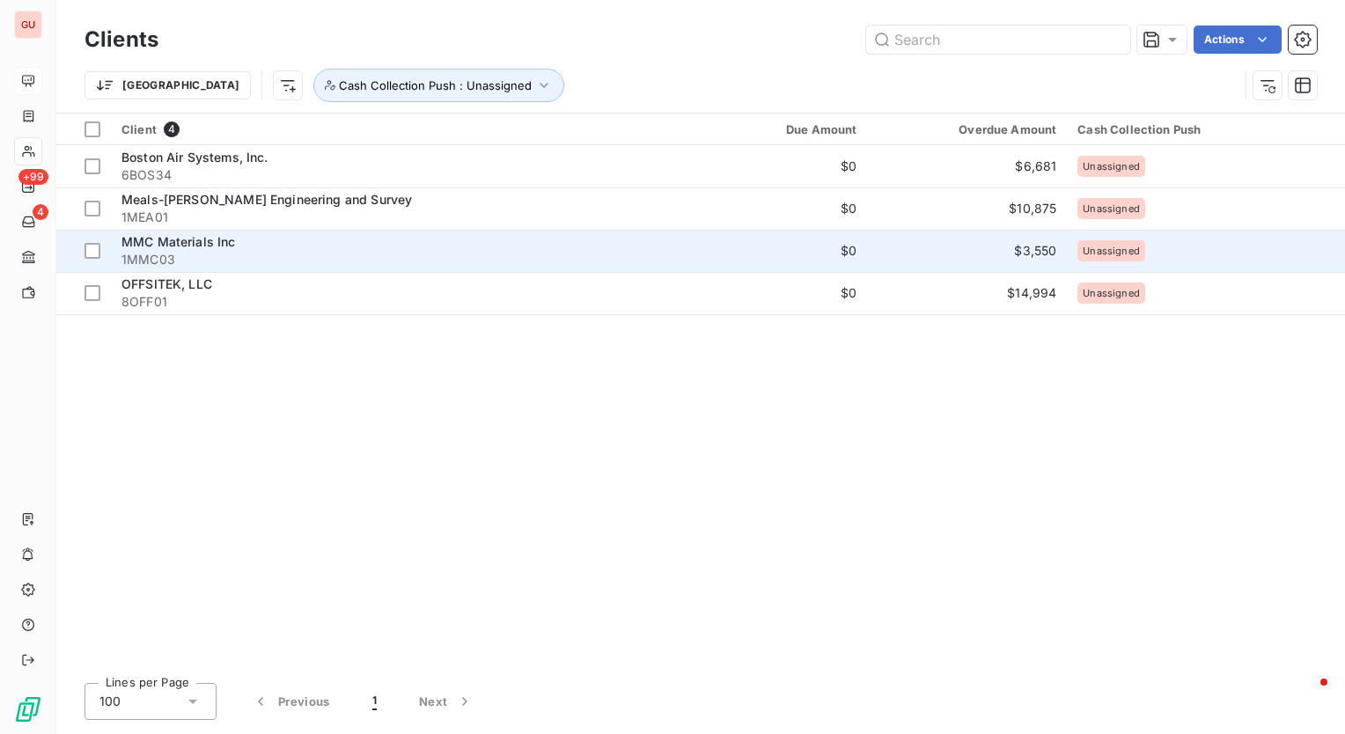
click at [189, 245] on span "MMC Materials Inc" at bounding box center [179, 241] width 114 height 15
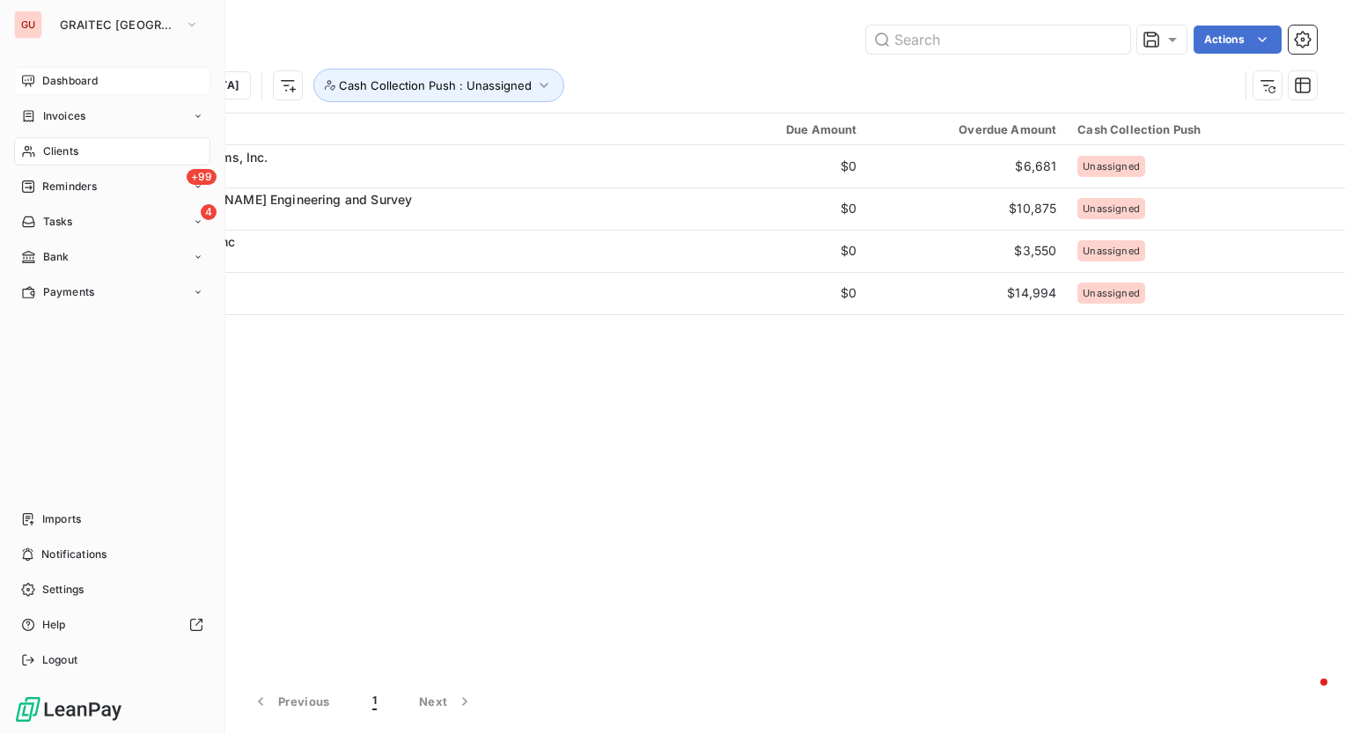
click at [92, 73] on span "Dashboard" at bounding box center [69, 81] width 55 height 16
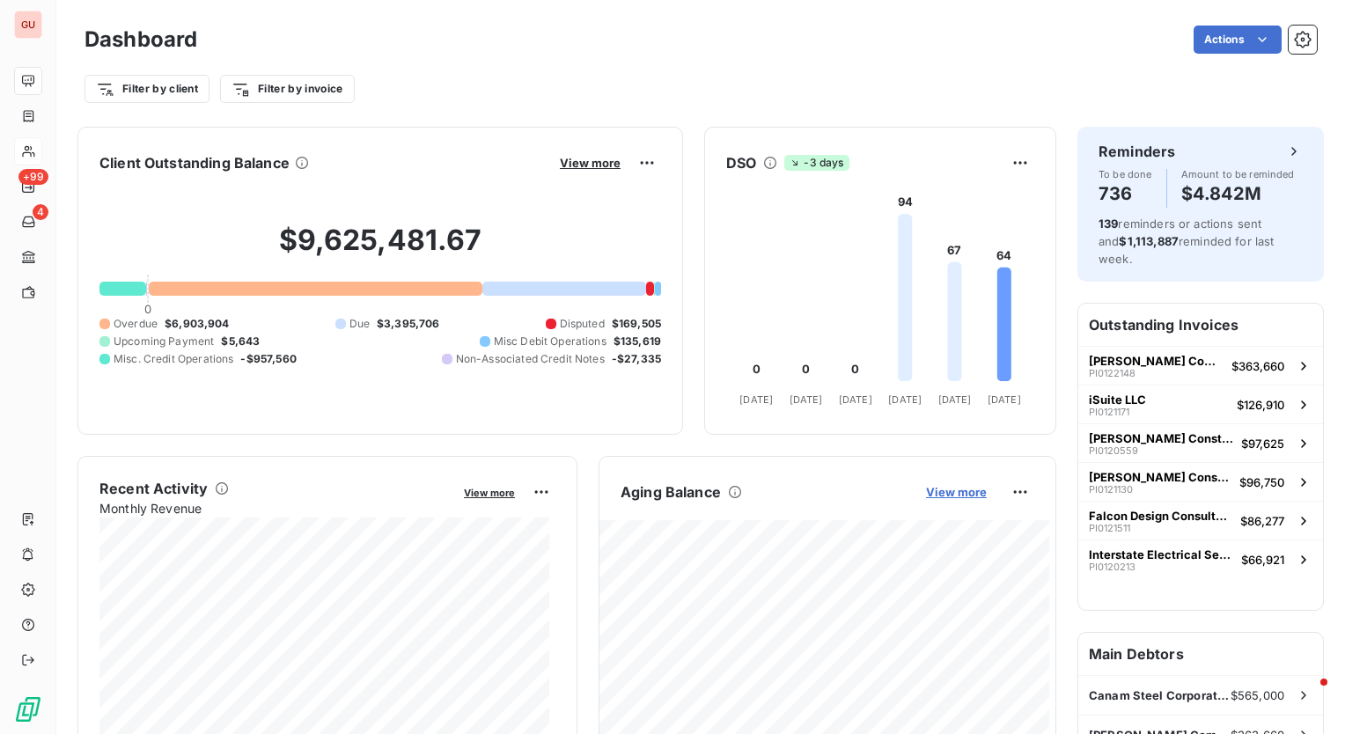
click at [940, 487] on span "View more" at bounding box center [956, 492] width 61 height 14
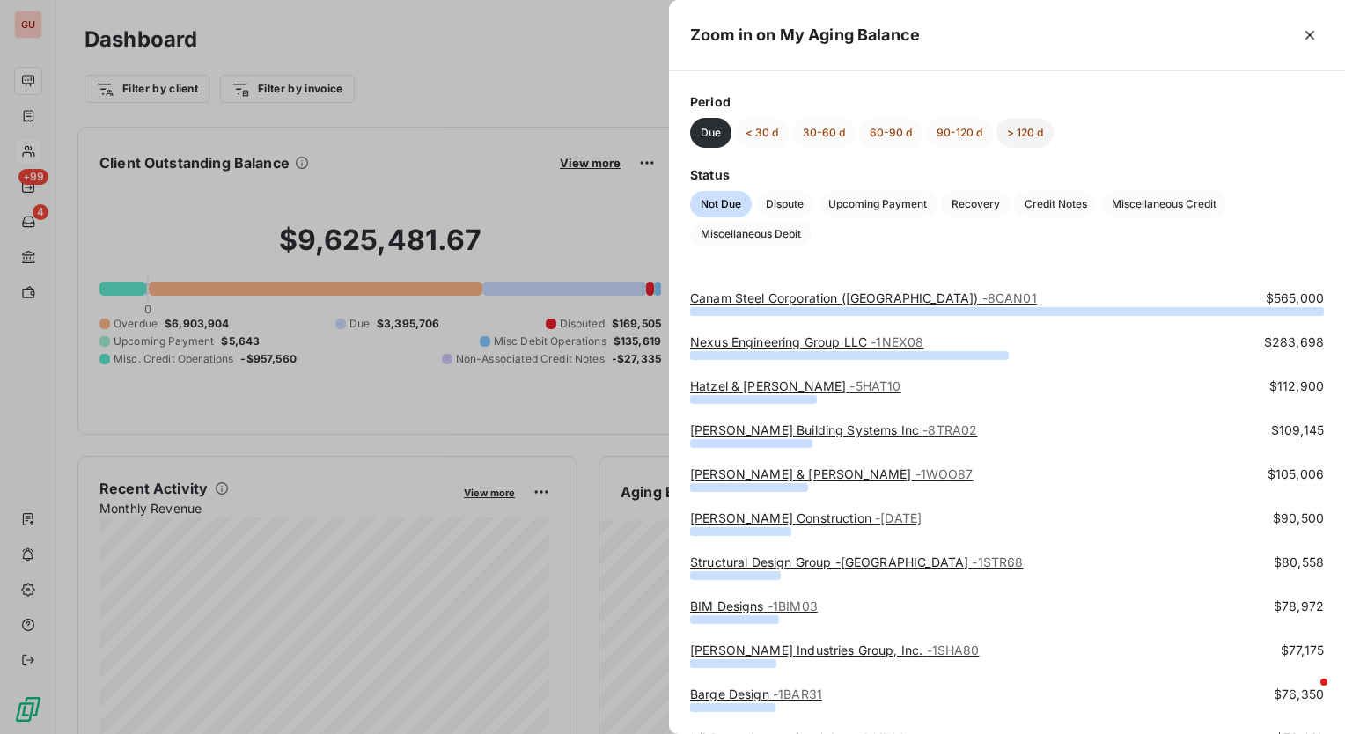
click at [1028, 133] on button "> 120 d" at bounding box center [1025, 133] width 57 height 30
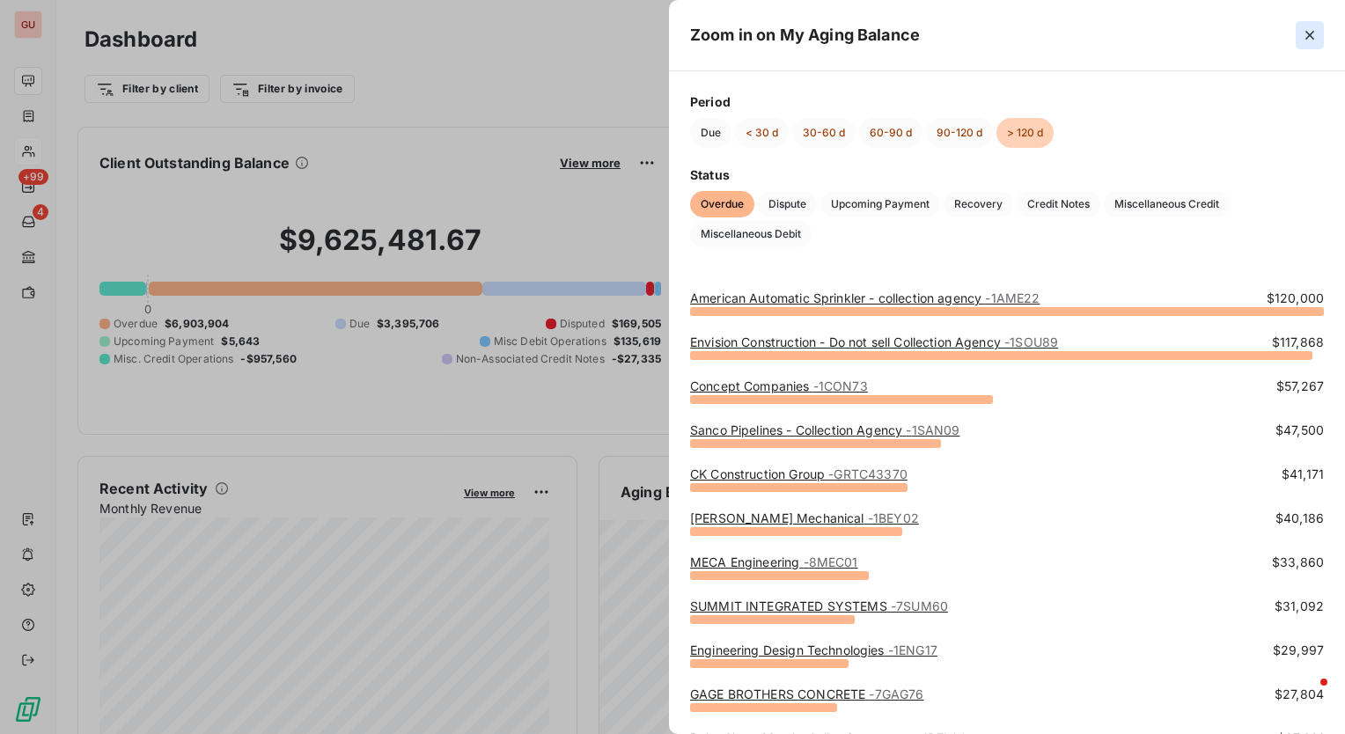
click at [1319, 33] on button "button" at bounding box center [1310, 35] width 28 height 28
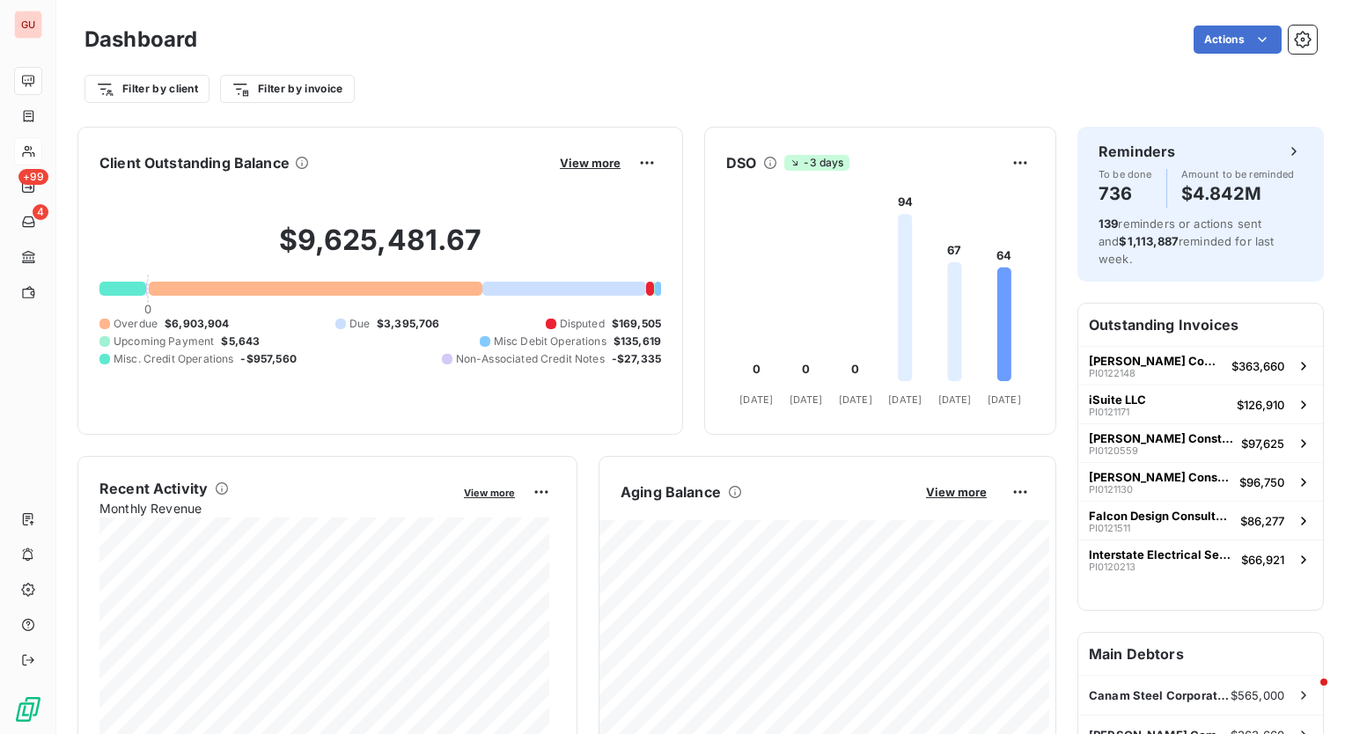
click at [1036, 58] on div "Filter by client Filter by invoice" at bounding box center [701, 82] width 1233 height 48
click at [926, 495] on span "View more" at bounding box center [956, 492] width 61 height 14
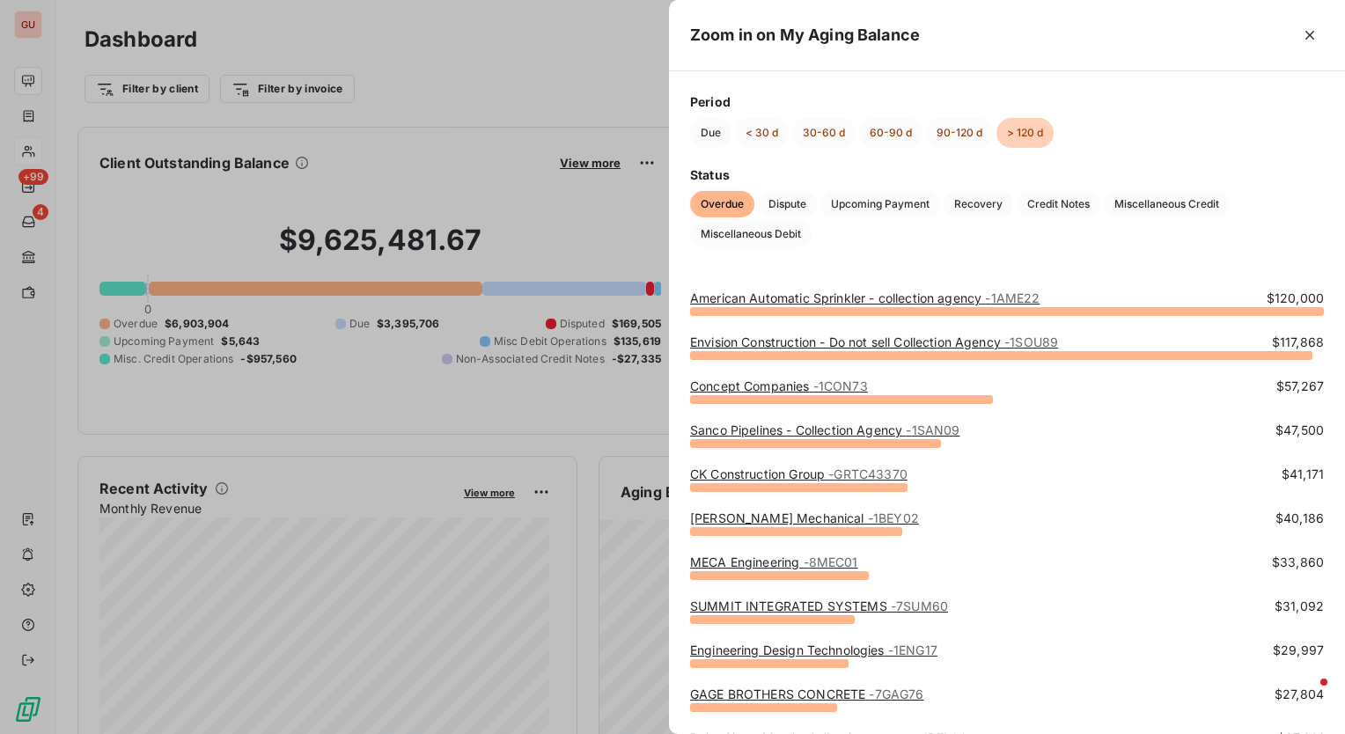
click at [761, 386] on link "Concept Companies - 1CON73" at bounding box center [779, 386] width 178 height 15
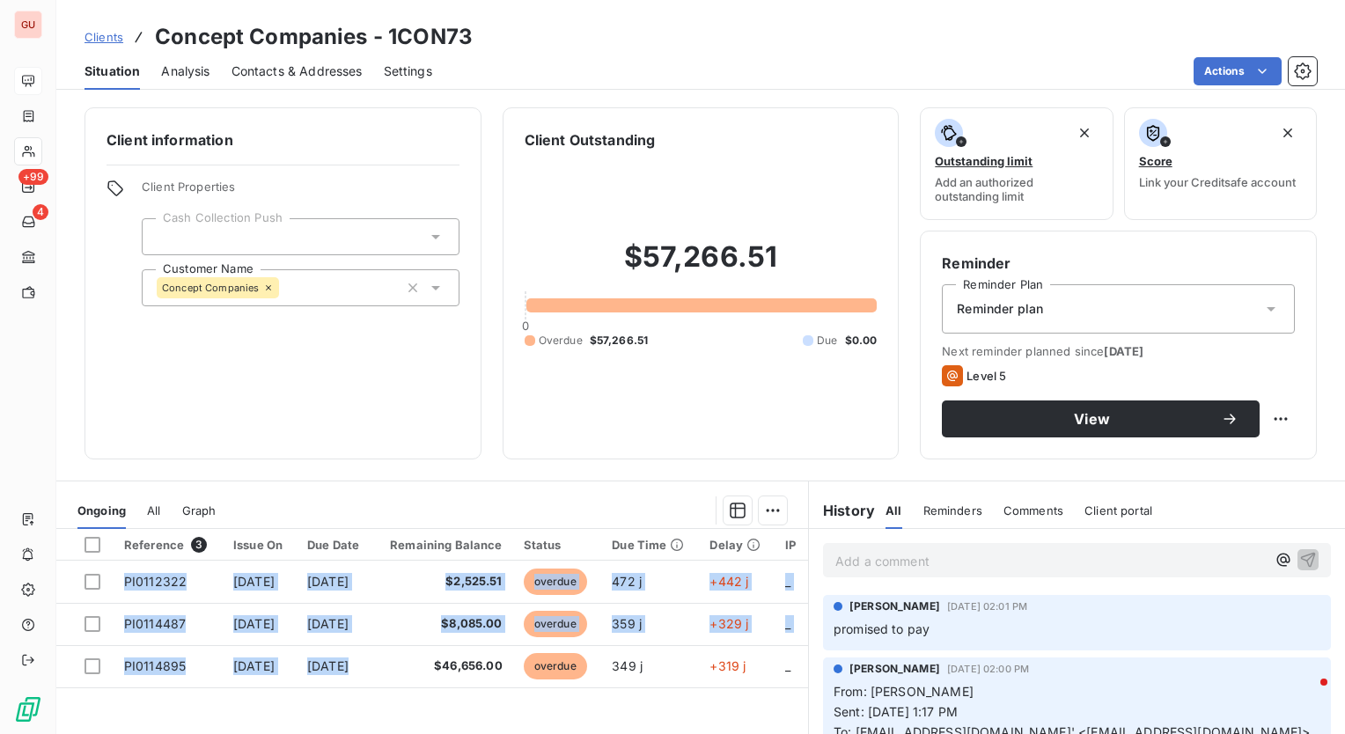
drag, startPoint x: 364, startPoint y: 685, endPoint x: 362, endPoint y: 697, distance: 12.5
click at [362, 697] on div "Reference 3 Issue On Due Date Remaining Balance Status Due Time Delay IP PI0112…" at bounding box center [432, 698] width 752 height 339
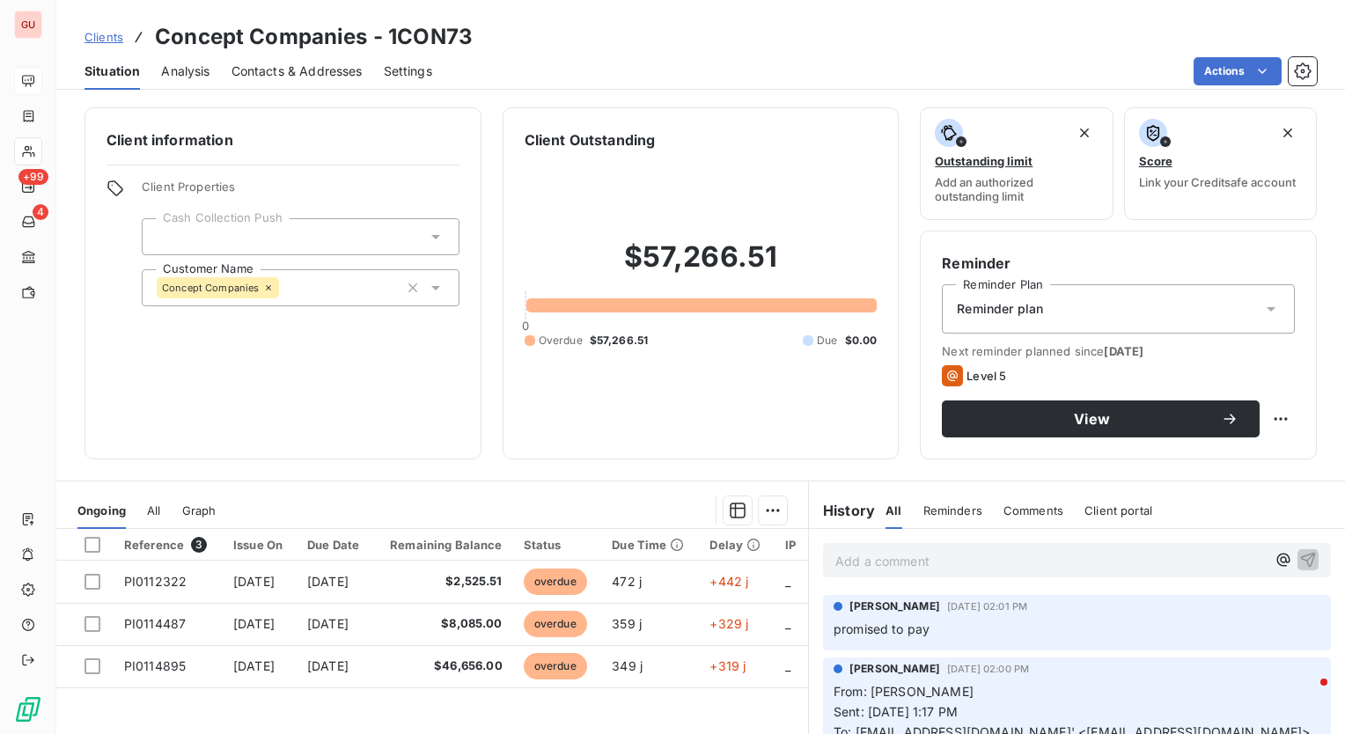
drag, startPoint x: 362, startPoint y: 697, endPoint x: 490, endPoint y: 455, distance: 274.2
click at [490, 455] on div "Client information Client Properties Cash Collection Push Customer Name Concept…" at bounding box center [700, 283] width 1289 height 352
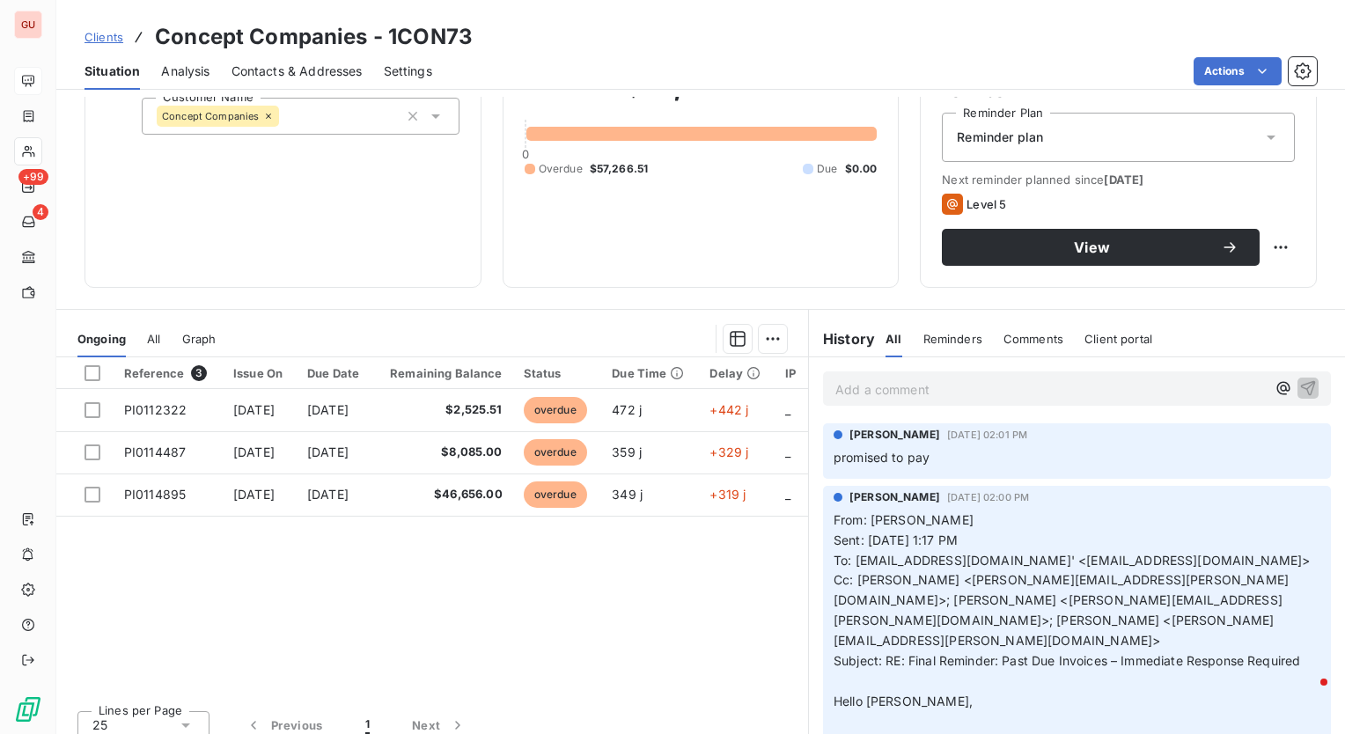
scroll to position [176, 0]
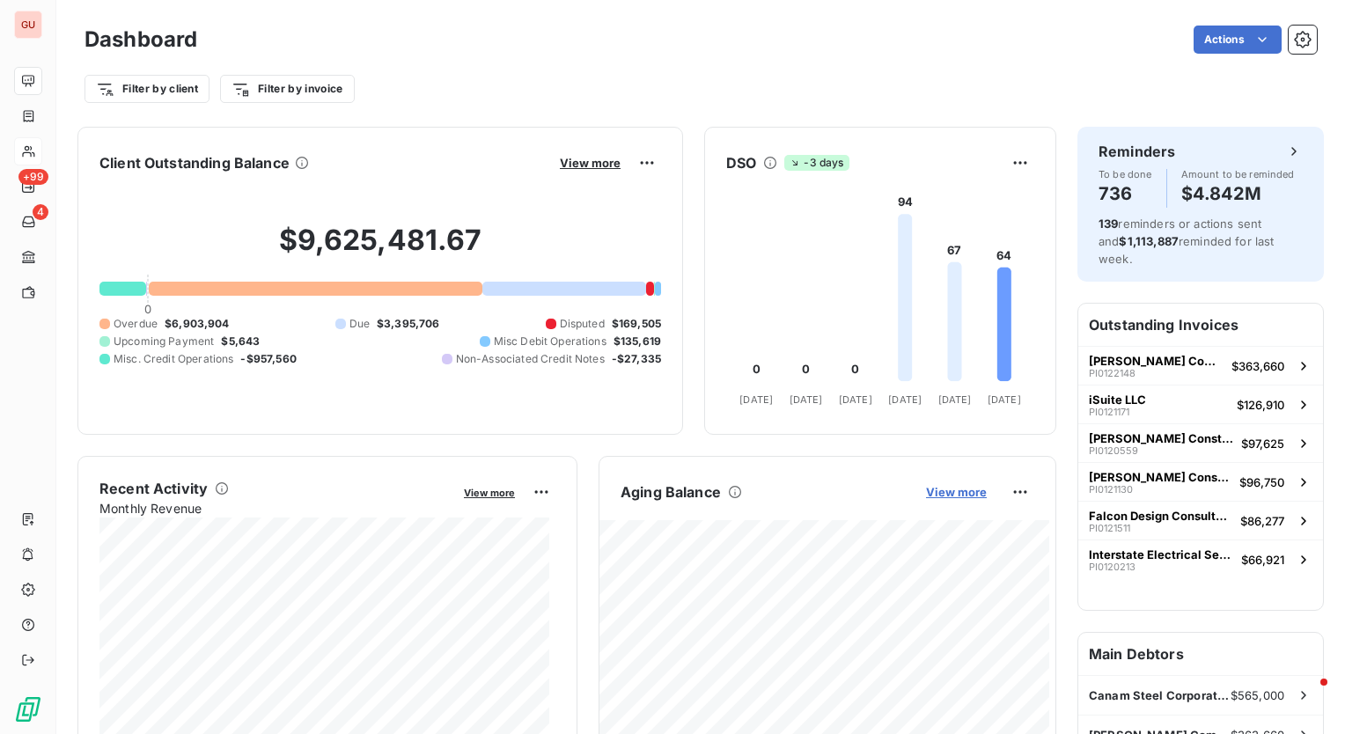
click at [964, 493] on span "View more" at bounding box center [956, 492] width 61 height 14
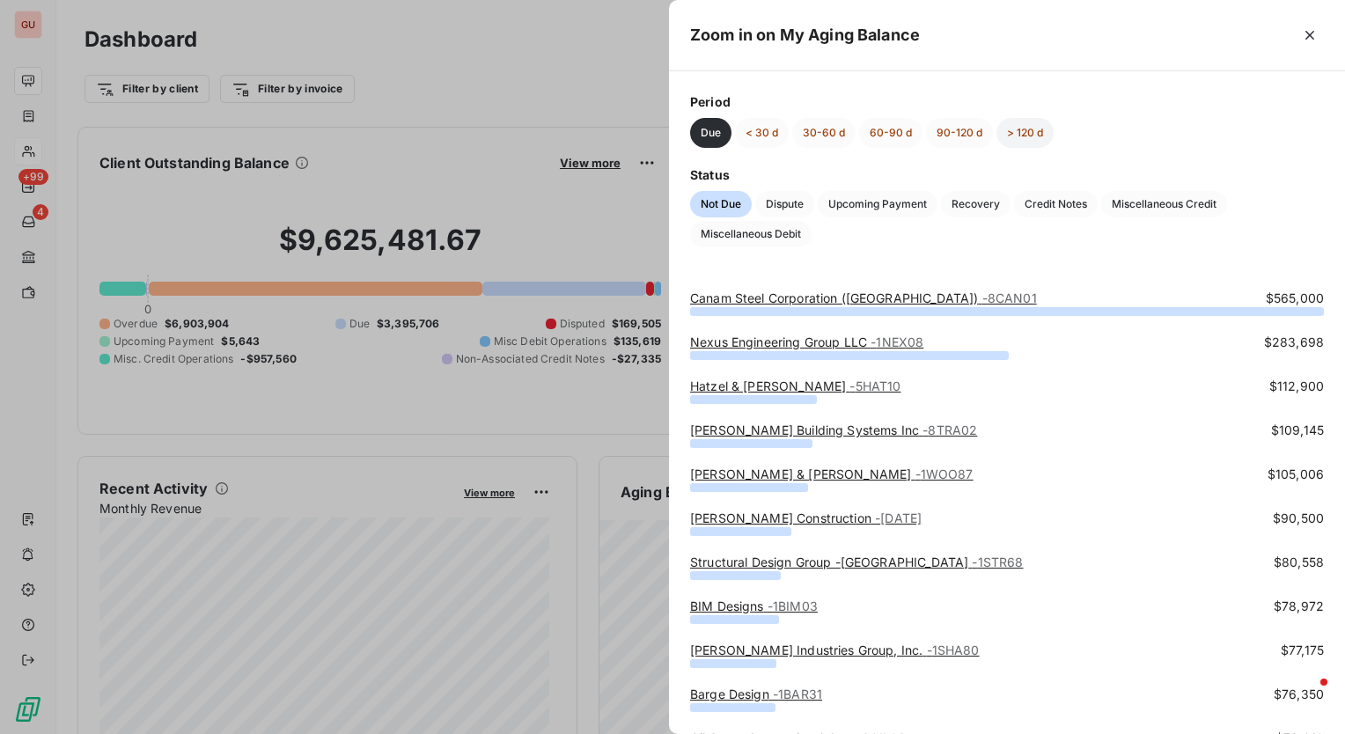
click at [1027, 136] on button "> 120 d" at bounding box center [1025, 133] width 57 height 30
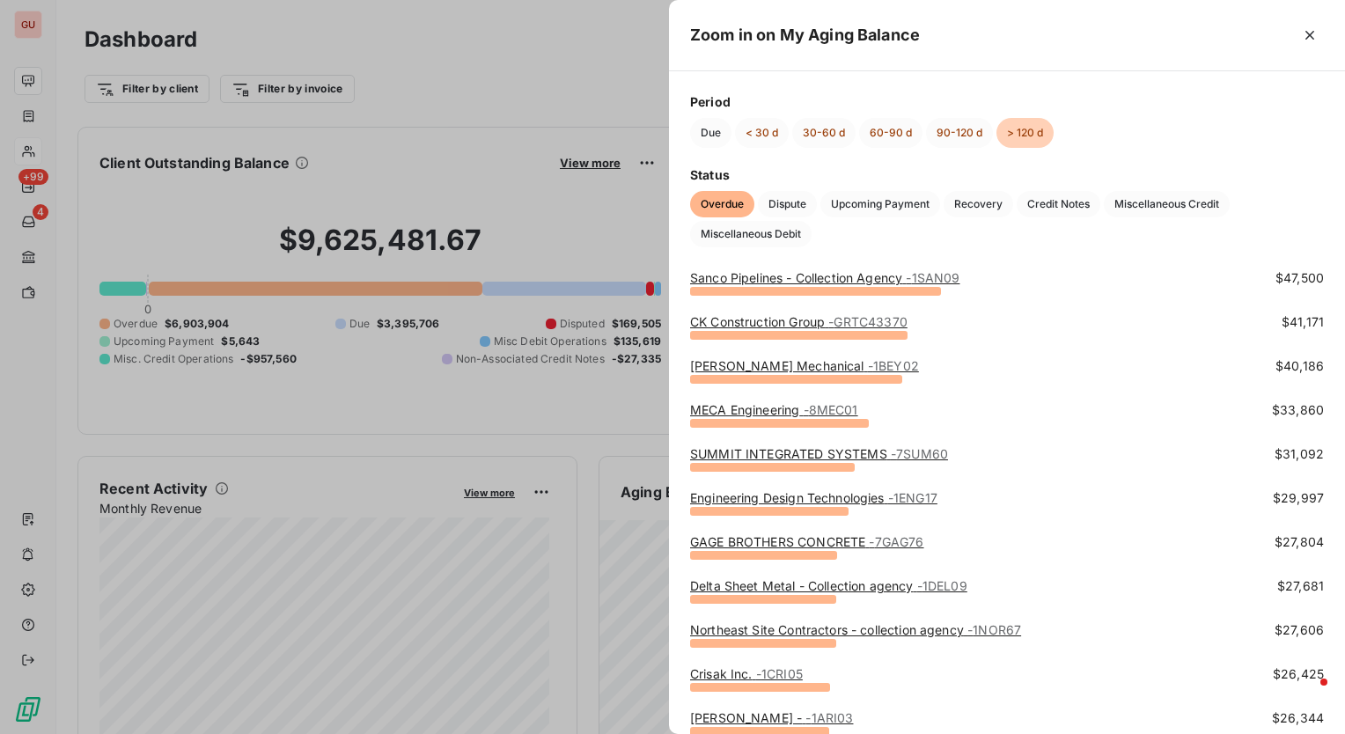
scroll to position [176, 0]
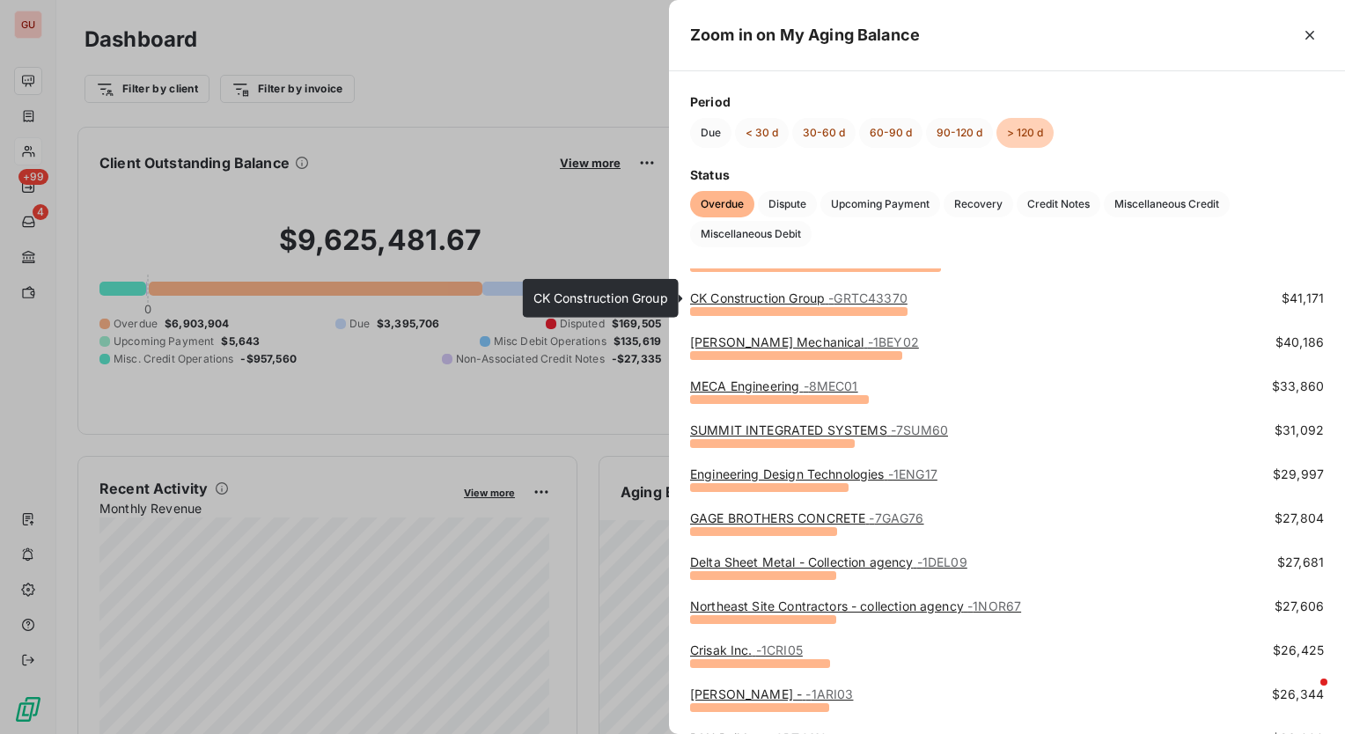
click at [795, 295] on link "CK Construction Group - GRTC43370" at bounding box center [798, 298] width 217 height 15
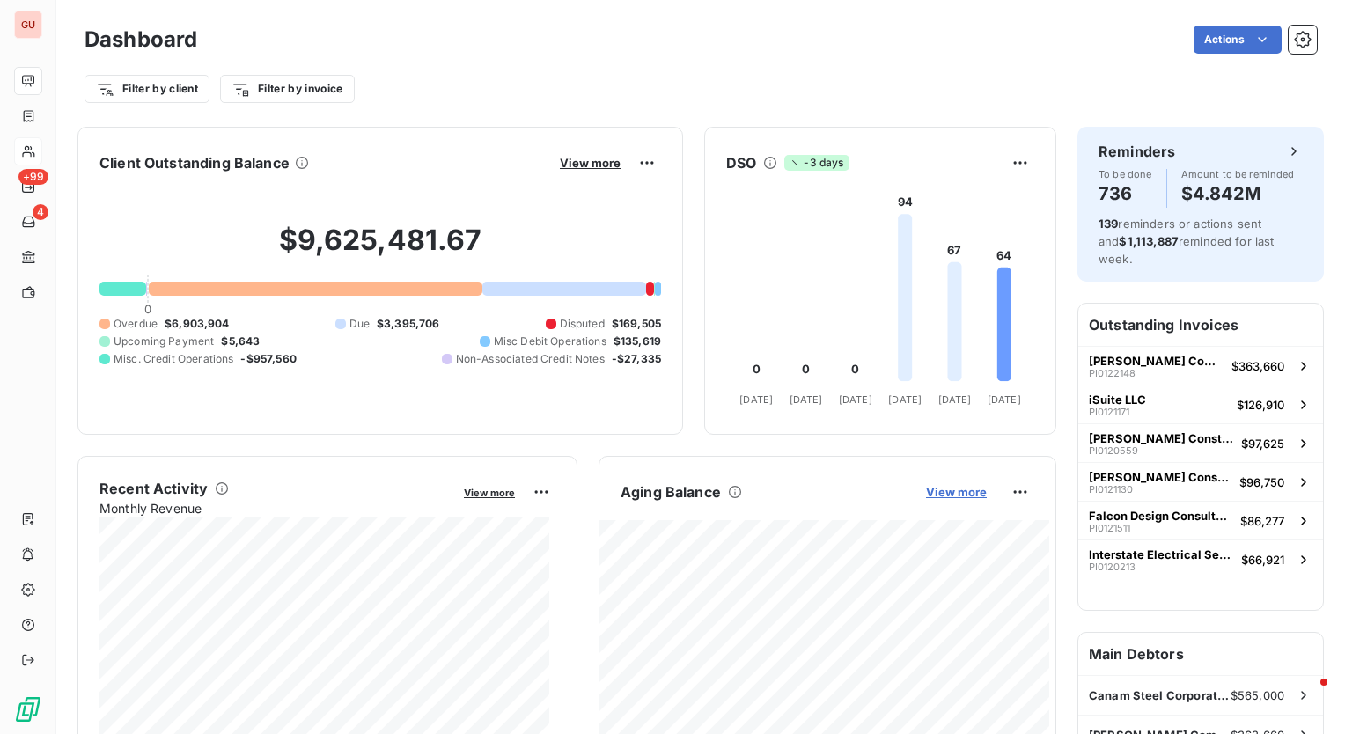
click at [950, 495] on span "View more" at bounding box center [956, 492] width 61 height 14
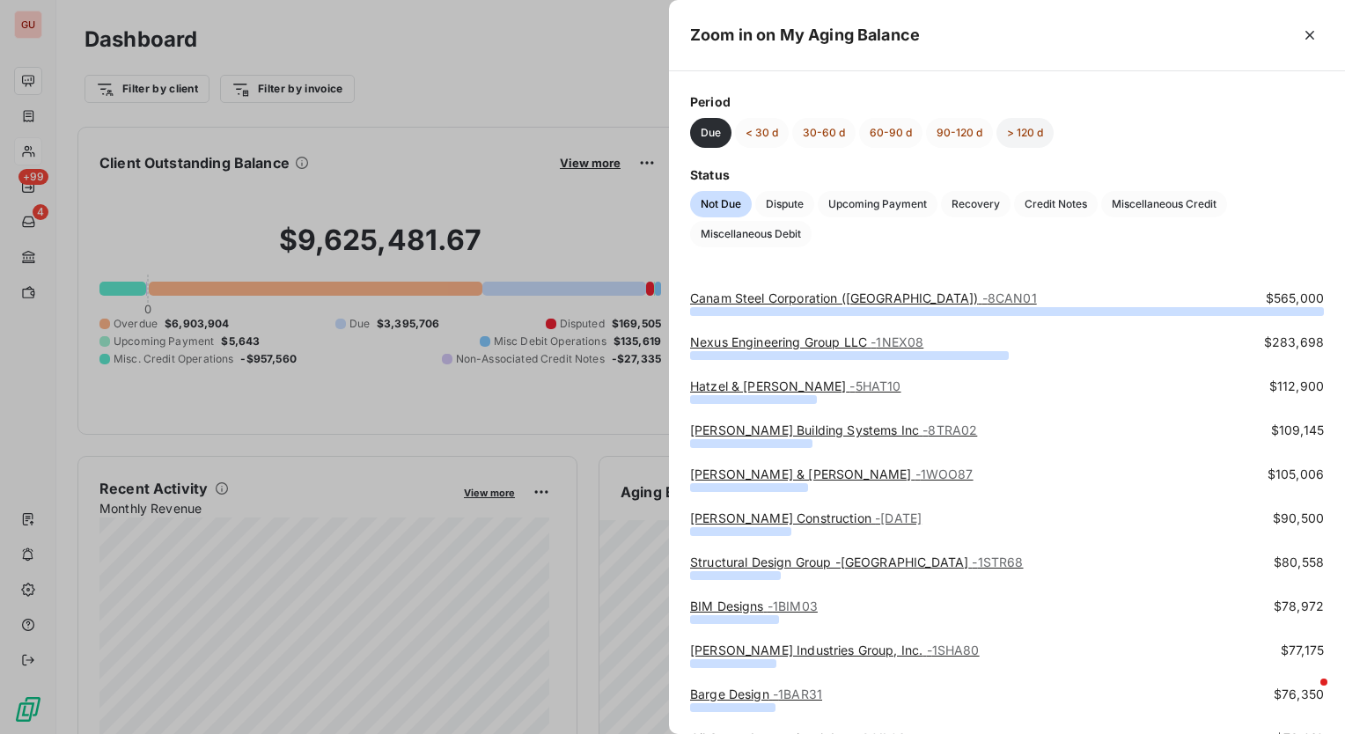
click at [1032, 132] on button "> 120 d" at bounding box center [1025, 133] width 57 height 30
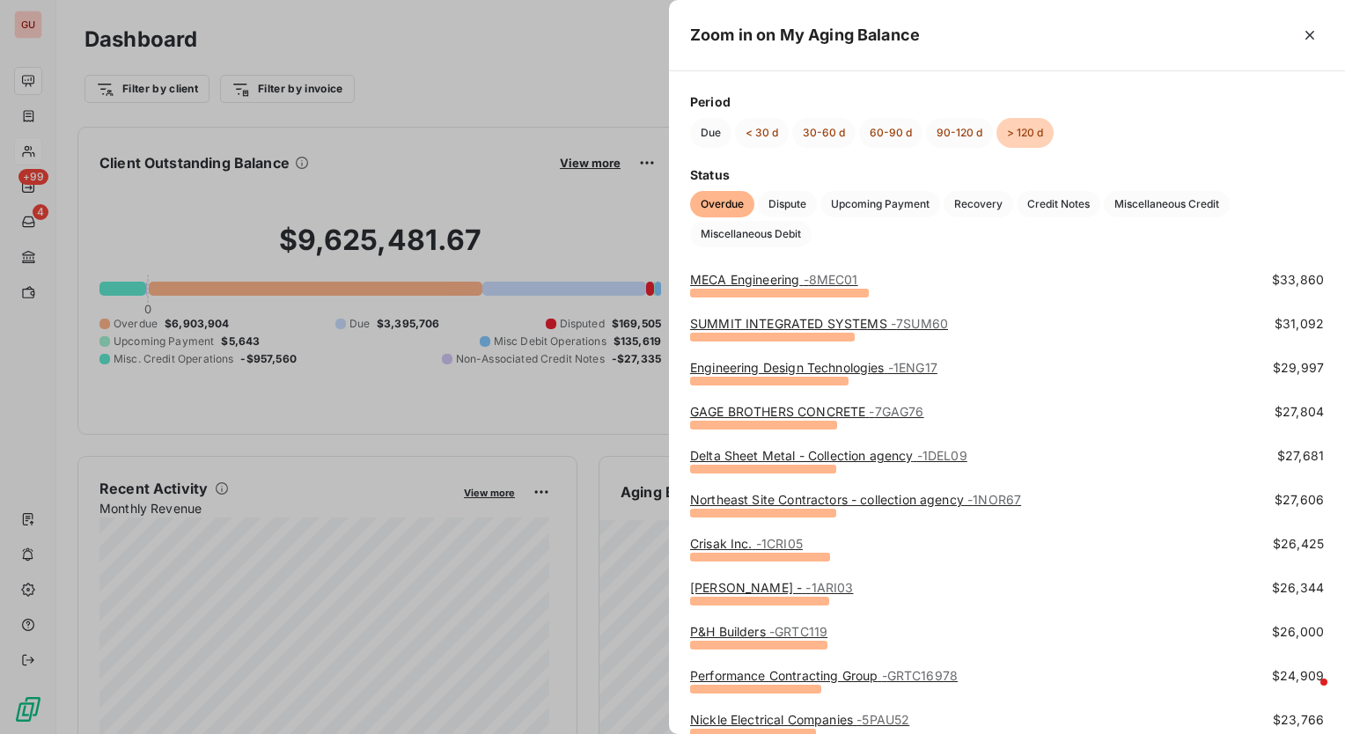
scroll to position [264, 0]
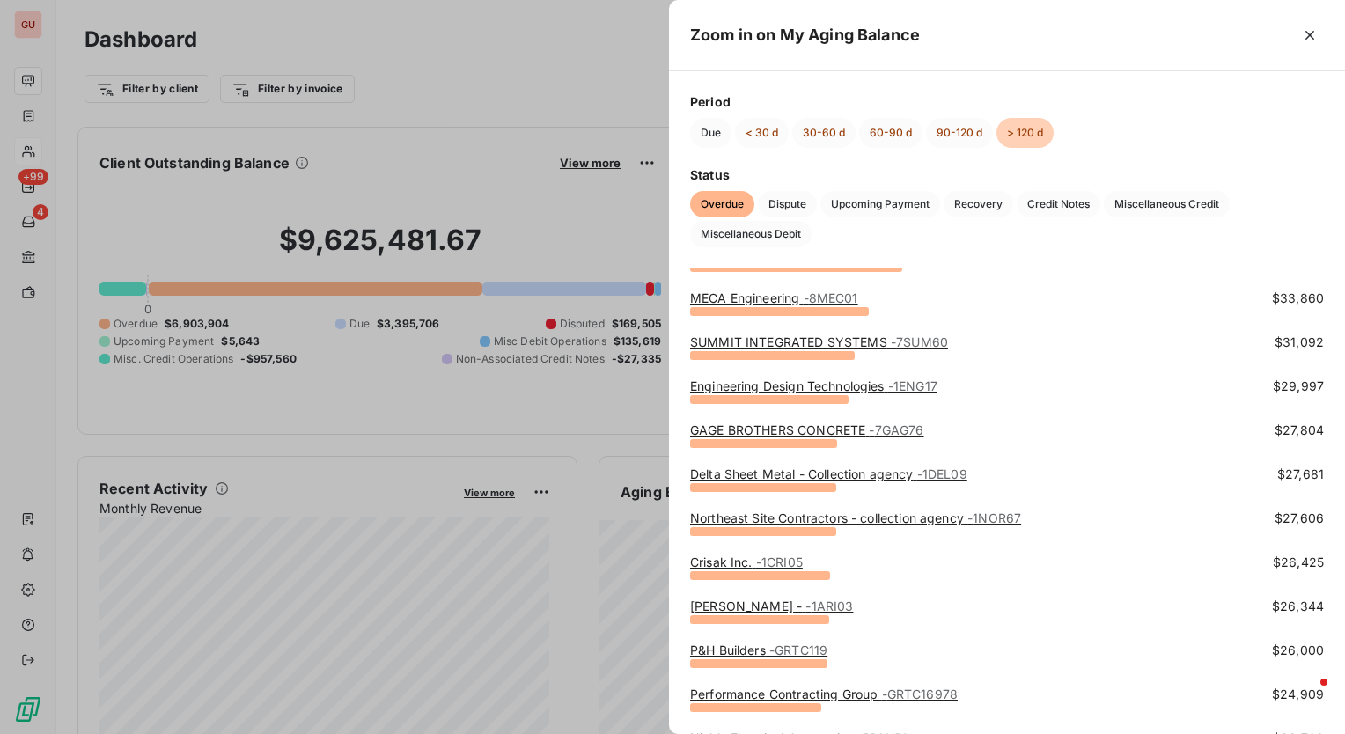
click at [829, 385] on link "Engineering Design Technologies - 1ENG17" at bounding box center [813, 386] width 247 height 15
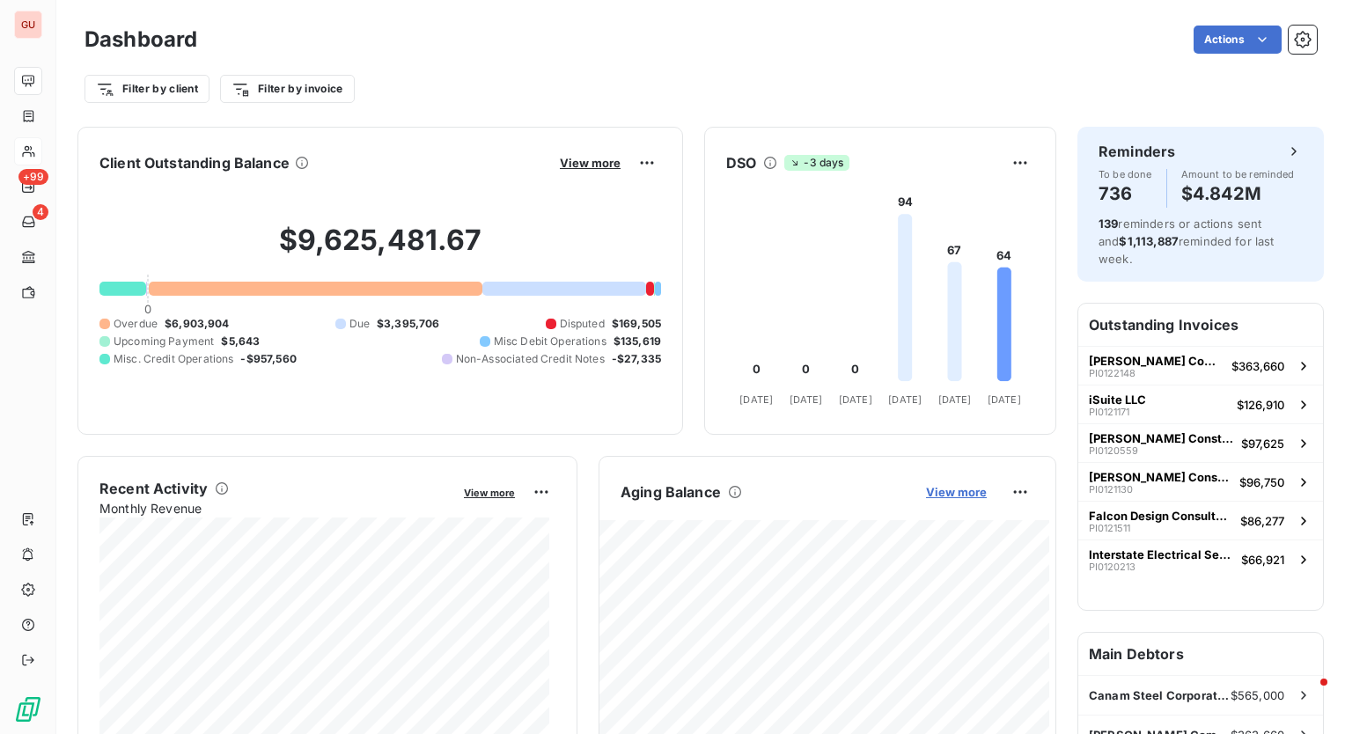
click at [926, 488] on span "View more" at bounding box center [956, 492] width 61 height 14
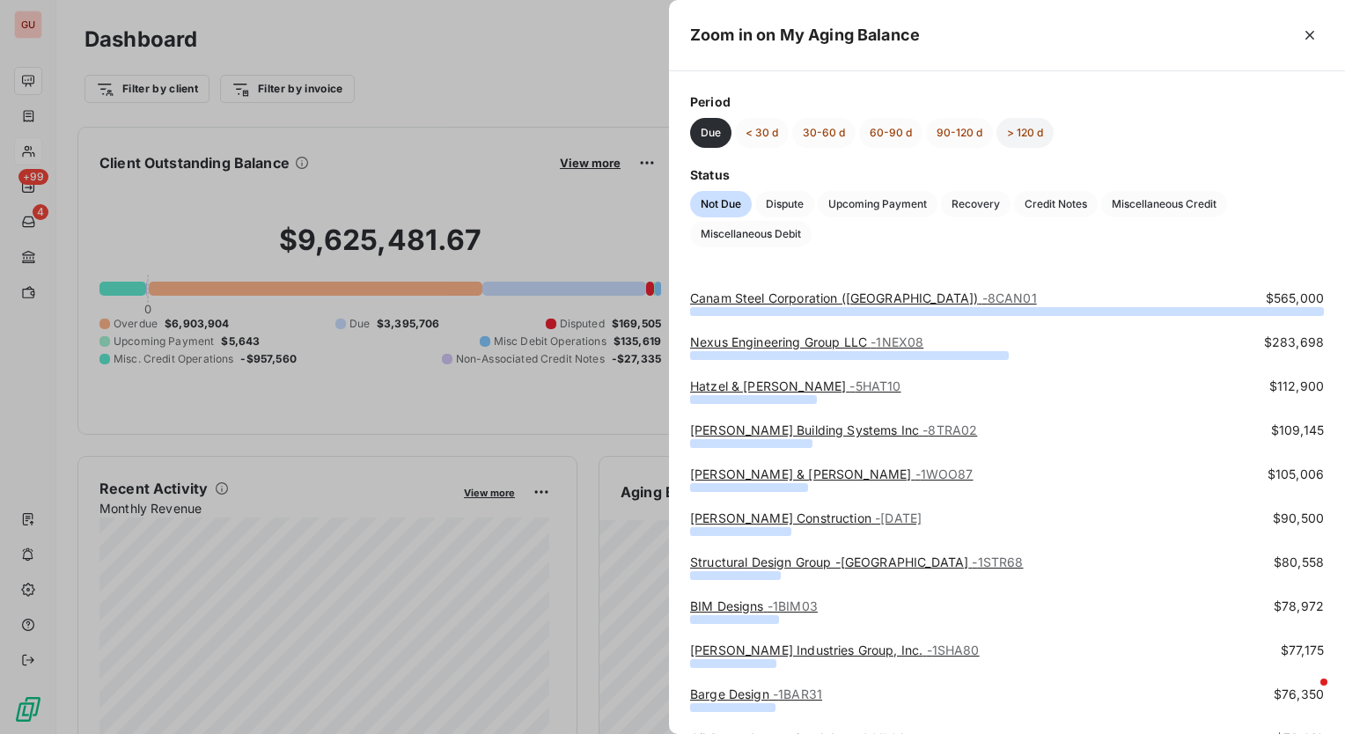
click at [1029, 131] on button "> 120 d" at bounding box center [1025, 133] width 57 height 30
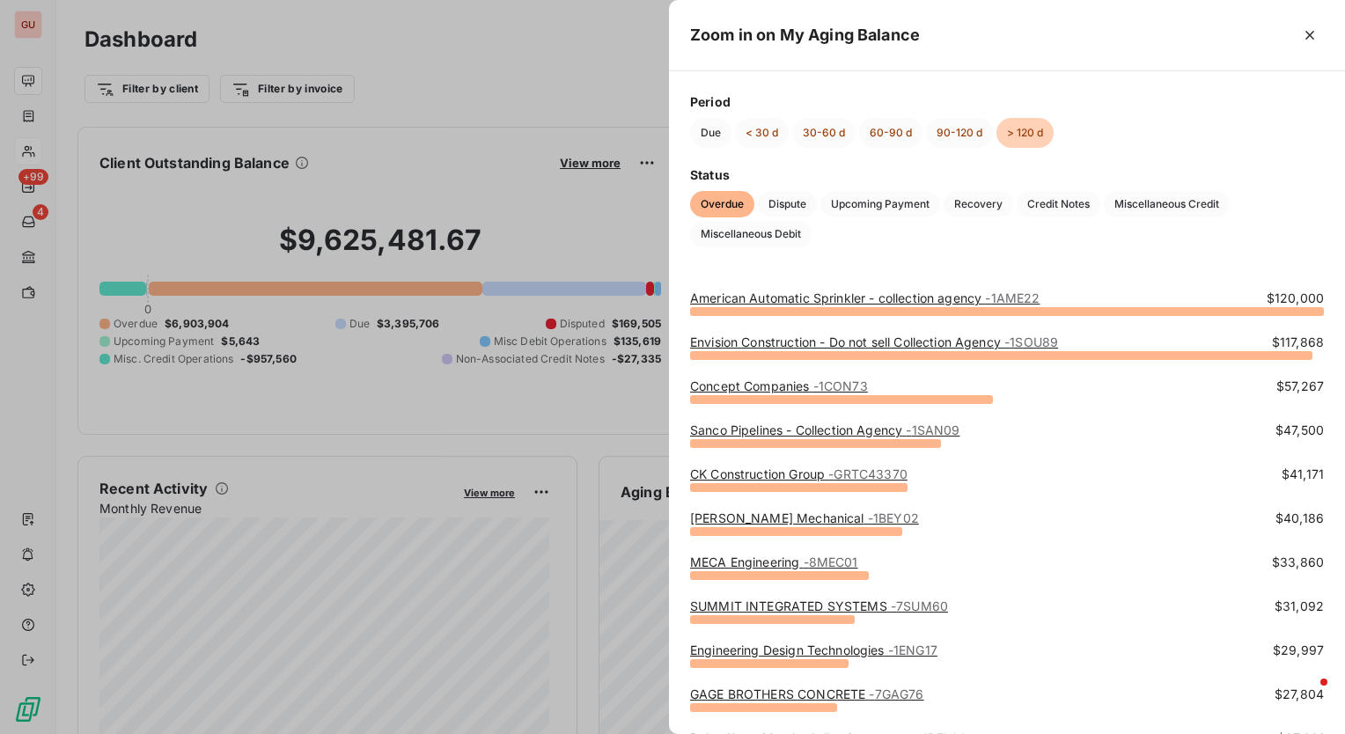
click at [748, 296] on link "American Automatic Sprinkler - collection agency - 1AME22" at bounding box center [865, 298] width 350 height 15
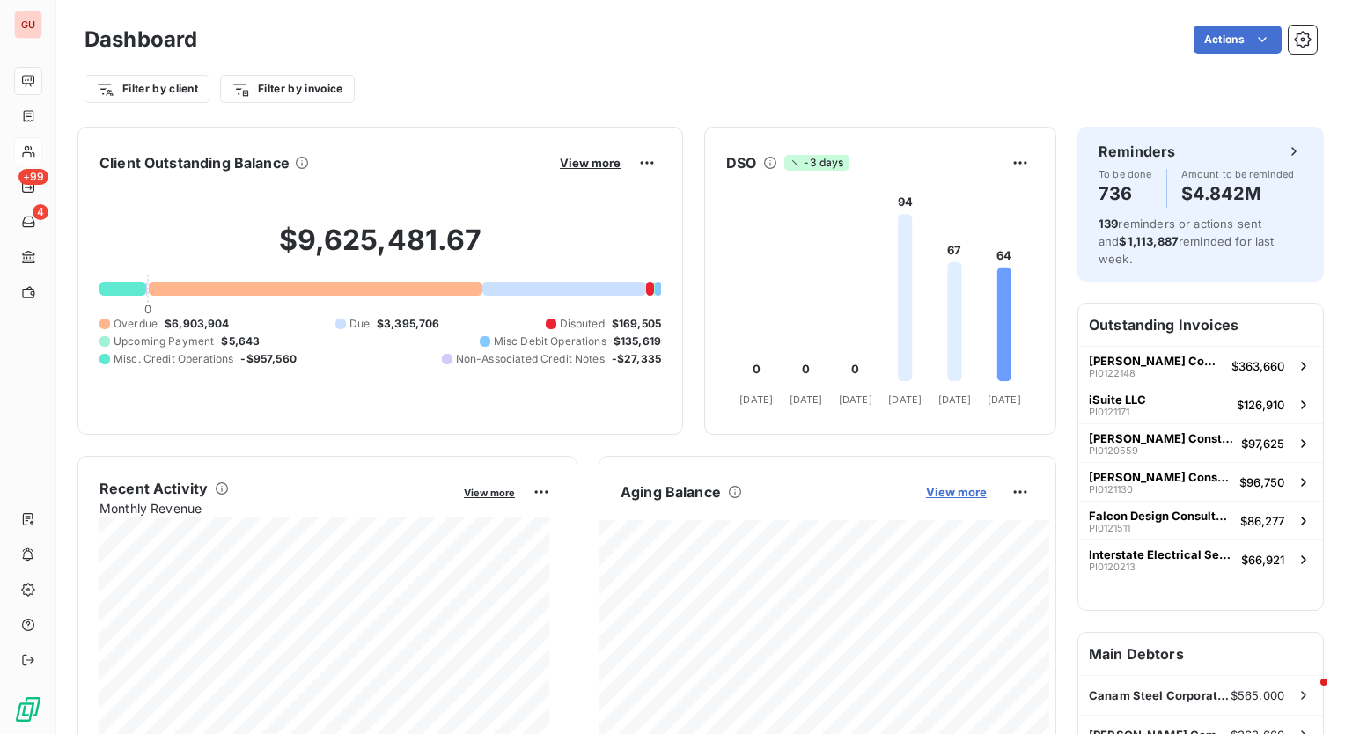
click at [951, 493] on span "View more" at bounding box center [956, 492] width 61 height 14
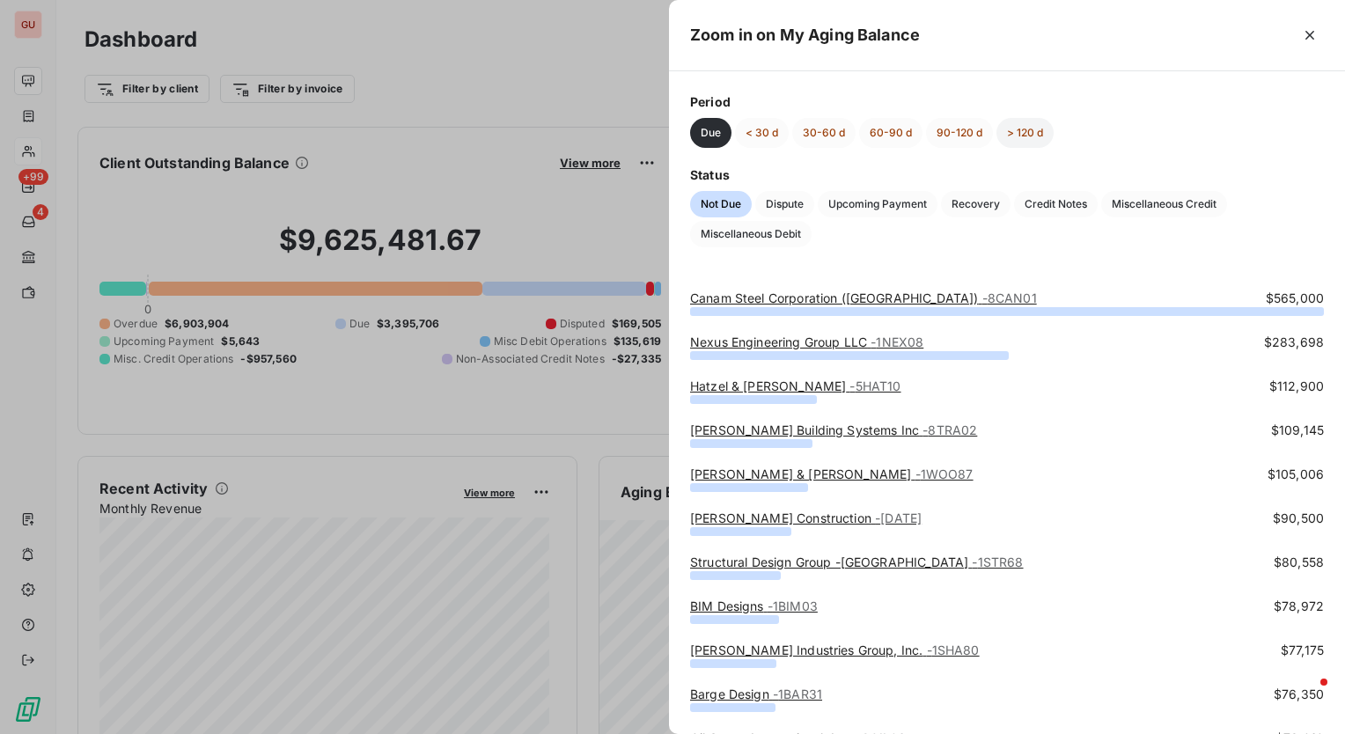
click at [1021, 125] on button "> 120 d" at bounding box center [1025, 133] width 57 height 30
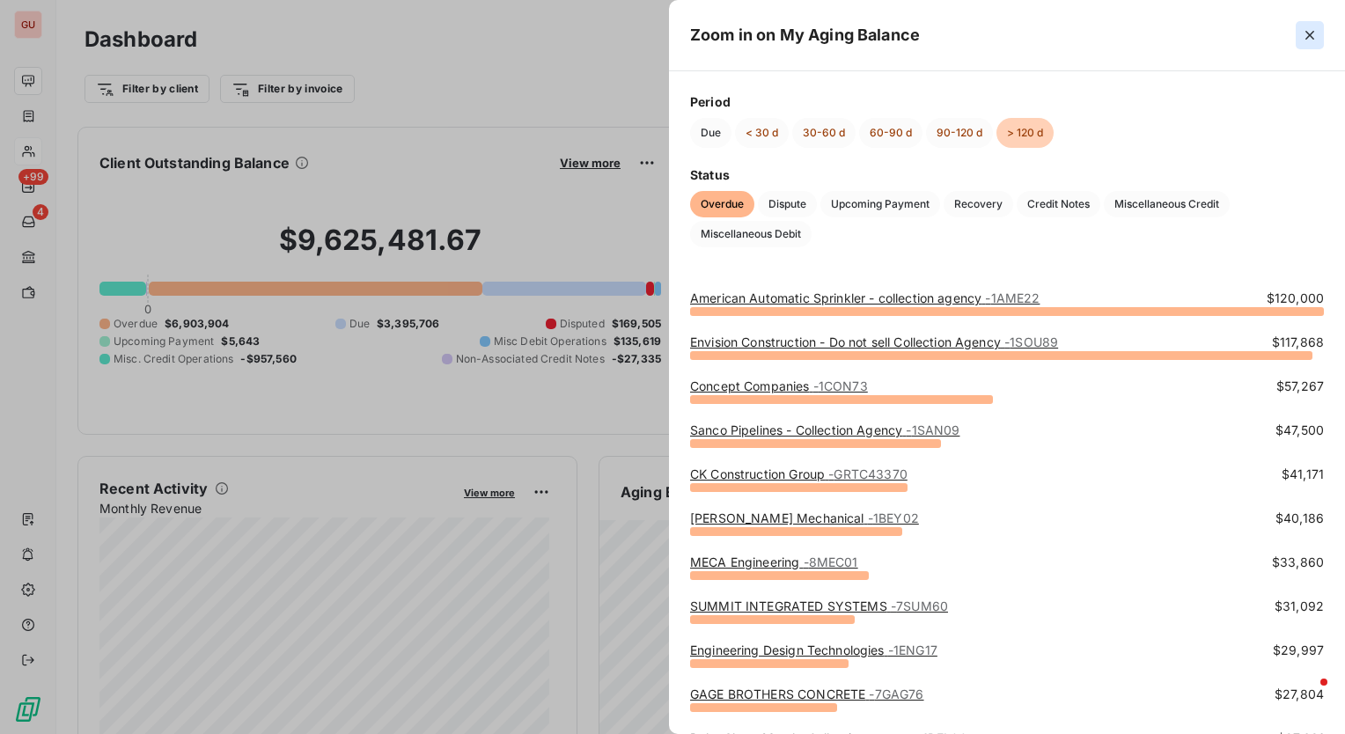
click at [1313, 33] on icon "button" at bounding box center [1310, 35] width 18 height 18
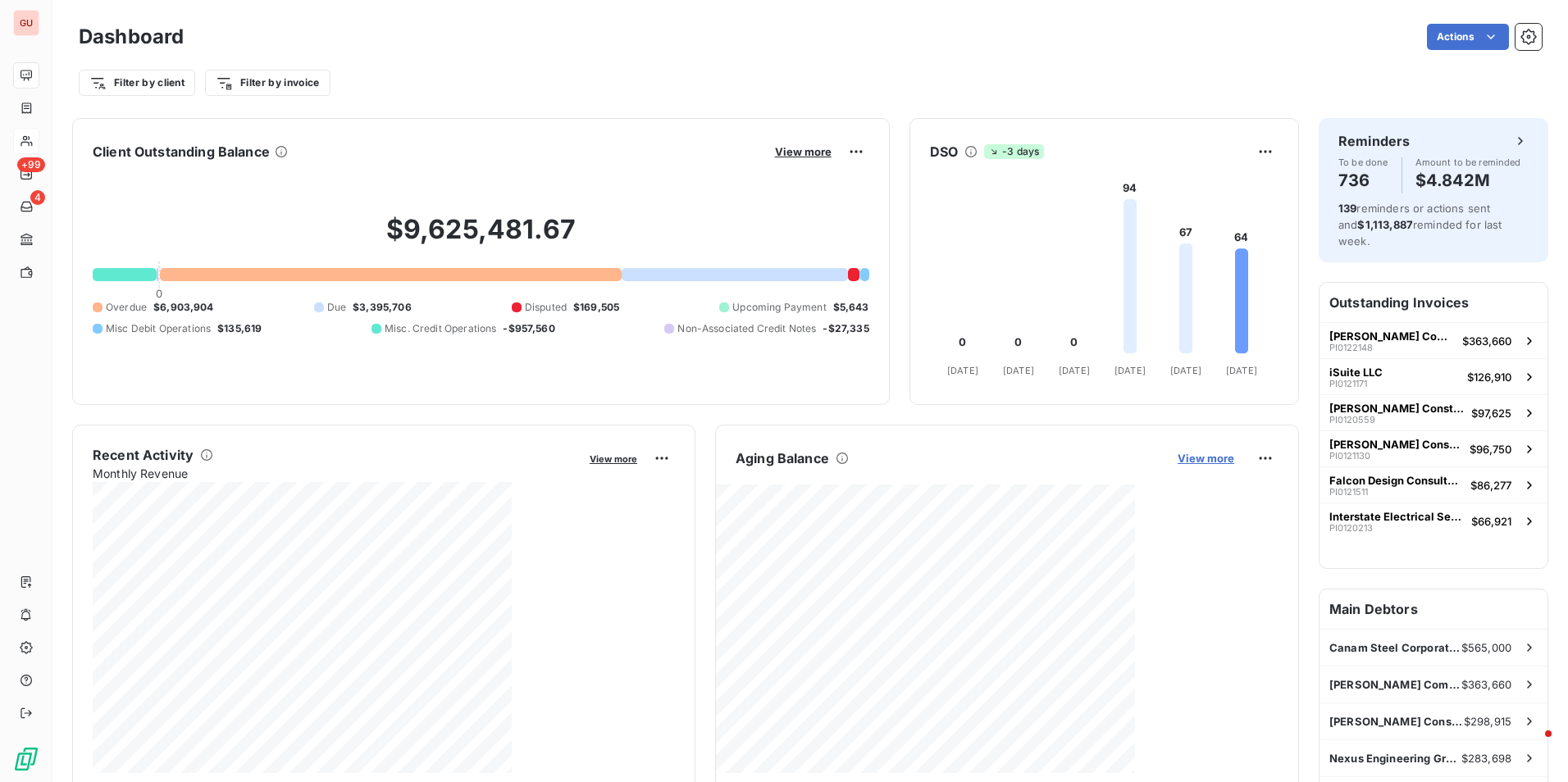
click at [1197, 455] on span "View more" at bounding box center [1205, 458] width 57 height 13
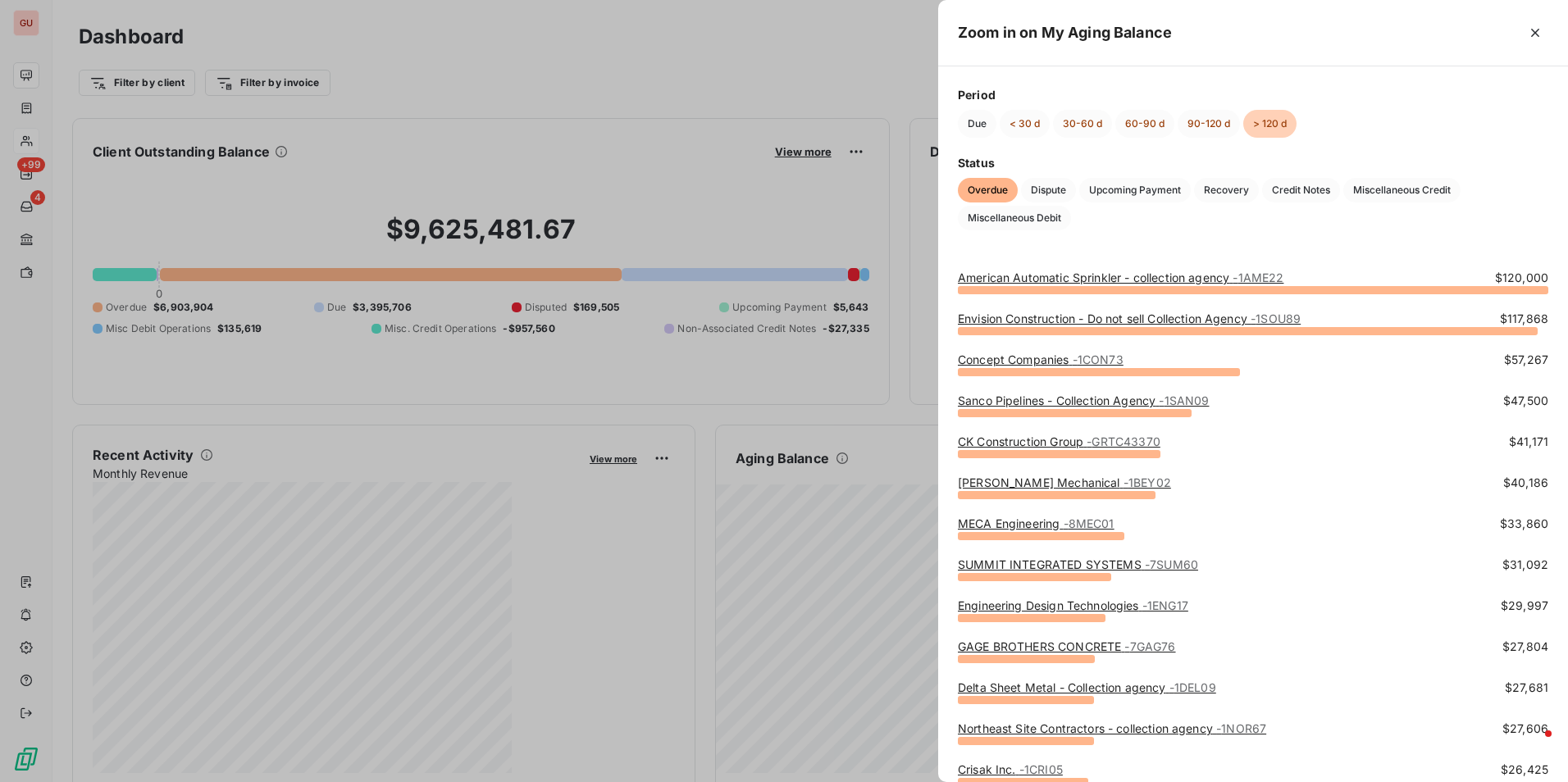
click at [1047, 354] on link "Concept Companies - 1CON73" at bounding box center [1040, 359] width 166 height 14
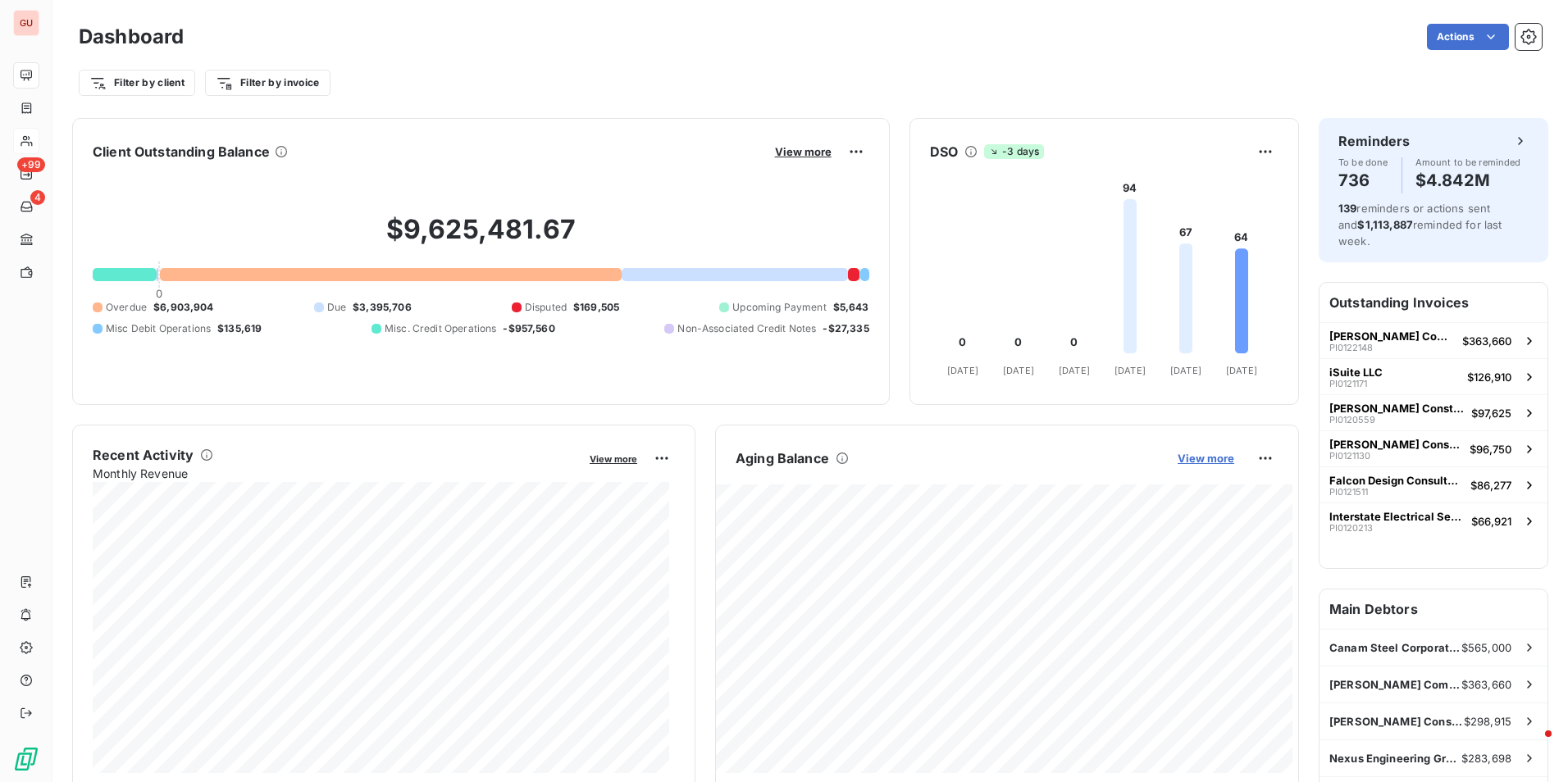
click at [1184, 463] on span "View more" at bounding box center [1205, 458] width 57 height 13
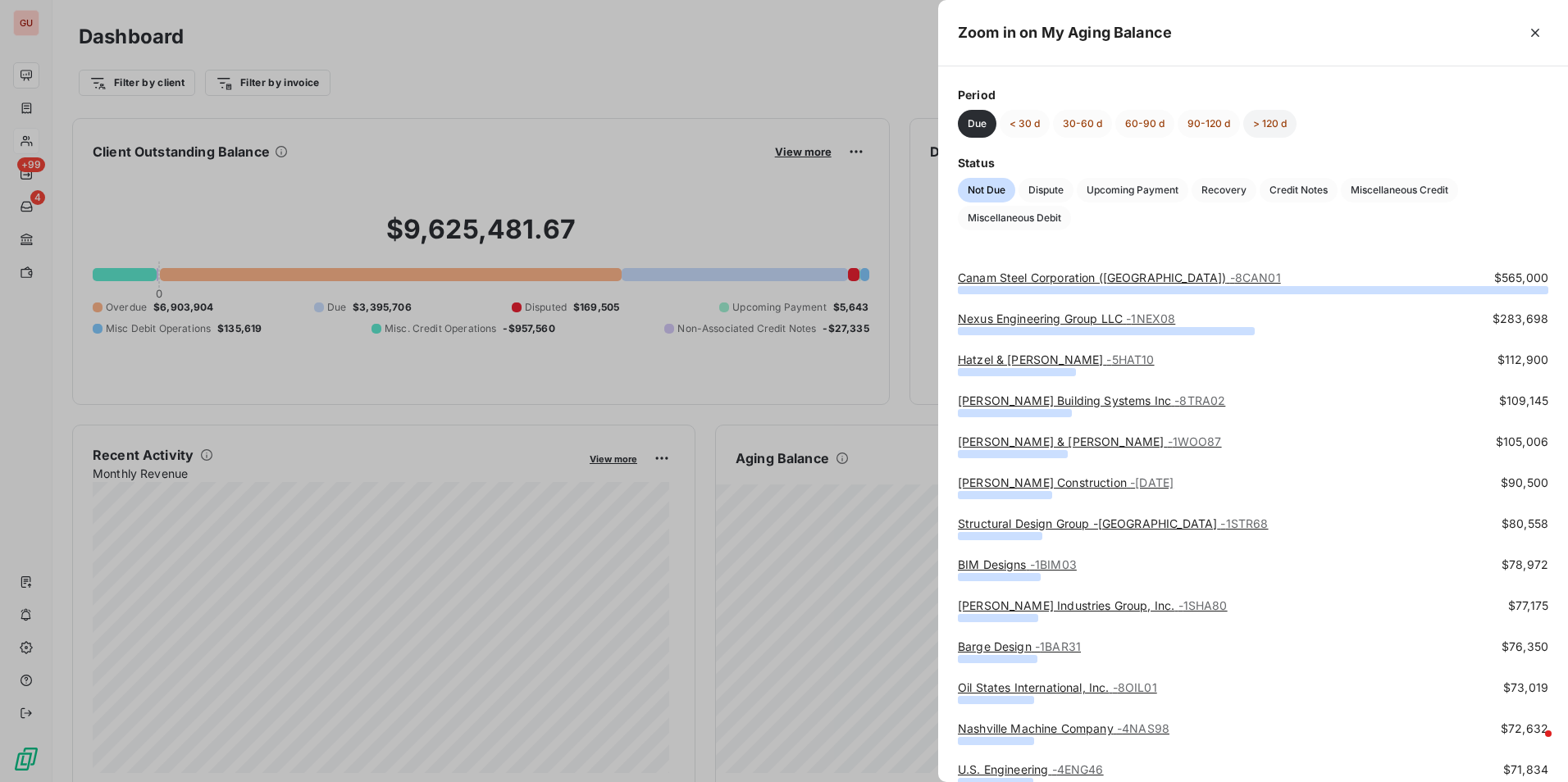
click at [1252, 116] on button "> 120 d" at bounding box center [1269, 124] width 53 height 28
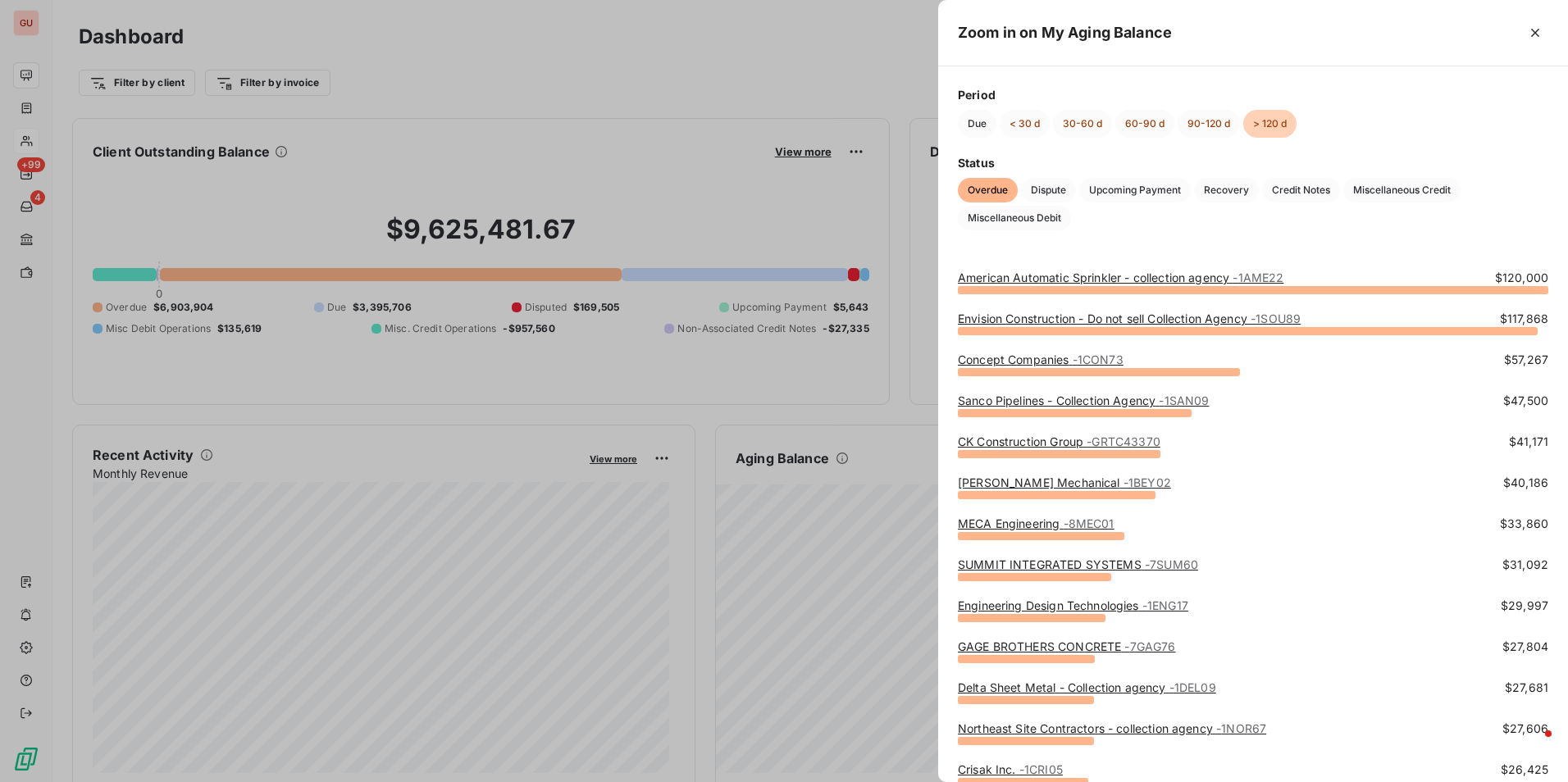
click at [1021, 444] on link "CK Construction Group - GRTC43370" at bounding box center [1058, 441] width 202 height 14
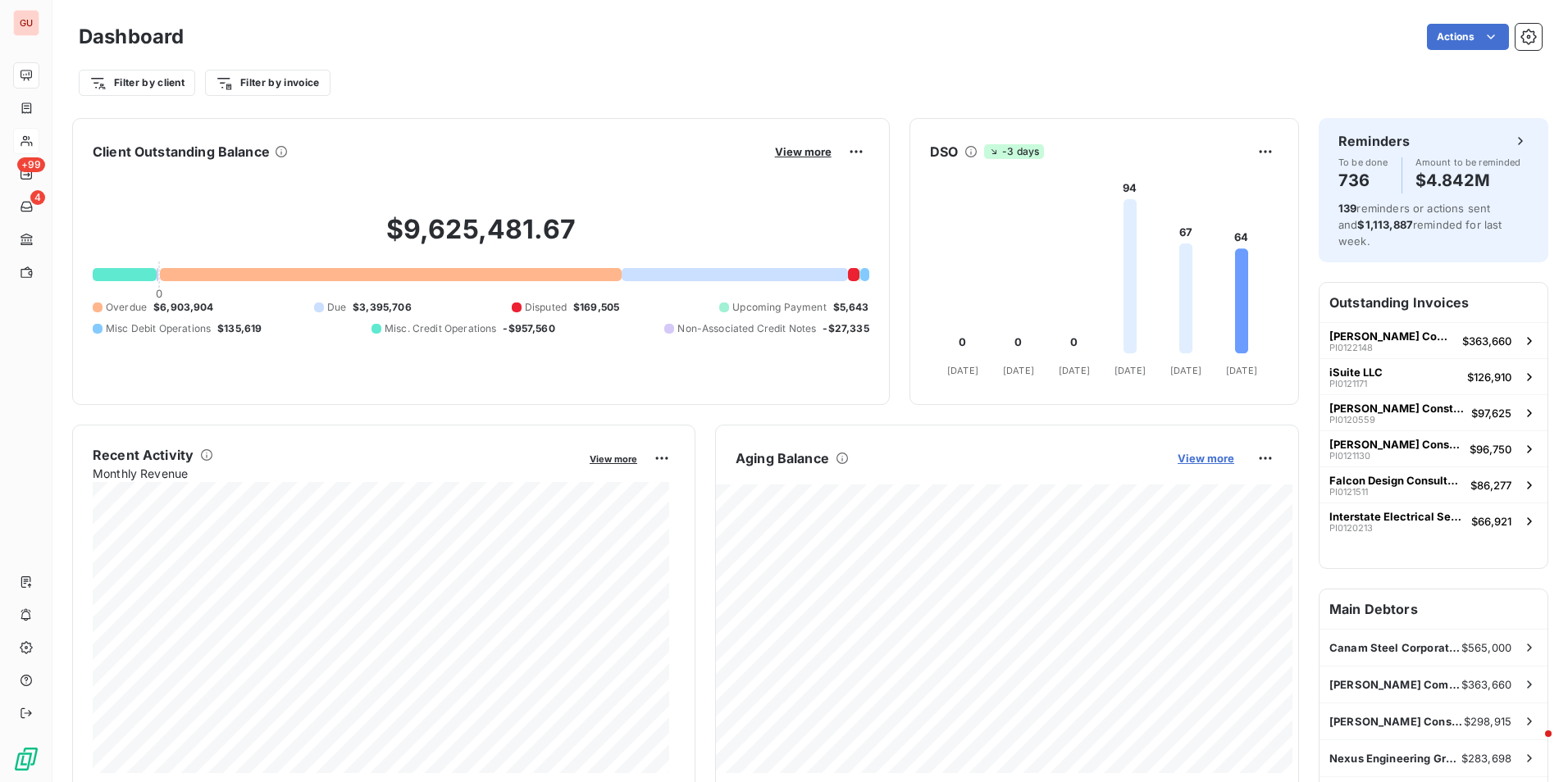
click at [1196, 453] on span "View more" at bounding box center [1205, 458] width 57 height 13
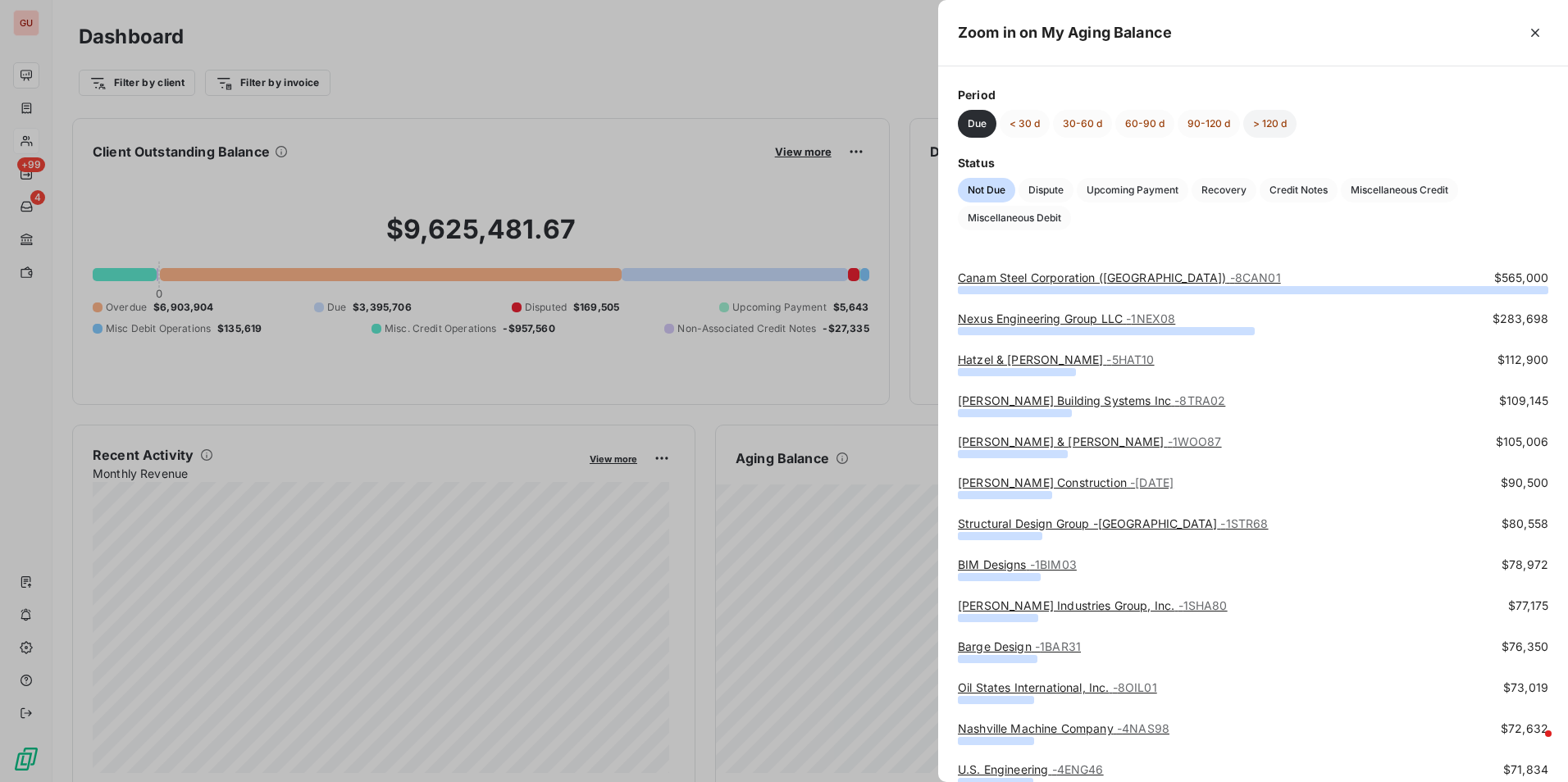
click at [1252, 125] on button "> 120 d" at bounding box center [1269, 124] width 53 height 28
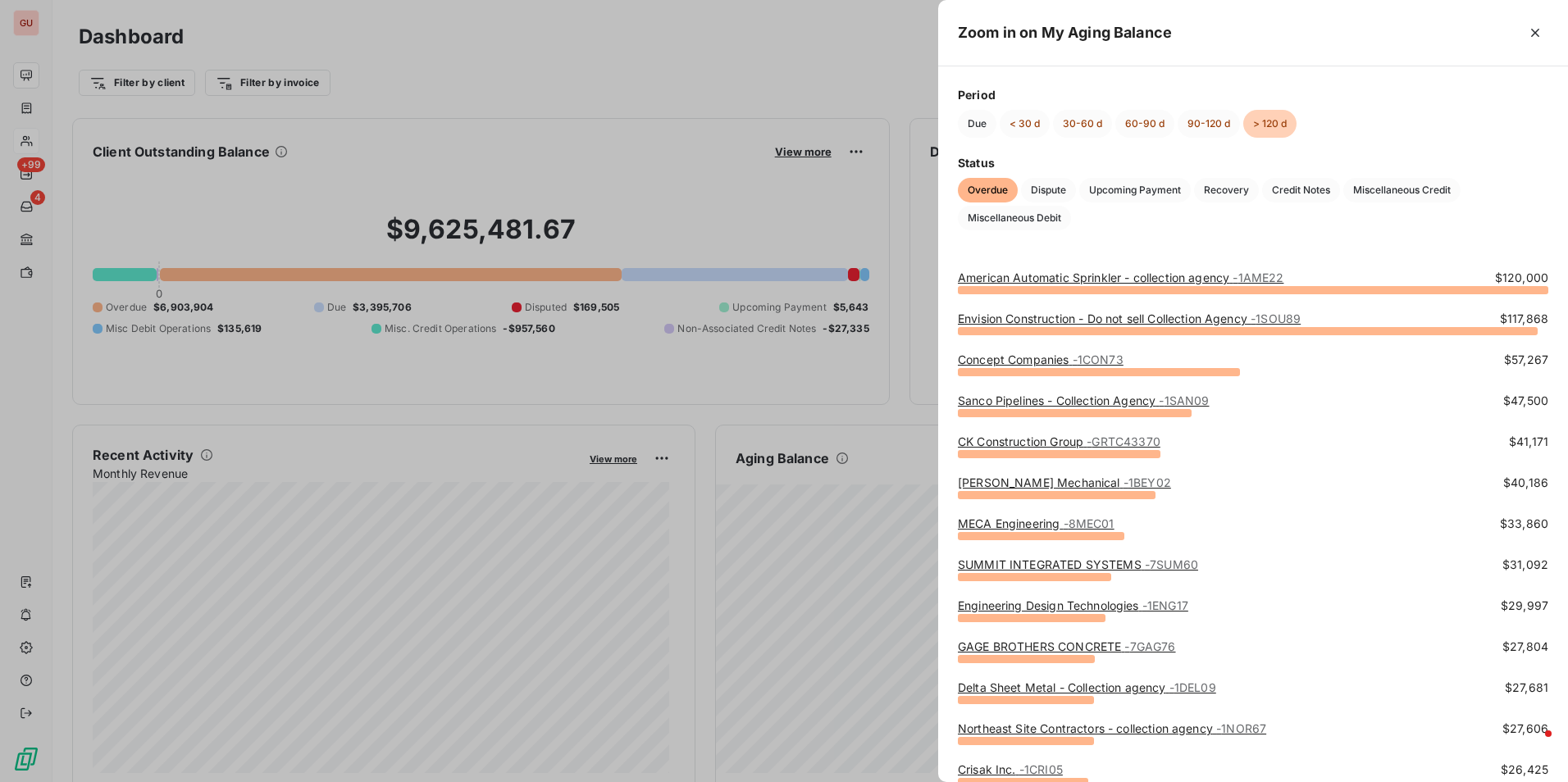
click at [1047, 481] on link "[PERSON_NAME] Mechanical - 1BEY02" at bounding box center [1063, 482] width 213 height 14
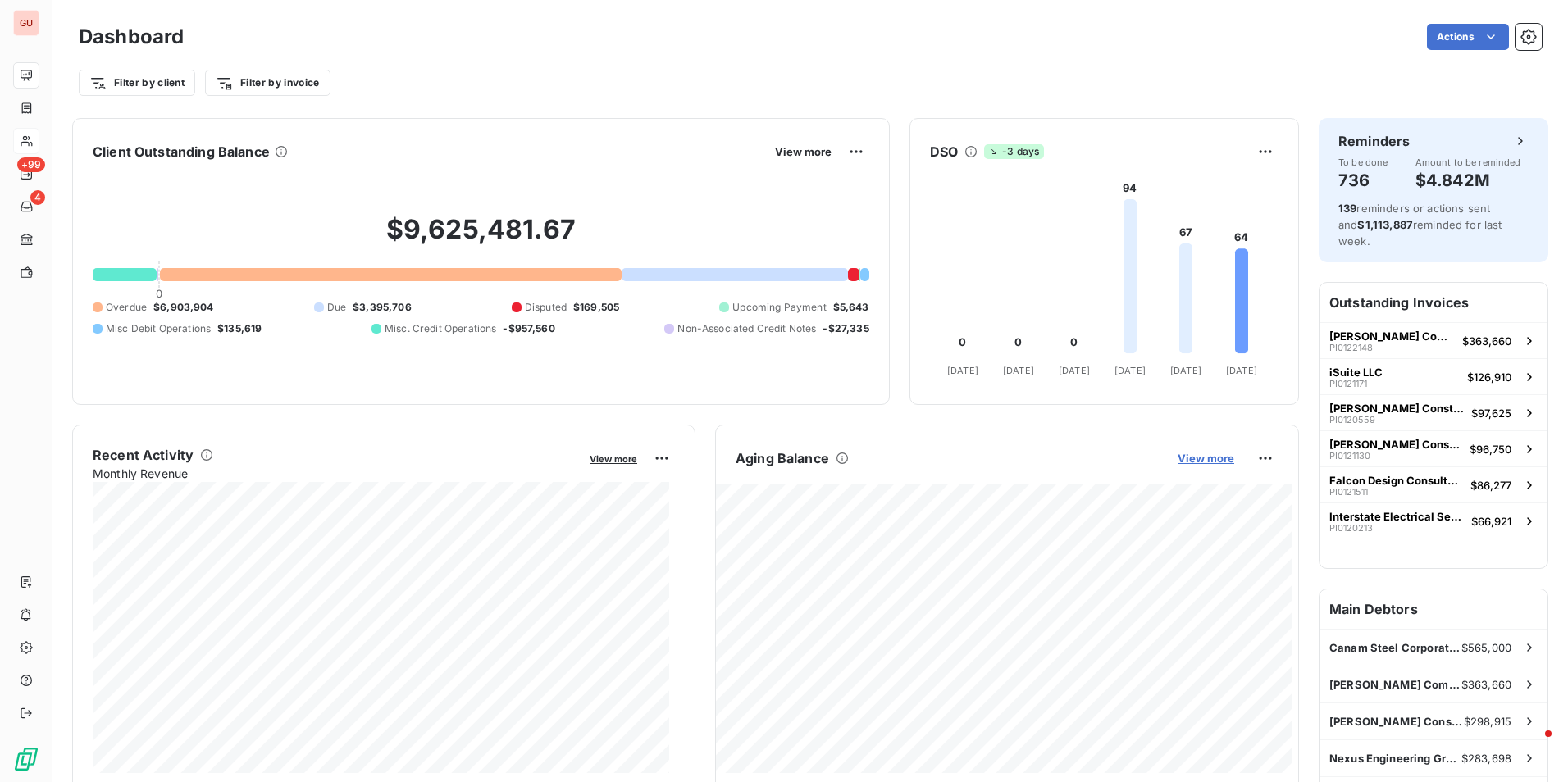
click at [1192, 455] on span "View more" at bounding box center [1205, 458] width 57 height 13
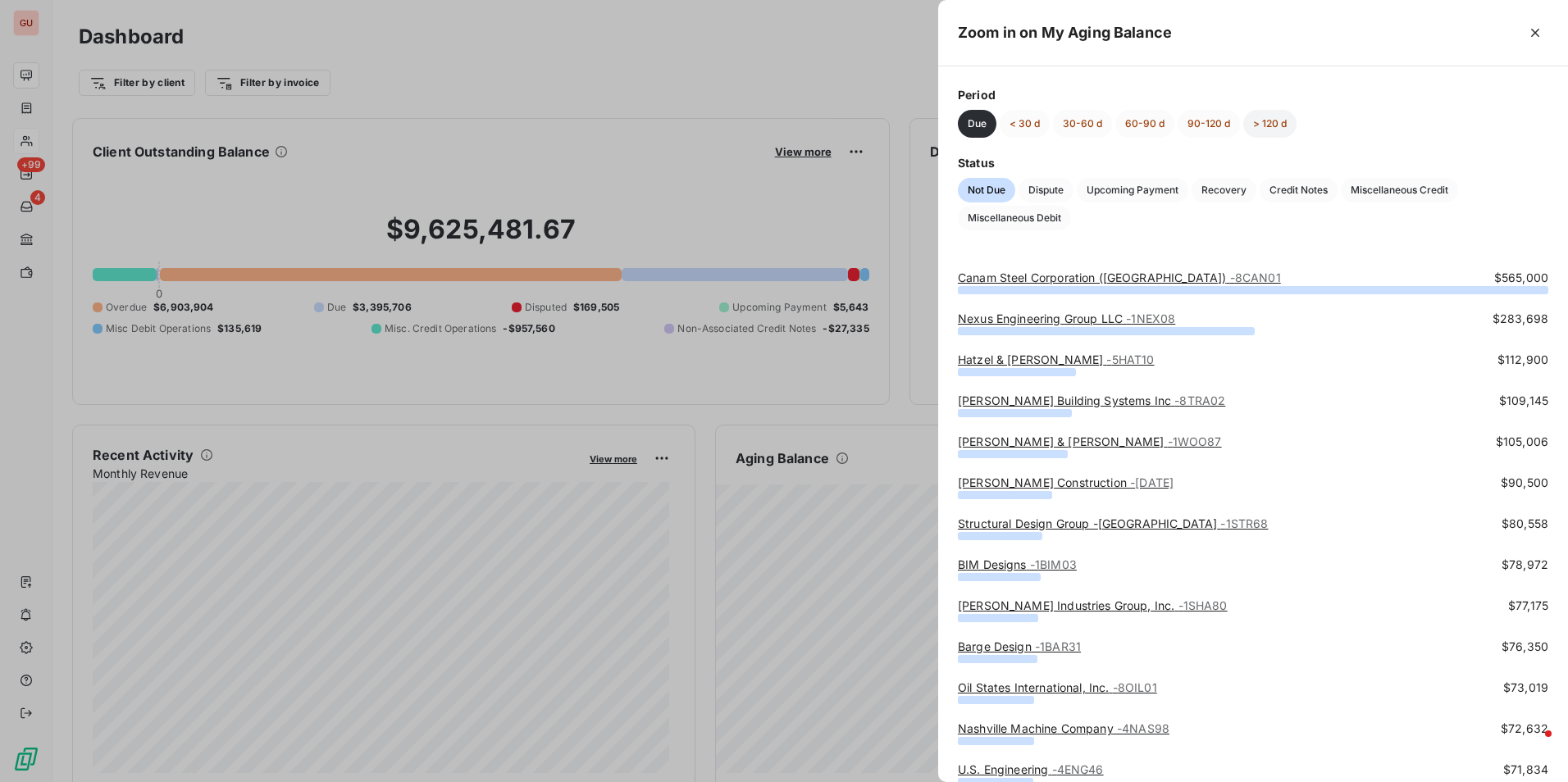
click at [1252, 116] on button "> 120 d" at bounding box center [1269, 124] width 53 height 28
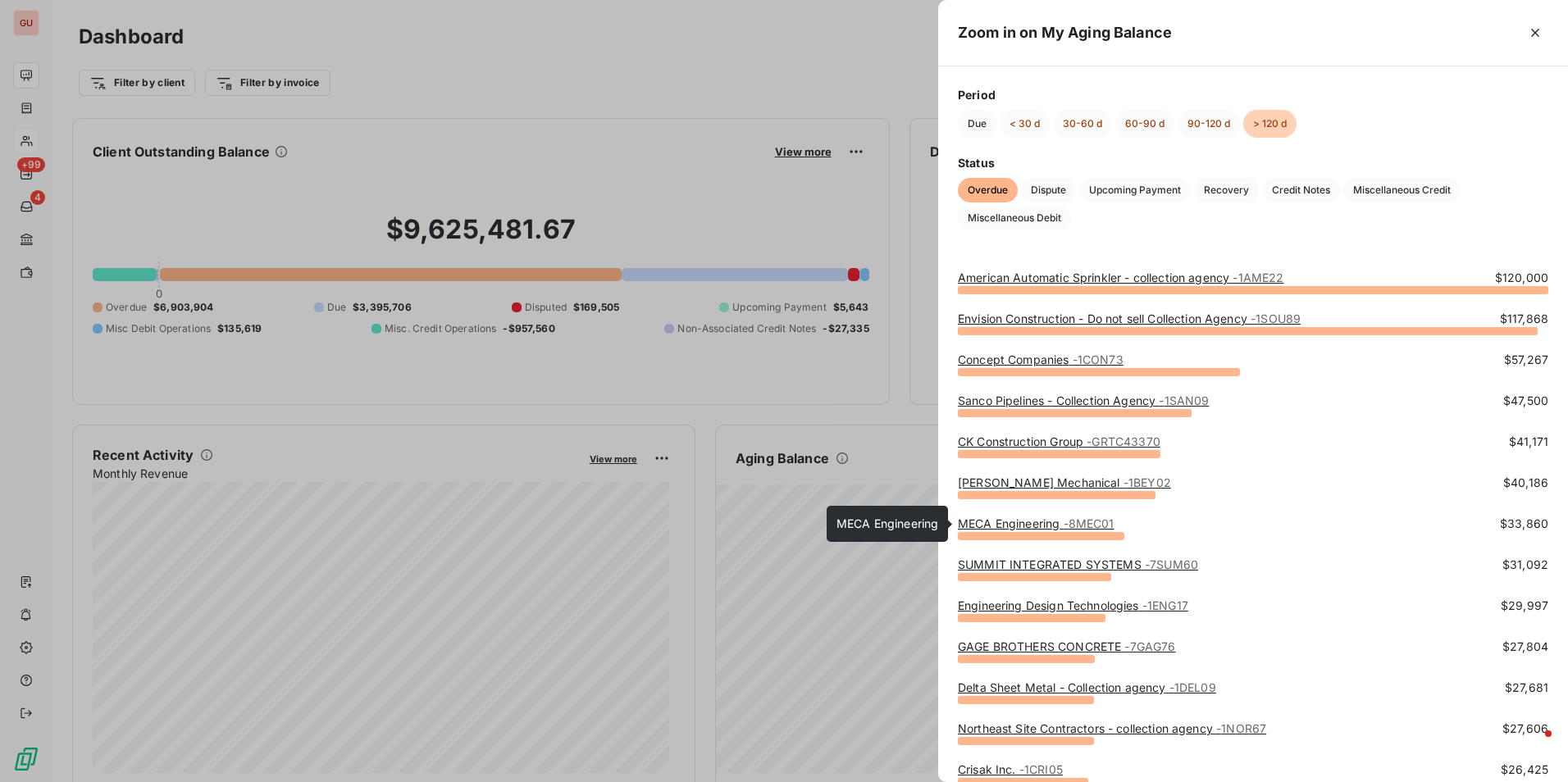
click at [1028, 516] on div "MECA Engineering - 8MEC01" at bounding box center [1035, 524] width 156 height 17
click at [1025, 522] on link "MECA Engineering - 8MEC01" at bounding box center [1035, 523] width 156 height 14
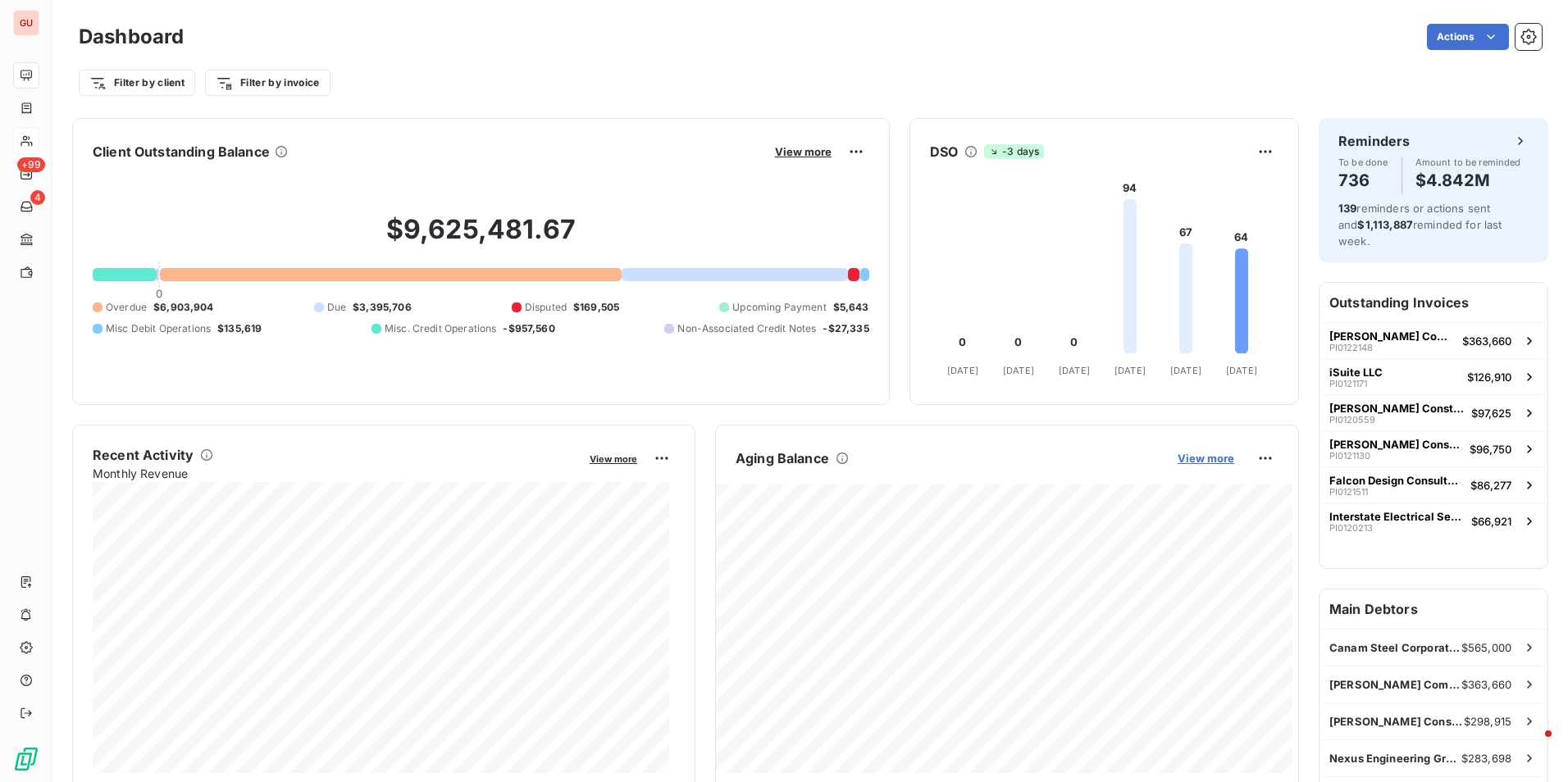
click at [1192, 455] on span "View more" at bounding box center [1205, 458] width 57 height 13
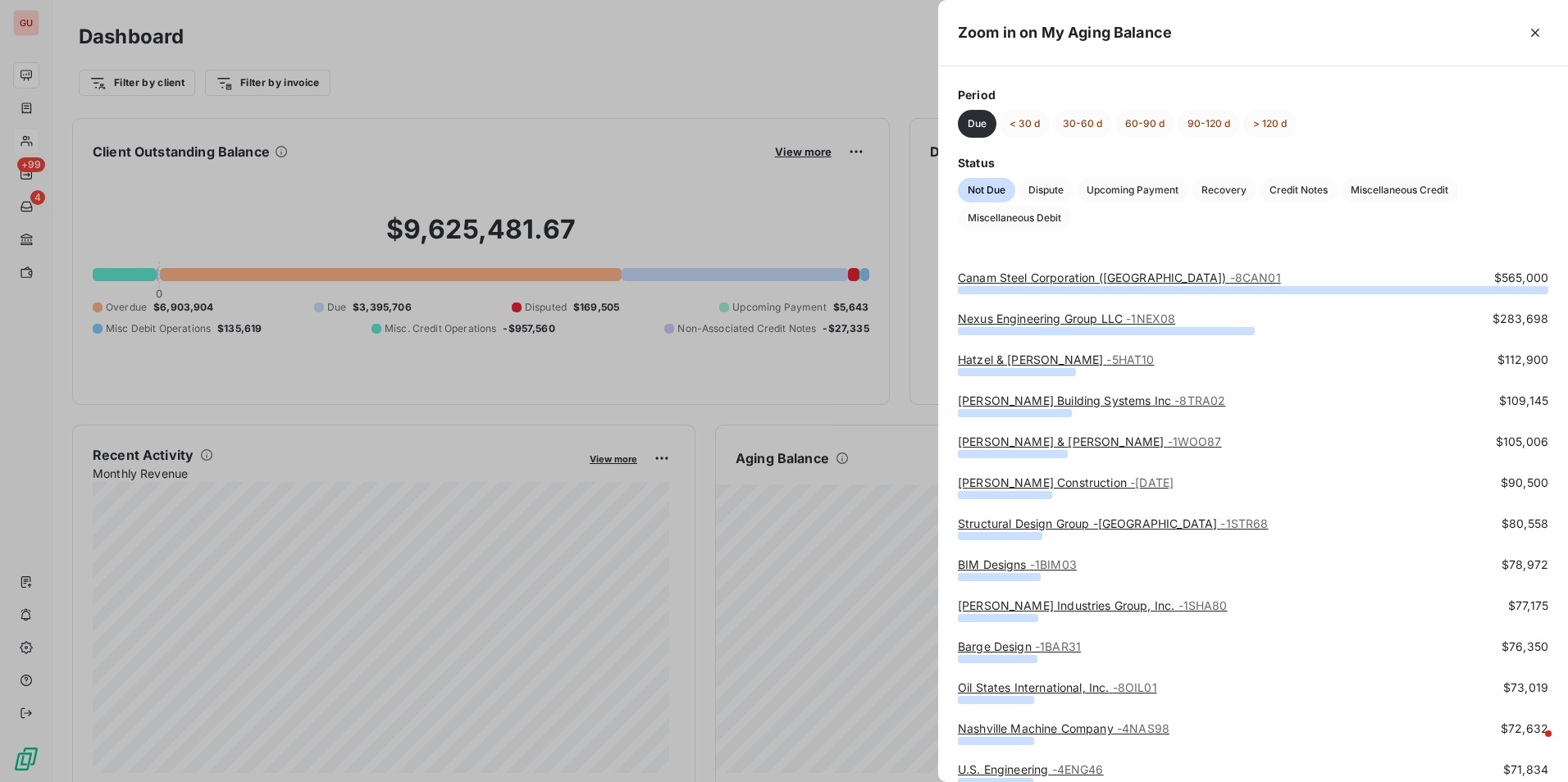
click at [491, 132] on div at bounding box center [784, 391] width 1568 height 782
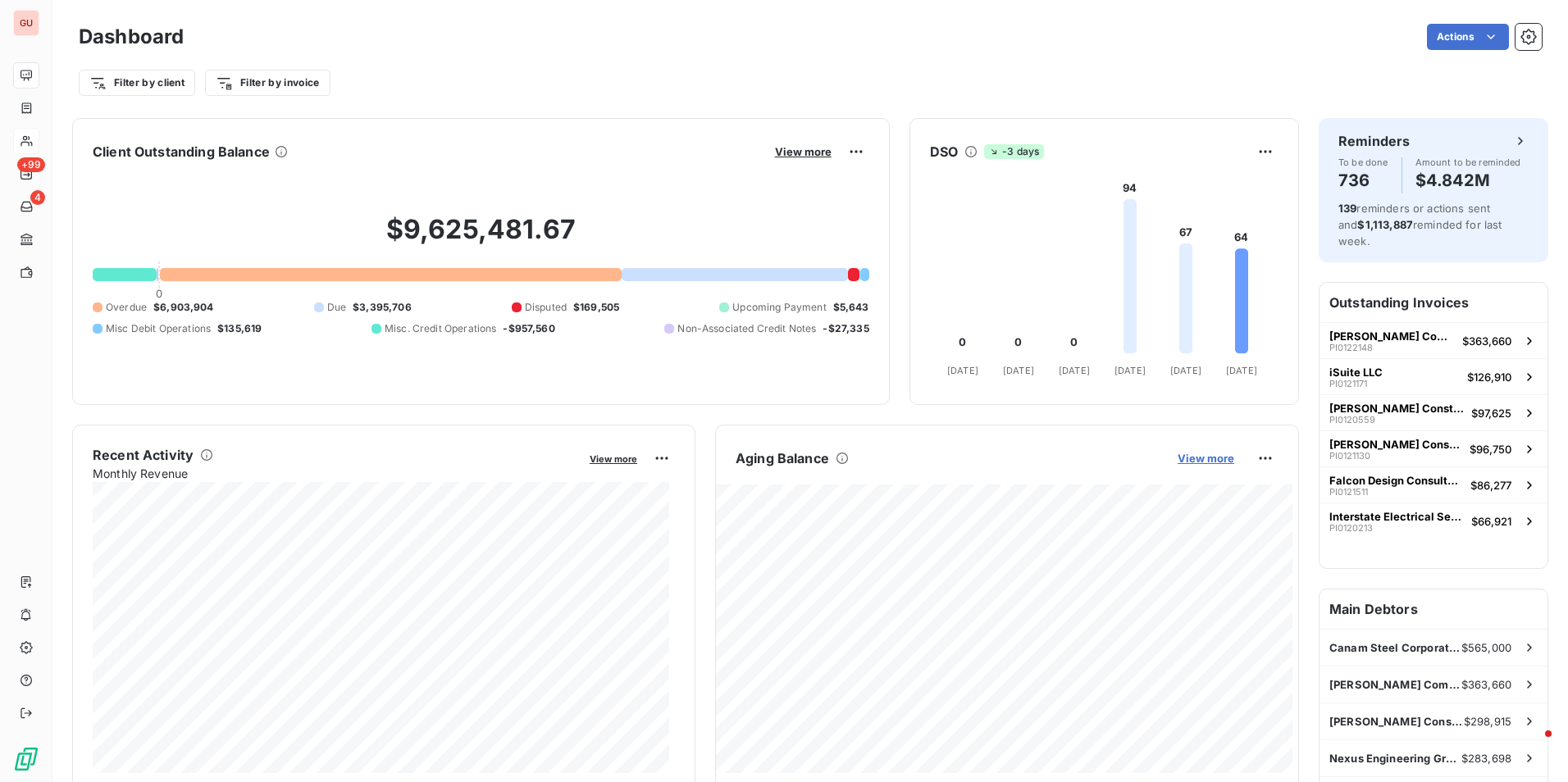
click at [1191, 460] on span "View more" at bounding box center [1205, 458] width 57 height 13
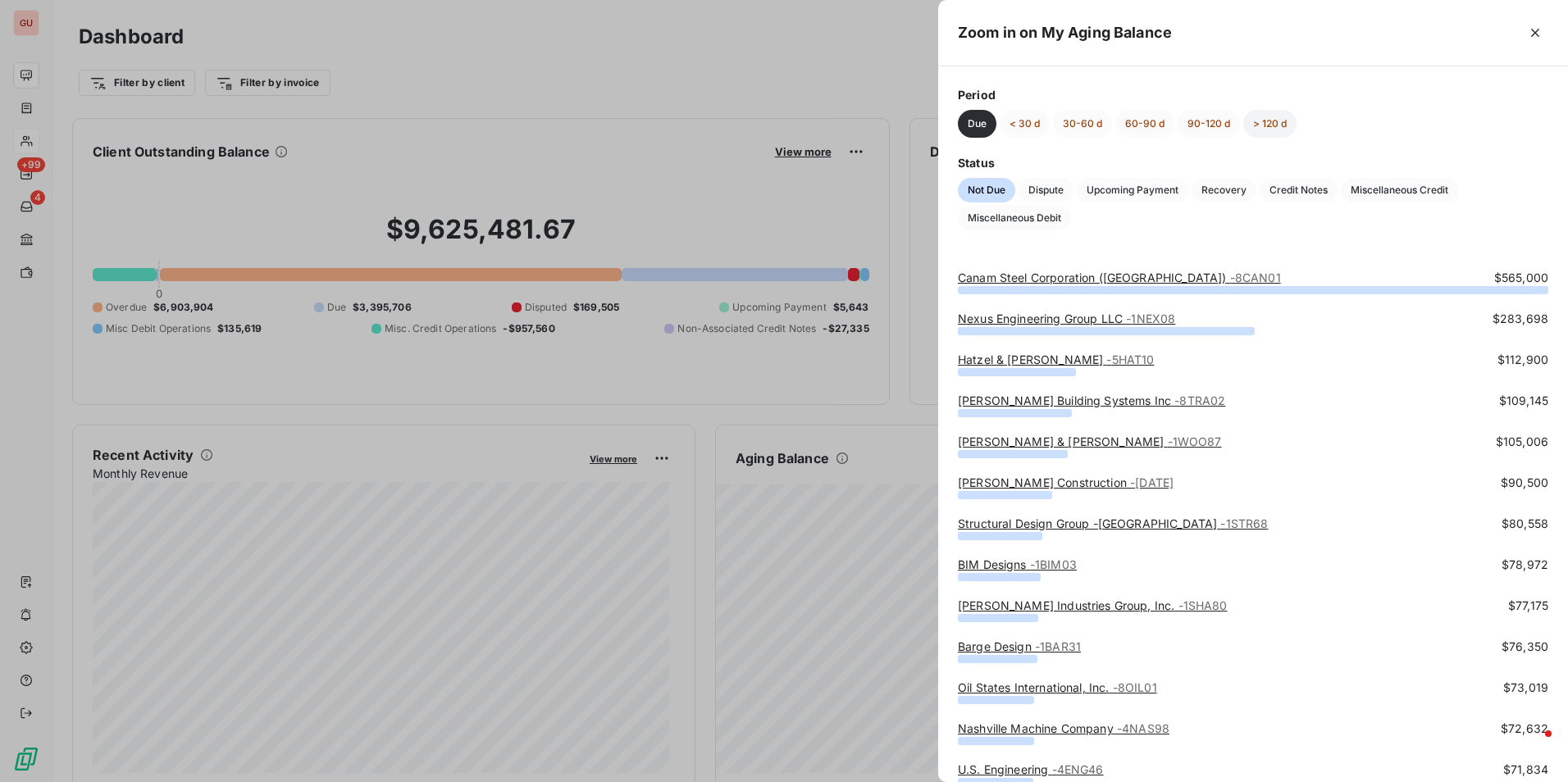
click at [1252, 118] on button "> 120 d" at bounding box center [1269, 124] width 53 height 28
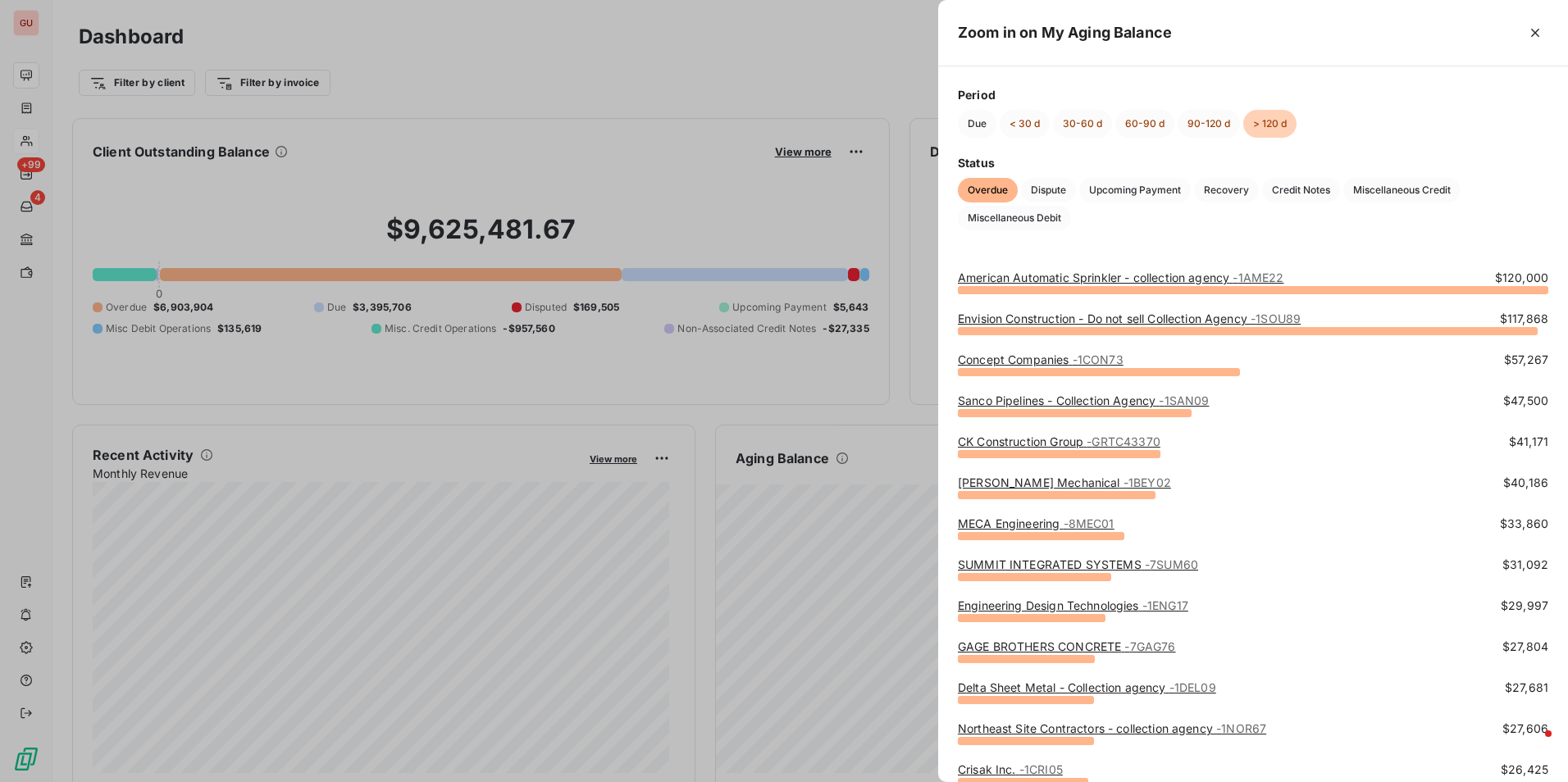
click at [1025, 523] on link "MECA Engineering - 8MEC01" at bounding box center [1035, 523] width 156 height 14
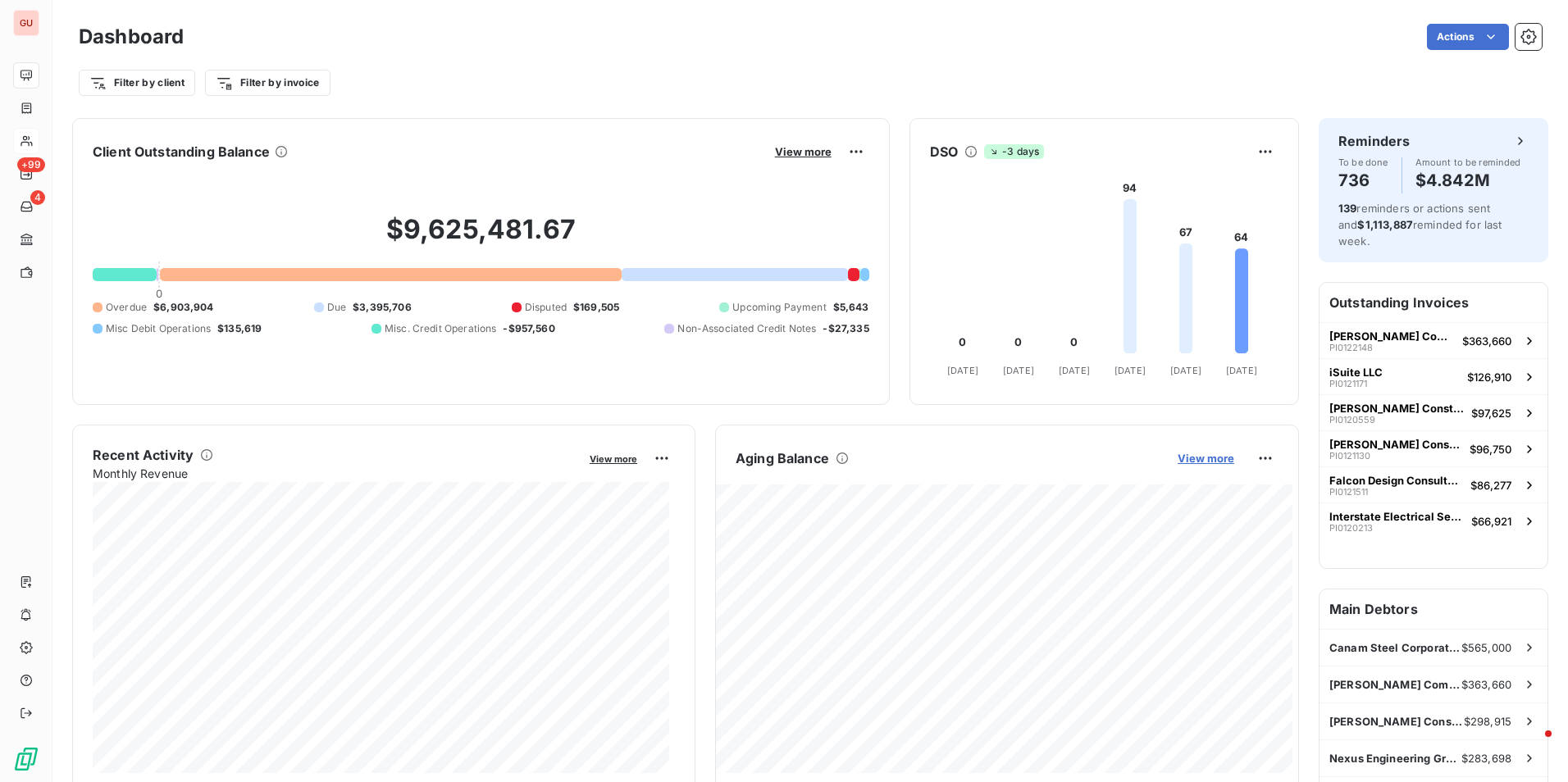
click at [1177, 454] on span "View more" at bounding box center [1205, 458] width 57 height 13
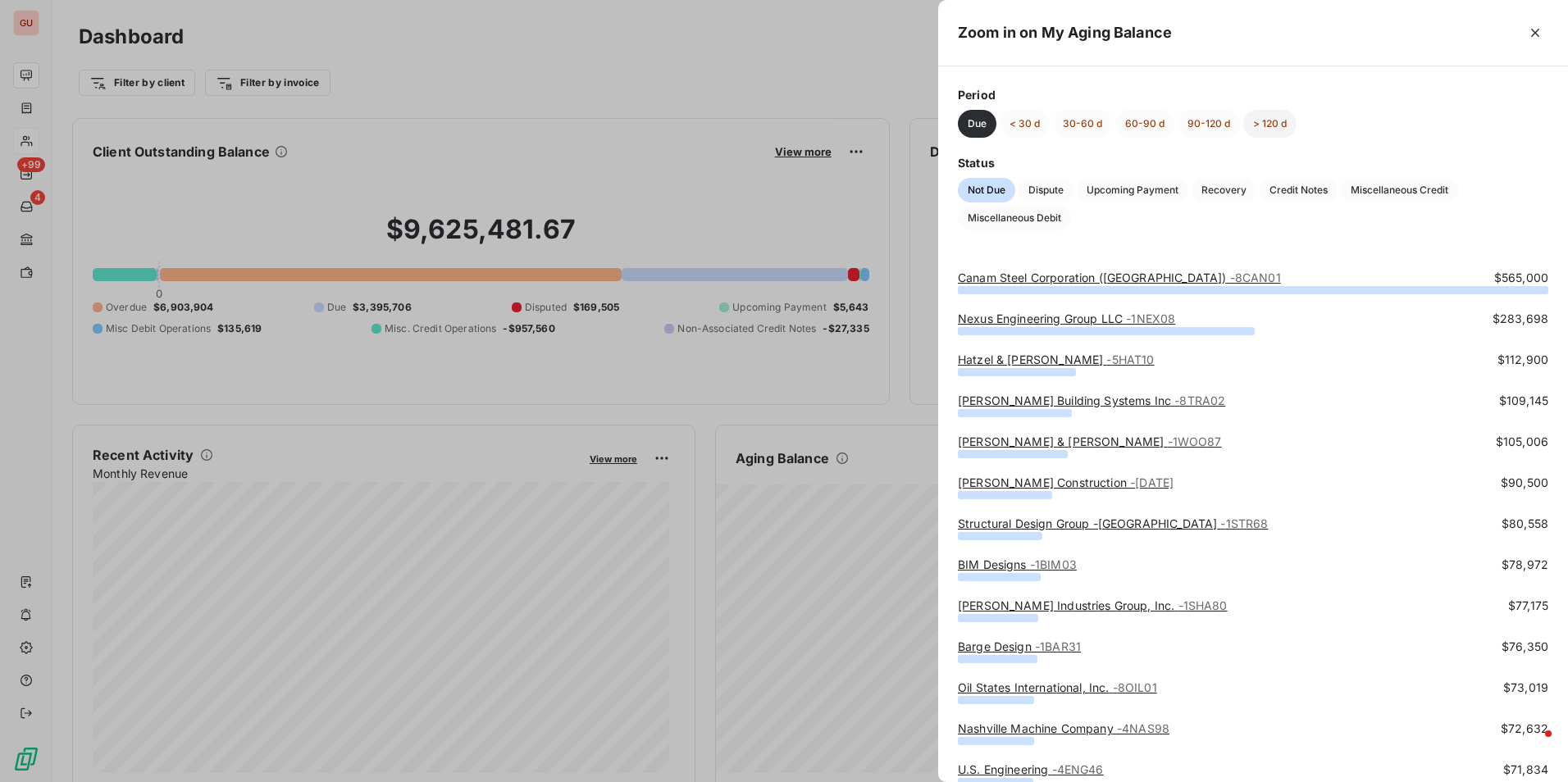
click at [1252, 121] on button "> 120 d" at bounding box center [1269, 124] width 53 height 28
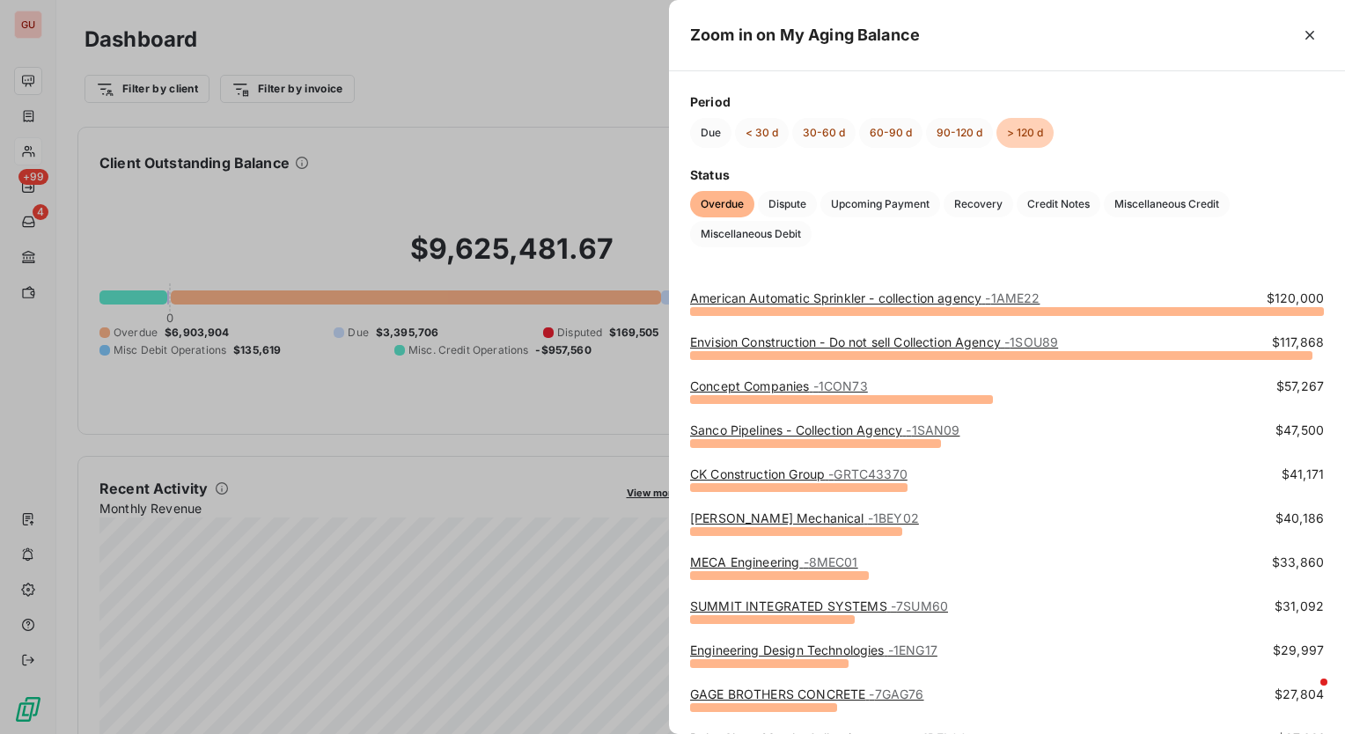
click at [528, 140] on div at bounding box center [672, 367] width 1345 height 734
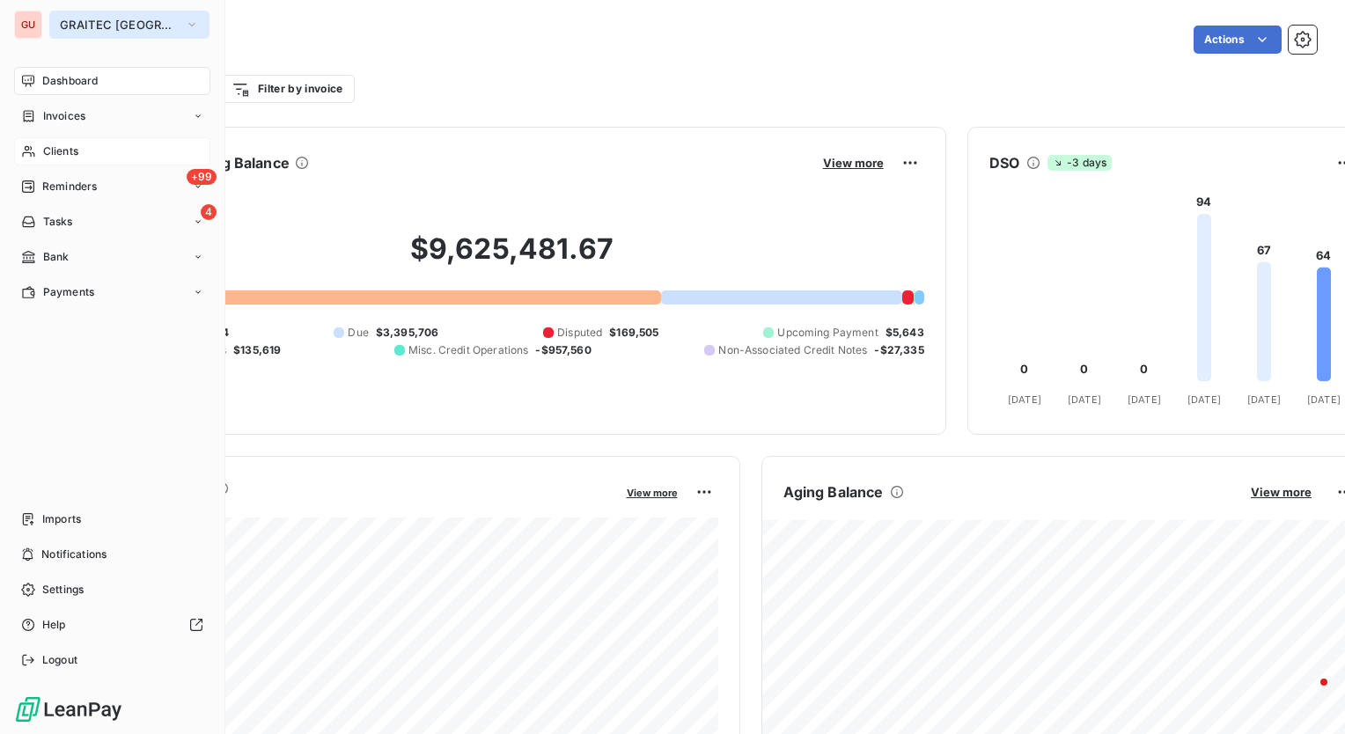
click at [125, 25] on span "GRAITEC [GEOGRAPHIC_DATA]" at bounding box center [119, 25] width 118 height 14
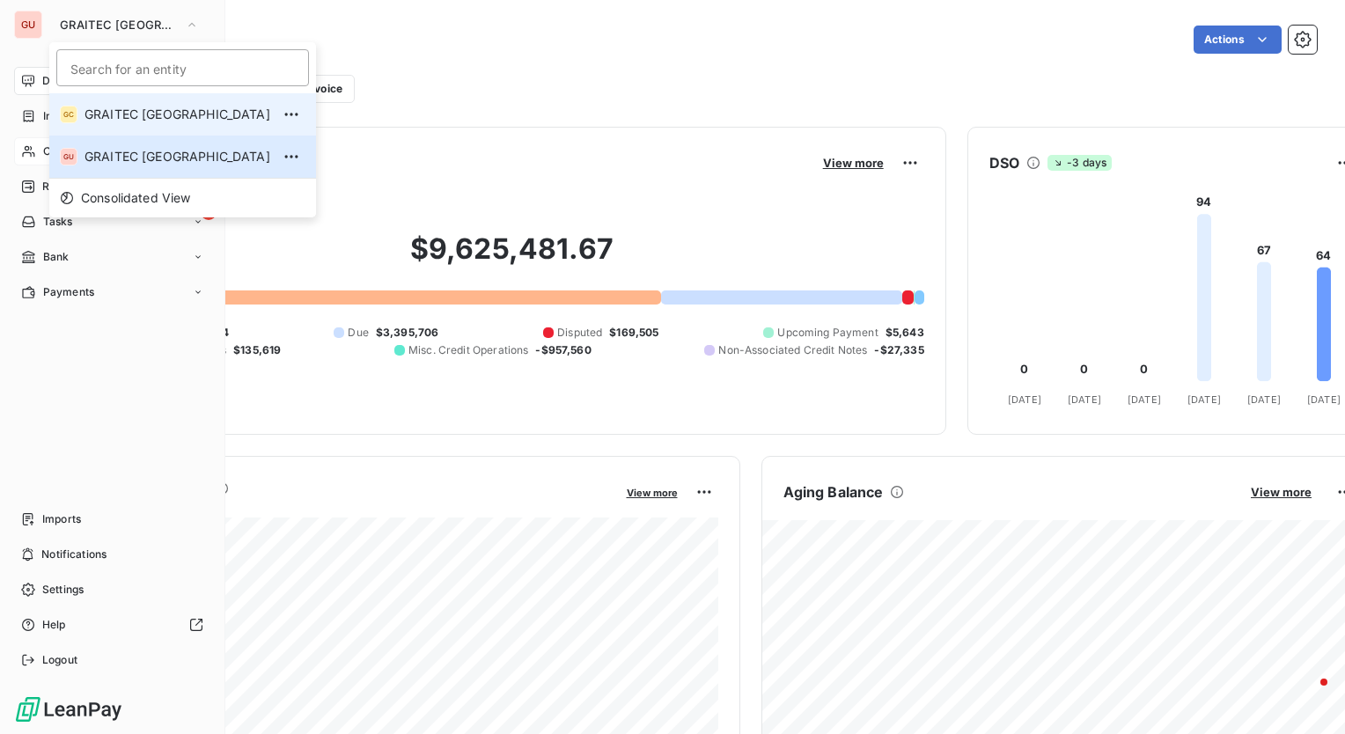
click at [70, 116] on div "GC" at bounding box center [69, 115] width 18 height 18
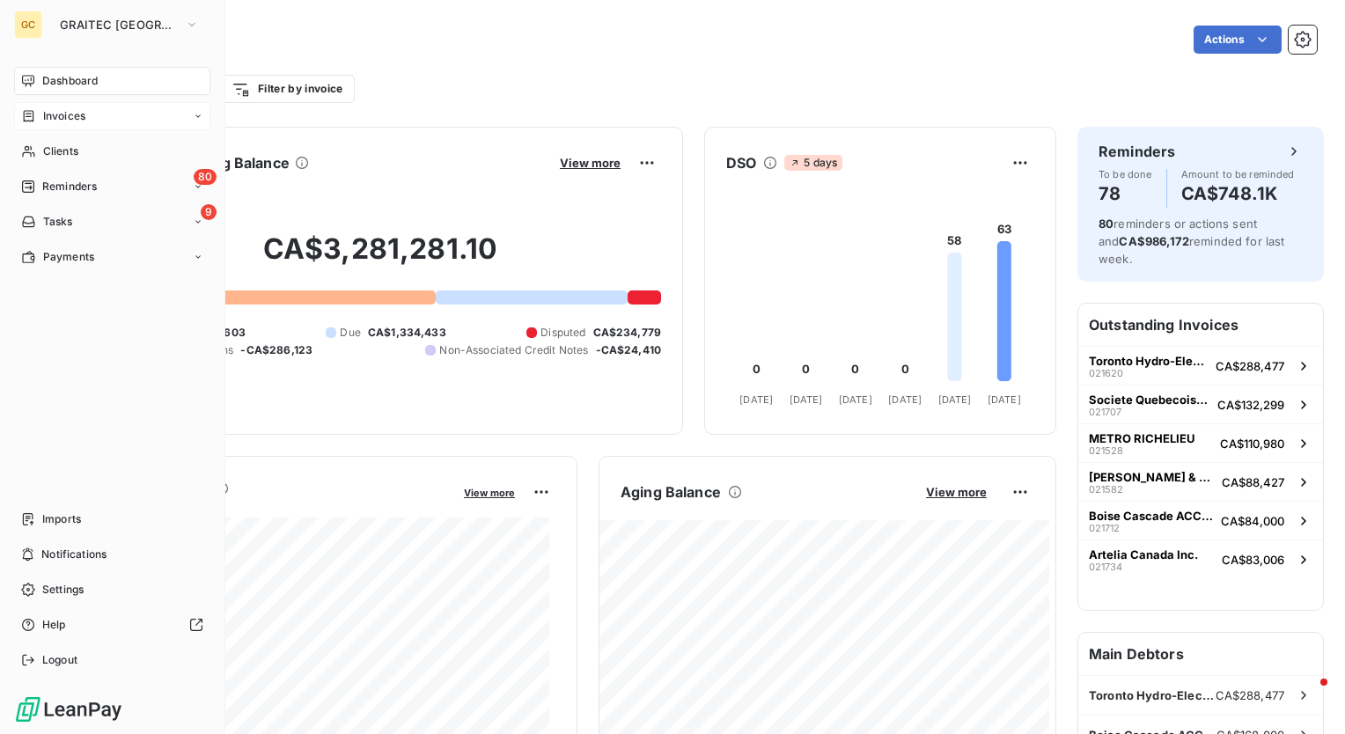
click at [53, 111] on span "Invoices" at bounding box center [64, 116] width 42 height 16
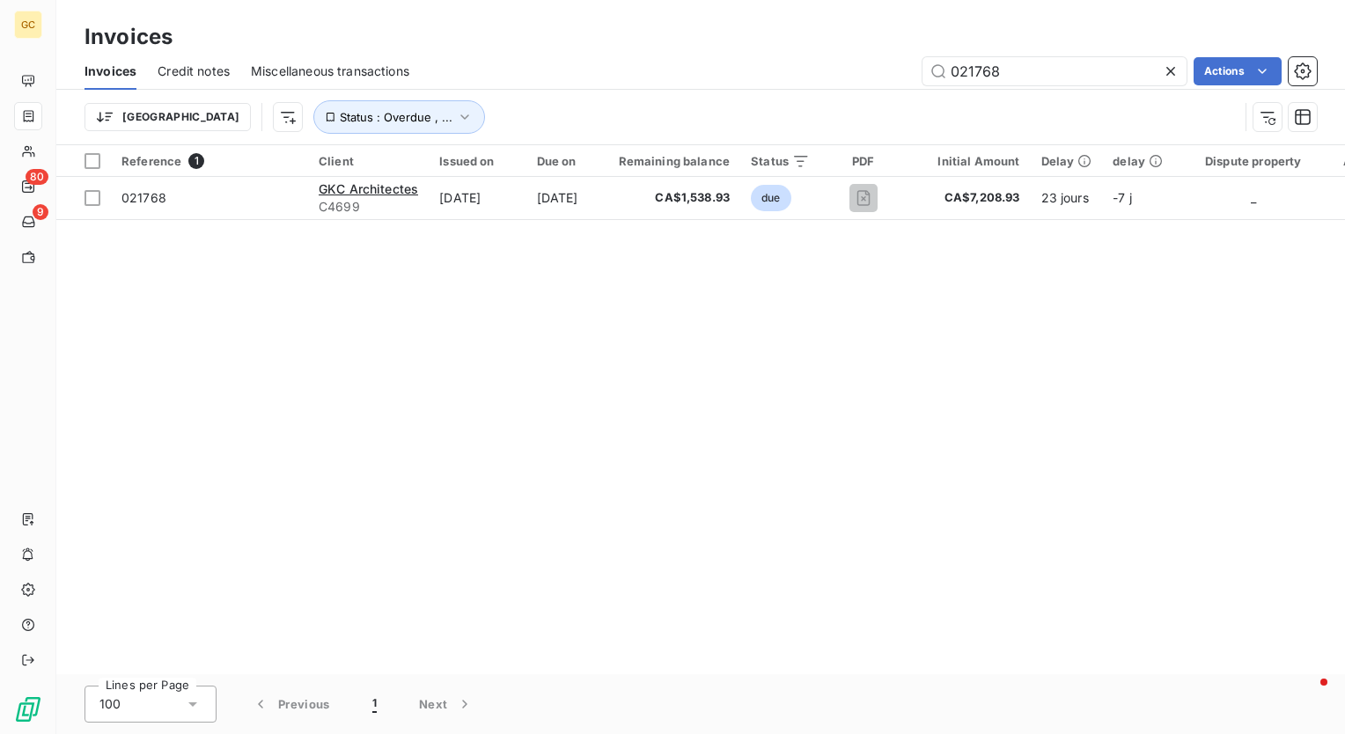
drag, startPoint x: 1053, startPoint y: 72, endPoint x: 812, endPoint y: 72, distance: 241.3
click at [812, 72] on div "021768 Actions" at bounding box center [874, 71] width 887 height 28
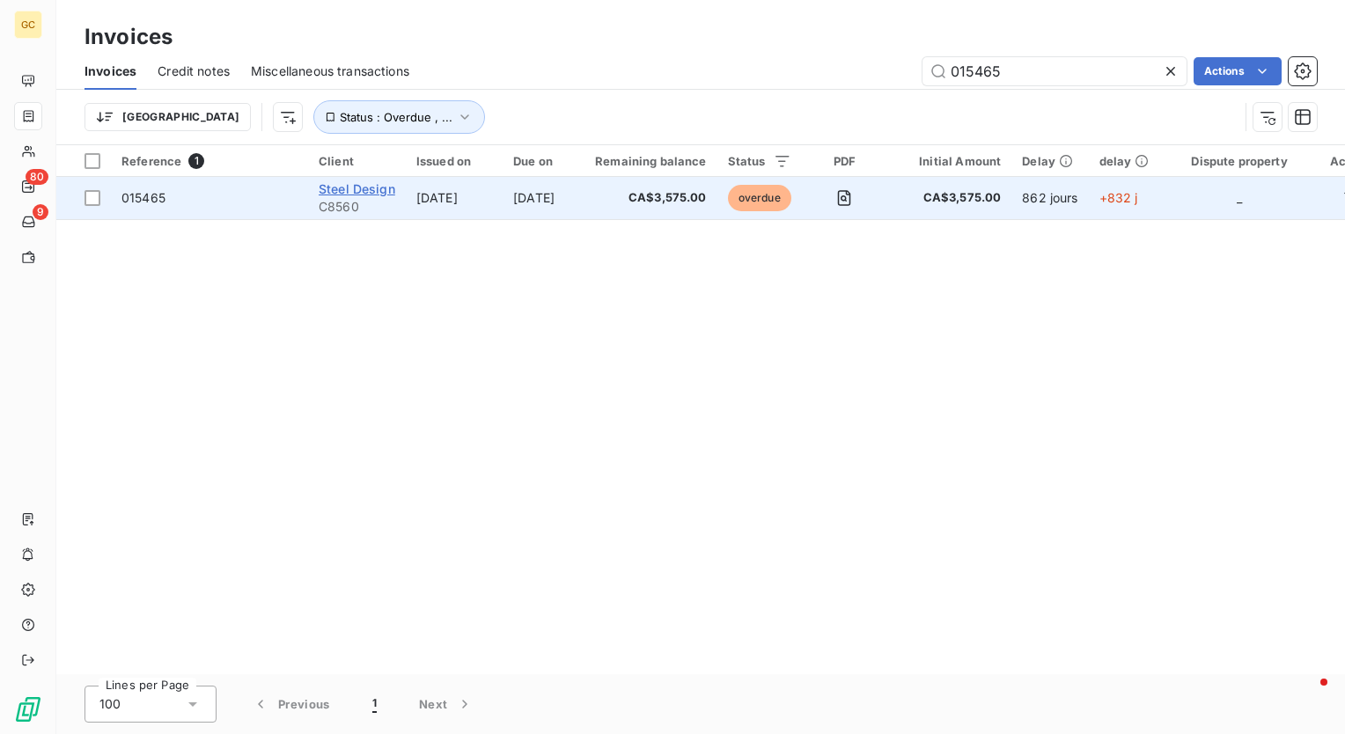
type input "015465"
click at [370, 189] on span "Steel Design" at bounding box center [357, 188] width 77 height 15
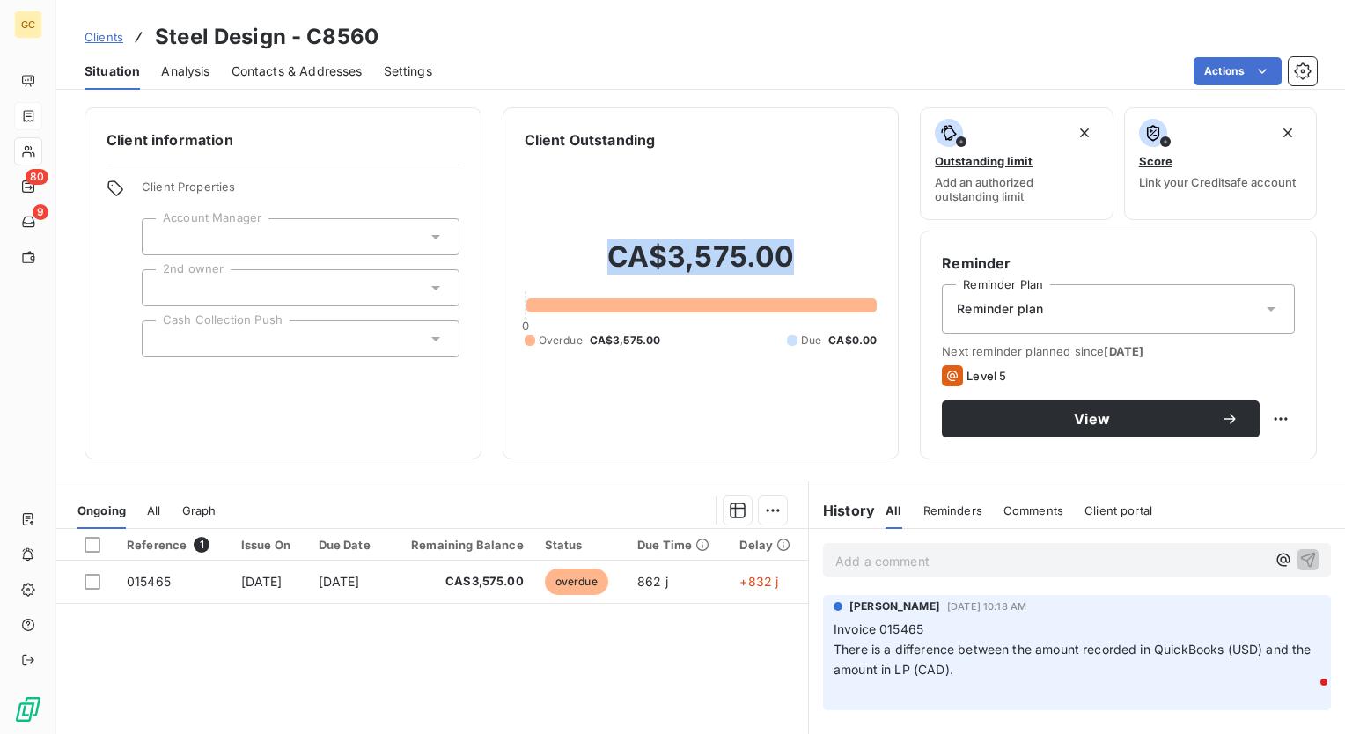
drag, startPoint x: 840, startPoint y: 269, endPoint x: 572, endPoint y: 256, distance: 268.0
click at [572, 256] on h2 "CA$3,575.00" at bounding box center [701, 266] width 353 height 53
click at [787, 163] on div "CA$3,575.00 0 Overdue CA$3,575.00 Due CA$0.00" at bounding box center [701, 294] width 353 height 287
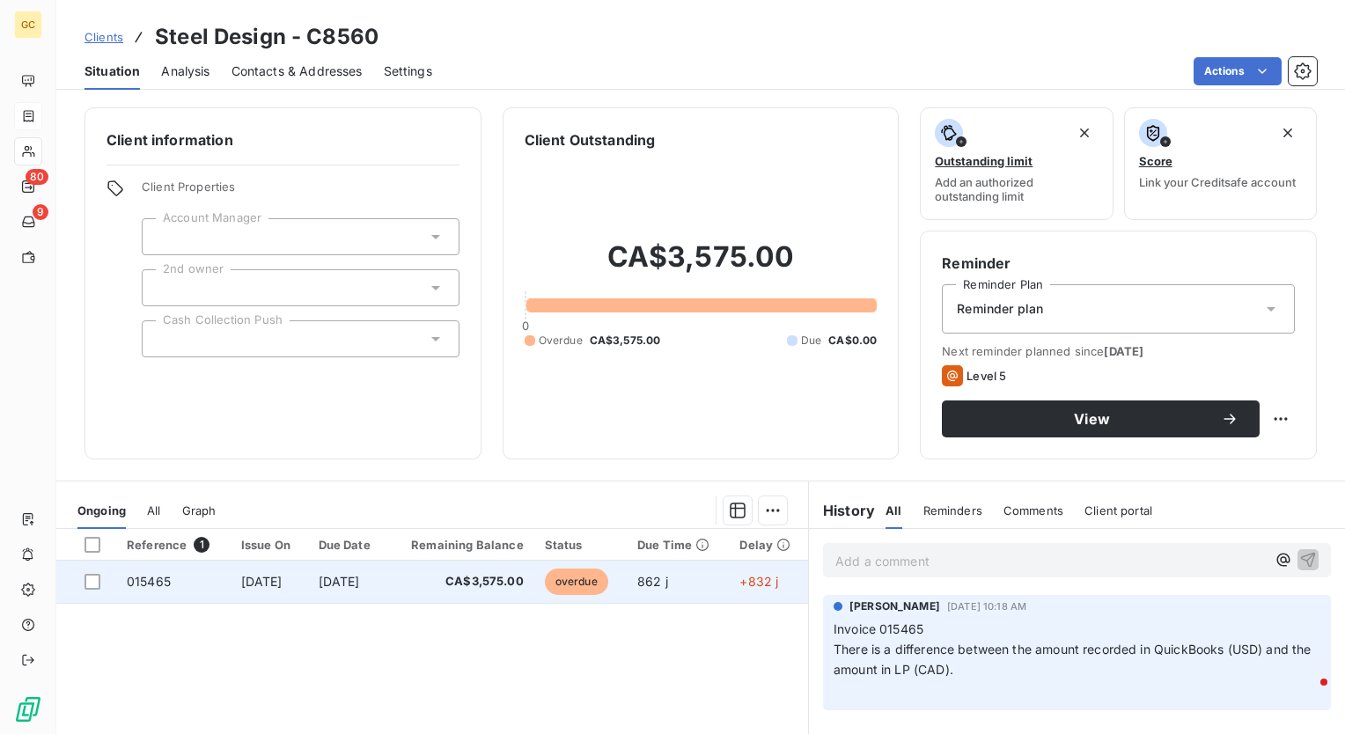
click at [166, 582] on span "015465" at bounding box center [149, 581] width 44 height 15
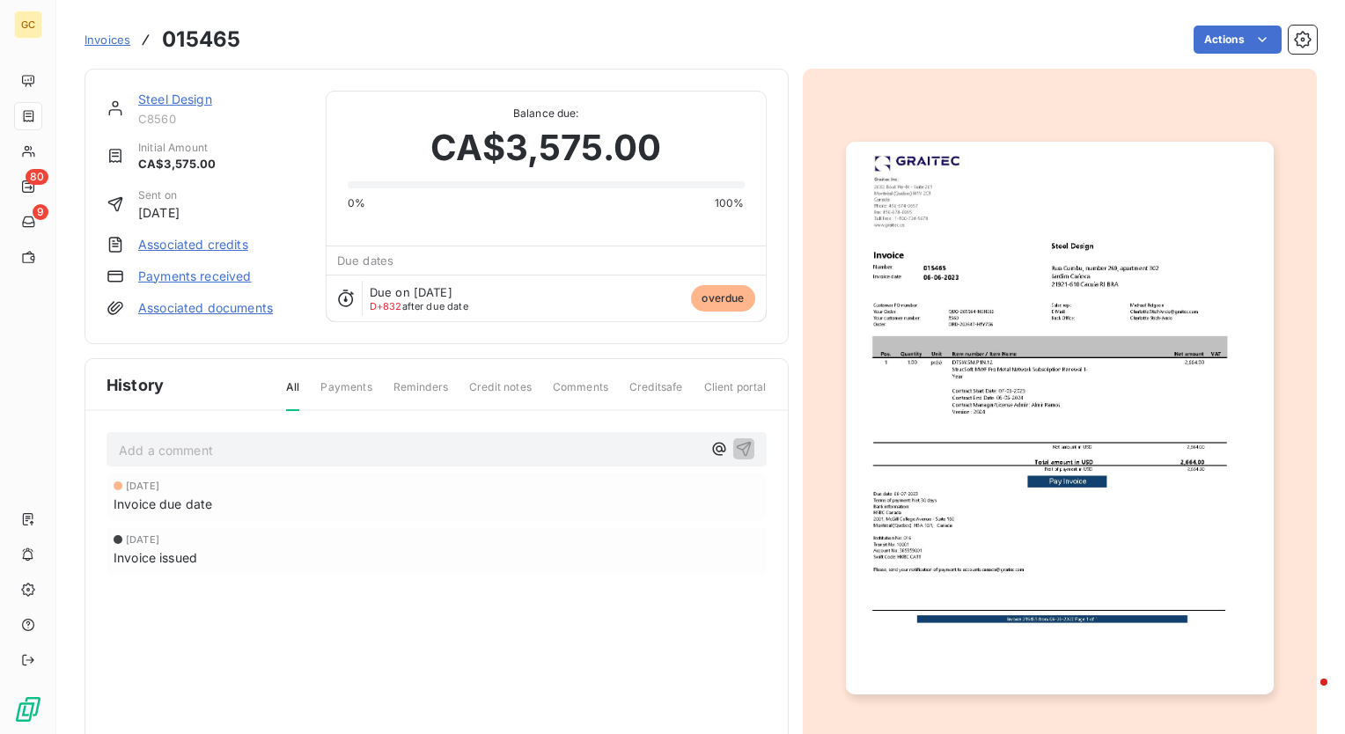
click at [1045, 365] on img "button" at bounding box center [1060, 419] width 428 height 554
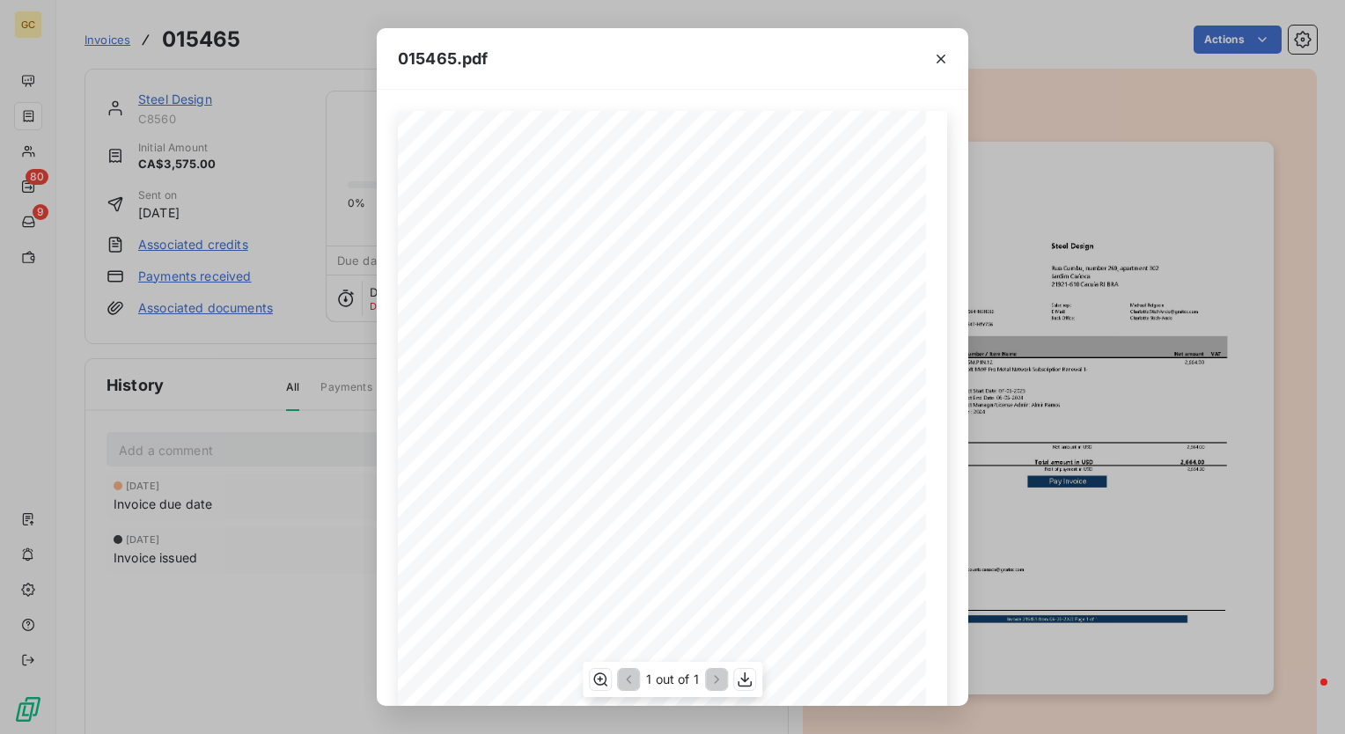
scroll to position [108, 0]
click at [753, 381] on span at bounding box center [777, 378] width 129 height 5
click at [599, 678] on icon "button" at bounding box center [601, 680] width 18 height 18
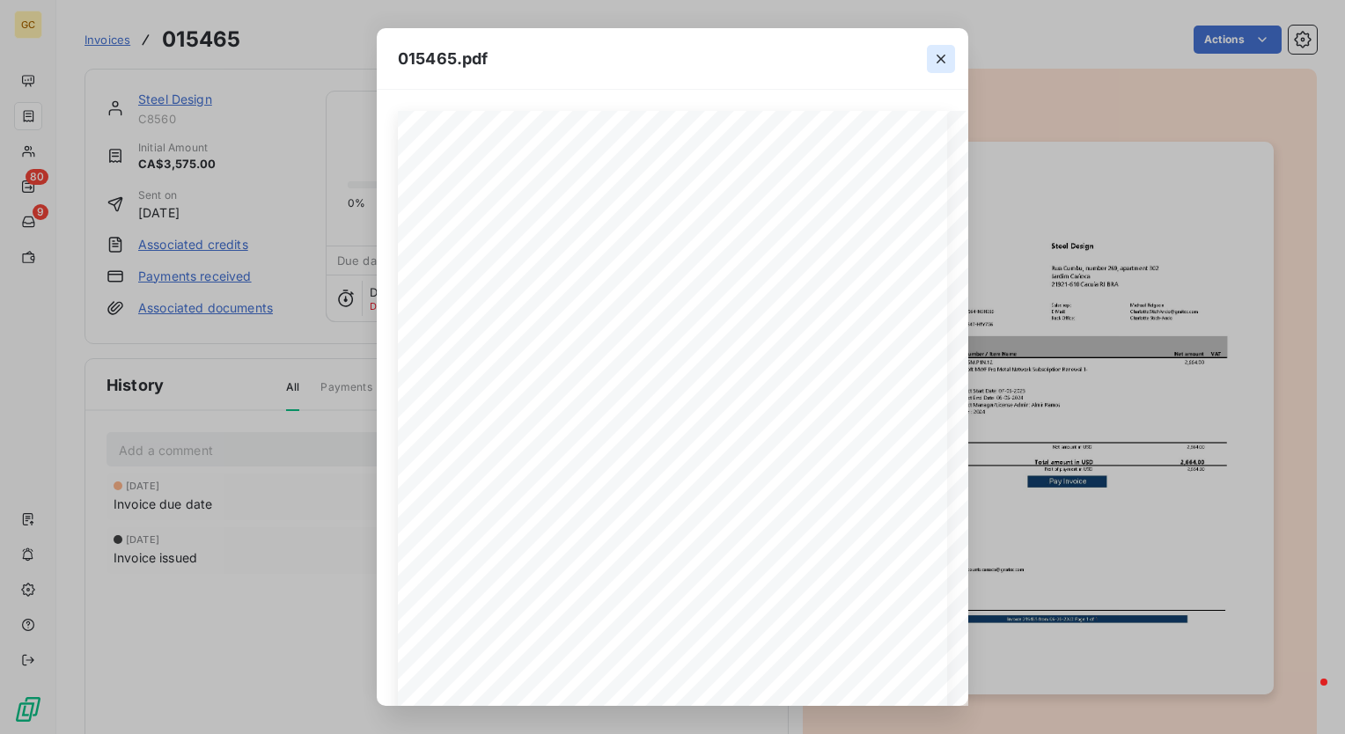
click at [931, 51] on button "button" at bounding box center [941, 59] width 28 height 28
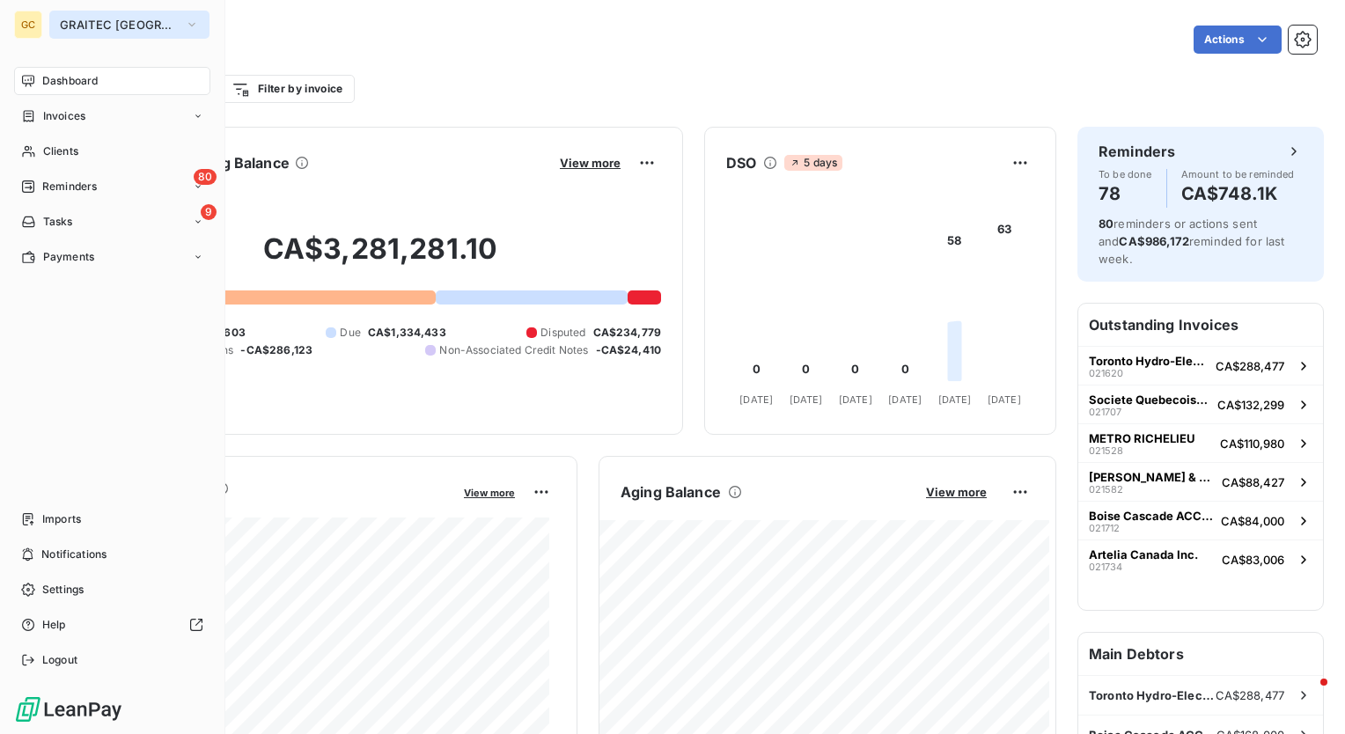
click at [142, 16] on button "GRAITEC [GEOGRAPHIC_DATA]" at bounding box center [129, 25] width 160 height 28
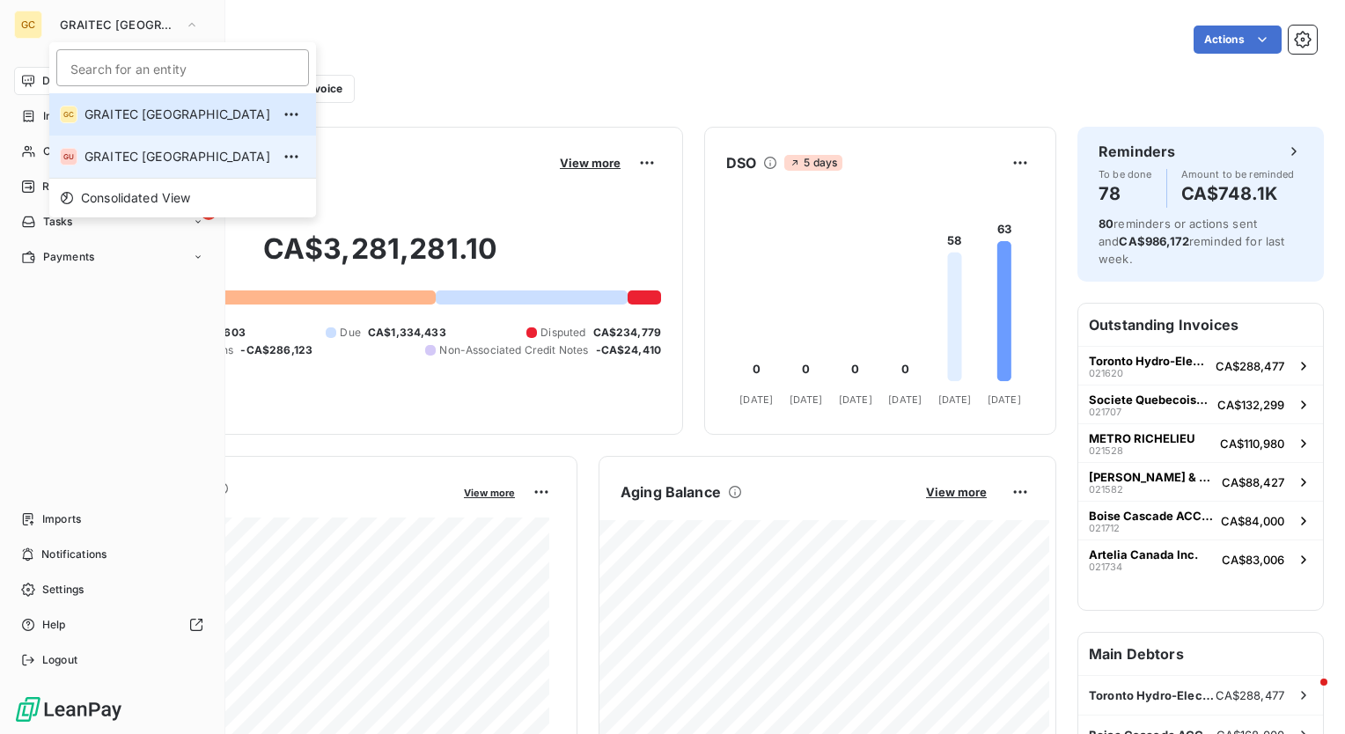
click at [154, 153] on span "GRAITEC [GEOGRAPHIC_DATA]" at bounding box center [178, 157] width 186 height 18
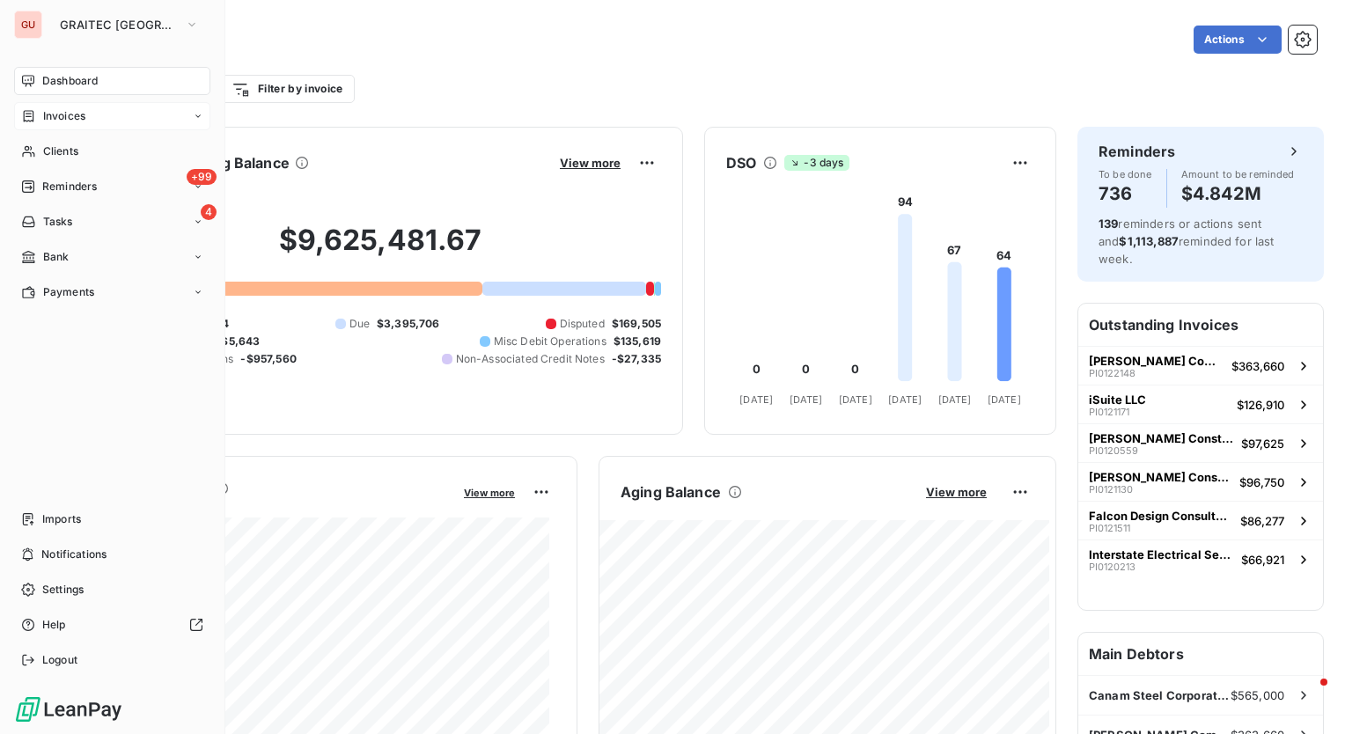
click at [90, 120] on div "Invoices" at bounding box center [112, 116] width 196 height 28
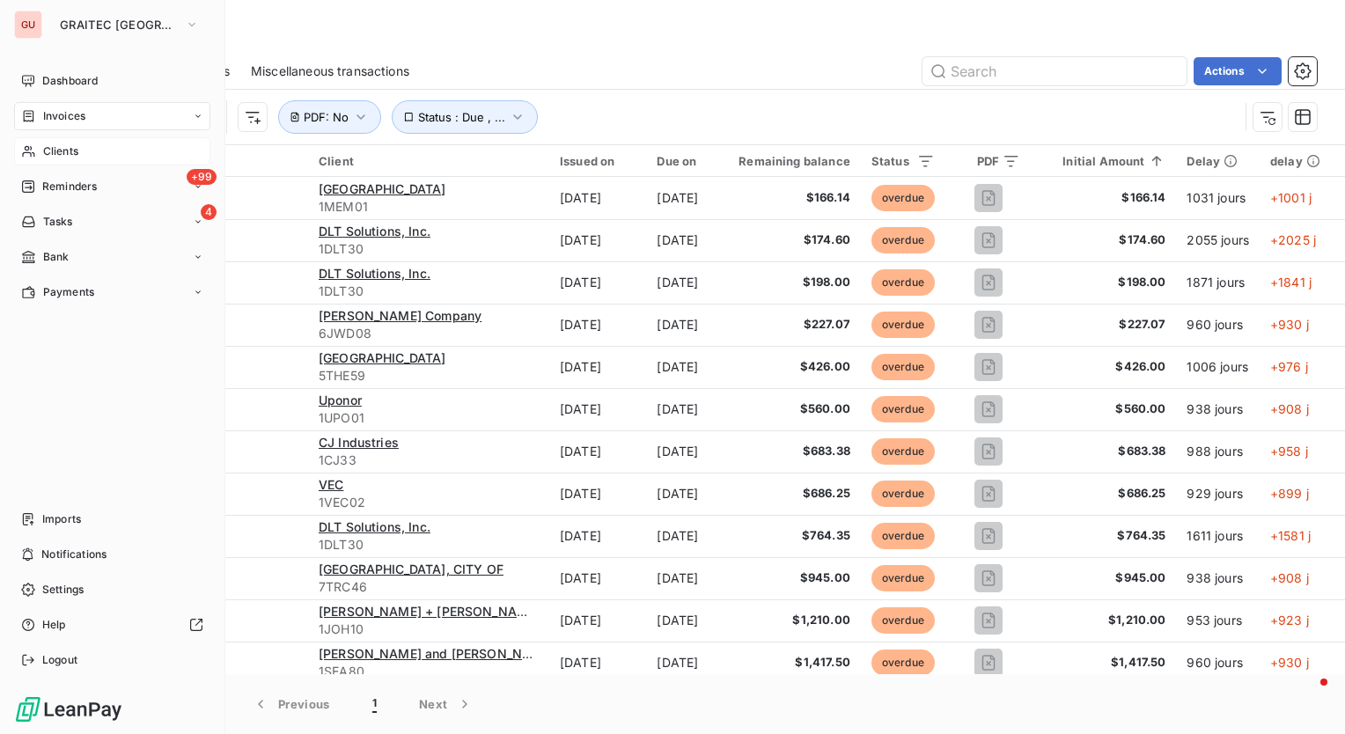
click at [57, 146] on span "Clients" at bounding box center [60, 152] width 35 height 16
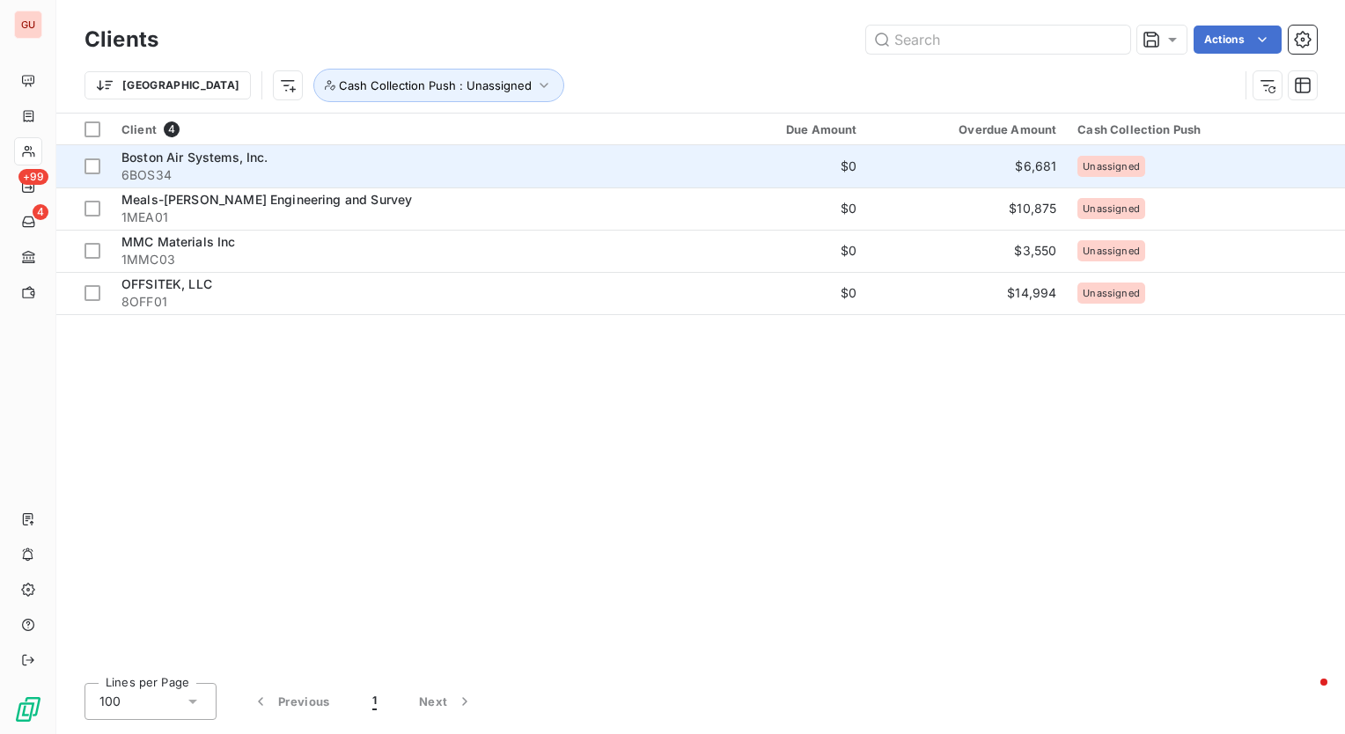
click at [173, 153] on span "Boston Air Systems, Inc." at bounding box center [195, 157] width 147 height 15
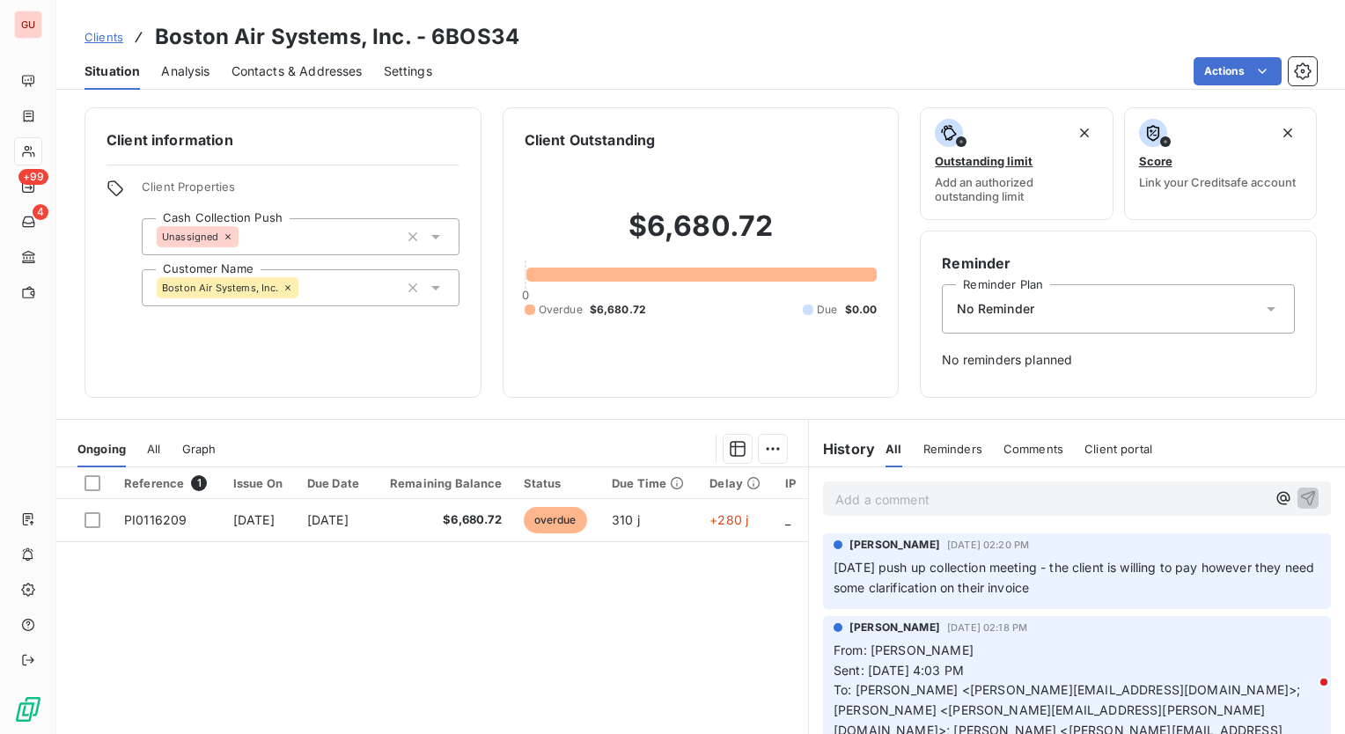
click at [229, 238] on icon at bounding box center [228, 237] width 11 height 11
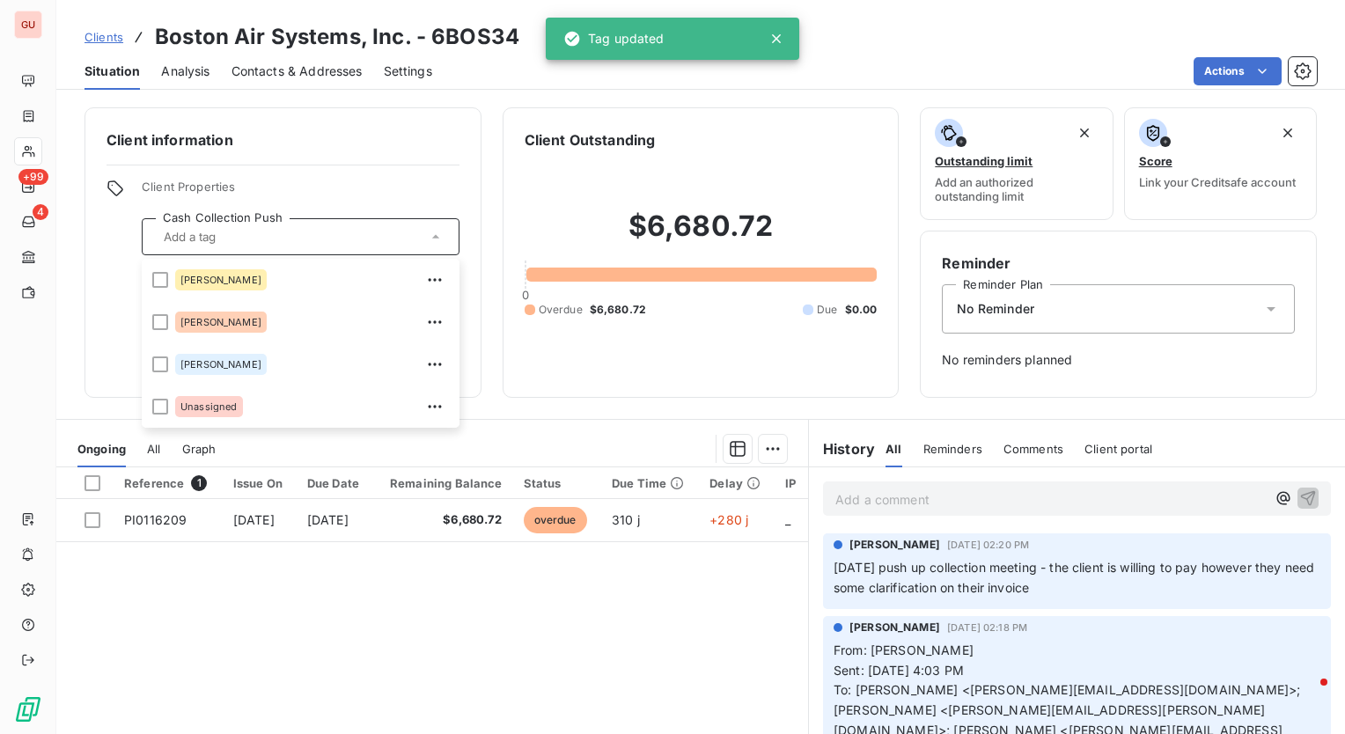
click at [386, 136] on h6 "Client information" at bounding box center [283, 139] width 353 height 21
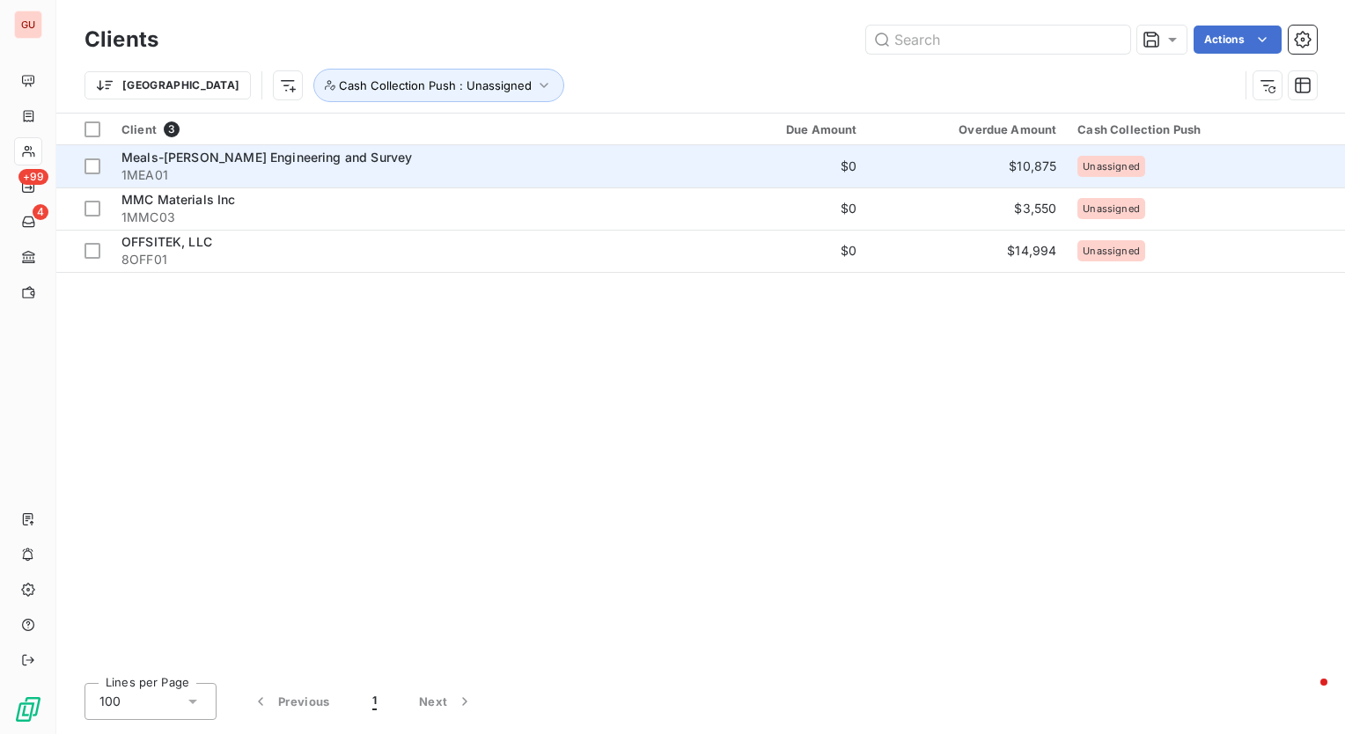
click at [318, 152] on span "Meals-[PERSON_NAME] Engineering and Survey" at bounding box center [267, 157] width 291 height 15
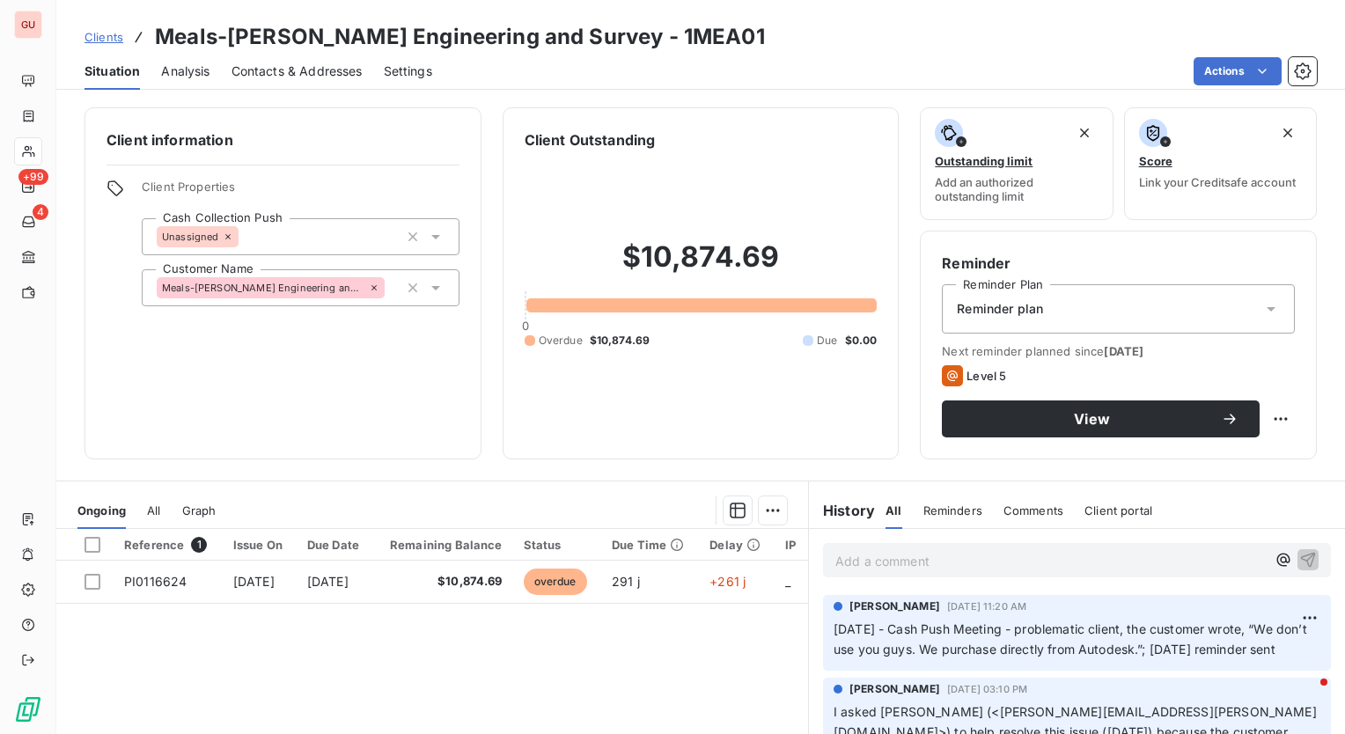
click at [223, 234] on icon at bounding box center [228, 237] width 11 height 11
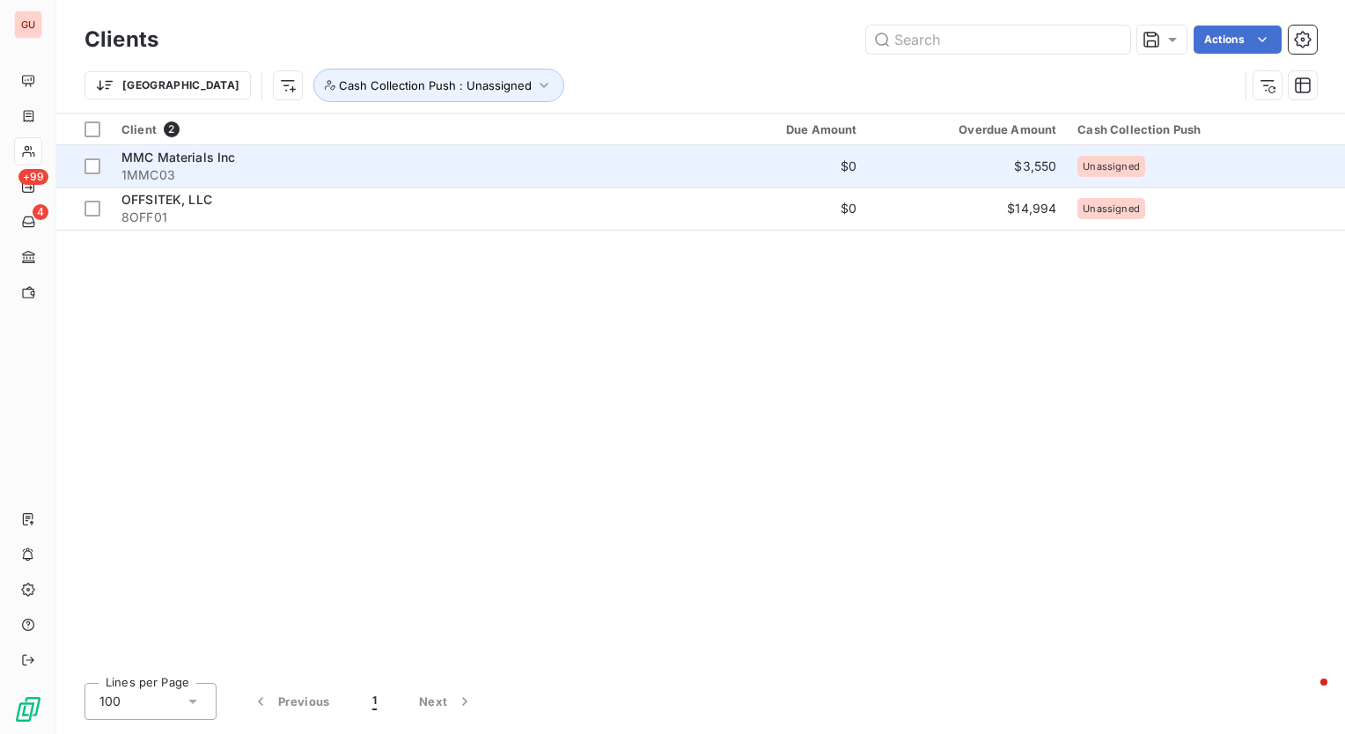
click at [232, 157] on span "MMC Materials Inc" at bounding box center [179, 157] width 114 height 15
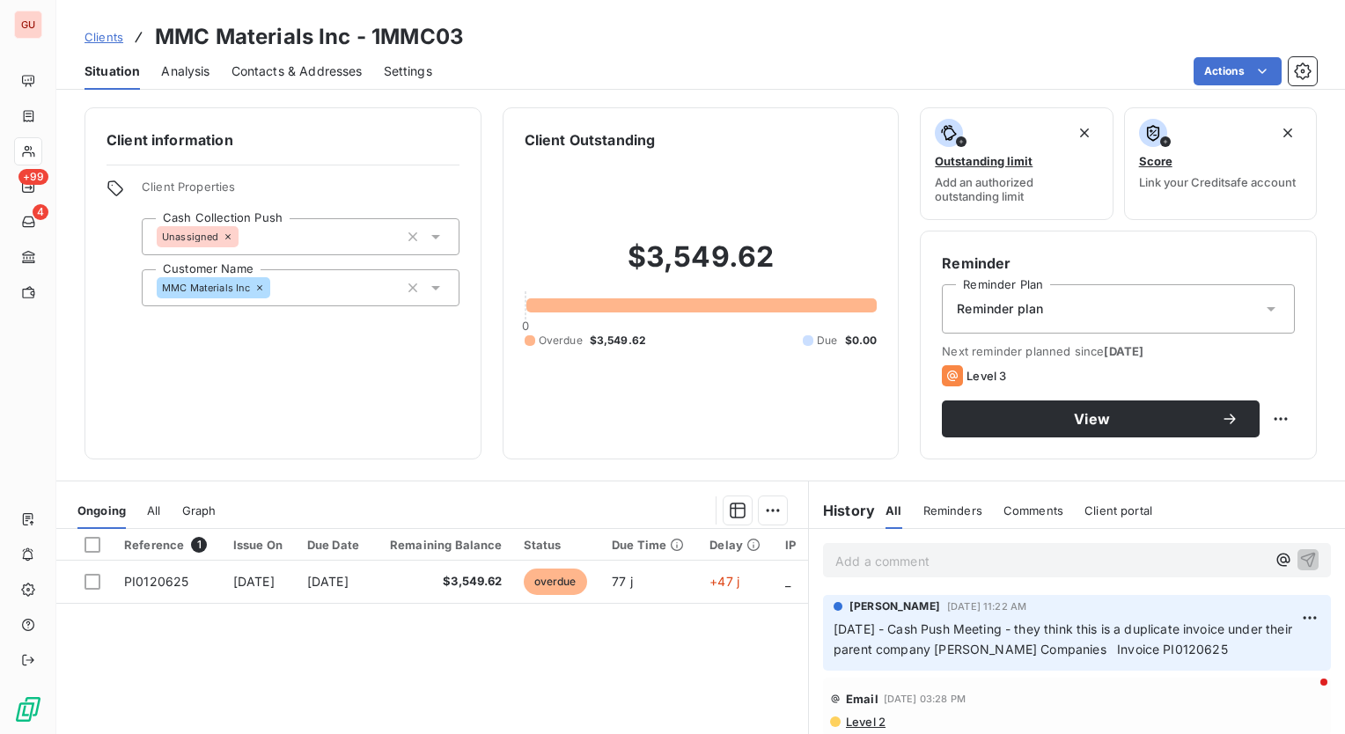
click at [223, 232] on icon at bounding box center [228, 237] width 11 height 11
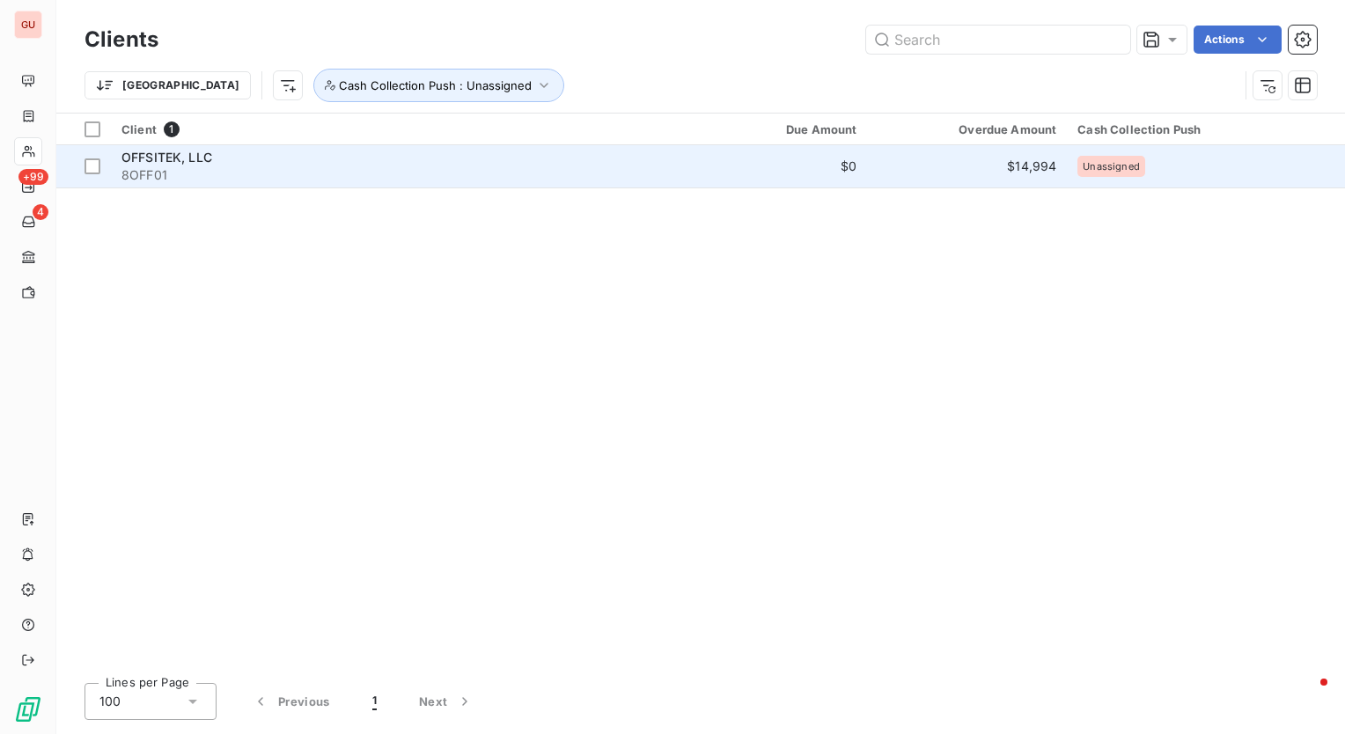
click at [162, 155] on span "OFFSITEK, LLC" at bounding box center [167, 157] width 91 height 15
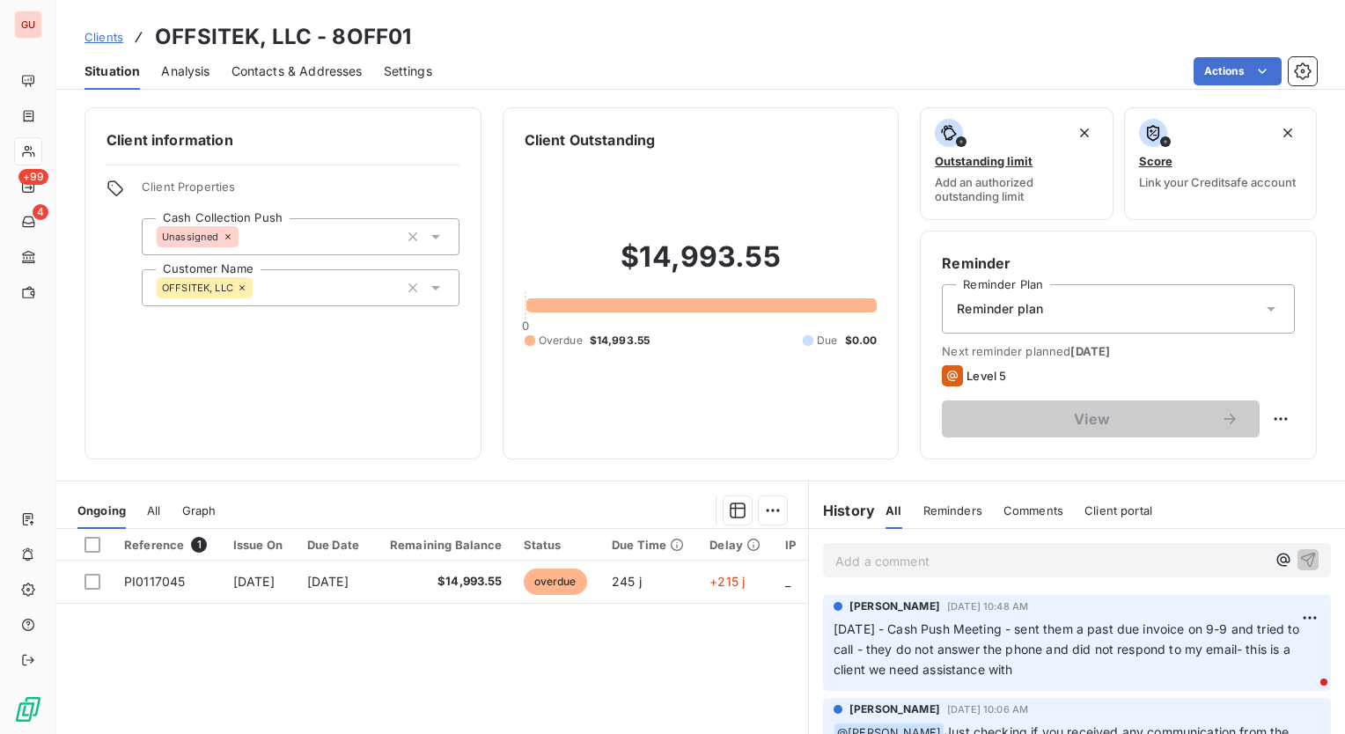
click at [225, 239] on icon at bounding box center [228, 237] width 11 height 11
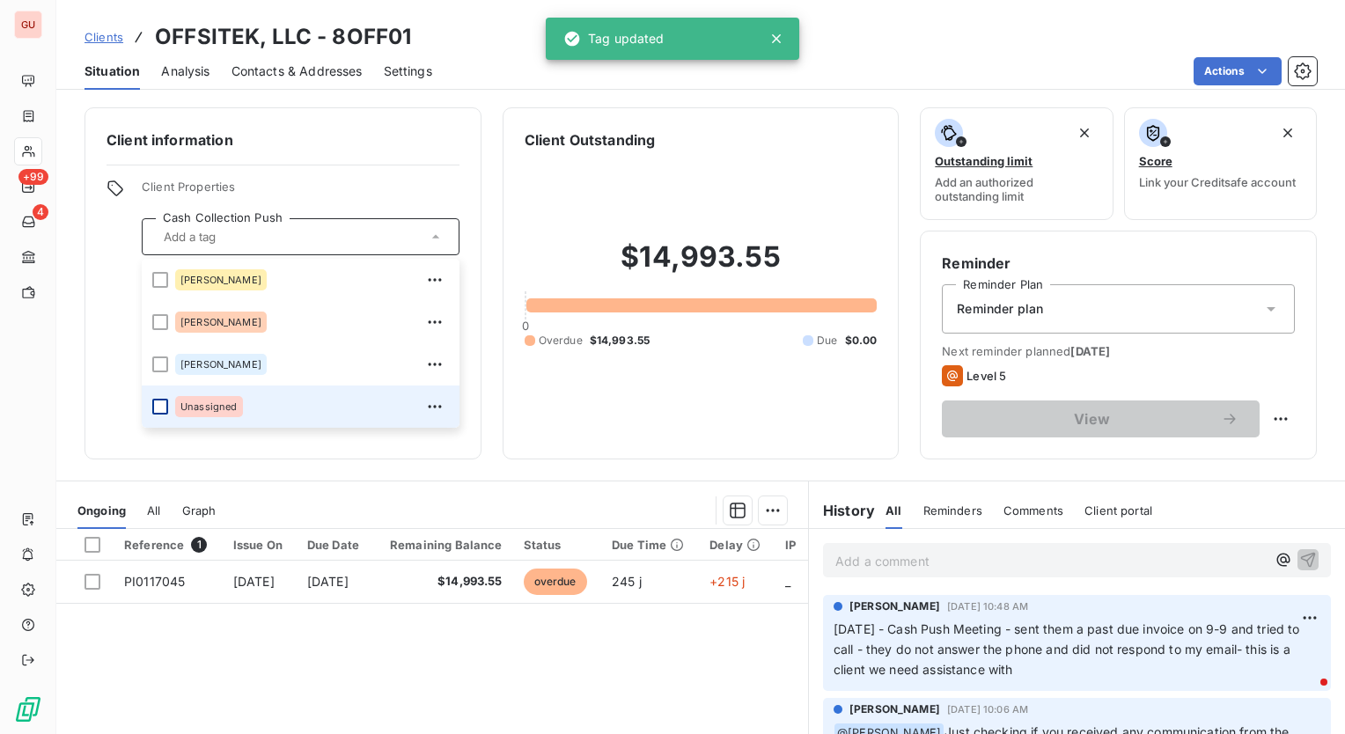
click at [158, 404] on div at bounding box center [160, 407] width 16 height 16
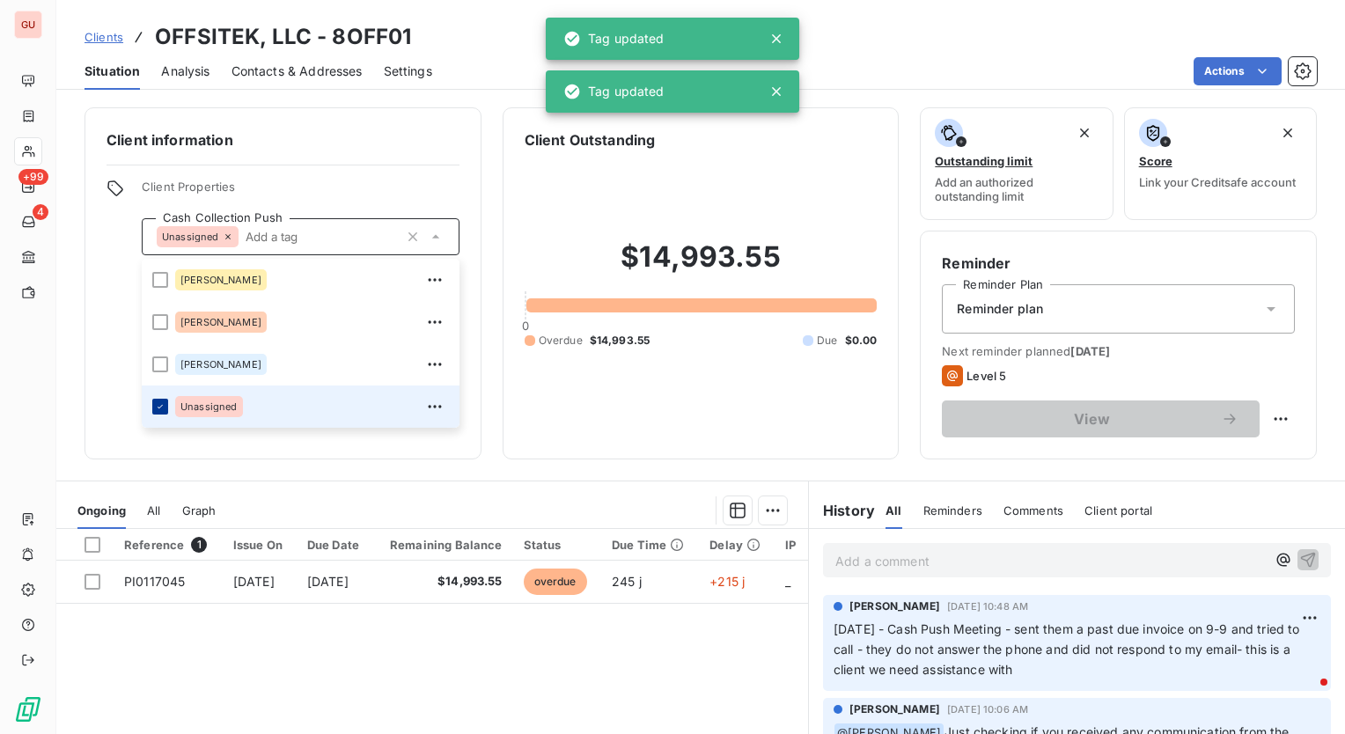
click at [158, 403] on icon at bounding box center [160, 407] width 11 height 11
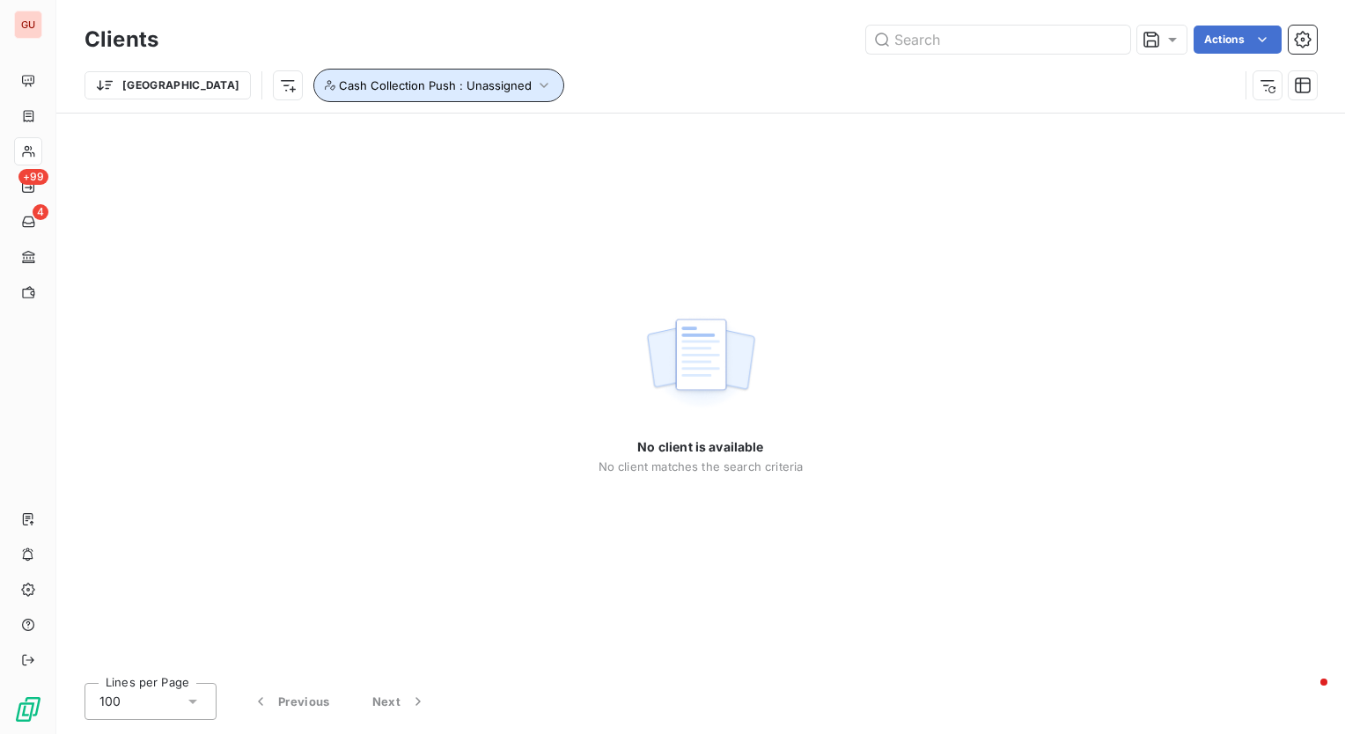
click at [465, 85] on button "Cash Collection Push : Unassigned" at bounding box center [438, 85] width 251 height 33
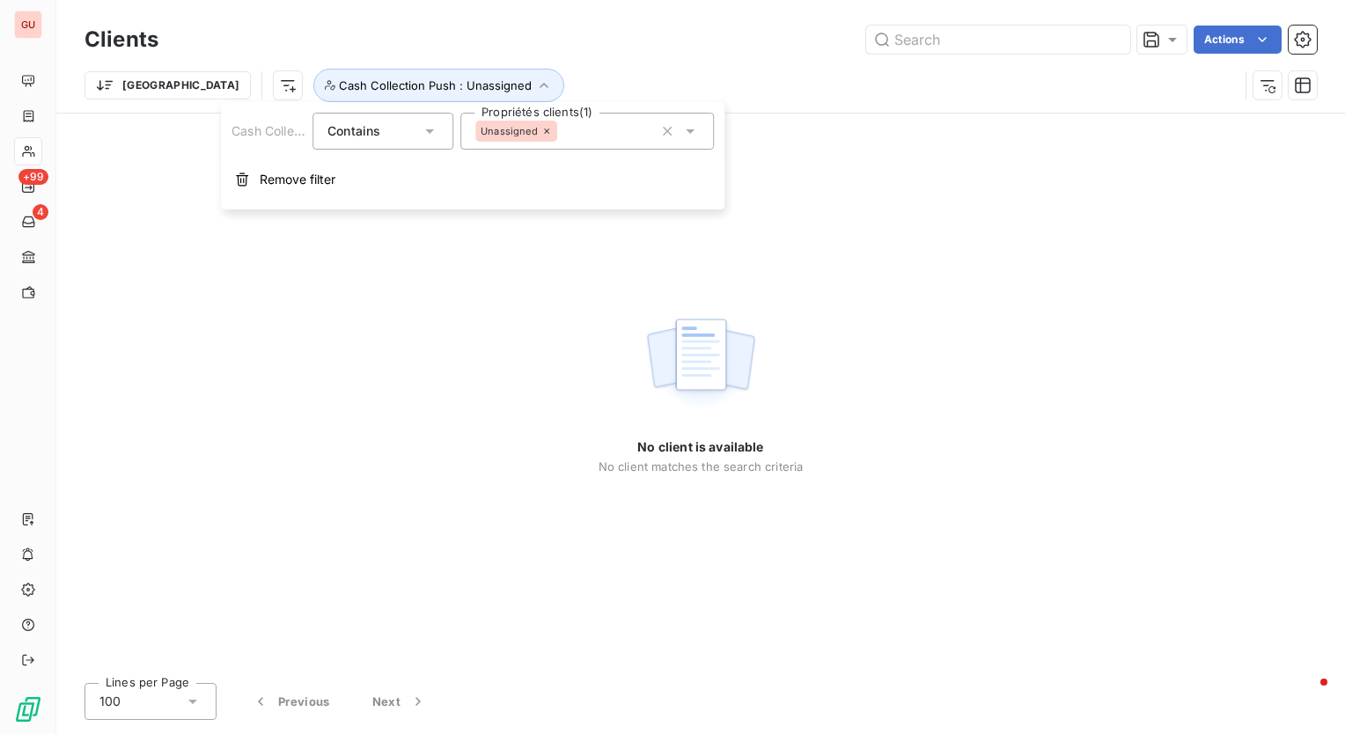
click at [543, 129] on icon at bounding box center [547, 131] width 11 height 11
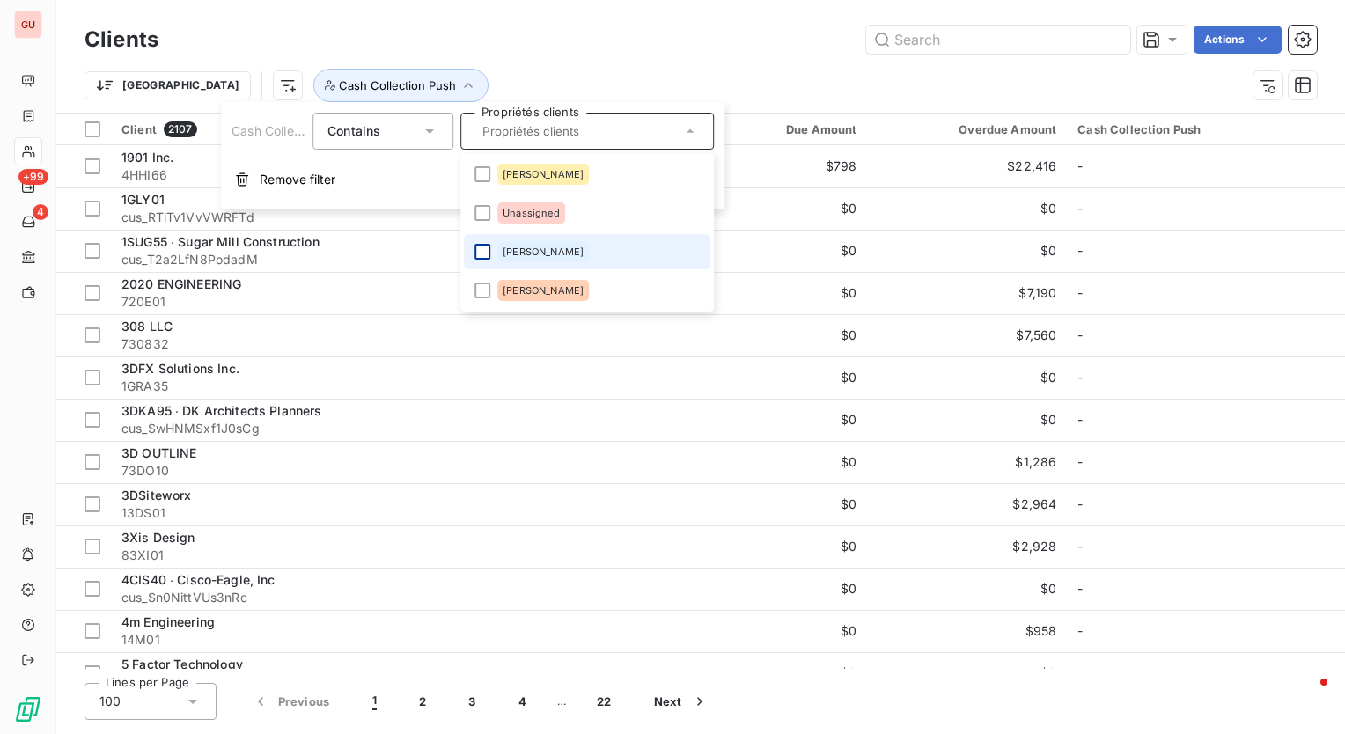
click at [484, 252] on div at bounding box center [483, 252] width 16 height 16
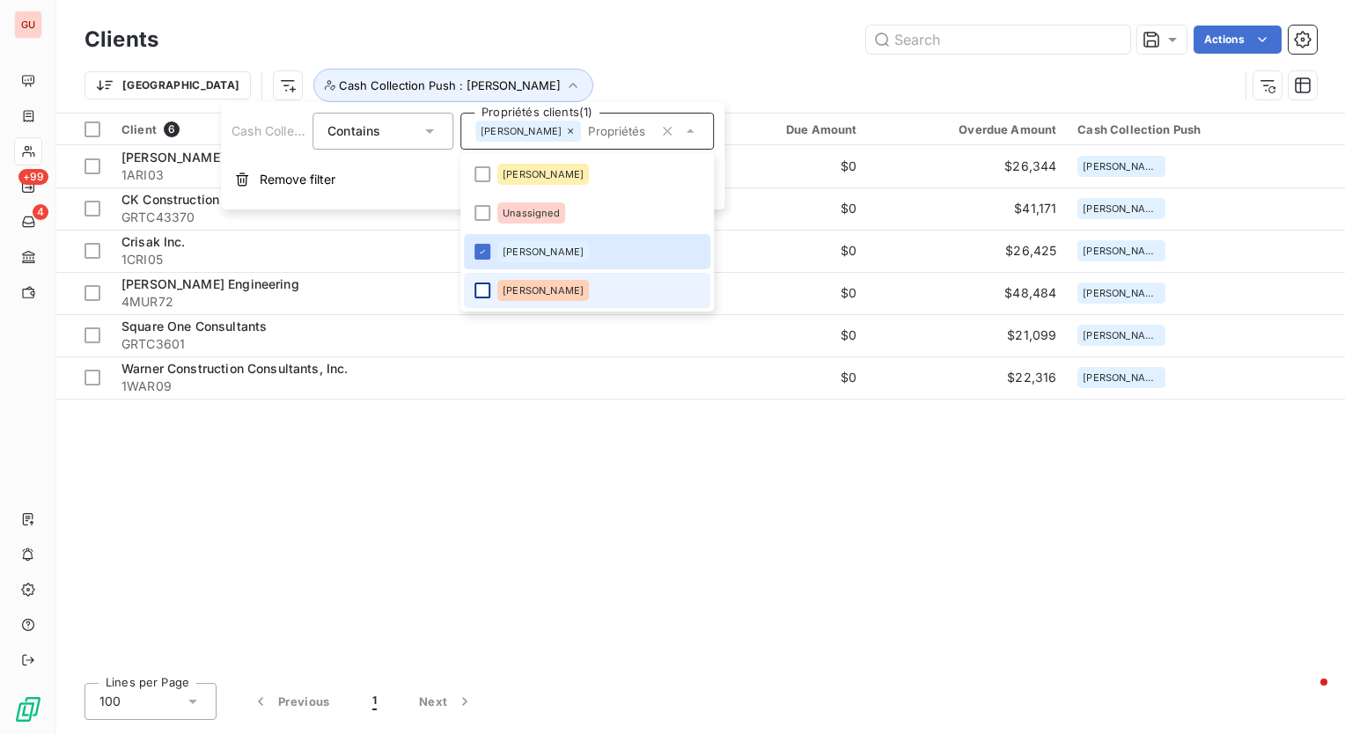
click at [489, 291] on div at bounding box center [483, 291] width 16 height 16
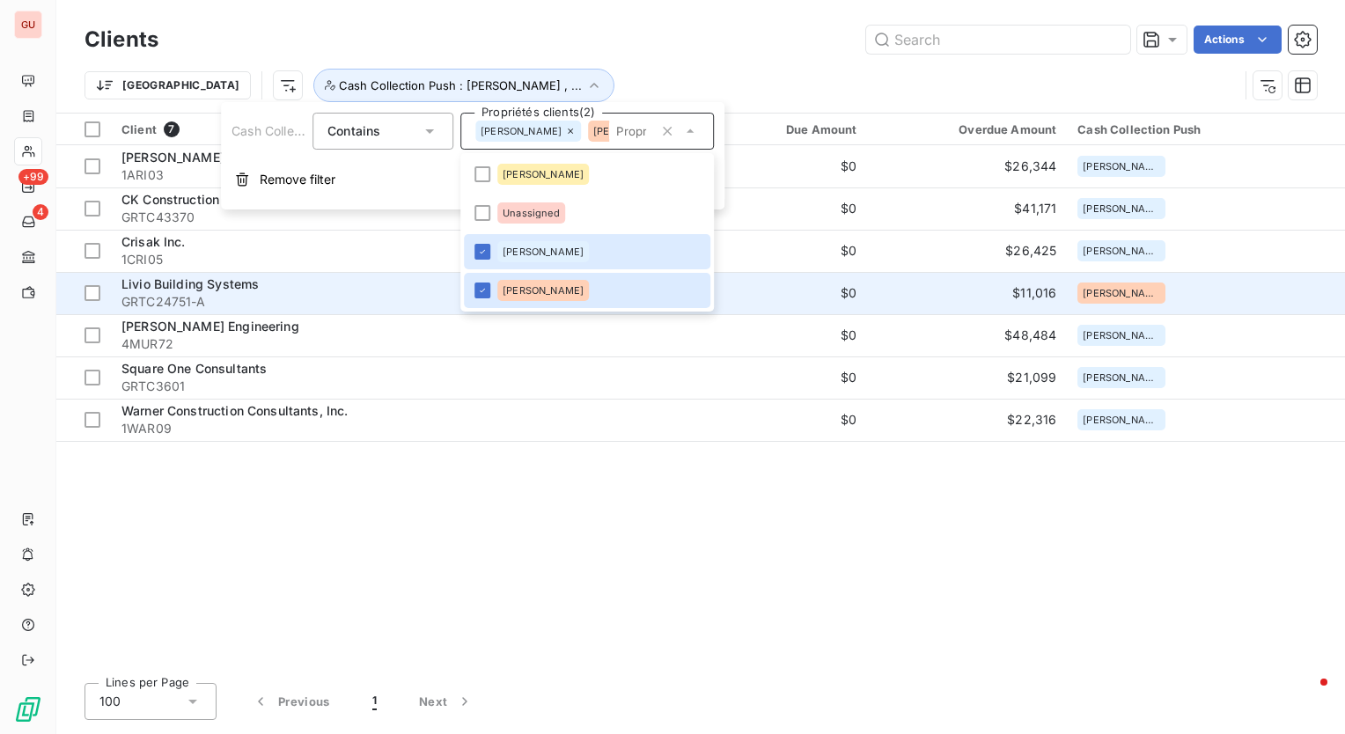
click at [226, 285] on span "Livio Building Systems" at bounding box center [190, 283] width 137 height 15
